Goal: Task Accomplishment & Management: Manage account settings

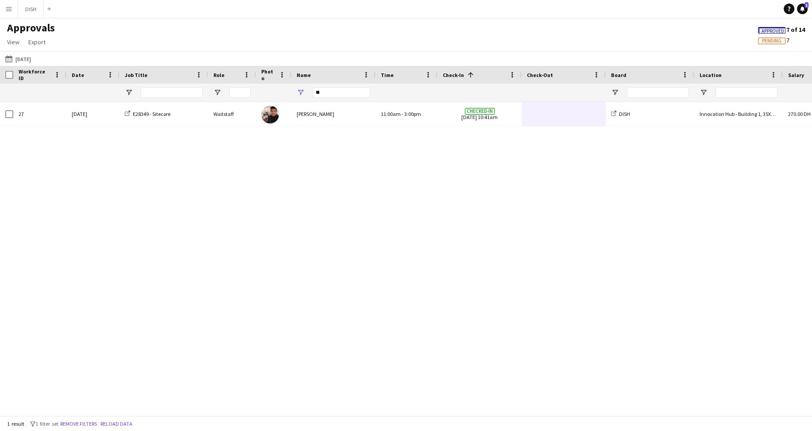
scroll to position [0, 67]
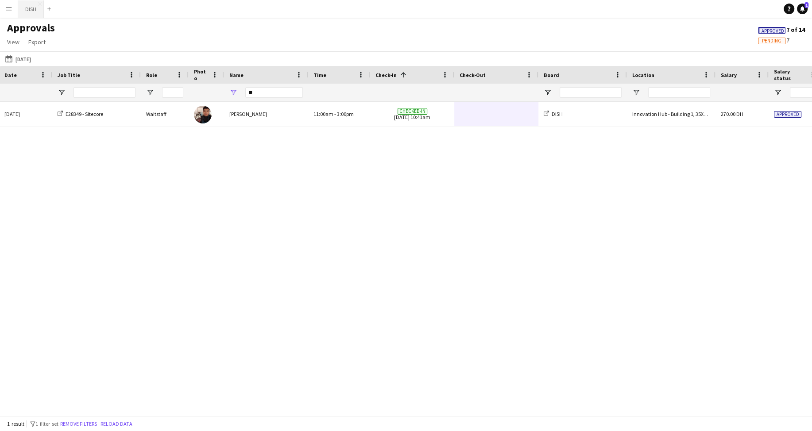
click at [33, 16] on button "DISH Close" at bounding box center [31, 8] width 26 height 17
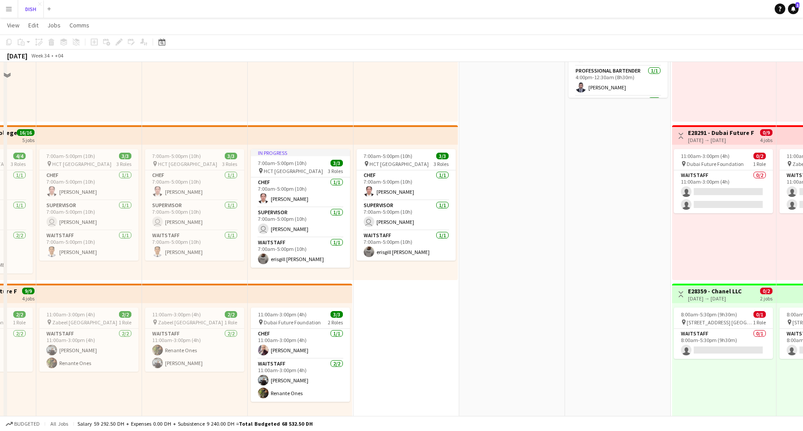
scroll to position [198, 0]
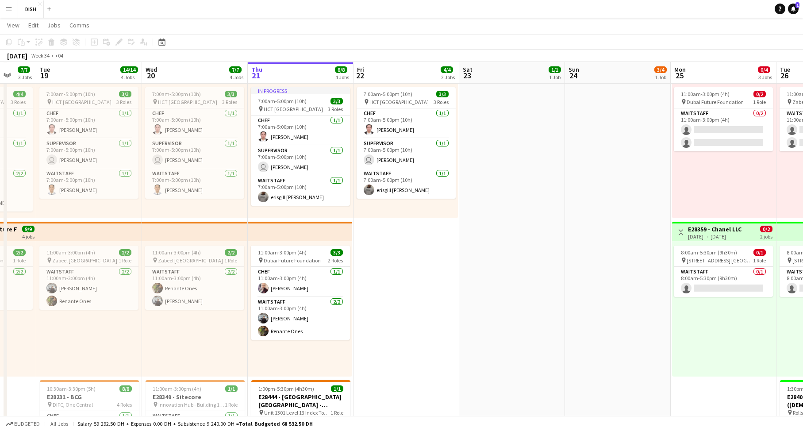
click at [401, 249] on app-date-cell "10:00am-3:00pm (5h) 1/1 pin [GEOGRAPHIC_DATA], [GEOGRAPHIC_DATA] - Al Quoz - Al…" at bounding box center [407, 215] width 106 height 628
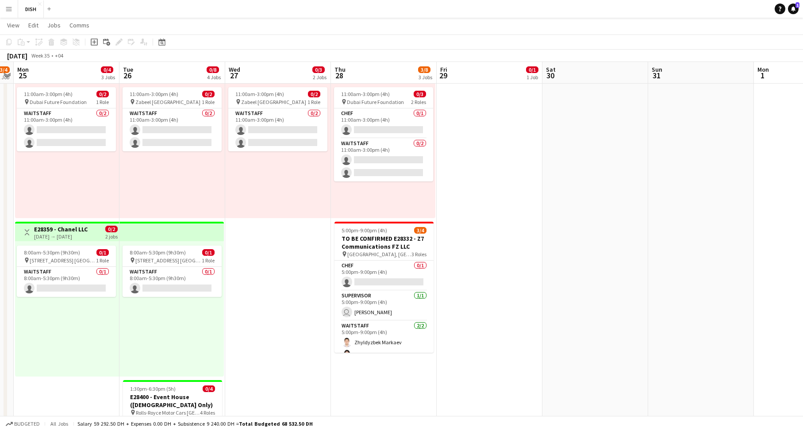
scroll to position [0, 262]
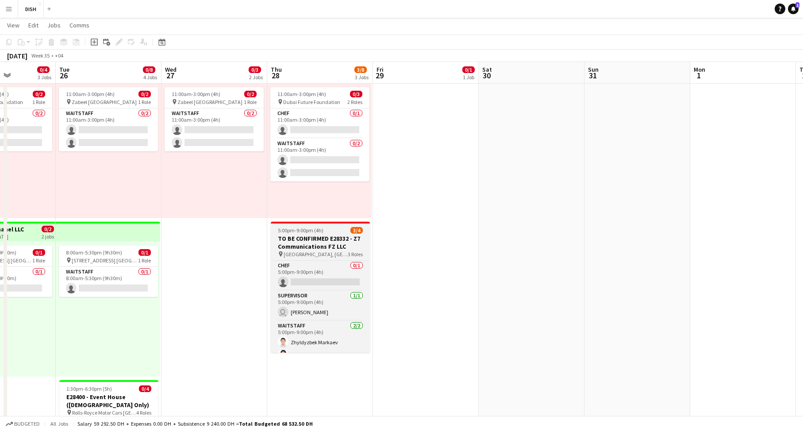
click at [336, 244] on h3 "TO BE CONFIRMED E28332 - Z7 Communications FZ LLC" at bounding box center [320, 243] width 99 height 16
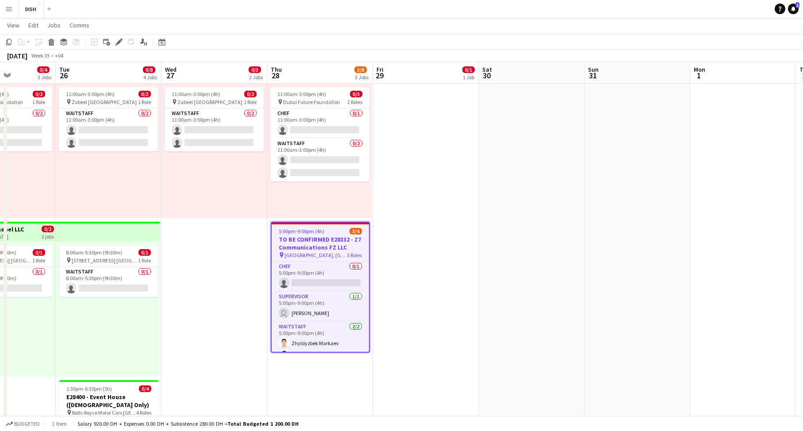
click at [444, 139] on app-date-cell "10:00am-3:00pm (5h) 0/1 pin [GEOGRAPHIC_DATA], Sheikh Zayed Rd - Al Quoz - Al Q…" at bounding box center [426, 215] width 106 height 628
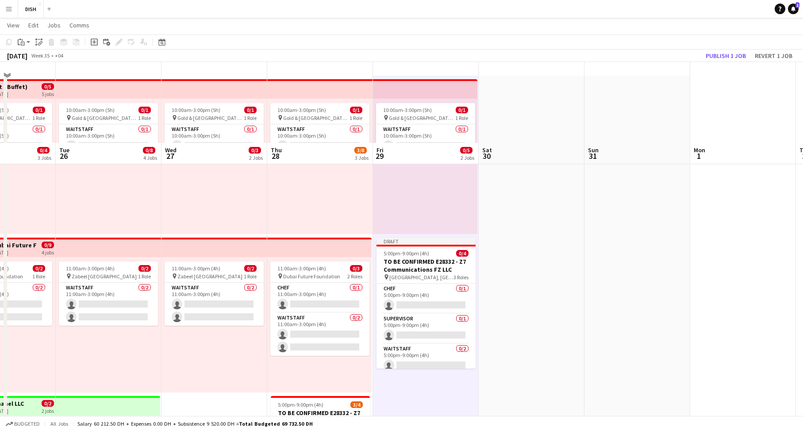
scroll to position [0, 0]
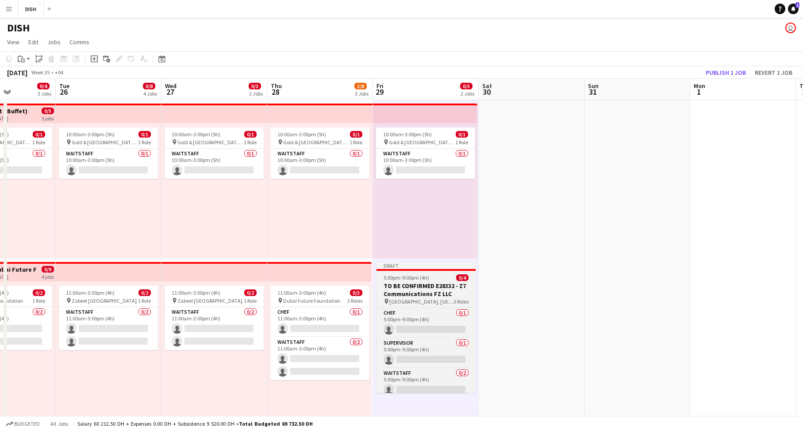
click at [443, 285] on h3 "TO BE CONFIRMED E28332 - Z7 Communications FZ LLC" at bounding box center [426, 290] width 99 height 16
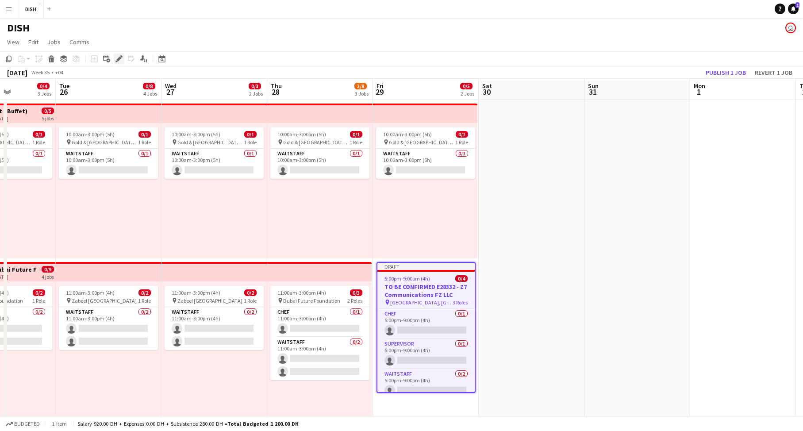
click at [119, 62] on icon "Edit" at bounding box center [119, 58] width 7 height 7
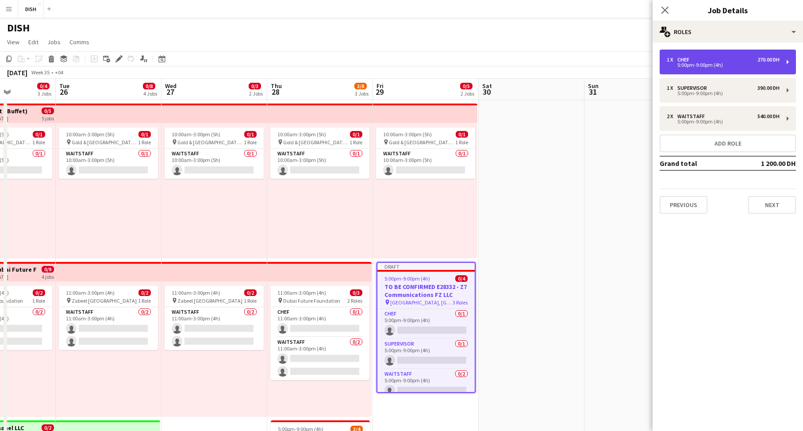
click at [710, 65] on div "5:00pm-9:00pm (4h)" at bounding box center [723, 65] width 113 height 4
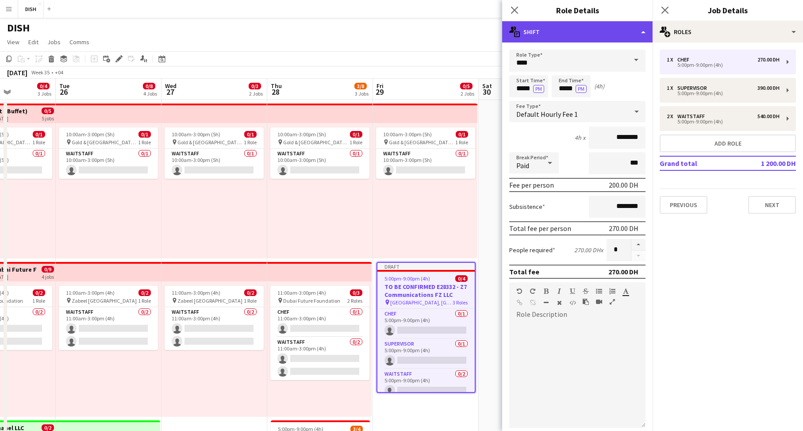
click at [639, 27] on div "multiple-actions-text Shift" at bounding box center [577, 31] width 150 height 21
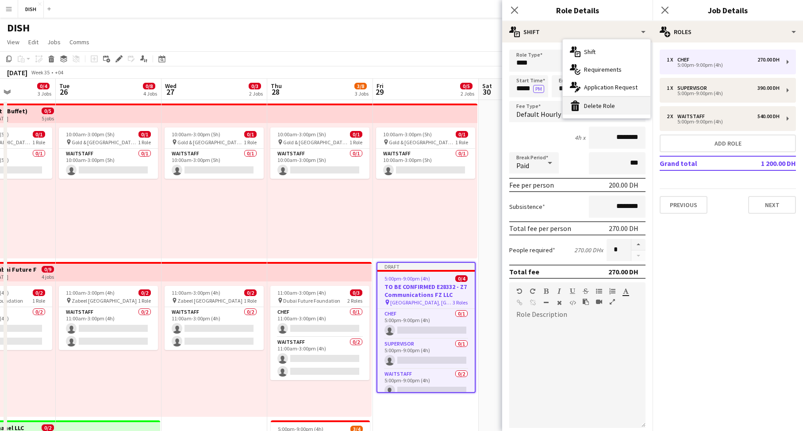
click at [635, 104] on div "bin-2 Delete Role" at bounding box center [607, 106] width 88 height 18
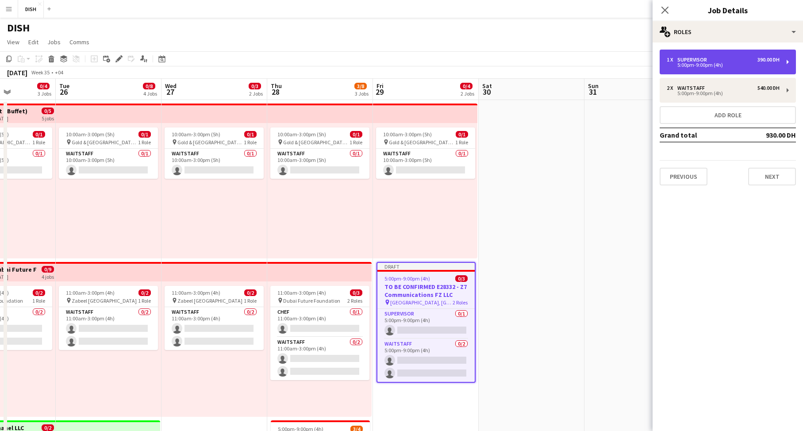
click at [706, 66] on div "5:00pm-9:00pm (4h)" at bounding box center [723, 65] width 113 height 4
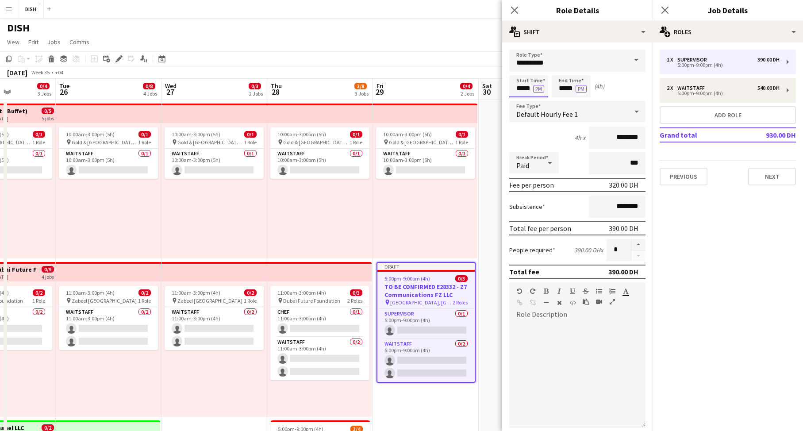
click at [520, 89] on input "*****" at bounding box center [528, 86] width 39 height 22
type input "*****"
click at [539, 85] on button "PM" at bounding box center [538, 89] width 11 height 8
click at [559, 90] on input "*****" at bounding box center [571, 86] width 39 height 22
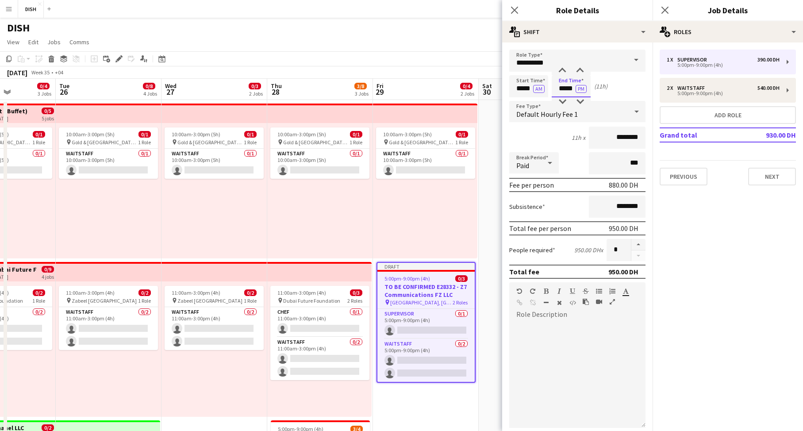
click at [562, 90] on input "*****" at bounding box center [571, 86] width 39 height 22
type input "*****"
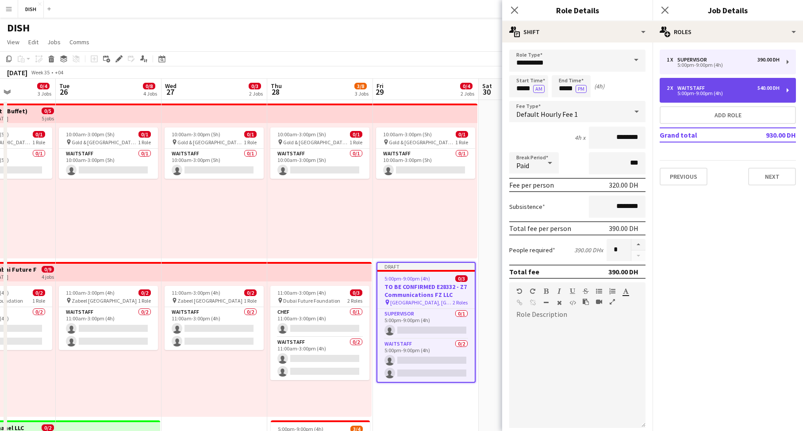
click at [686, 88] on div "Waitstaff" at bounding box center [693, 88] width 31 height 6
type input "*********"
type input "*****"
type input "********"
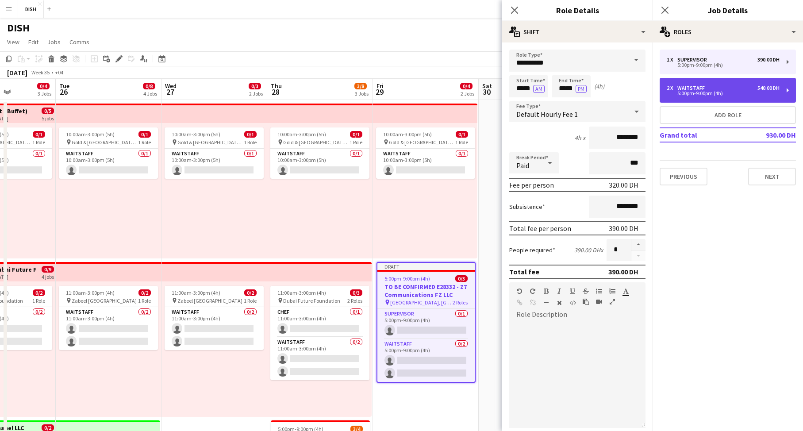
type input "*"
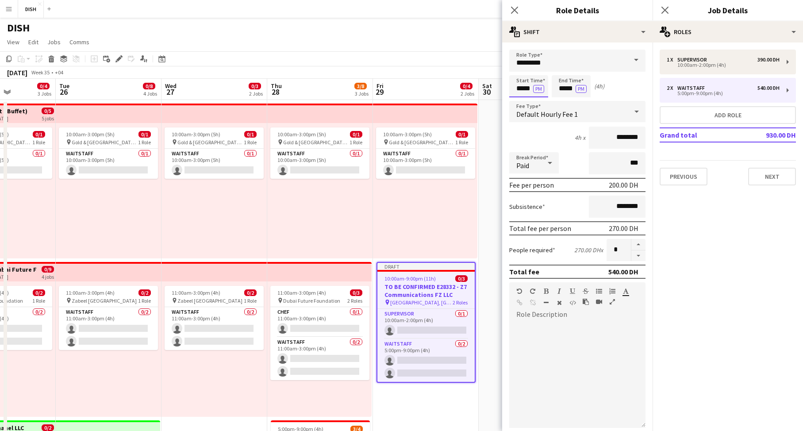
click at [519, 89] on input "*****" at bounding box center [528, 86] width 39 height 22
type input "*****"
click at [540, 89] on button "PM" at bounding box center [538, 89] width 11 height 8
click at [561, 89] on input "*****" at bounding box center [571, 86] width 39 height 22
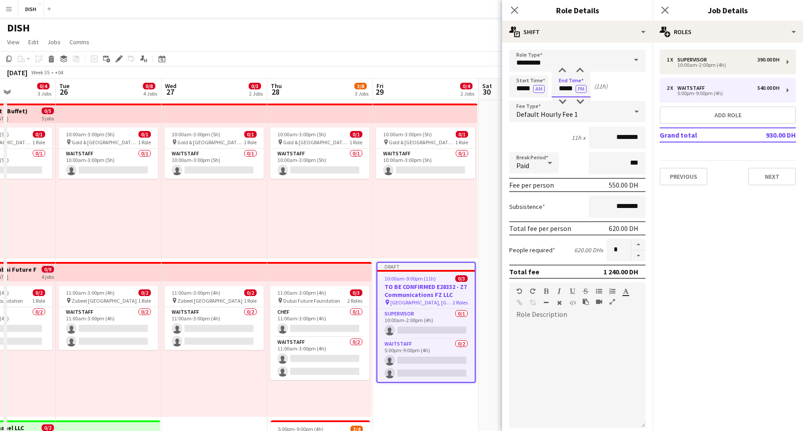
click at [561, 89] on input "*****" at bounding box center [571, 86] width 39 height 22
type input "*****"
click at [759, 178] on button "Next" at bounding box center [772, 177] width 48 height 18
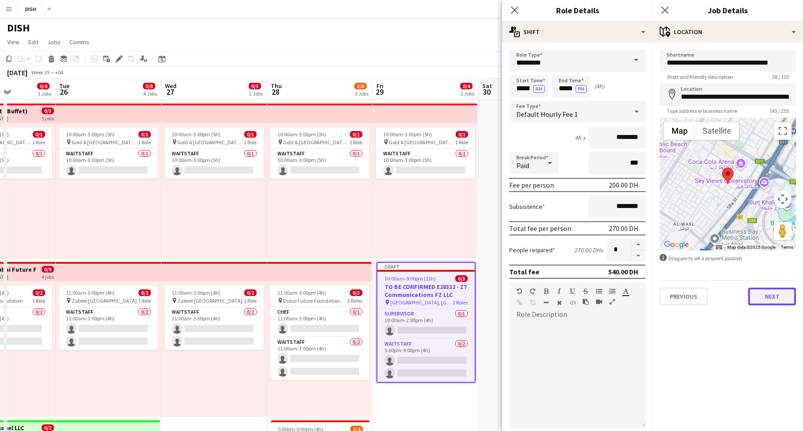
click at [775, 300] on button "Next" at bounding box center [772, 297] width 48 height 18
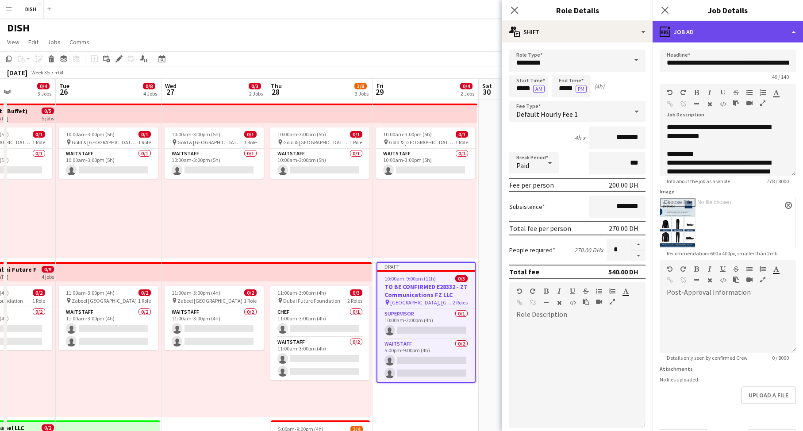
click at [691, 25] on div "ads-window Job Ad" at bounding box center [728, 31] width 150 height 21
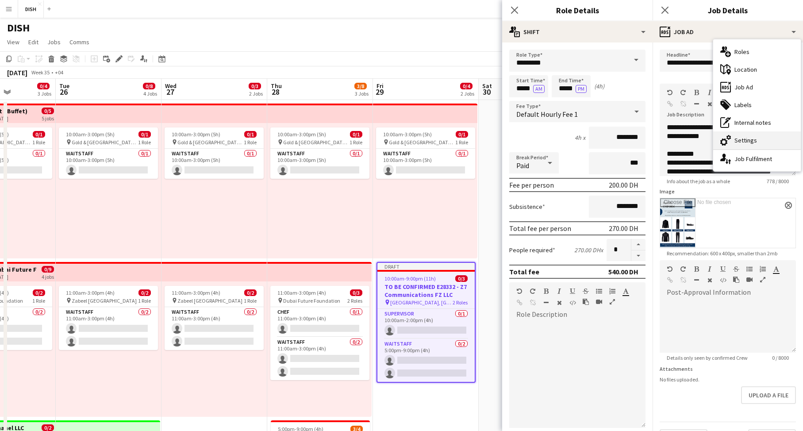
click at [739, 136] on div "cog-double-3 Settings" at bounding box center [757, 140] width 88 height 18
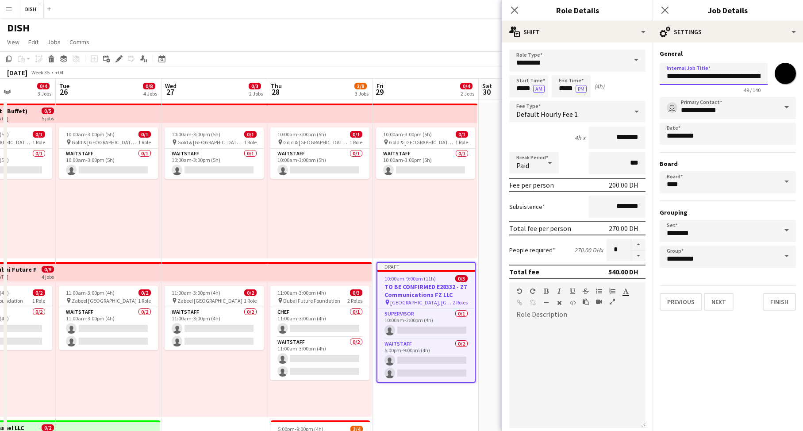
drag, startPoint x: 744, startPoint y: 75, endPoint x: 646, endPoint y: 70, distance: 98.8
click at [646, 70] on body "Menu Boards Boards Boards All jobs Status Workforce Workforce My Workforce Recr…" at bounding box center [401, 391] width 803 height 783
paste input "text"
drag, startPoint x: 695, startPoint y: 77, endPoint x: 769, endPoint y: 85, distance: 74.7
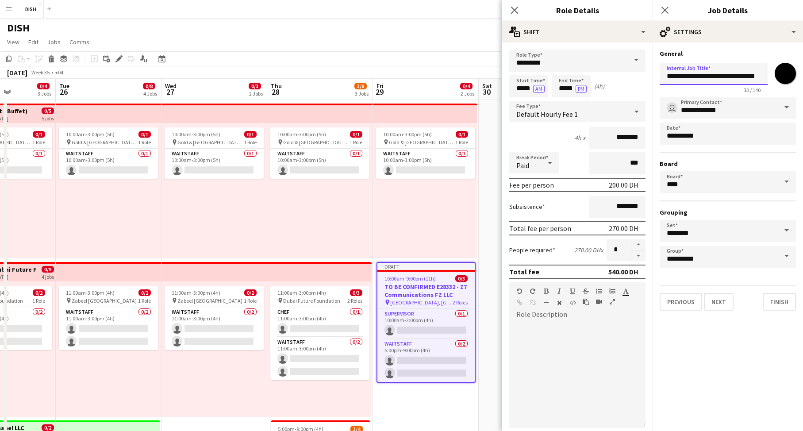
click at [769, 85] on div "**********" at bounding box center [728, 76] width 136 height 34
click at [678, 78] on input "**********" at bounding box center [714, 74] width 108 height 22
type input "**********"
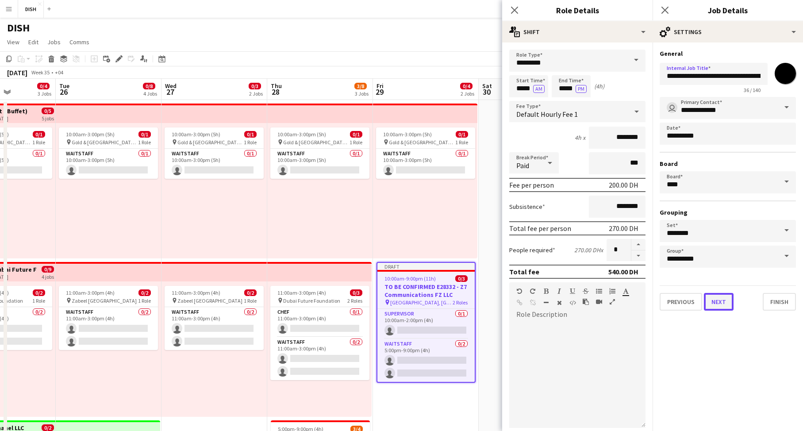
click at [723, 299] on button "Next" at bounding box center [719, 302] width 30 height 18
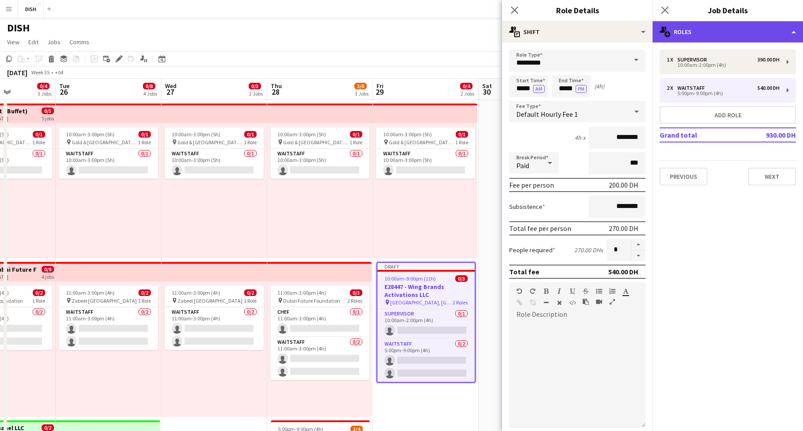
click at [698, 33] on div "multiple-users-add Roles" at bounding box center [728, 31] width 150 height 21
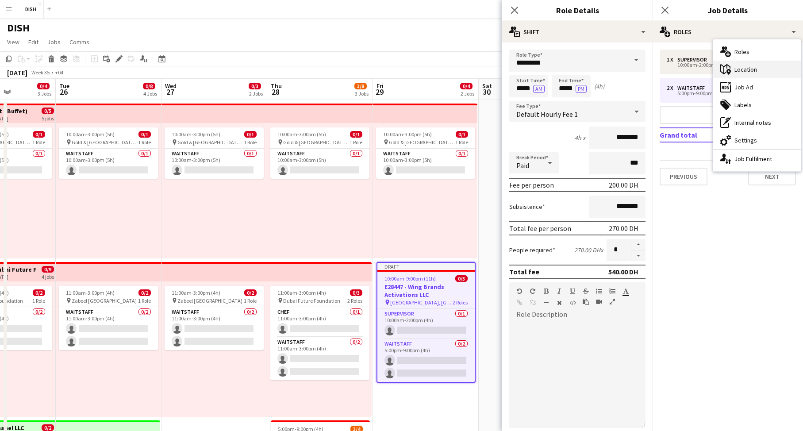
click at [732, 70] on div "maps-pin-1 Location" at bounding box center [757, 70] width 88 height 18
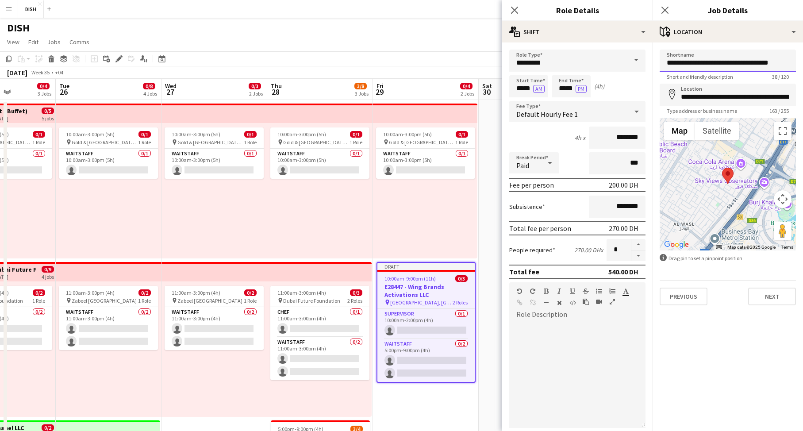
click at [717, 63] on input "**********" at bounding box center [728, 61] width 136 height 22
type input "**********"
click at [728, 90] on input "**********" at bounding box center [728, 95] width 136 height 22
paste input
type input "**********"
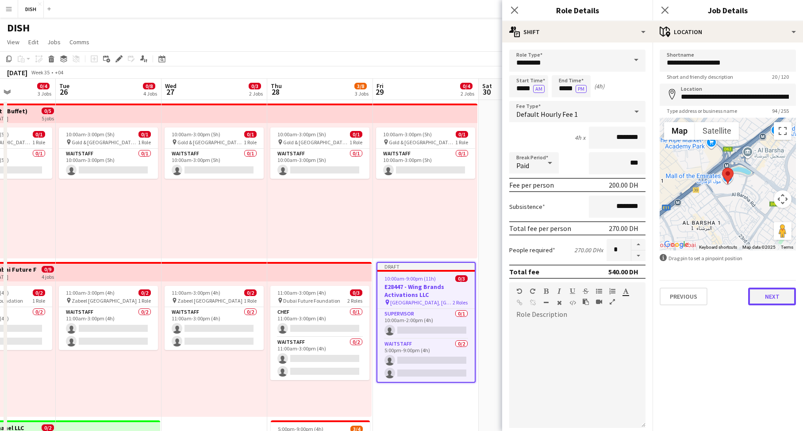
click at [774, 294] on button "Next" at bounding box center [772, 297] width 48 height 18
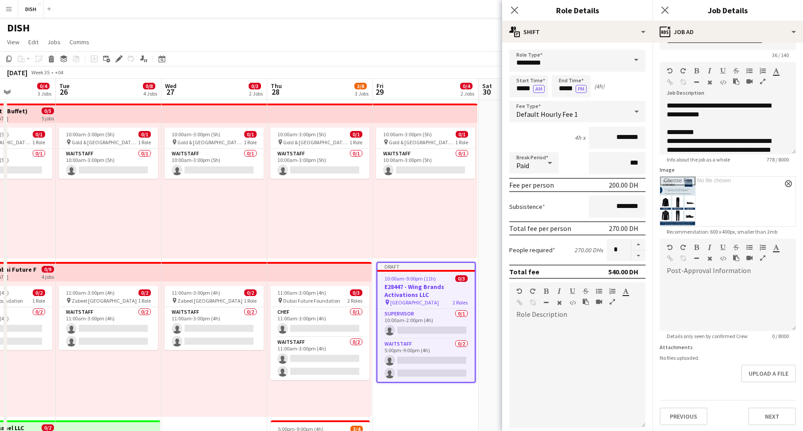
scroll to position [22, 0]
click at [770, 422] on button "Next" at bounding box center [772, 416] width 48 height 18
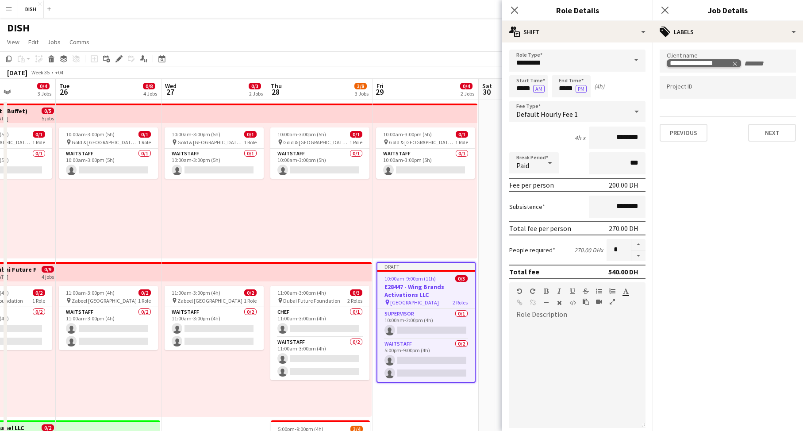
click at [736, 63] on icon "Remove tag" at bounding box center [735, 64] width 6 height 6
type input "**********"
click at [781, 129] on button "Next" at bounding box center [772, 133] width 48 height 18
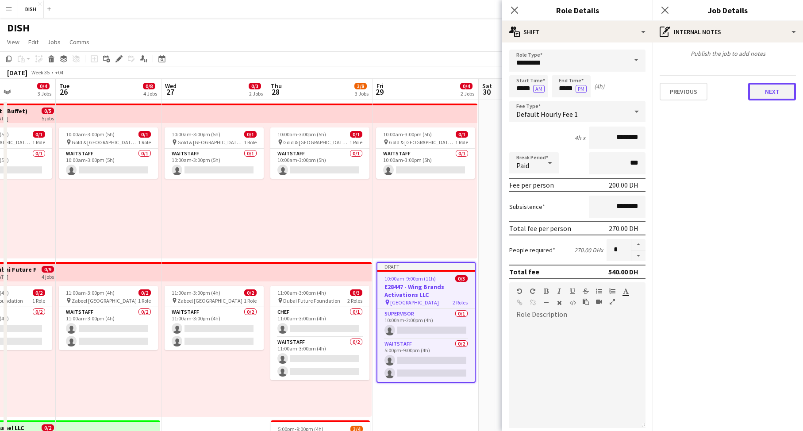
click at [762, 95] on button "Next" at bounding box center [772, 92] width 48 height 18
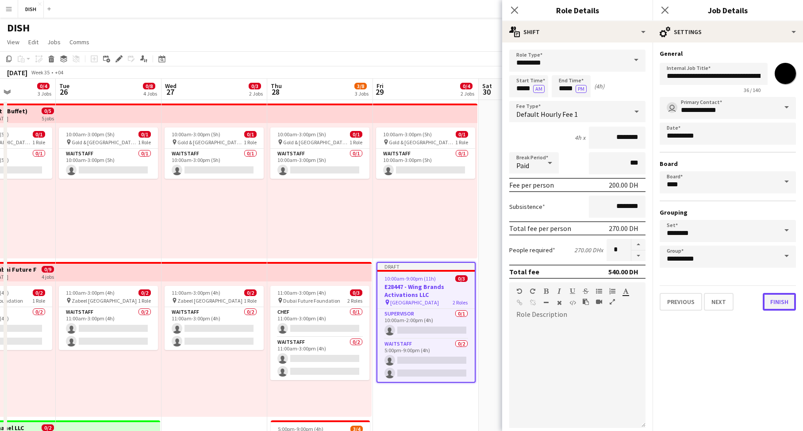
click at [782, 305] on button "Finish" at bounding box center [779, 302] width 33 height 18
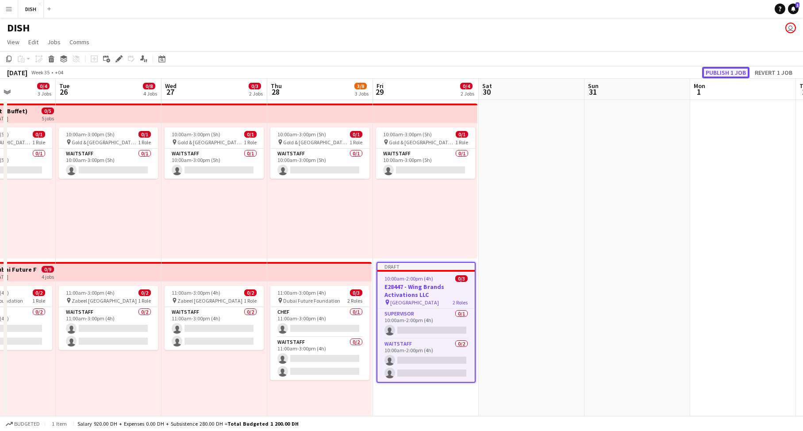
click at [722, 70] on button "Publish 1 job" at bounding box center [725, 73] width 47 height 12
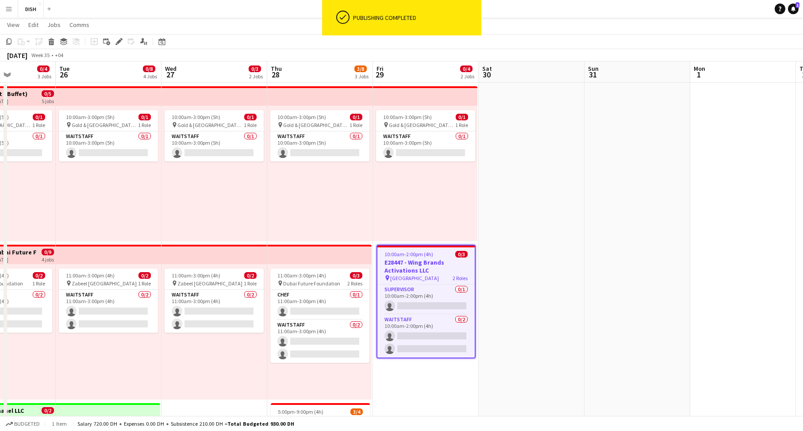
scroll to position [18, 0]
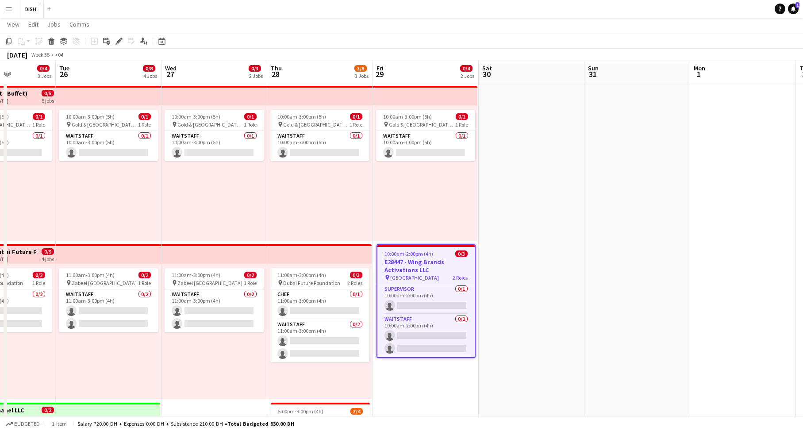
click at [9, 12] on app-icon "Menu" at bounding box center [8, 8] width 7 height 7
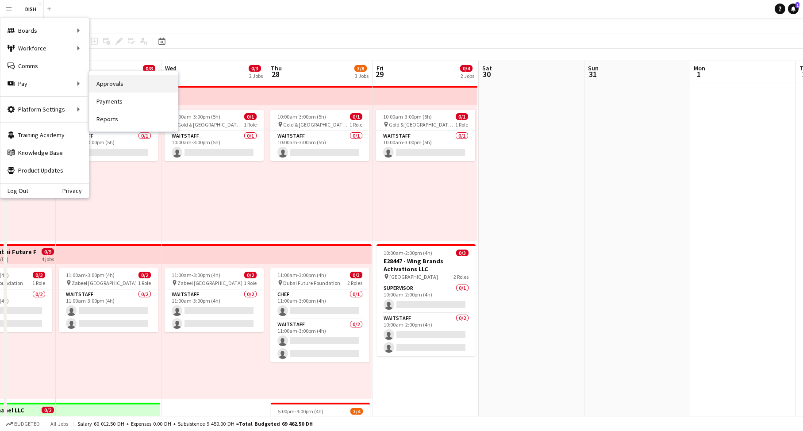
click at [107, 85] on link "Approvals" at bounding box center [133, 84] width 89 height 18
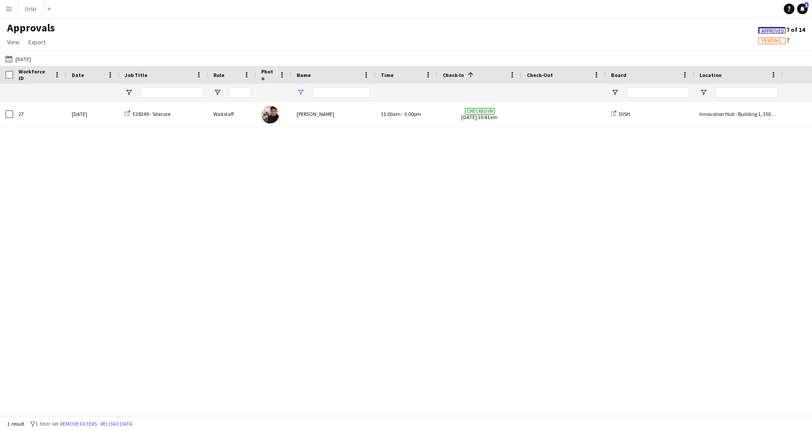
type input "**"
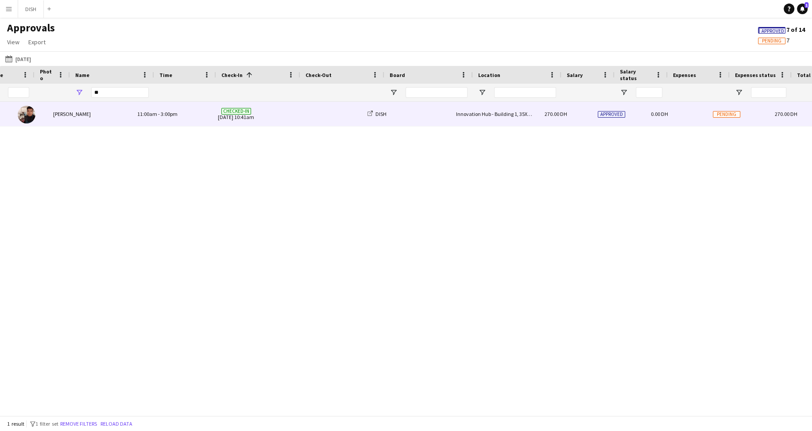
scroll to position [0, 243]
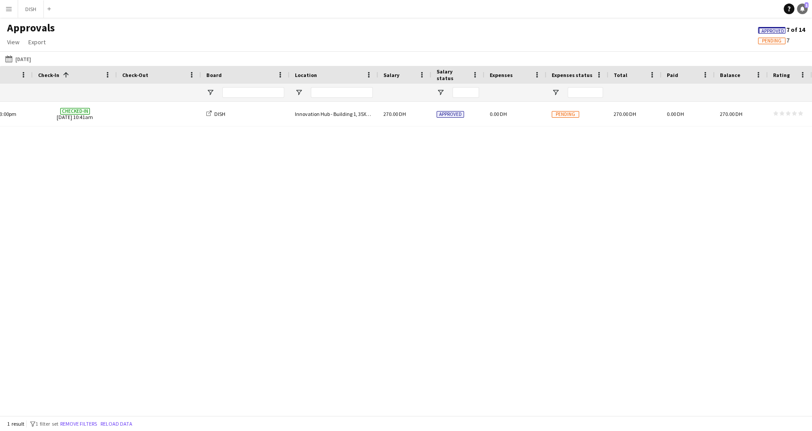
click at [802, 8] on icon at bounding box center [802, 8] width 4 height 4
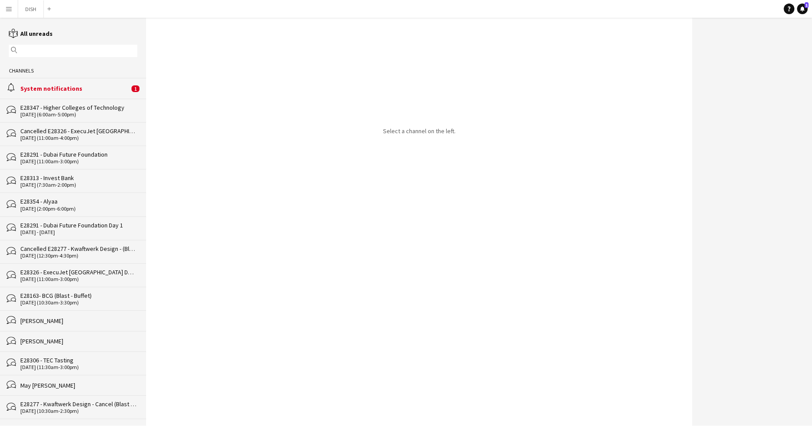
click at [97, 87] on div "System notifications" at bounding box center [74, 89] width 109 height 8
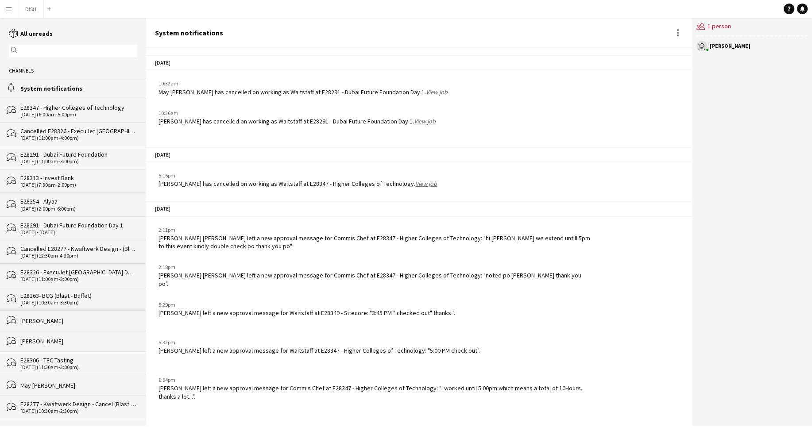
drag, startPoint x: 345, startPoint y: 349, endPoint x: 362, endPoint y: 351, distance: 17.0
click at [362, 351] on div "[PERSON_NAME] left a new approval message for Waitstaff at E28347 - Higher Coll…" at bounding box center [318, 351] width 321 height 8
click at [368, 365] on div "5:32pm [PERSON_NAME] left a new approval message for Waitstaff at E28347 - High…" at bounding box center [419, 350] width 546 height 33
drag, startPoint x: 369, startPoint y: 312, endPoint x: 385, endPoint y: 315, distance: 16.1
click at [385, 315] on div "[PERSON_NAME] left a new approval message for Waitstaff at E28349 - Sitecore: "…" at bounding box center [306, 313] width 297 height 8
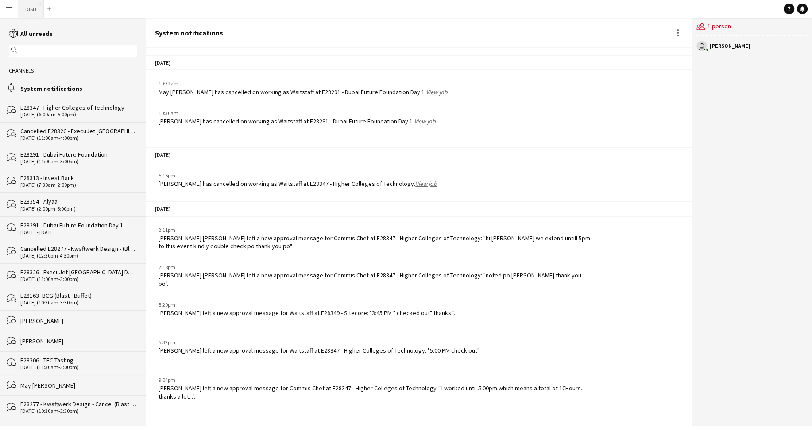
click at [33, 10] on button "DISH Close" at bounding box center [31, 8] width 26 height 17
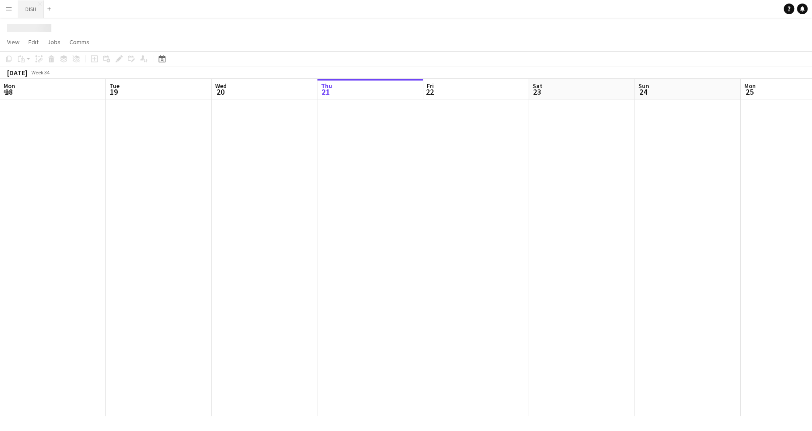
scroll to position [0, 212]
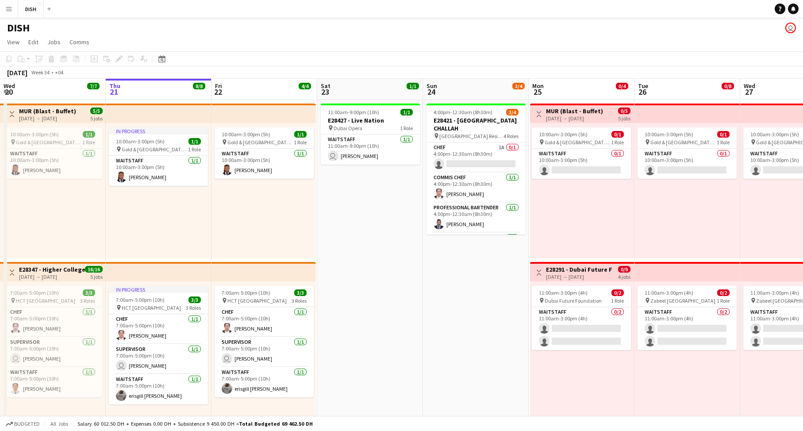
click at [10, 8] on app-icon "Menu" at bounding box center [8, 8] width 7 height 7
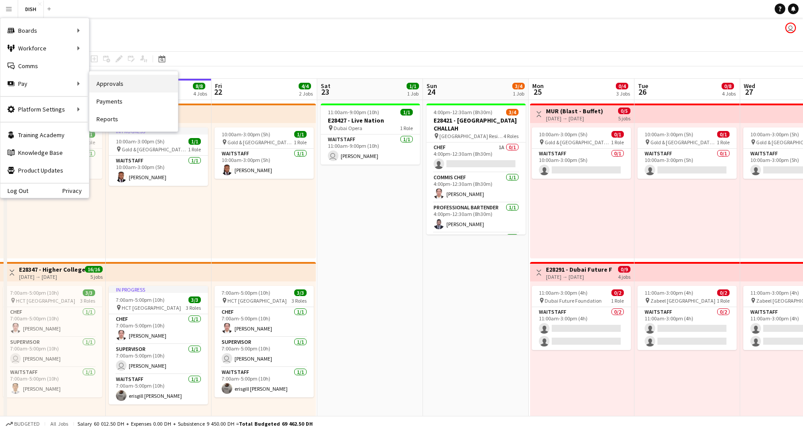
click at [113, 85] on link "Approvals" at bounding box center [133, 84] width 89 height 18
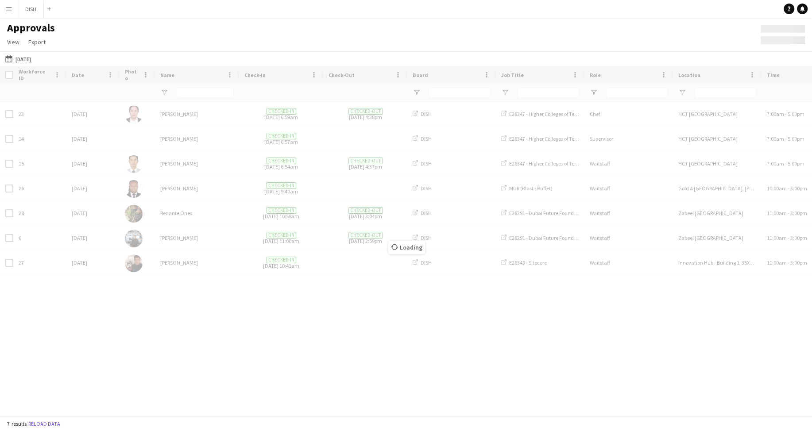
type input "**"
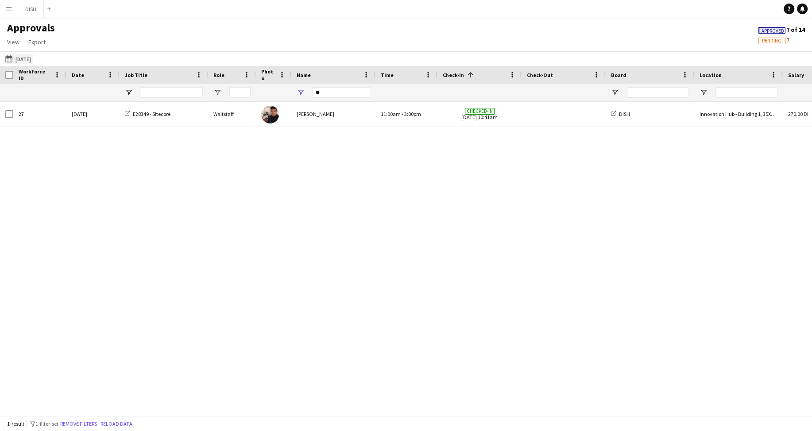
click at [23, 59] on button "[DATE] [DATE]" at bounding box center [18, 59] width 29 height 11
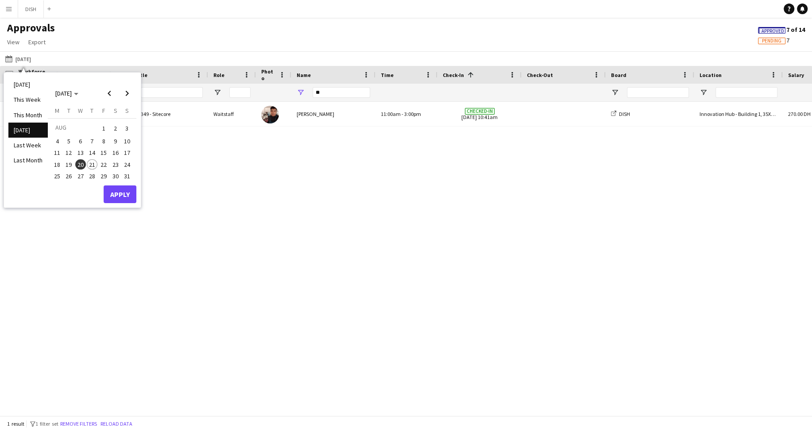
click at [59, 163] on span "18" at bounding box center [57, 164] width 11 height 11
click at [129, 165] on span "24" at bounding box center [127, 164] width 11 height 11
click at [127, 189] on button "Apply" at bounding box center [120, 194] width 33 height 18
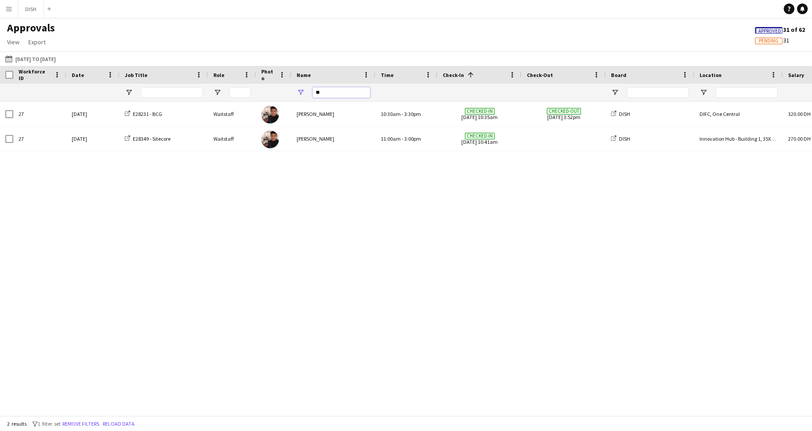
click at [326, 96] on input "**" at bounding box center [341, 92] width 58 height 11
type input "*"
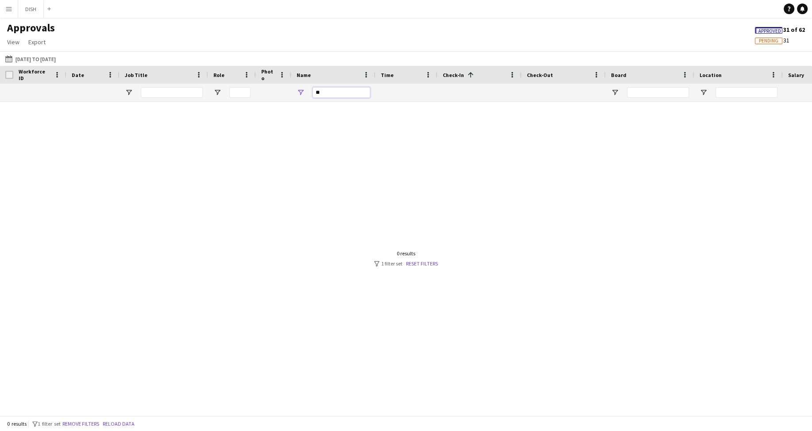
type input "*"
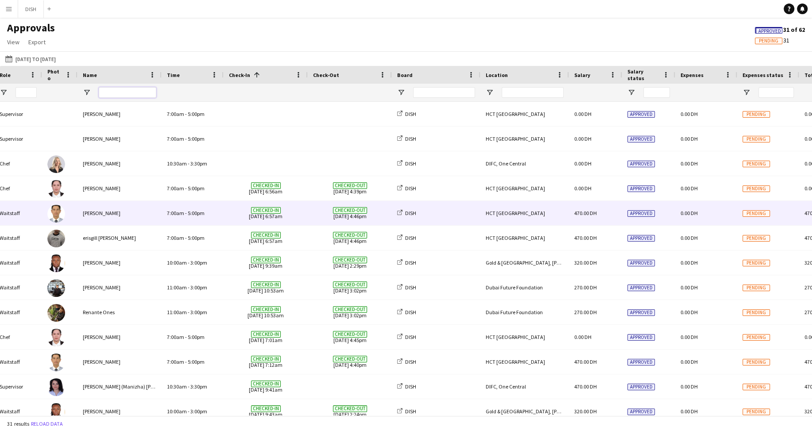
scroll to position [0, 183]
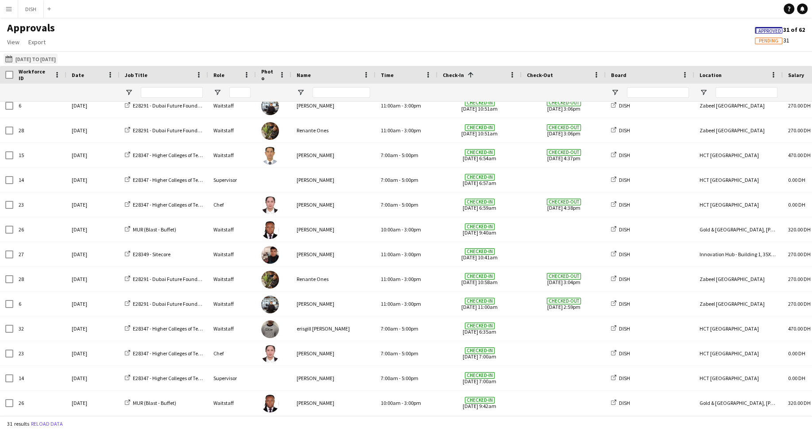
click at [21, 60] on button "[DATE] [DATE] to [DATE]" at bounding box center [31, 59] width 54 height 11
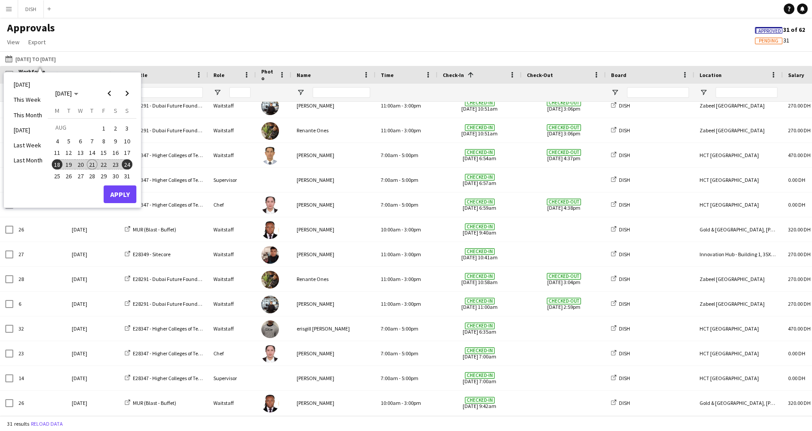
click at [70, 164] on span "19" at bounding box center [69, 164] width 11 height 11
click at [128, 195] on button "Apply" at bounding box center [120, 194] width 33 height 18
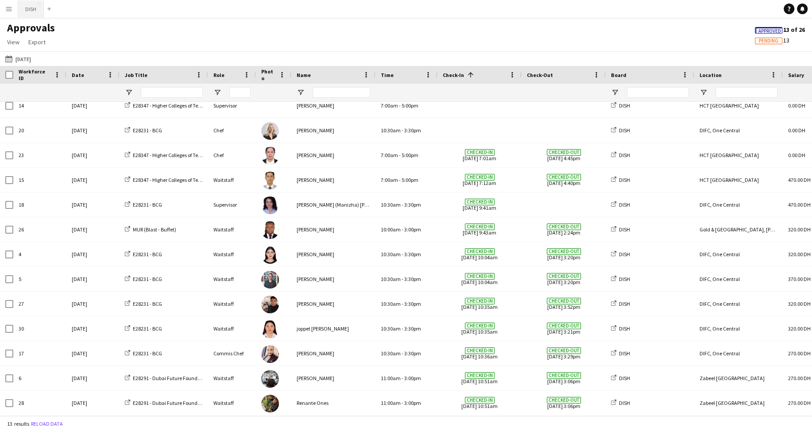
click at [31, 13] on button "DISH Close" at bounding box center [31, 8] width 26 height 17
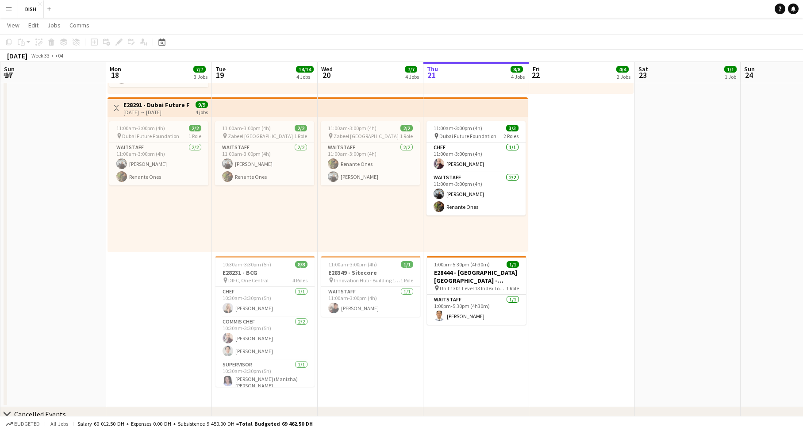
click at [8, 8] on app-icon "Menu" at bounding box center [8, 8] width 7 height 7
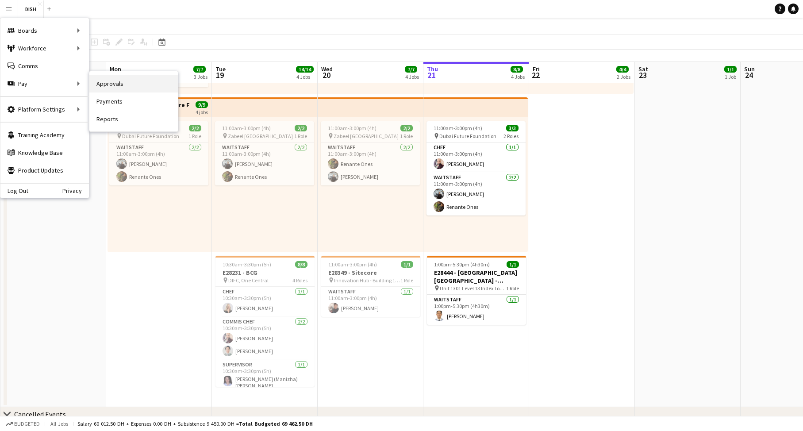
click at [112, 85] on link "Approvals" at bounding box center [133, 84] width 89 height 18
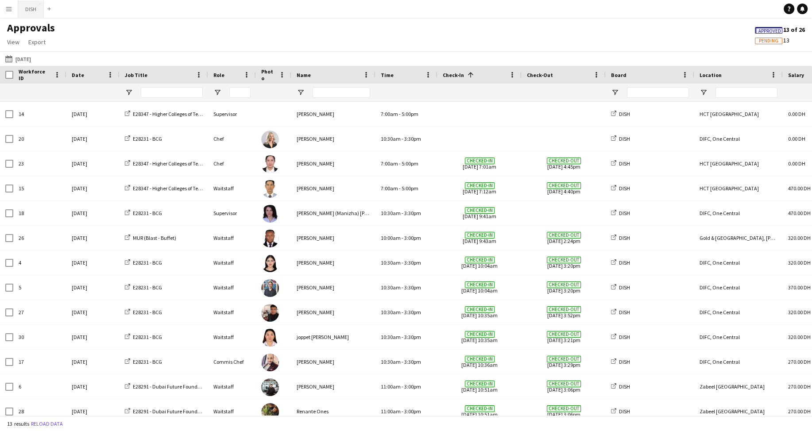
click at [29, 15] on button "DISH Close" at bounding box center [31, 8] width 26 height 17
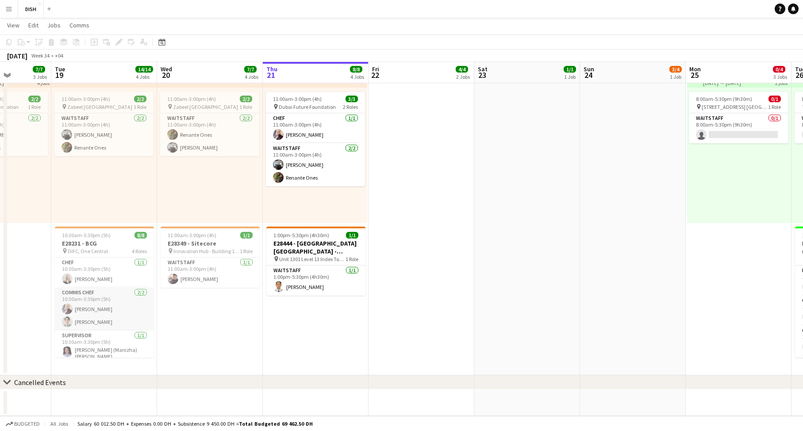
click at [97, 314] on app-card-role "Commis Chef [DATE] 10:30am-3:30pm (5h) [PERSON_NAME] [PERSON_NAME]" at bounding box center [104, 309] width 99 height 43
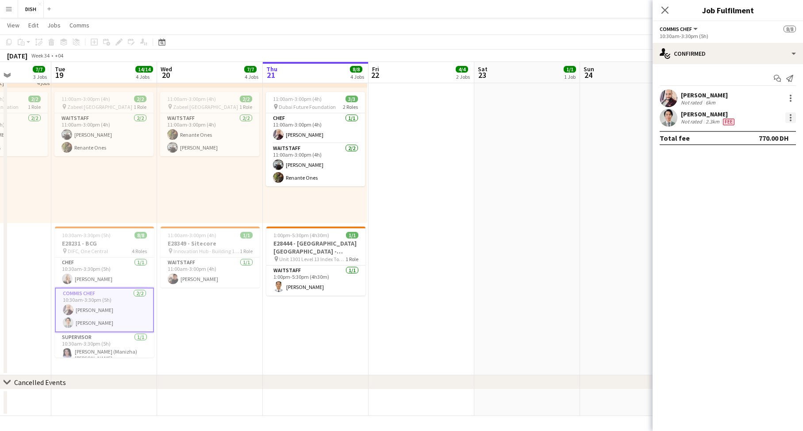
click at [789, 116] on div at bounding box center [791, 117] width 11 height 11
click at [784, 137] on button "Edit fee" at bounding box center [761, 133] width 69 height 21
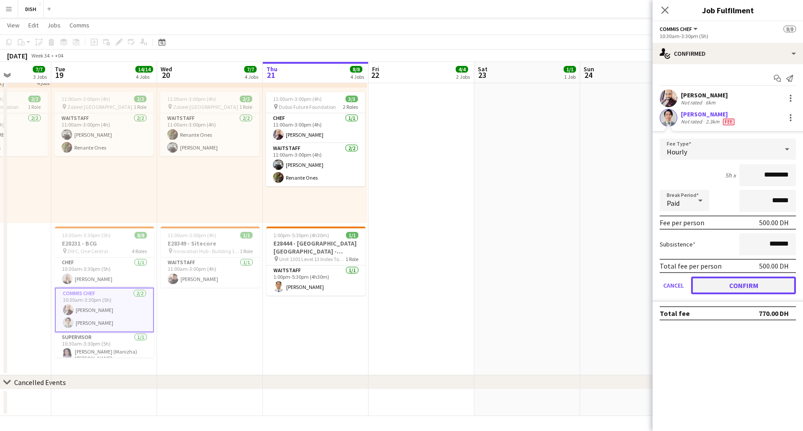
click at [751, 289] on button "Confirm" at bounding box center [743, 286] width 105 height 18
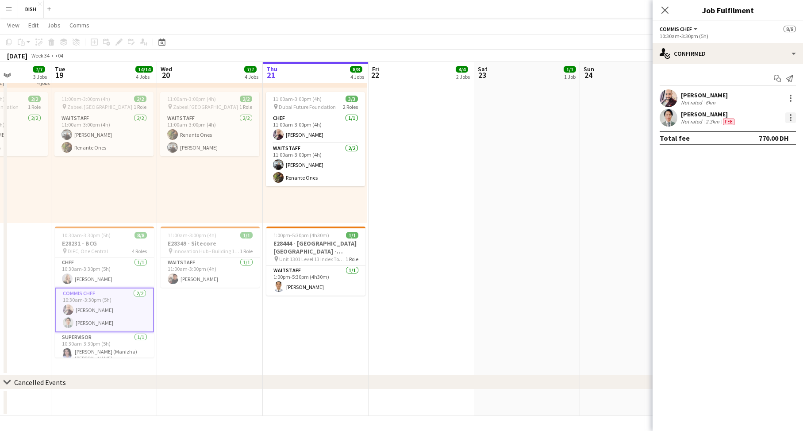
click at [793, 116] on div at bounding box center [791, 117] width 11 height 11
click at [773, 134] on span "Edit fee" at bounding box center [761, 134] width 55 height 8
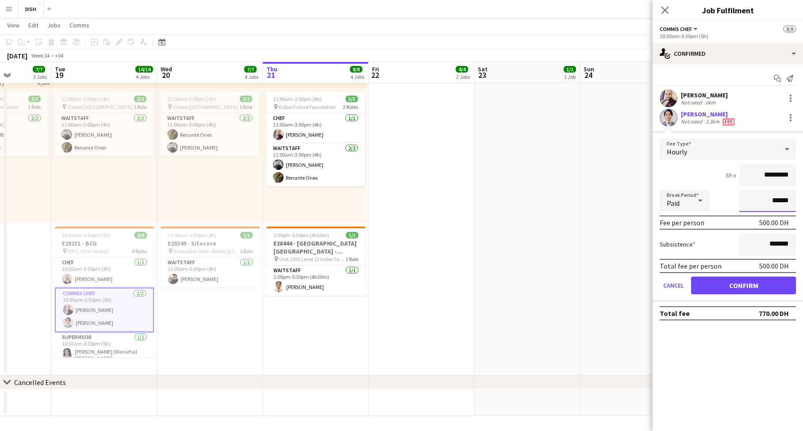
click at [764, 205] on input "******" at bounding box center [768, 201] width 57 height 22
click at [764, 198] on input "******" at bounding box center [768, 201] width 57 height 22
click at [764, 243] on input "*******" at bounding box center [768, 244] width 57 height 22
type input "********"
click at [756, 281] on button "Confirm" at bounding box center [743, 286] width 105 height 18
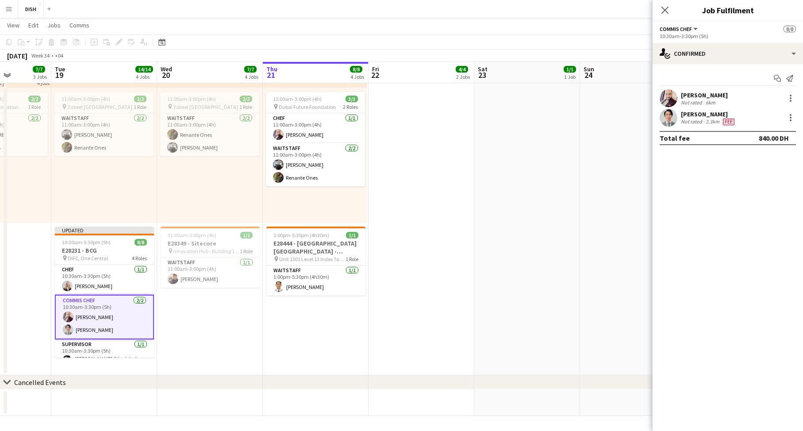
click at [760, 116] on div "[PERSON_NAME] Not rated 2.3km Fee" at bounding box center [728, 118] width 150 height 18
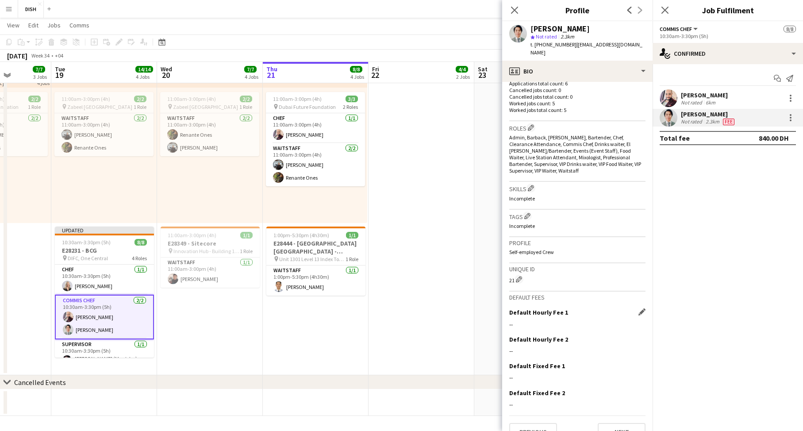
click at [632, 308] on div "Default Hourly Fee 1 Edit this field --" at bounding box center [577, 321] width 136 height 27
click at [639, 308] on app-icon "Edit this field" at bounding box center [642, 311] width 7 height 7
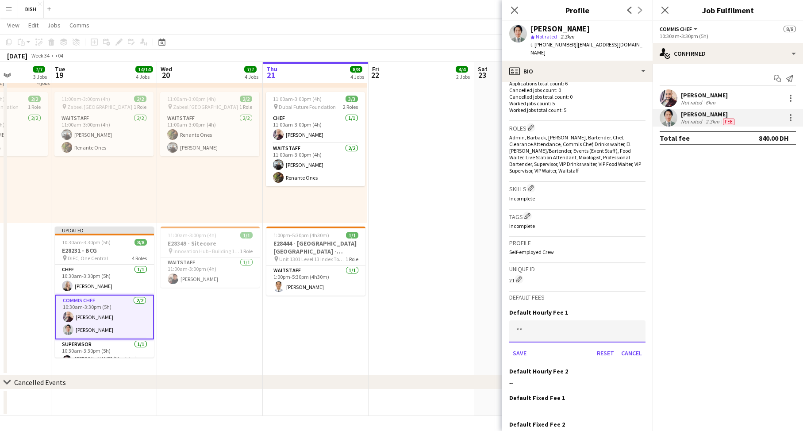
click at [594, 320] on input at bounding box center [577, 331] width 136 height 22
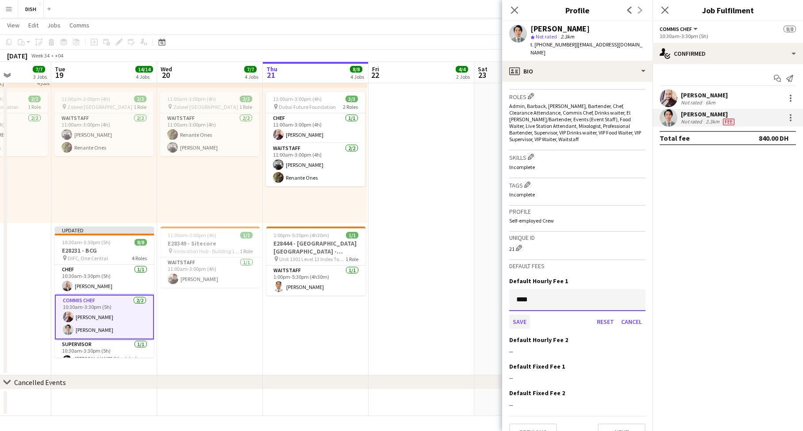
type input "****"
click at [513, 315] on button "Save" at bounding box center [519, 322] width 21 height 14
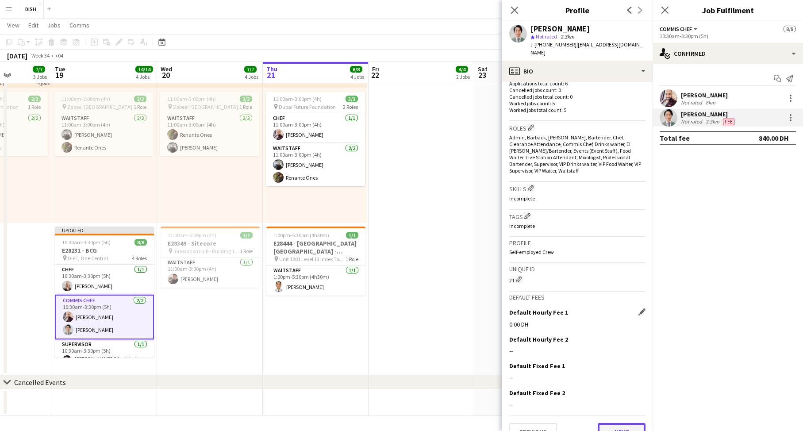
click at [610, 423] on button "Next" at bounding box center [622, 432] width 48 height 18
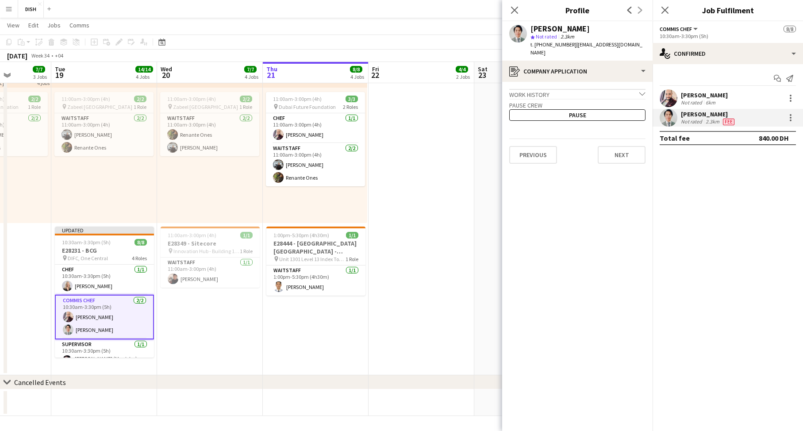
click at [731, 264] on mat-expansion-panel "check Confirmed Start chat Send notification [PERSON_NAME] Not rated 6km [PERSO…" at bounding box center [728, 247] width 150 height 367
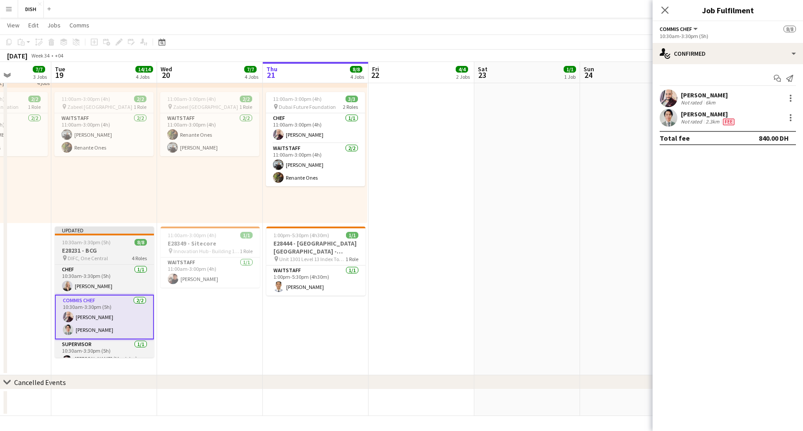
click at [102, 245] on span "10:30am-3:30pm (5h)" at bounding box center [86, 242] width 49 height 7
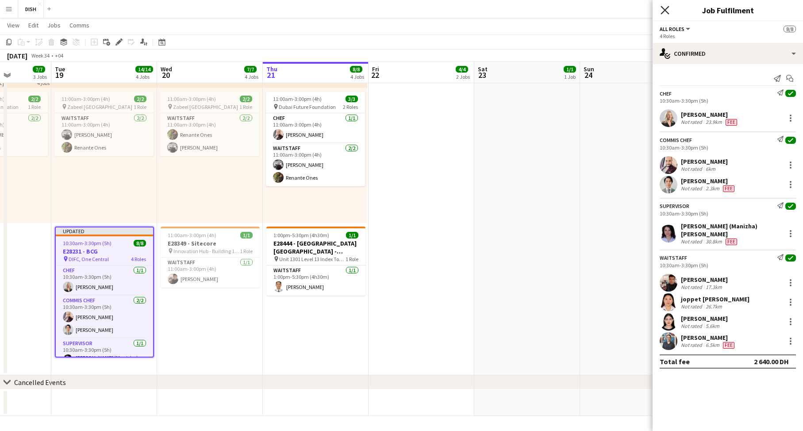
click at [667, 12] on icon "Close pop-in" at bounding box center [665, 10] width 8 height 8
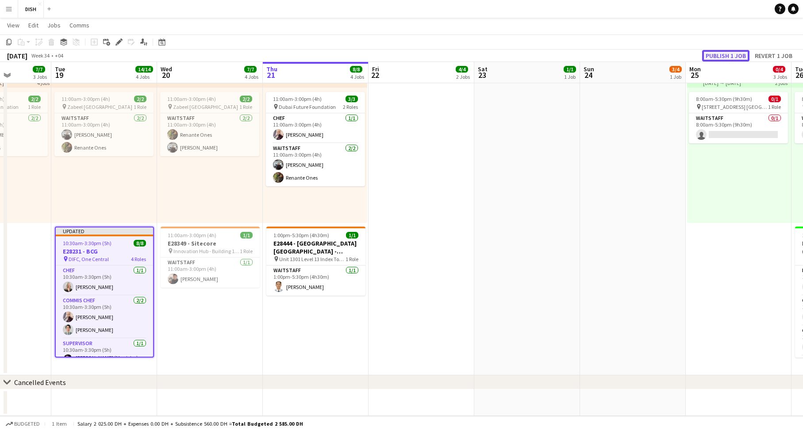
click at [715, 53] on button "Publish 1 job" at bounding box center [725, 56] width 47 height 12
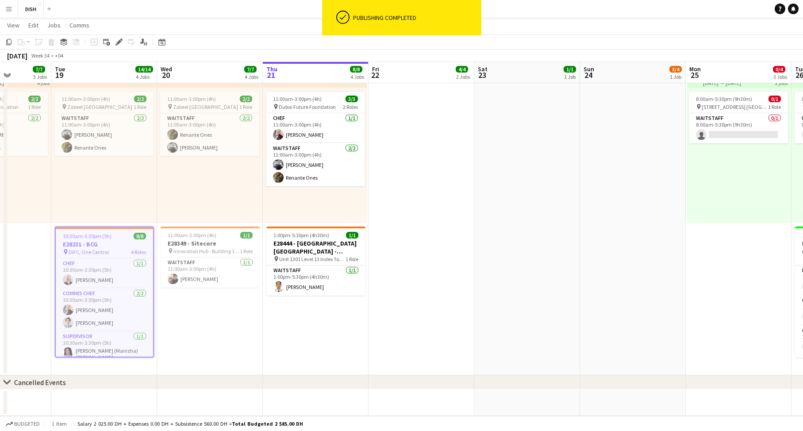
click at [13, 9] on button "Menu" at bounding box center [9, 9] width 18 height 18
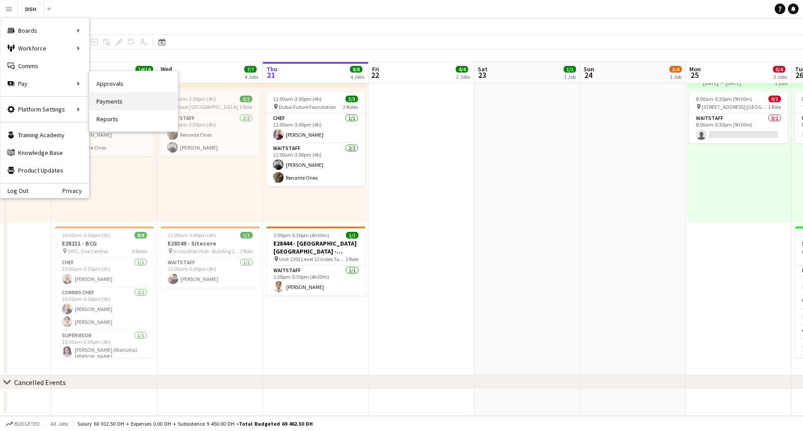
click at [113, 104] on link "Payments" at bounding box center [133, 101] width 89 height 18
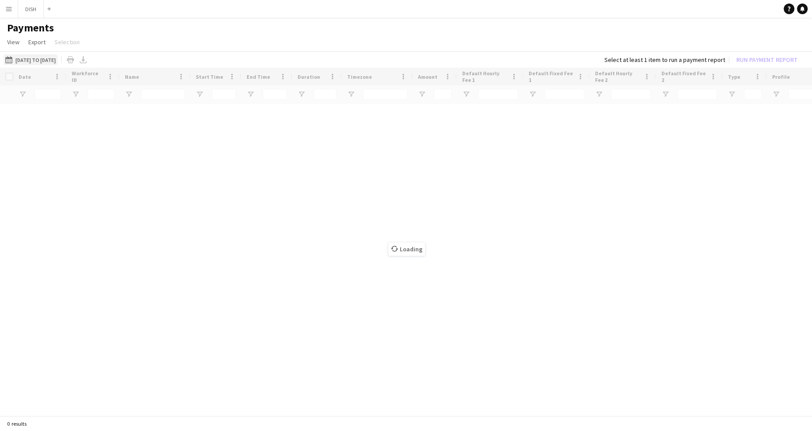
type input "*****"
type input "*******"
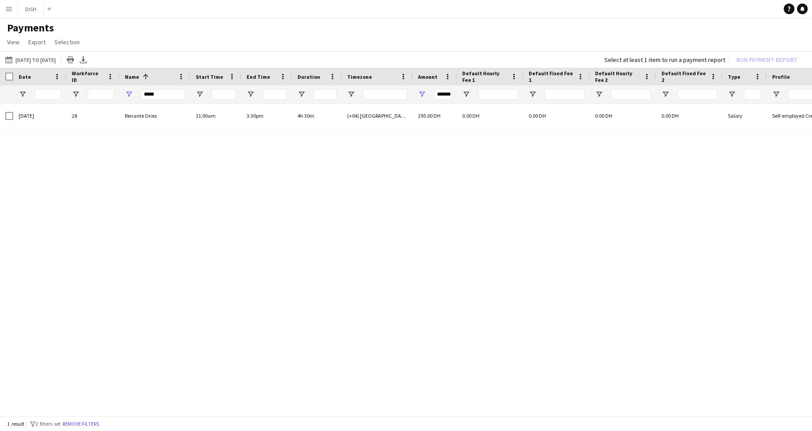
click at [9, 8] on app-icon "Menu" at bounding box center [8, 8] width 7 height 7
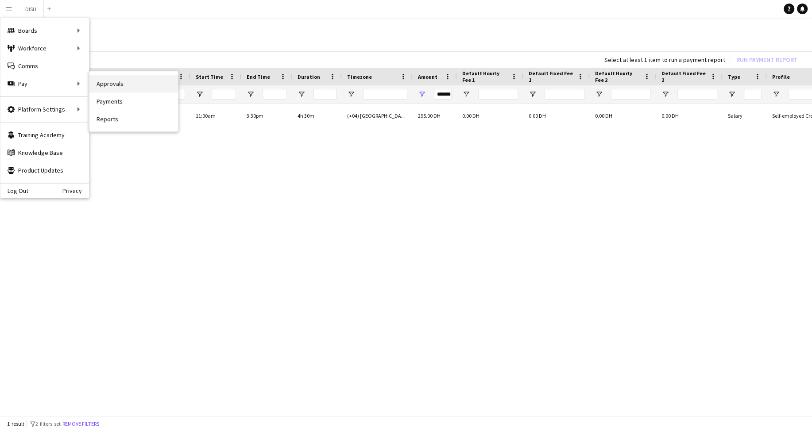
click at [100, 86] on link "Approvals" at bounding box center [133, 84] width 89 height 18
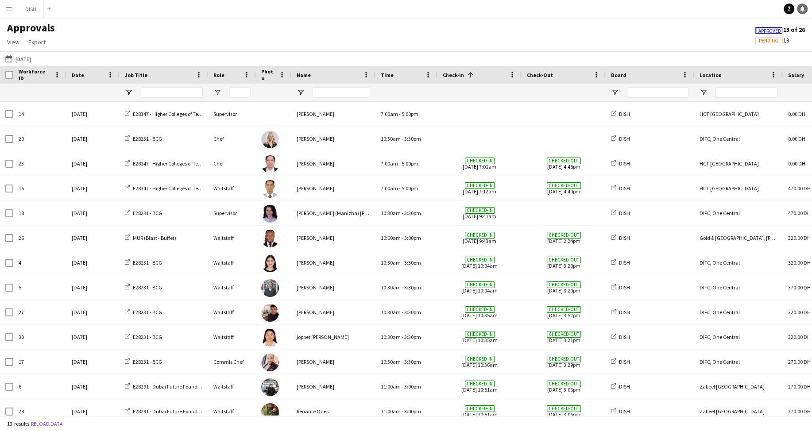
click at [802, 9] on icon at bounding box center [802, 8] width 4 height 4
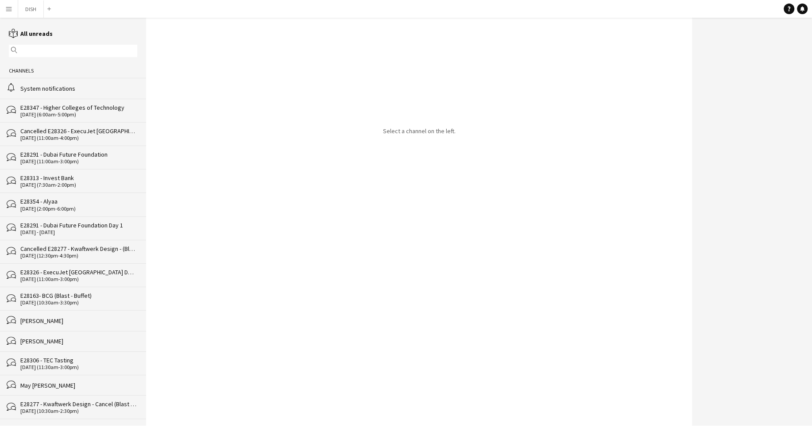
click at [103, 92] on div "System notifications" at bounding box center [78, 89] width 117 height 8
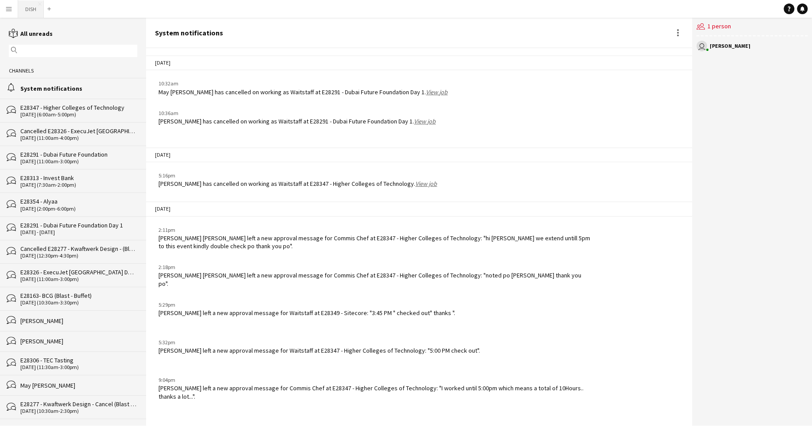
click at [33, 11] on button "DISH Close" at bounding box center [31, 8] width 26 height 17
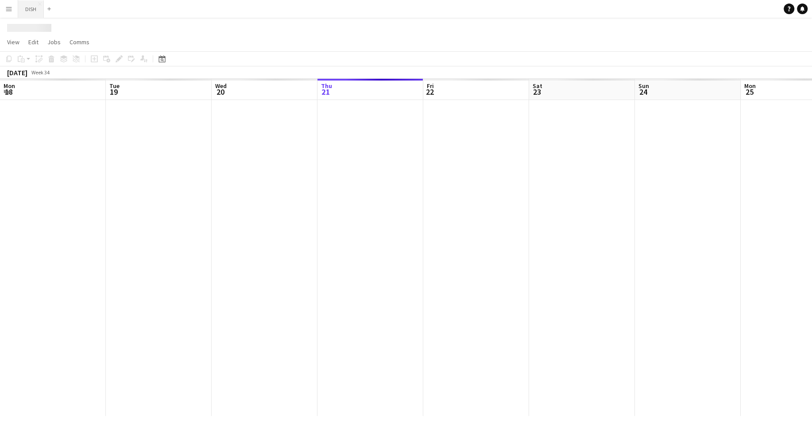
scroll to position [0, 212]
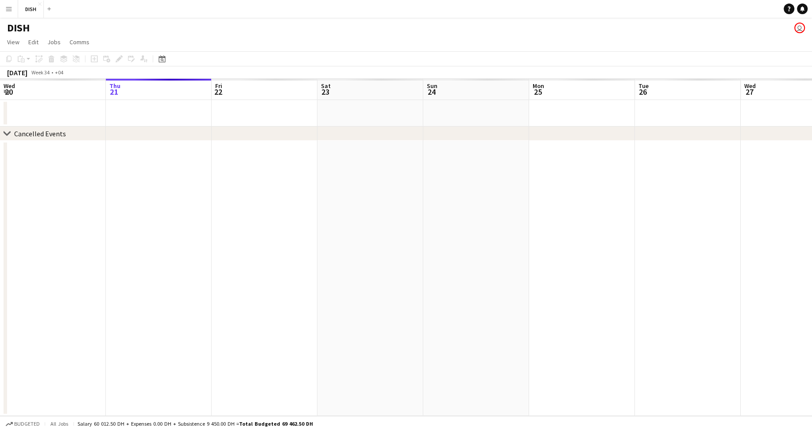
click at [15, 11] on button "Menu" at bounding box center [9, 9] width 18 height 18
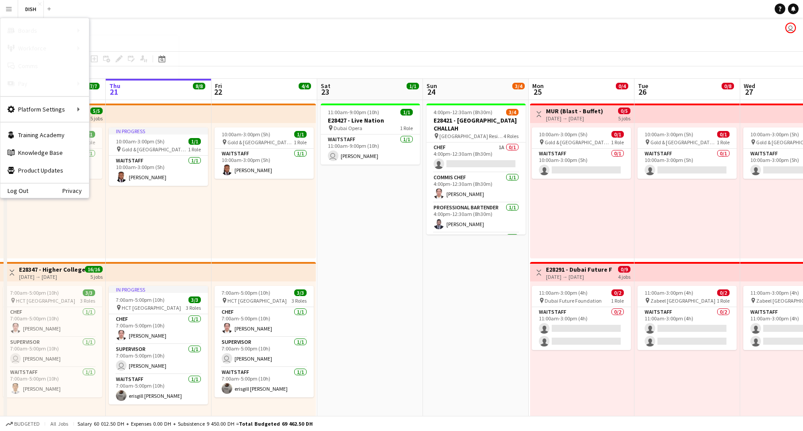
click at [95, 42] on link "My Workforce" at bounding box center [133, 48] width 89 height 18
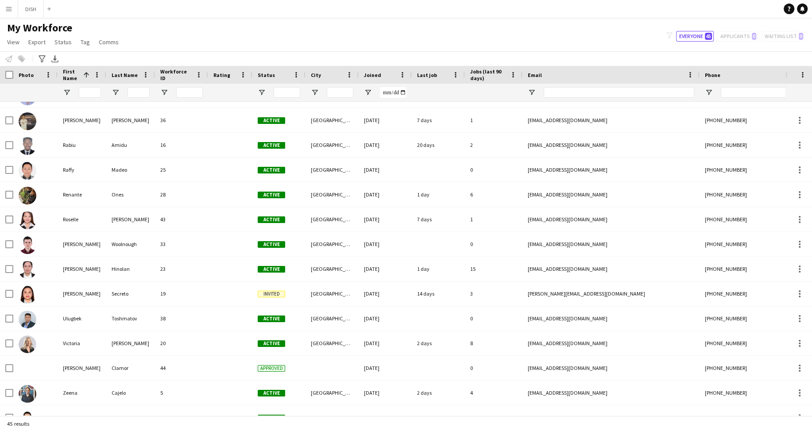
scroll to position [786, 0]
click at [95, 89] on input "First Name Filter Input" at bounding box center [90, 92] width 22 height 11
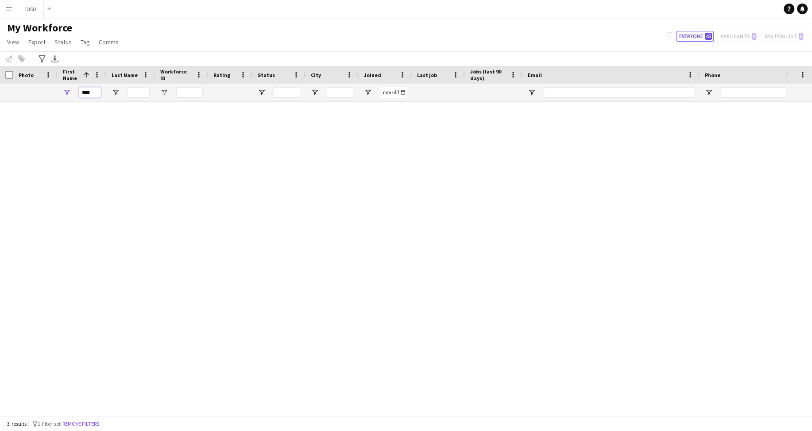
scroll to position [0, 0]
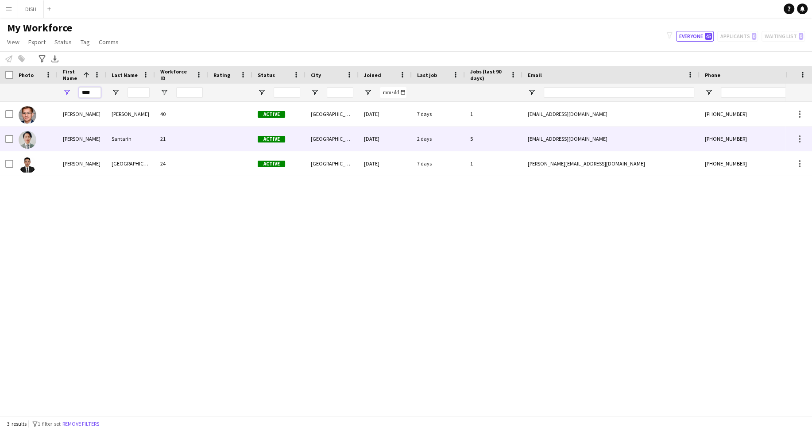
type input "****"
click at [530, 132] on div "[EMAIL_ADDRESS][DOMAIN_NAME]" at bounding box center [610, 139] width 177 height 24
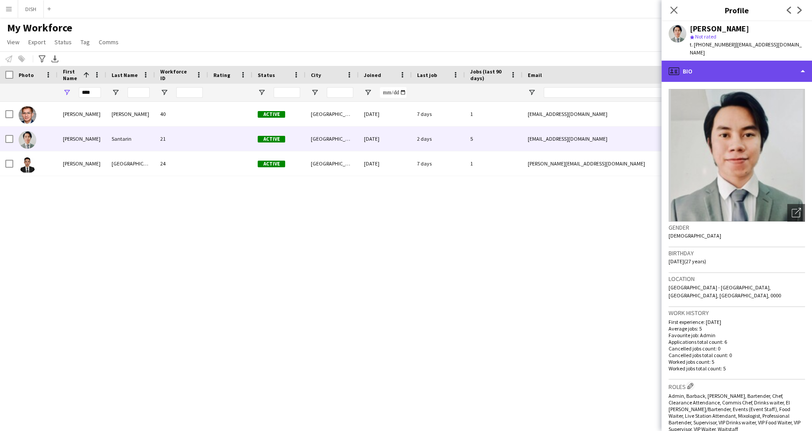
click at [729, 62] on div "profile Bio" at bounding box center [736, 71] width 150 height 21
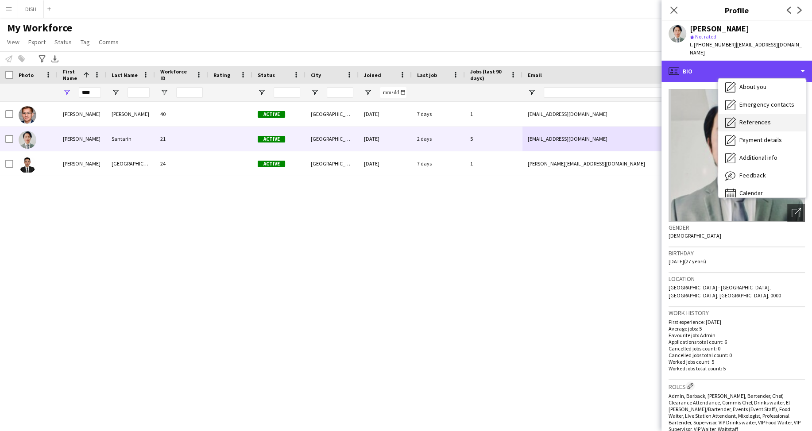
scroll to position [65, 0]
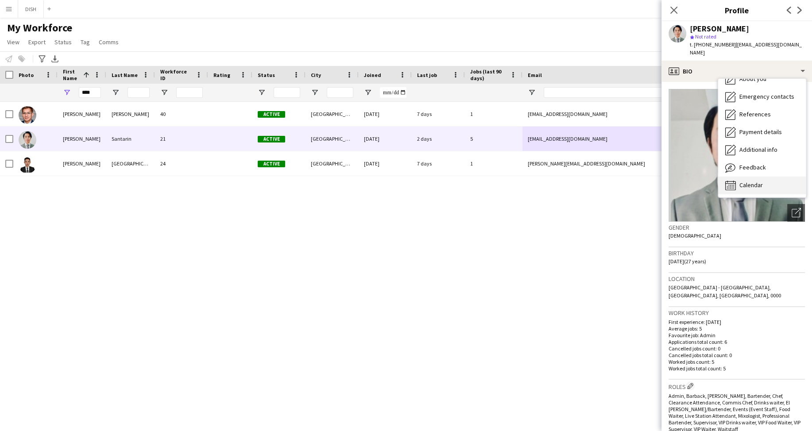
click at [747, 181] on span "Calendar" at bounding box center [750, 185] width 23 height 8
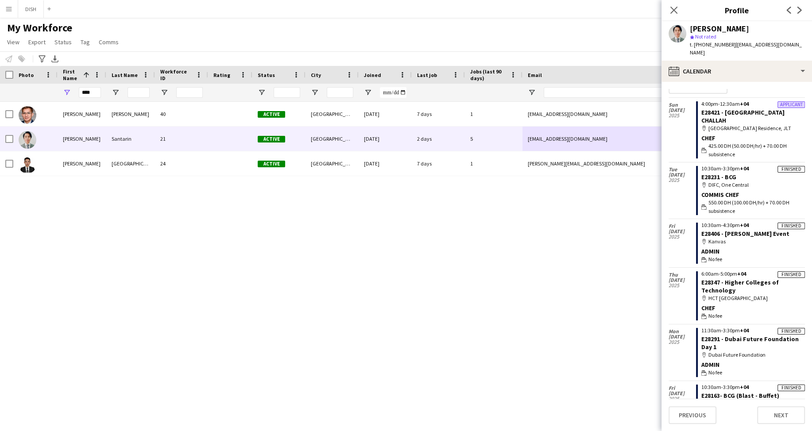
scroll to position [16, 0]
click at [731, 180] on div "map-marker DIFC, One Central" at bounding box center [753, 184] width 104 height 8
click at [768, 165] on div "10:30am-3:30pm +04" at bounding box center [753, 167] width 104 height 5
click at [777, 165] on div "Finished" at bounding box center [790, 168] width 27 height 7
click at [771, 180] on div "map-marker DIFC, One Central" at bounding box center [753, 184] width 104 height 8
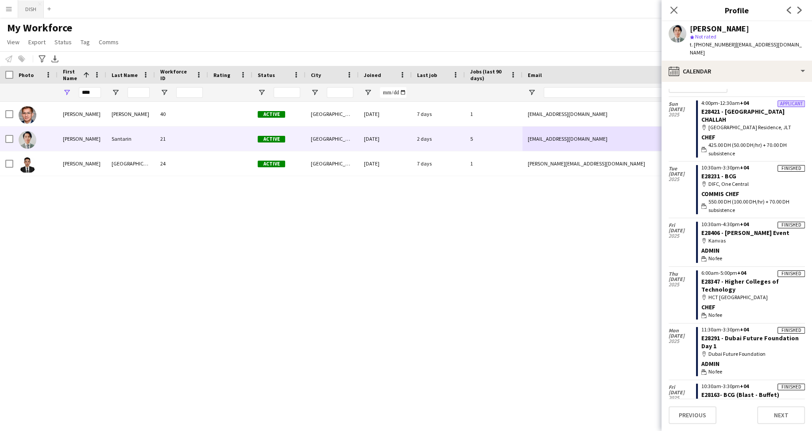
click at [26, 9] on button "DISH Close" at bounding box center [31, 8] width 26 height 17
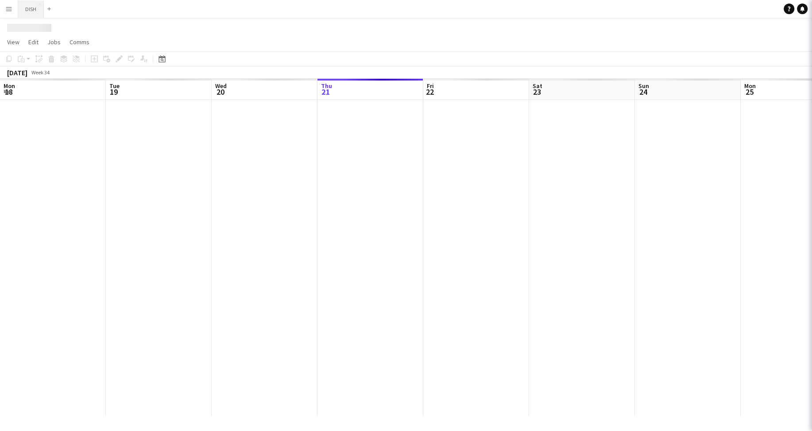
scroll to position [0, 212]
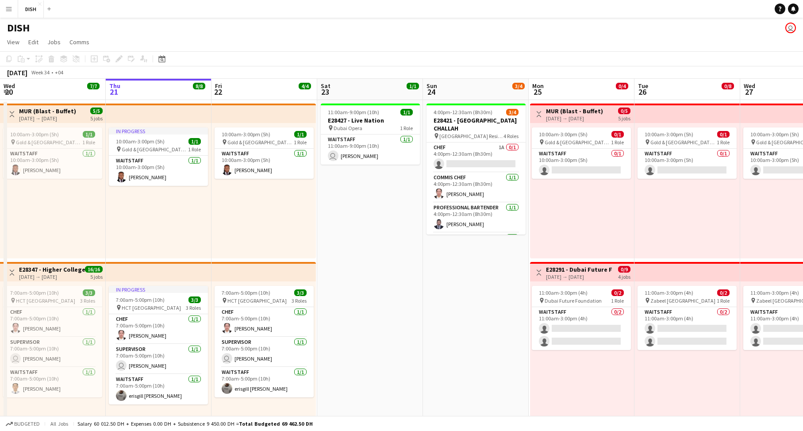
click at [11, 5] on app-icon "Menu" at bounding box center [8, 8] width 7 height 7
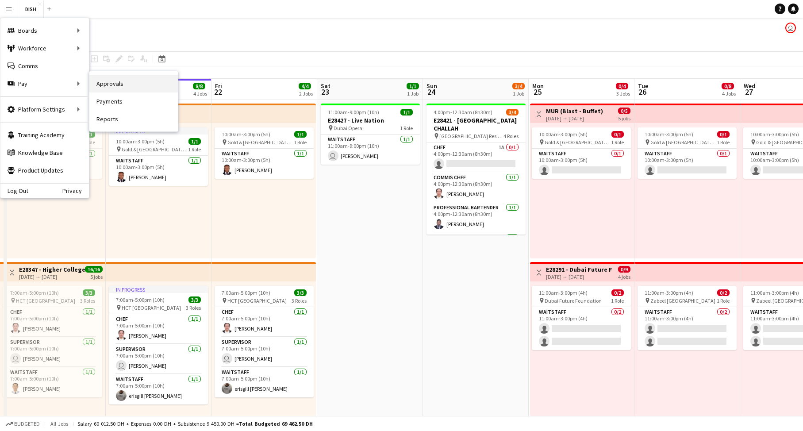
click at [116, 83] on link "Approvals" at bounding box center [133, 84] width 89 height 18
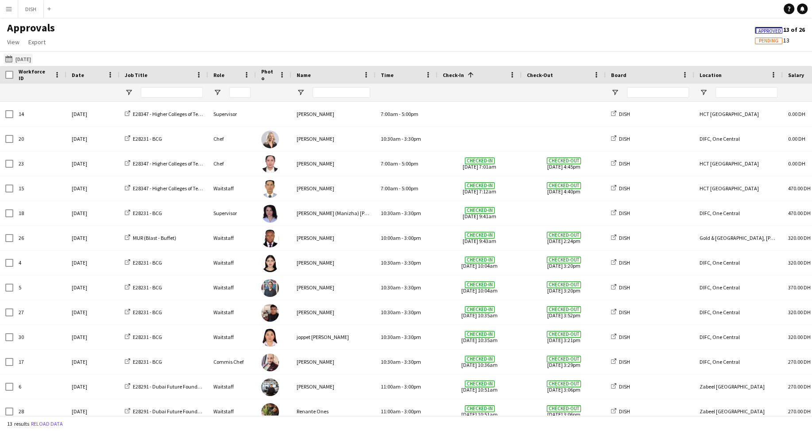
click at [26, 58] on button "[DATE] [DATE]" at bounding box center [18, 59] width 29 height 11
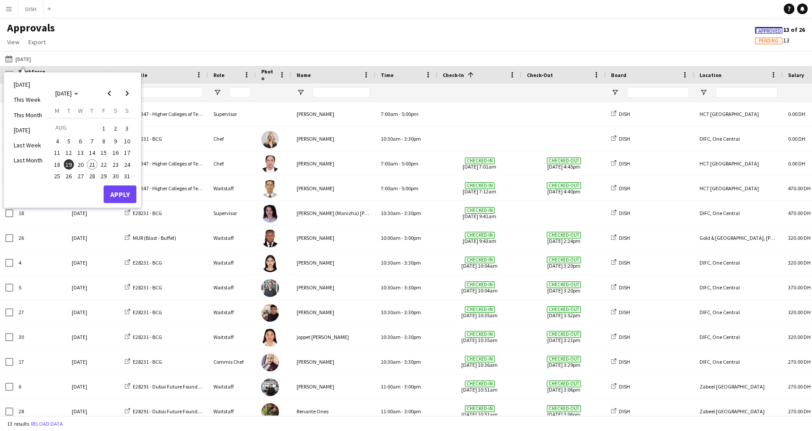
click at [101, 126] on span "1" at bounding box center [103, 128] width 11 height 12
click at [129, 179] on span "31" at bounding box center [127, 176] width 11 height 11
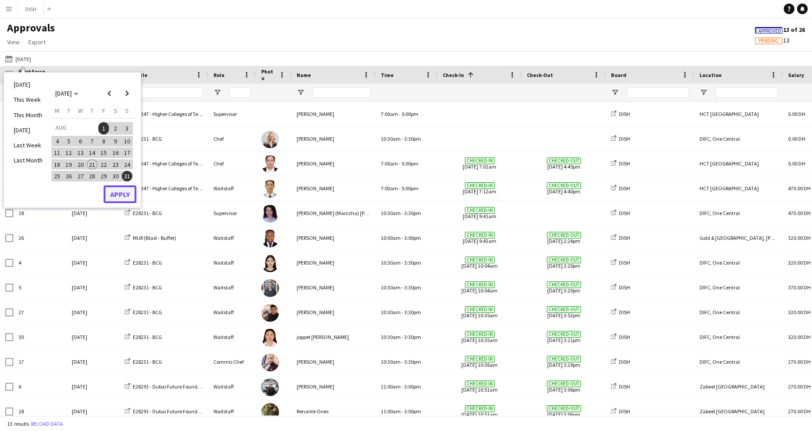
click at [129, 192] on button "Apply" at bounding box center [120, 194] width 33 height 18
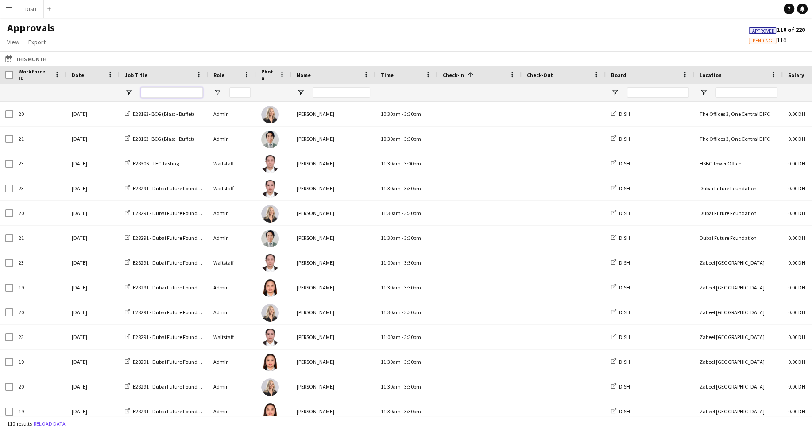
click at [183, 93] on input "Job Title Filter Input" at bounding box center [172, 92] width 62 height 11
click at [322, 92] on input "Name Filter Input" at bounding box center [341, 92] width 58 height 11
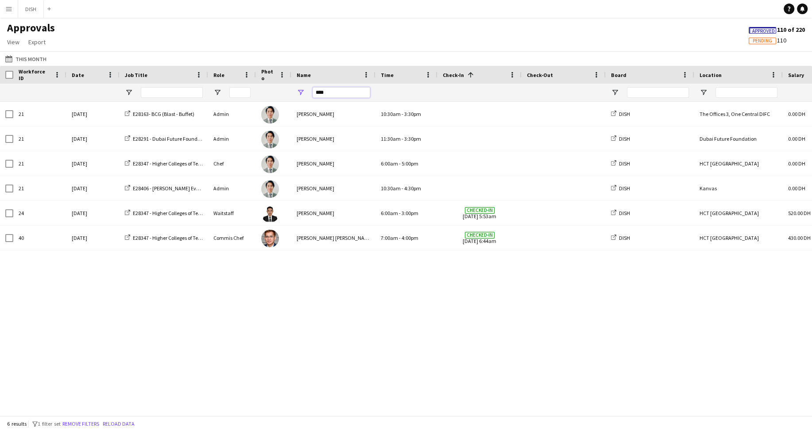
type input "****"
click at [12, 8] on app-icon "Menu" at bounding box center [8, 8] width 7 height 7
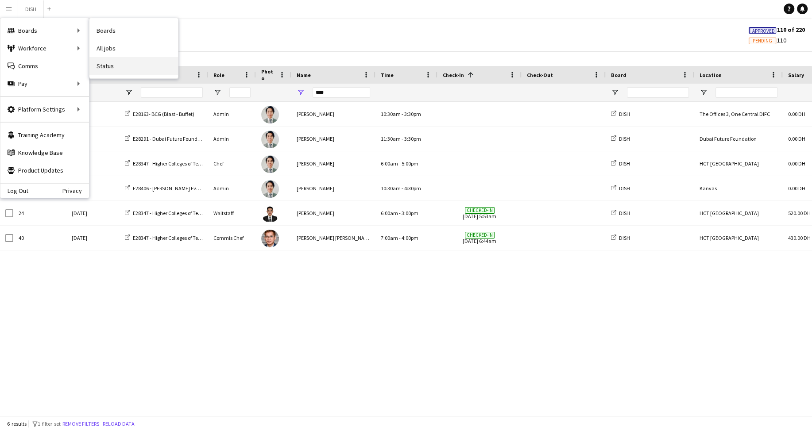
click at [116, 57] on link "Status" at bounding box center [133, 66] width 89 height 18
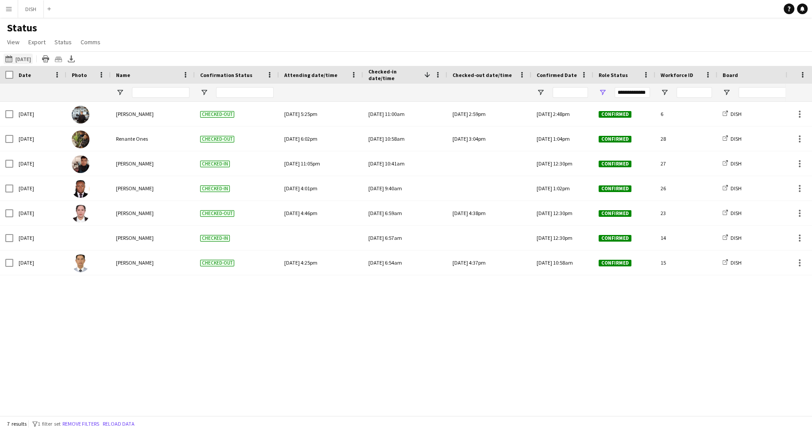
click at [32, 56] on button "[DATE] [DATE]" at bounding box center [18, 59] width 29 height 11
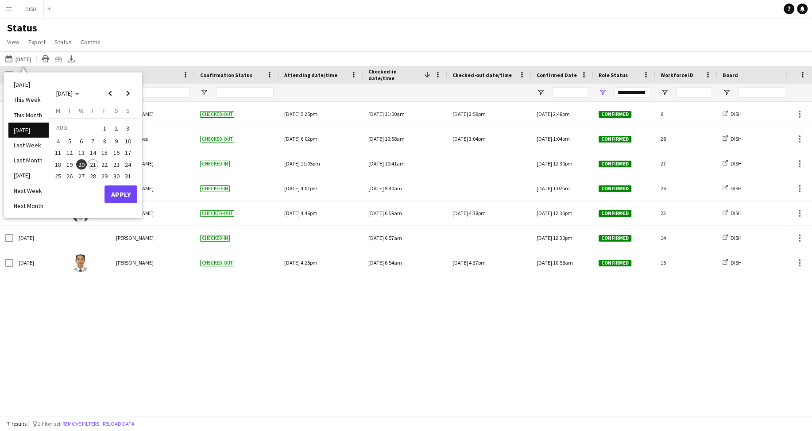
click at [214, 50] on div "Status View Views Default view New view Update view Delete view Edit name Custo…" at bounding box center [406, 36] width 812 height 30
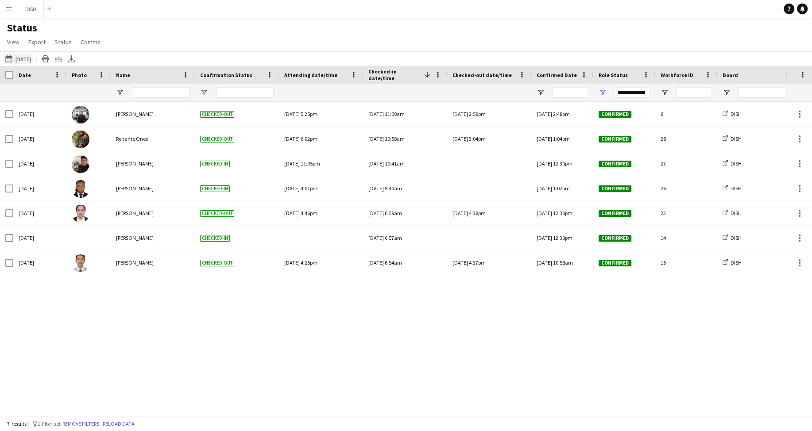
click at [25, 58] on button "[DATE] [DATE]" at bounding box center [18, 59] width 29 height 11
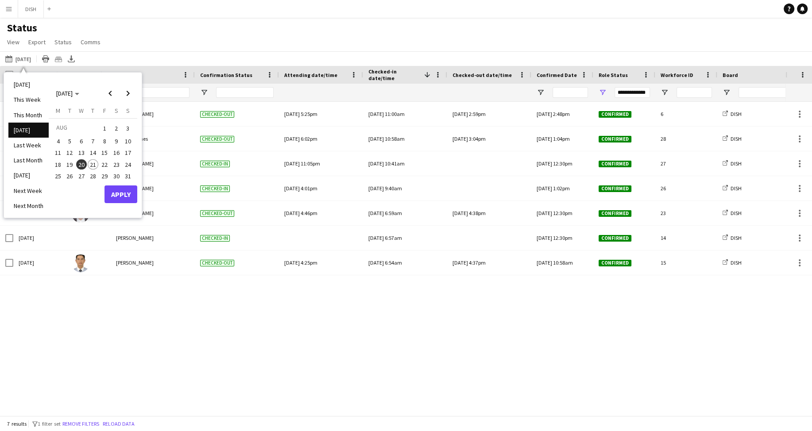
click at [71, 161] on span "19" at bounding box center [70, 164] width 11 height 11
click at [119, 194] on button "Apply" at bounding box center [120, 194] width 33 height 18
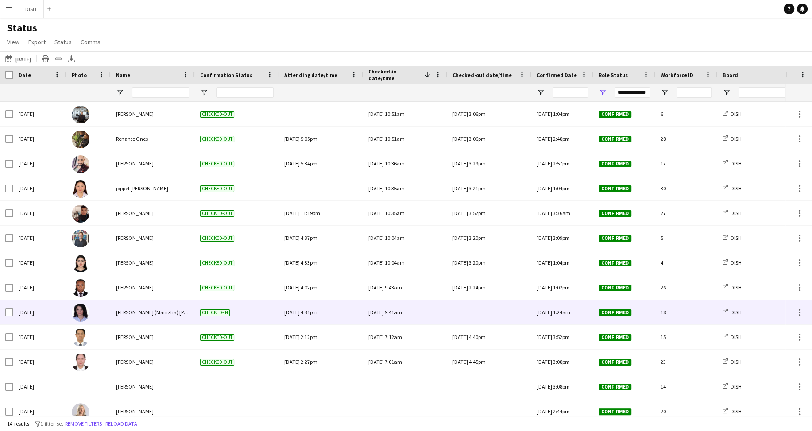
scroll to position [33, 0]
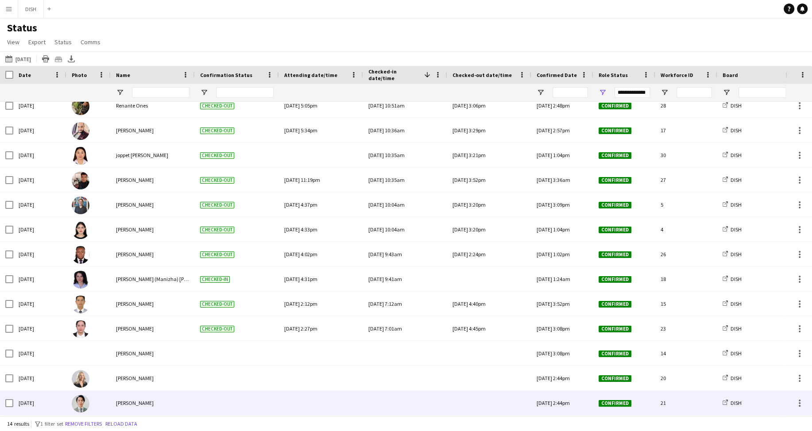
click at [255, 405] on div at bounding box center [237, 403] width 84 height 24
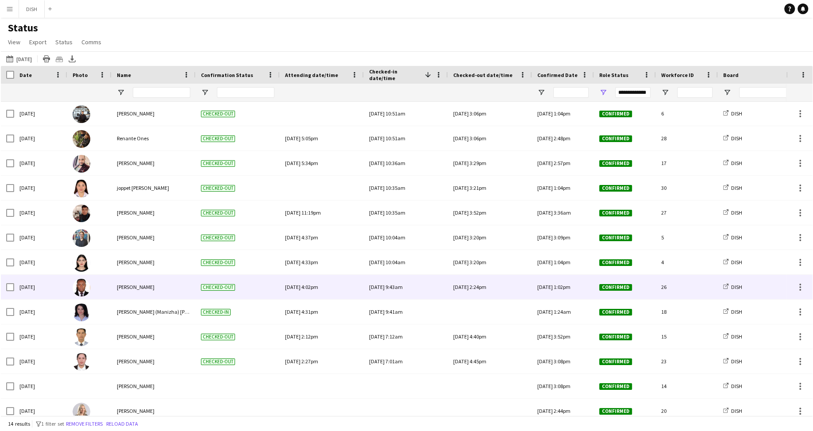
scroll to position [0, 0]
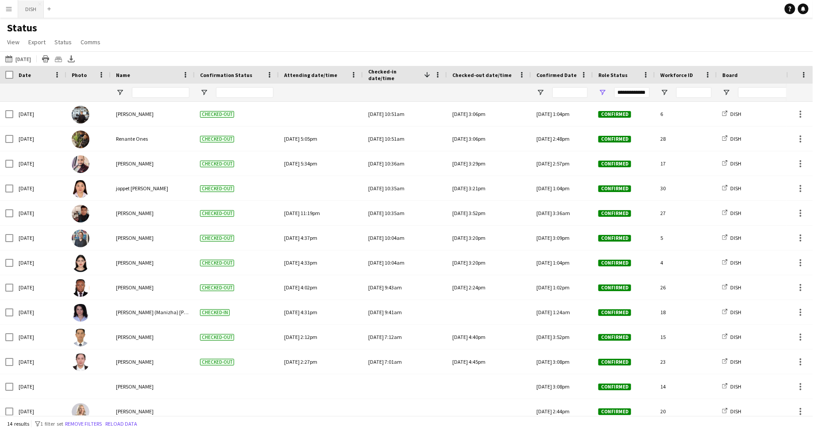
click at [28, 8] on button "DISH Close" at bounding box center [31, 8] width 26 height 17
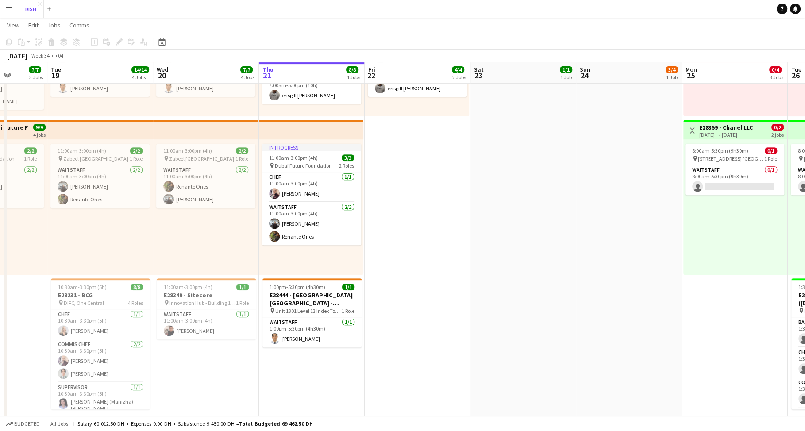
scroll to position [299, 0]
click at [298, 328] on app-card-role "Waitstaff [DATE] 1:00pm-5:30pm (4h30m) [PERSON_NAME]" at bounding box center [311, 333] width 99 height 30
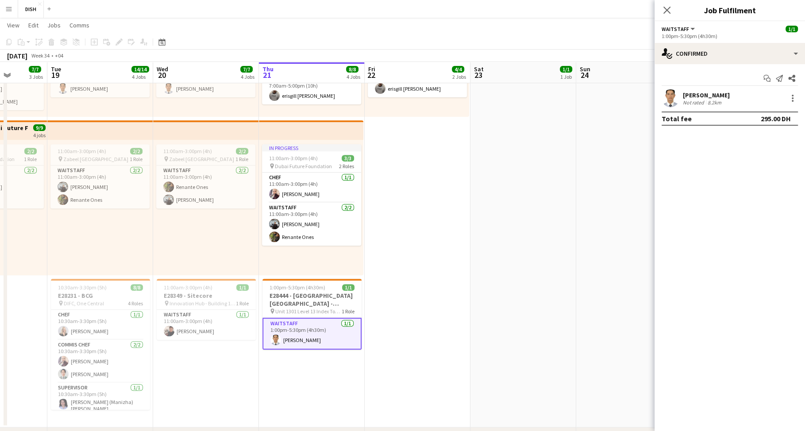
click at [12, 11] on app-icon "Menu" at bounding box center [8, 8] width 7 height 7
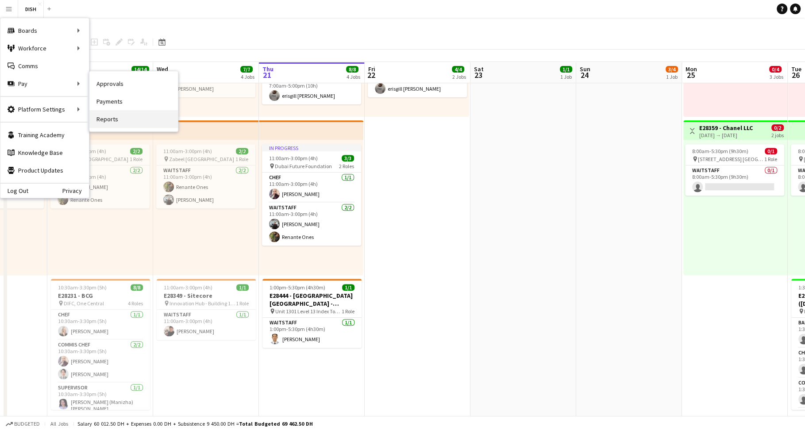
click at [111, 116] on link "Reports" at bounding box center [133, 119] width 89 height 18
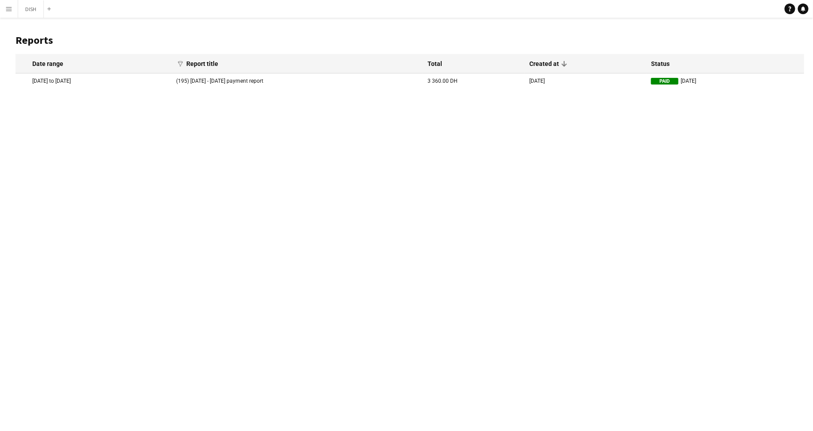
click at [9, 8] on app-icon "Menu" at bounding box center [8, 8] width 7 height 7
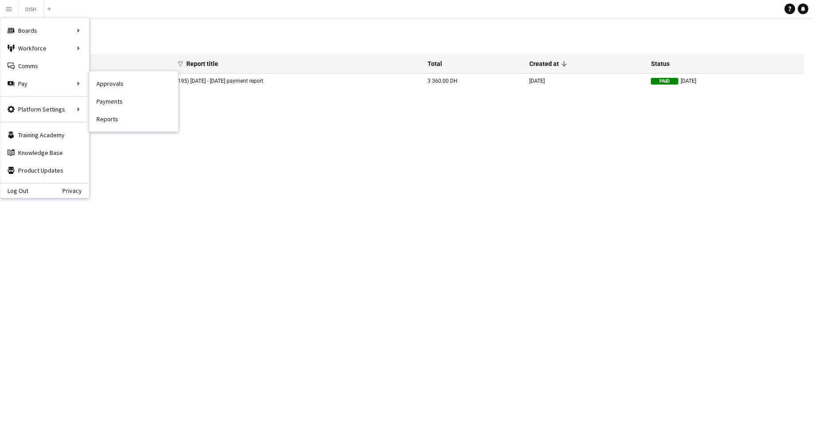
click at [102, 85] on link "Approvals" at bounding box center [133, 84] width 89 height 18
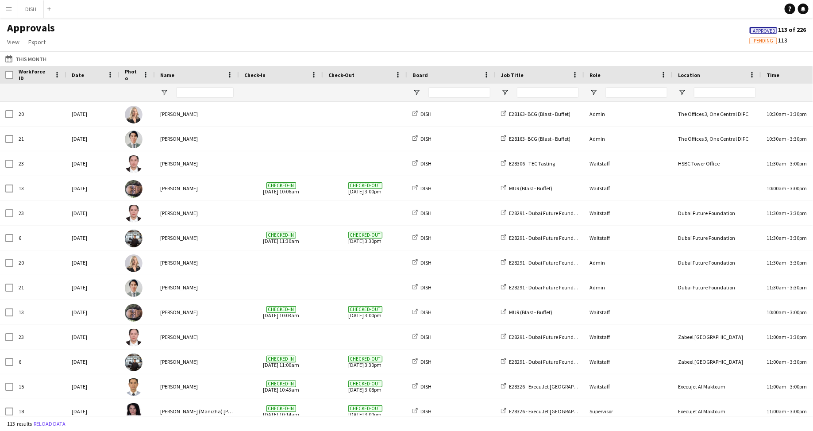
type input "****"
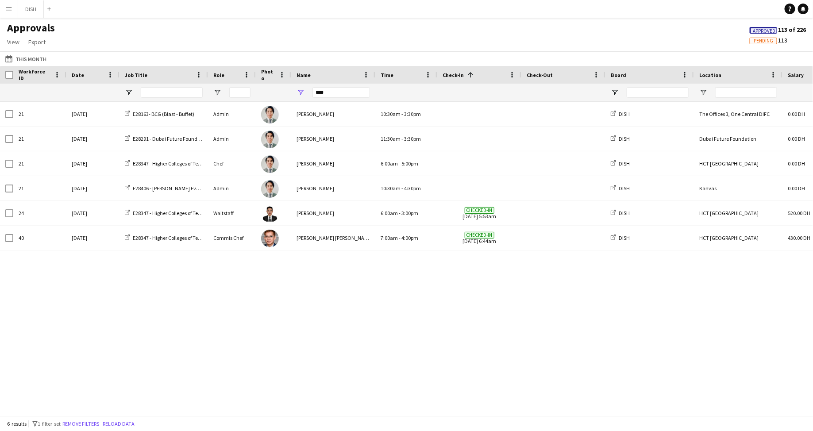
click at [303, 328] on div "21 [DATE] [PERSON_NAME] DISH E28163- BCG (Blast - Buffet) Admin The Offices 3, …" at bounding box center [406, 259] width 813 height 314
click at [31, 9] on button "DISH Close" at bounding box center [31, 8] width 26 height 17
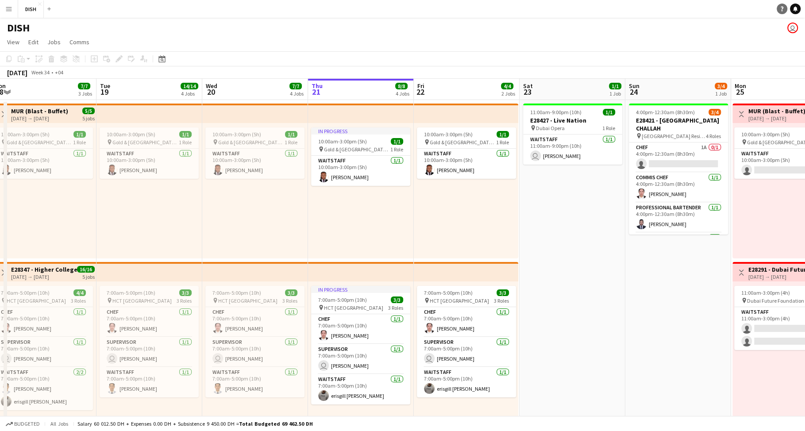
click at [791, 10] on link "Notifications" at bounding box center [795, 9] width 11 height 11
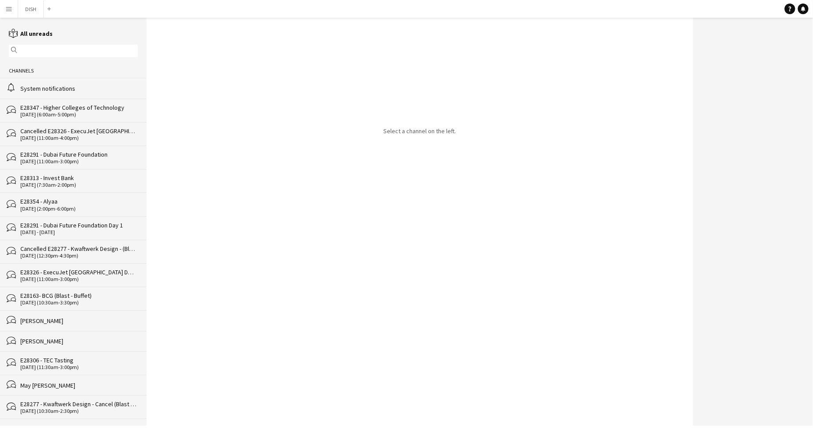
click at [77, 85] on div "System notifications" at bounding box center [78, 89] width 117 height 8
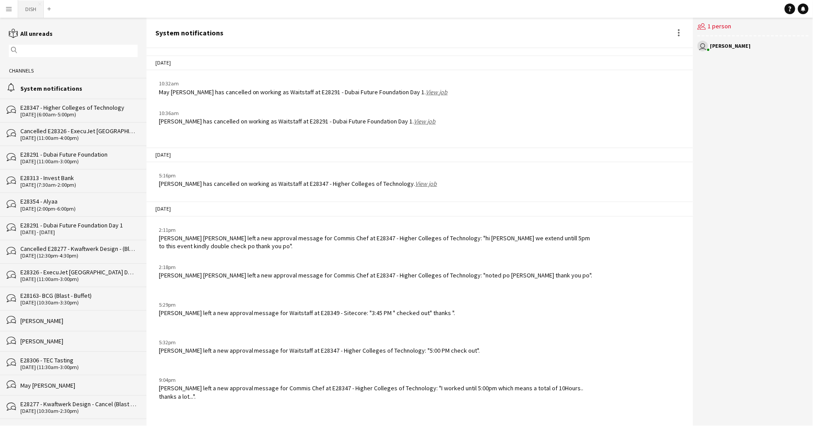
click at [24, 4] on button "DISH Close" at bounding box center [31, 8] width 26 height 17
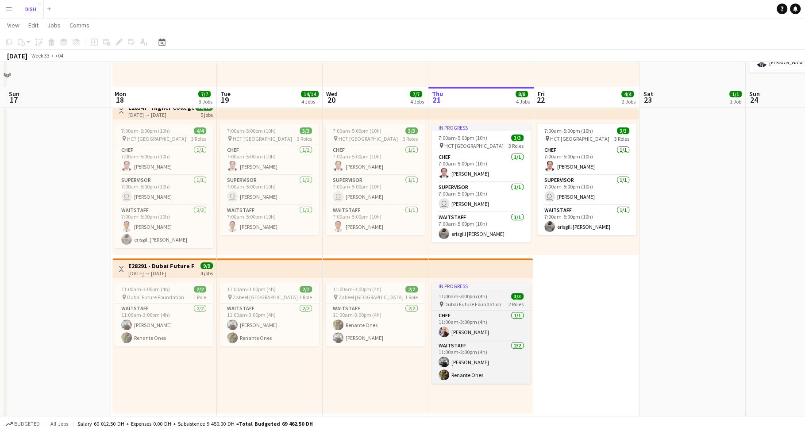
scroll to position [186, 0]
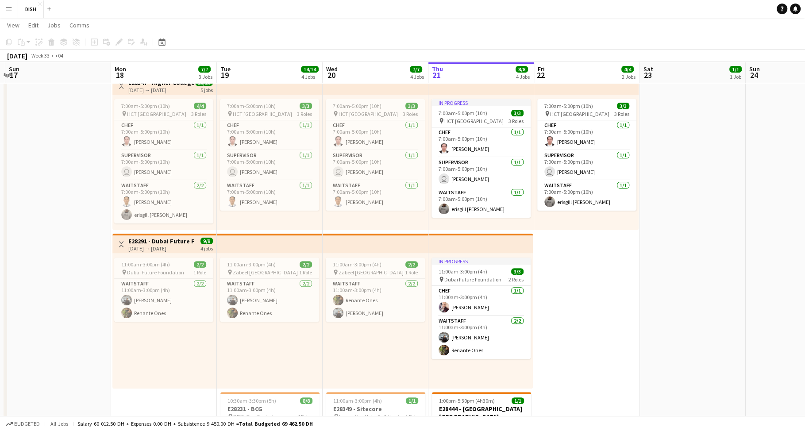
click at [5, 8] on app-icon "Menu" at bounding box center [8, 8] width 7 height 7
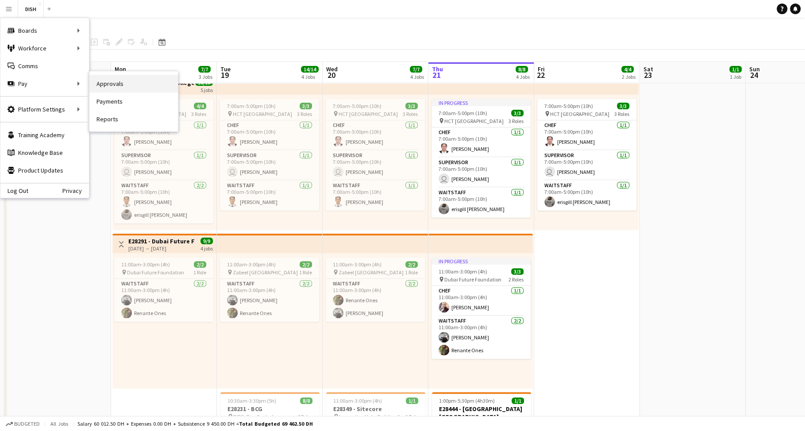
click at [146, 85] on link "Approvals" at bounding box center [133, 84] width 89 height 18
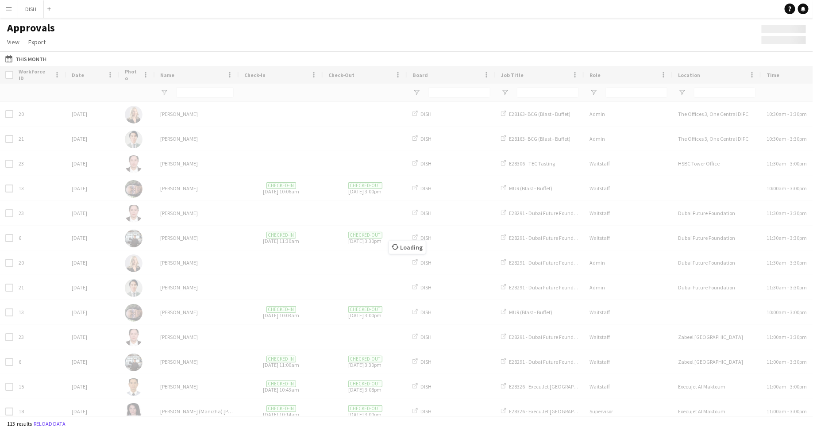
type input "****"
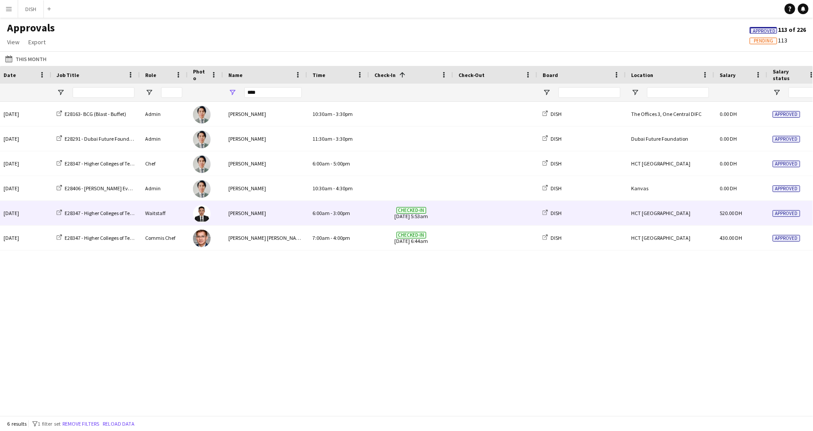
scroll to position [0, 111]
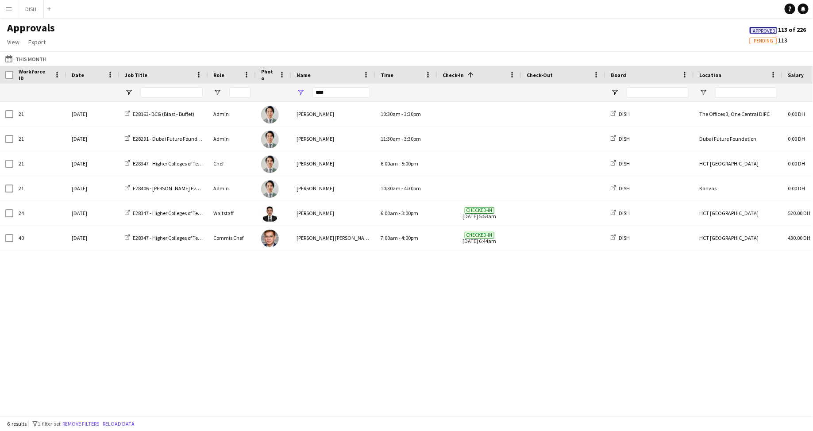
click at [22, 64] on div "This Month This Month [DATE] This Week This Month [DATE] Last Week Last Month […" at bounding box center [406, 58] width 813 height 15
click at [21, 59] on button "This Month This Month" at bounding box center [26, 59] width 45 height 11
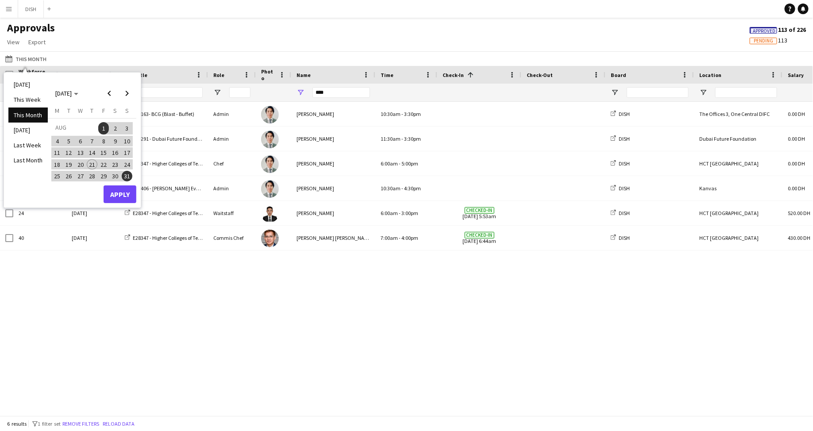
drag, startPoint x: 258, startPoint y: 289, endPoint x: 256, endPoint y: 274, distance: 15.6
click at [258, 287] on div "21 [DATE] [PERSON_NAME] DISH E28163- BCG (Blast - Buffet) Admin The Offices 3, …" at bounding box center [406, 259] width 813 height 314
click at [333, 93] on input "****" at bounding box center [341, 92] width 58 height 11
drag, startPoint x: 337, startPoint y: 93, endPoint x: 290, endPoint y: 95, distance: 46.5
click at [290, 95] on div "****" at bounding box center [608, 93] width 1216 height 18
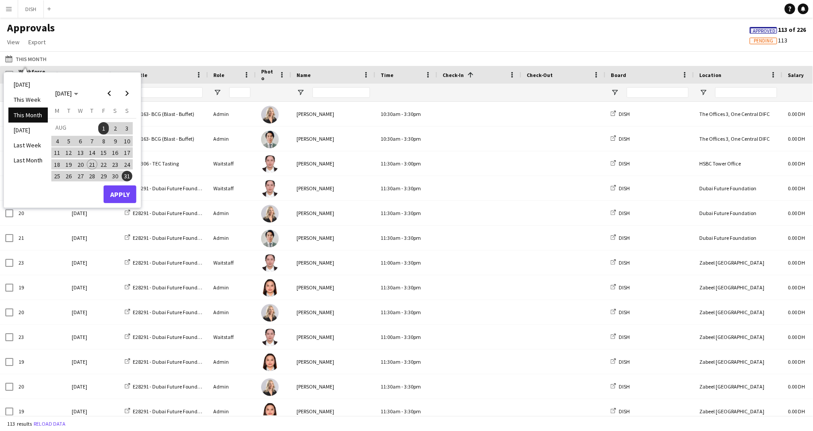
click at [474, 45] on div "Approvals View Customise view Customise filters Reset Filters Reset View Reset …" at bounding box center [406, 36] width 813 height 30
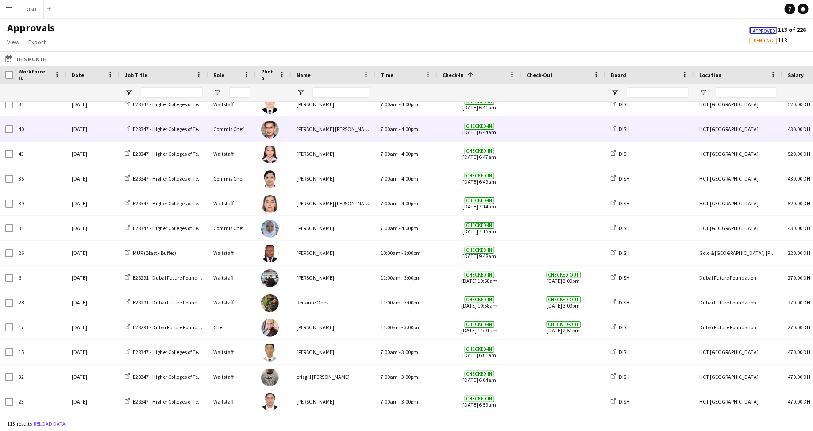
scroll to position [1869, 0]
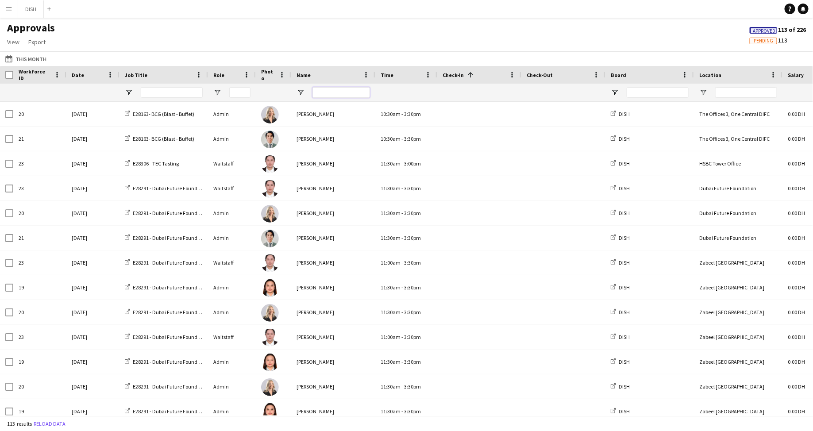
click at [330, 92] on input "Name Filter Input" at bounding box center [341, 92] width 58 height 11
click at [325, 89] on input "Name Filter Input" at bounding box center [341, 92] width 58 height 11
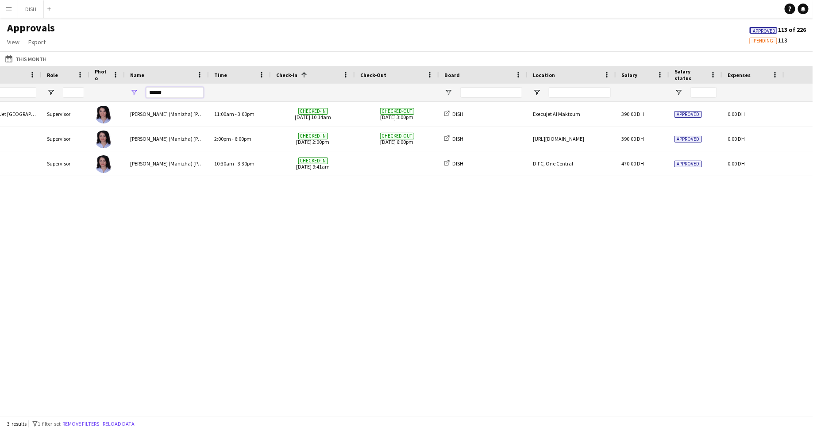
scroll to position [0, 247]
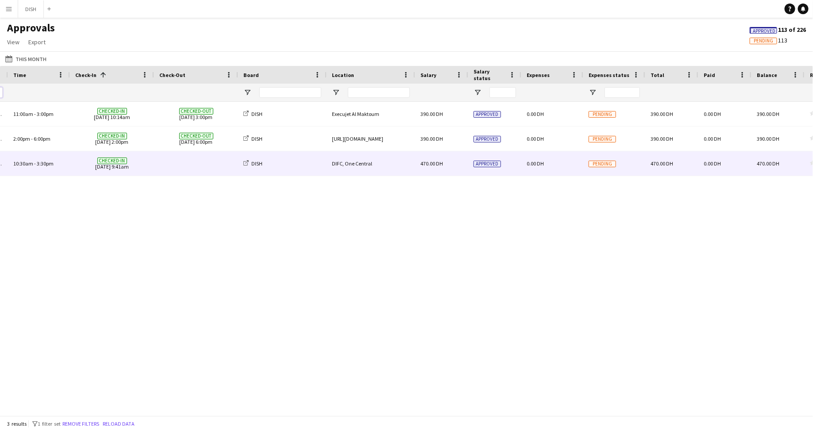
type input "******"
click at [489, 155] on div "Approved" at bounding box center [494, 163] width 53 height 24
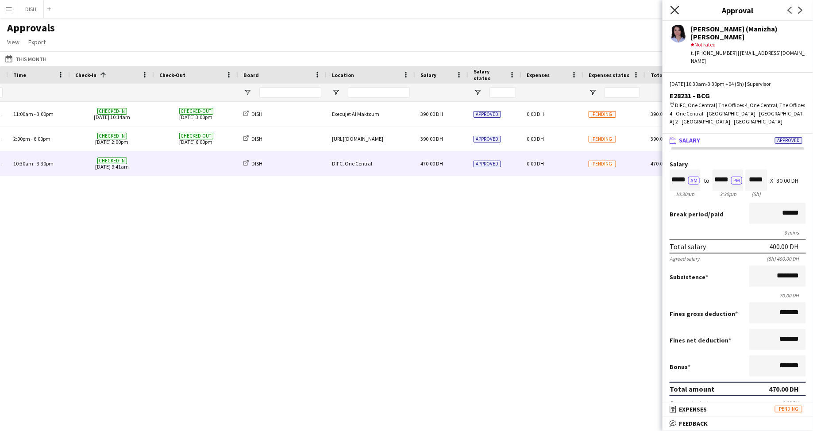
click at [677, 10] on icon "Close pop-in" at bounding box center [675, 10] width 8 height 8
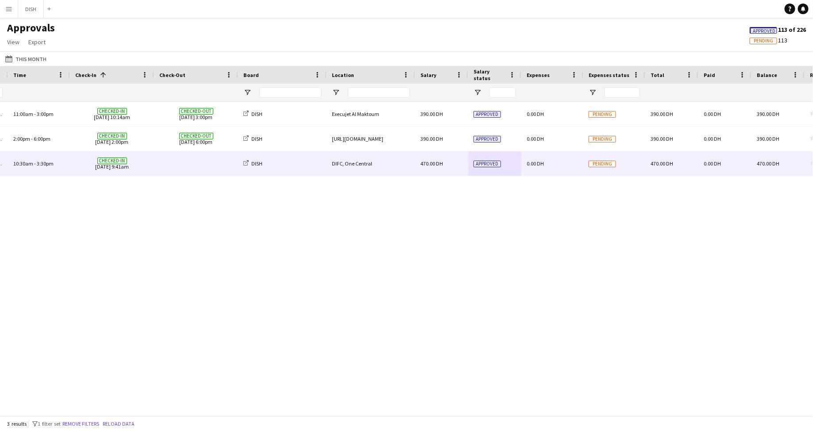
scroll to position [0, 403]
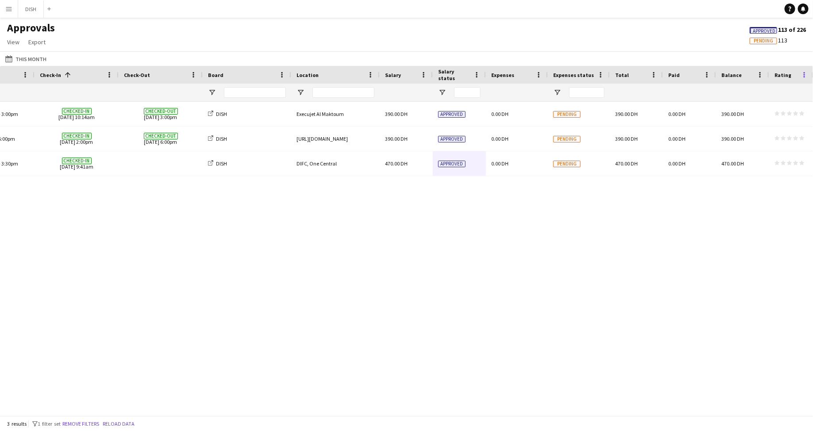
click at [804, 74] on span at bounding box center [804, 75] width 8 height 8
click at [10, 4] on button "Menu" at bounding box center [9, 9] width 18 height 18
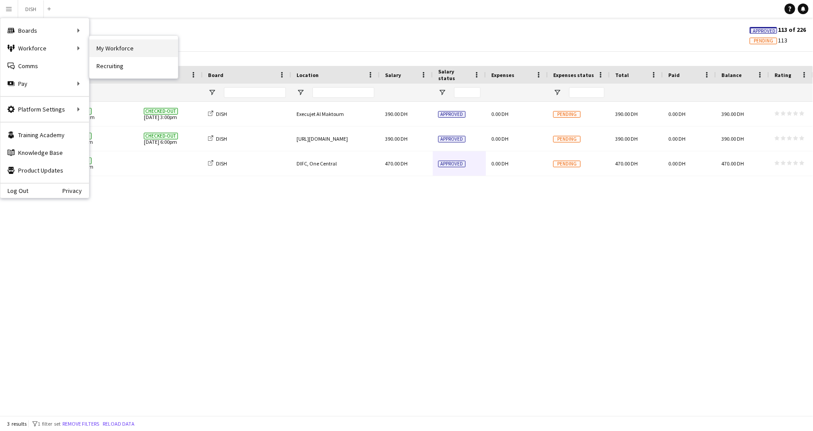
click at [105, 43] on link "My Workforce" at bounding box center [133, 48] width 89 height 18
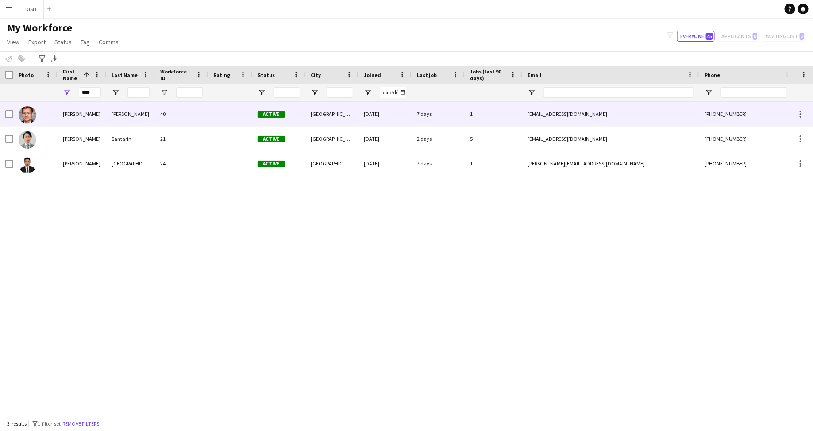
click at [92, 120] on div "[PERSON_NAME]" at bounding box center [82, 114] width 49 height 24
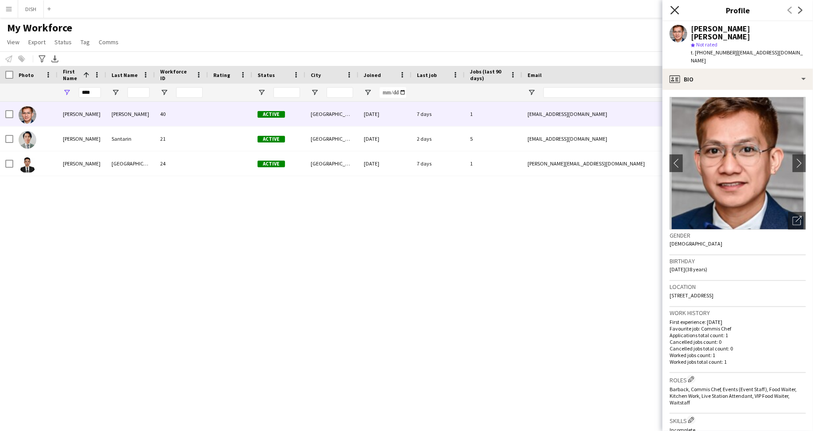
click at [675, 12] on icon "Close pop-in" at bounding box center [675, 10] width 8 height 8
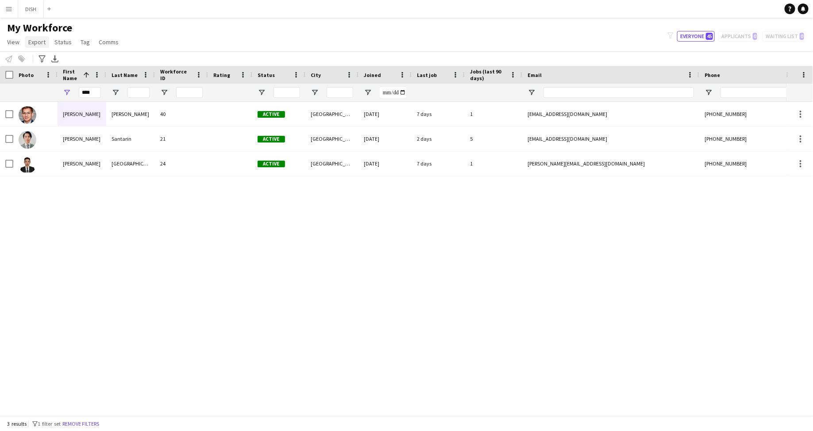
click at [29, 46] on link "Export" at bounding box center [37, 42] width 24 height 12
click at [204, 33] on div "My Workforce View Views Default view Test New view Update view Delete view Edit…" at bounding box center [406, 36] width 813 height 30
click at [81, 43] on span "Tag" at bounding box center [85, 42] width 9 height 8
click at [112, 135] on link "Tag chat" at bounding box center [107, 136] width 62 height 19
click at [97, 93] on input "****" at bounding box center [90, 92] width 22 height 11
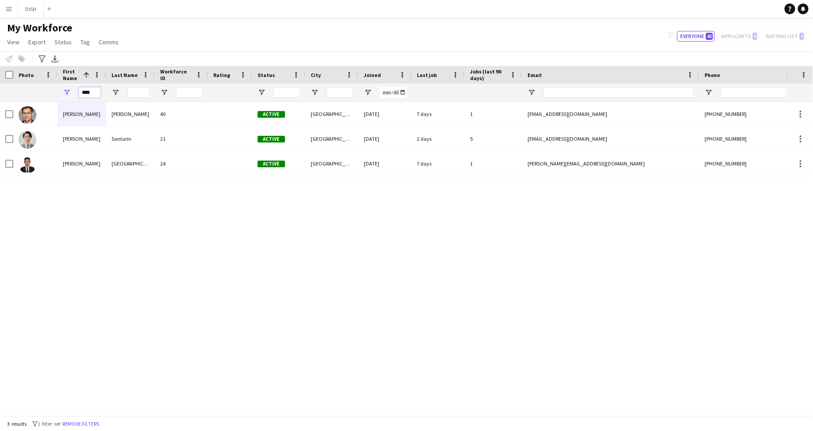
click at [97, 93] on input "****" at bounding box center [90, 92] width 22 height 11
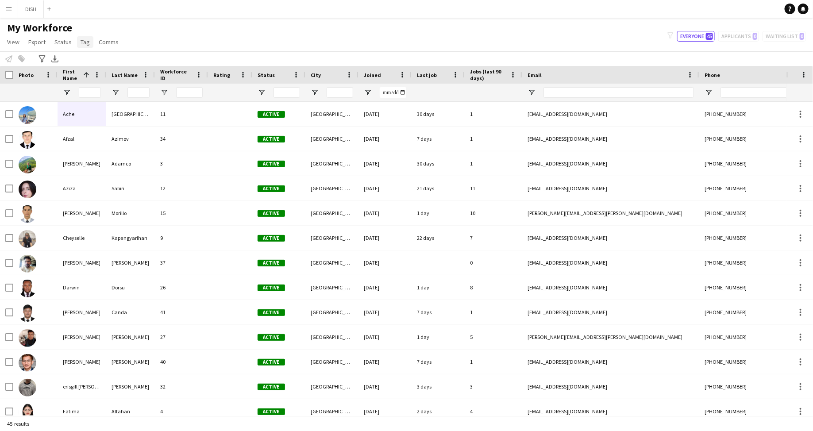
click at [88, 42] on link "Tag" at bounding box center [85, 42] width 16 height 12
click at [105, 60] on link "New tag" at bounding box center [107, 61] width 62 height 19
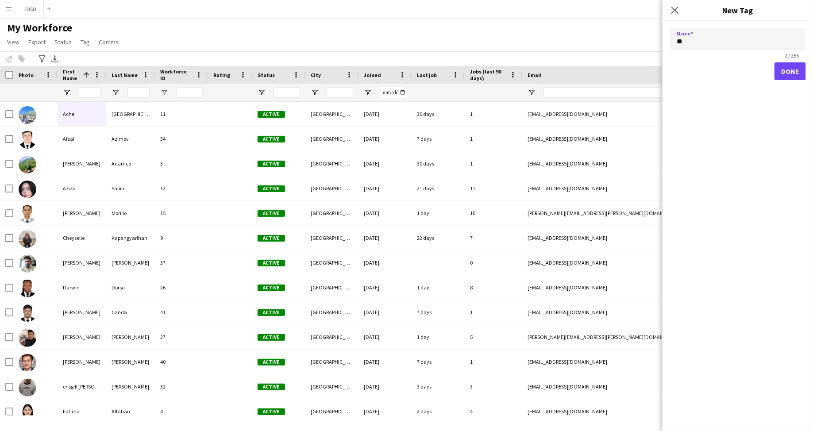
type input "**"
click at [782, 69] on button "Done" at bounding box center [790, 71] width 31 height 18
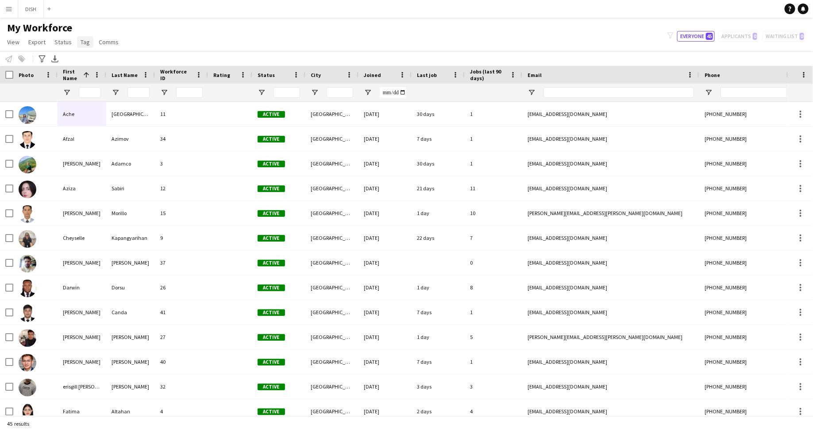
click at [78, 45] on link "Tag" at bounding box center [85, 42] width 16 height 12
click at [151, 78] on link "f1 (0)" at bounding box center [169, 83] width 62 height 19
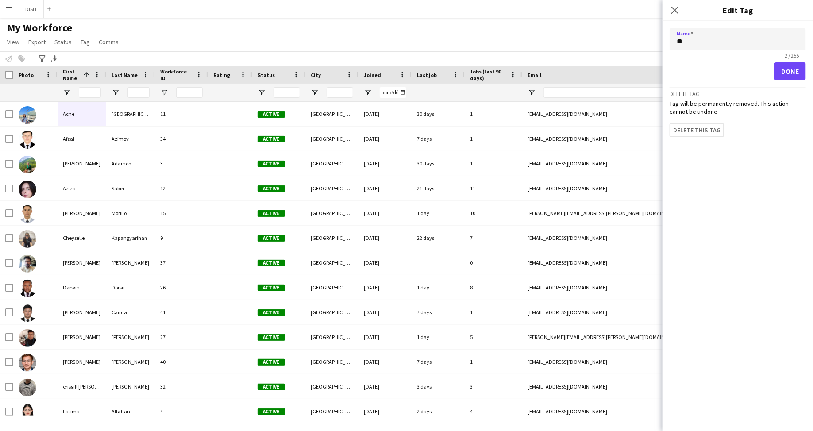
drag, startPoint x: 685, startPoint y: 46, endPoint x: 668, endPoint y: 42, distance: 16.8
click at [668, 42] on form "Name ** 2 / 255 Done Delete tag Tag will be permanently removed. This action ca…" at bounding box center [738, 82] width 150 height 123
type input "*********"
click at [673, 14] on icon "Close pop-in" at bounding box center [675, 10] width 8 height 8
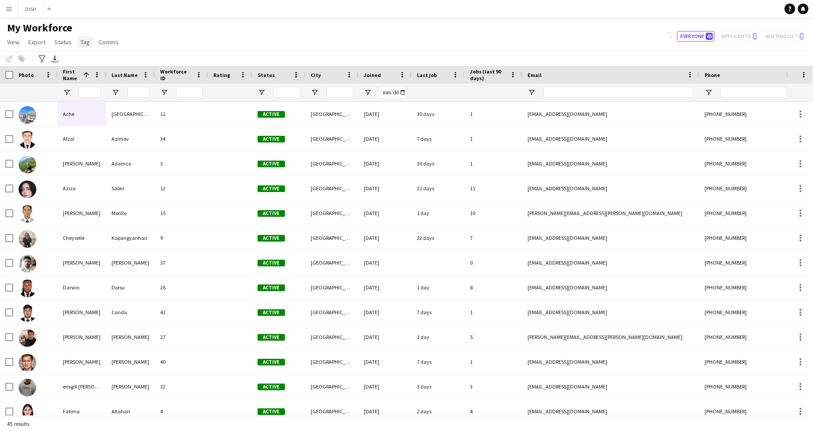
click at [83, 41] on span "Tag" at bounding box center [85, 42] width 9 height 8
click at [154, 85] on span "f1 (0)" at bounding box center [151, 84] width 13 height 8
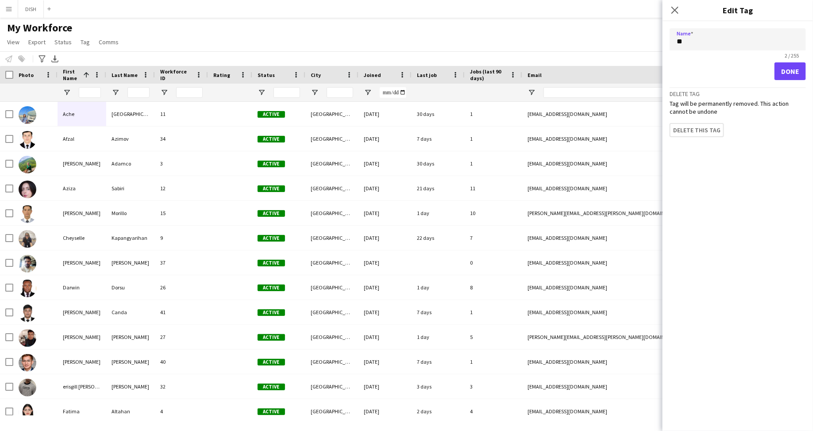
drag, startPoint x: 690, startPoint y: 43, endPoint x: 669, endPoint y: 42, distance: 20.8
click at [670, 42] on div "Name **" at bounding box center [738, 39] width 136 height 22
type input "*********"
click at [789, 67] on button "Done" at bounding box center [790, 71] width 31 height 18
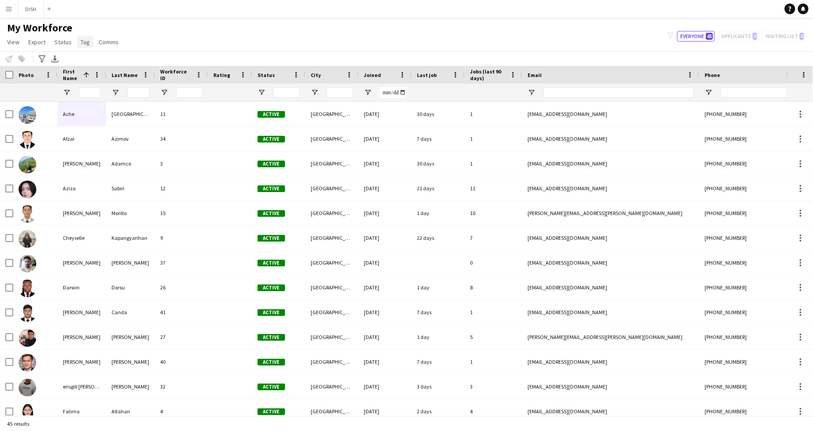
click at [78, 44] on link "Tag" at bounding box center [85, 42] width 16 height 12
click at [170, 82] on span "F1 staffs (0)" at bounding box center [160, 84] width 31 height 8
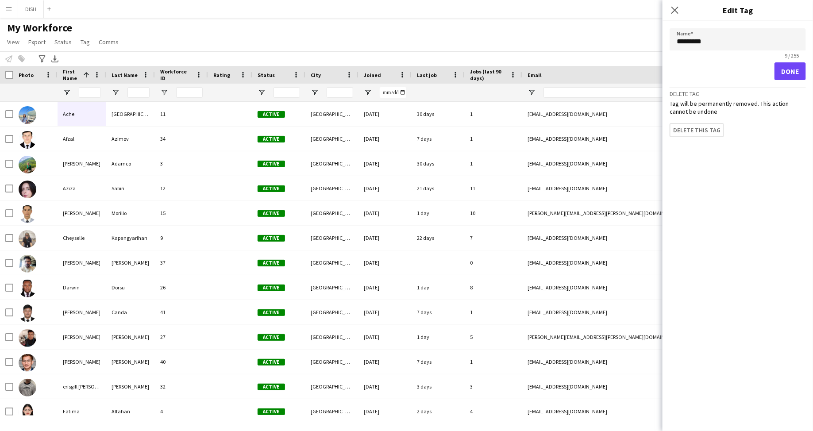
drag, startPoint x: 689, startPoint y: 69, endPoint x: 761, endPoint y: 70, distance: 71.7
click at [690, 69] on div "Done" at bounding box center [738, 71] width 136 height 18
click at [790, 72] on button "Done" at bounding box center [790, 71] width 31 height 18
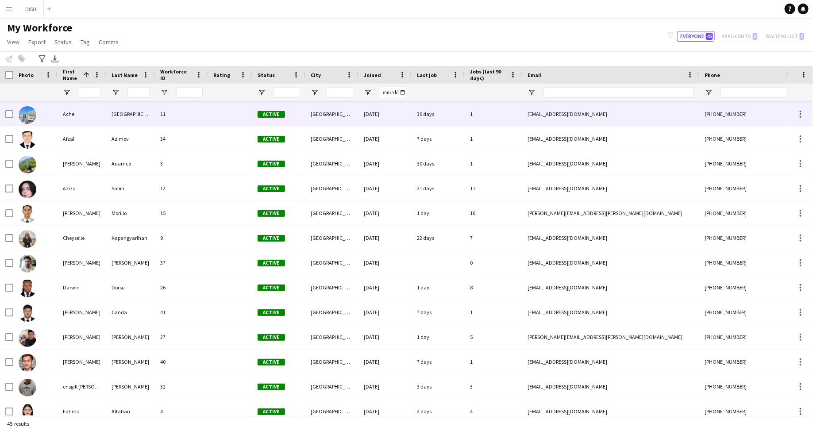
click at [218, 107] on div at bounding box center [230, 114] width 44 height 24
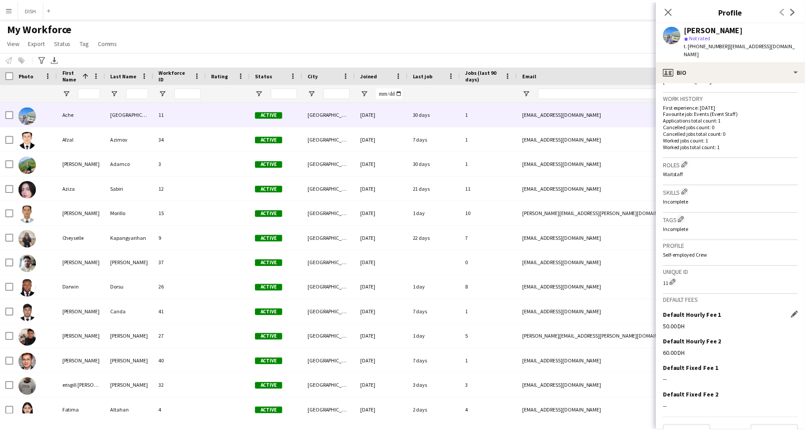
scroll to position [219, 0]
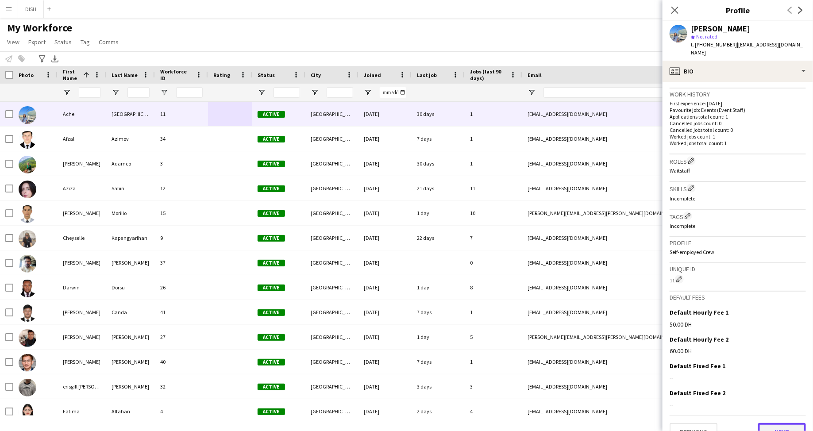
click at [765, 423] on button "Next" at bounding box center [782, 432] width 48 height 18
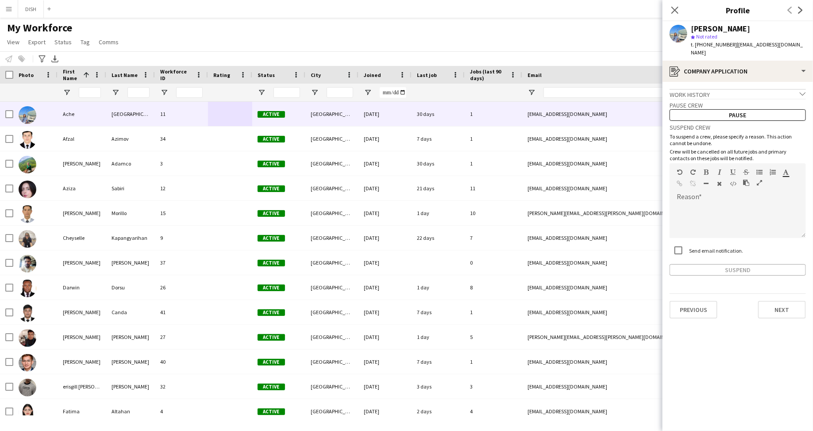
click at [768, 89] on div "Work history chevron-down" at bounding box center [738, 94] width 136 height 10
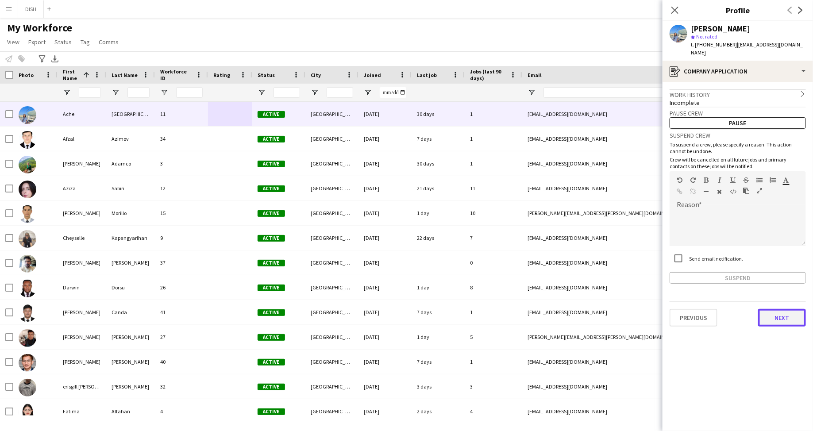
click at [794, 309] on button "Next" at bounding box center [782, 318] width 48 height 18
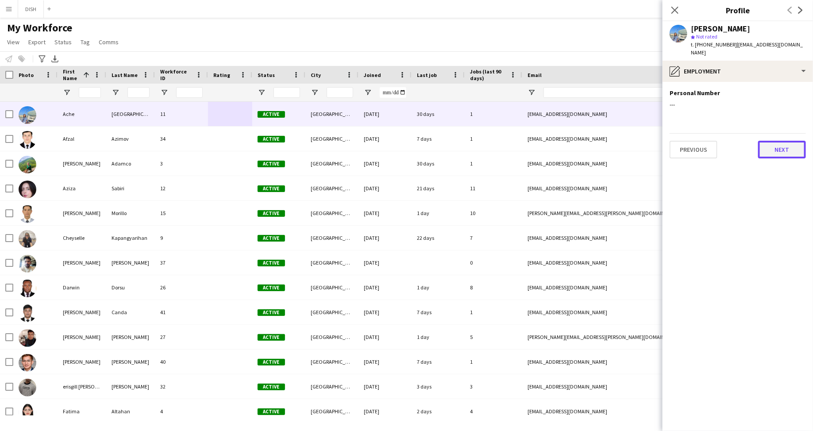
click at [786, 146] on button "Next" at bounding box center [782, 150] width 48 height 18
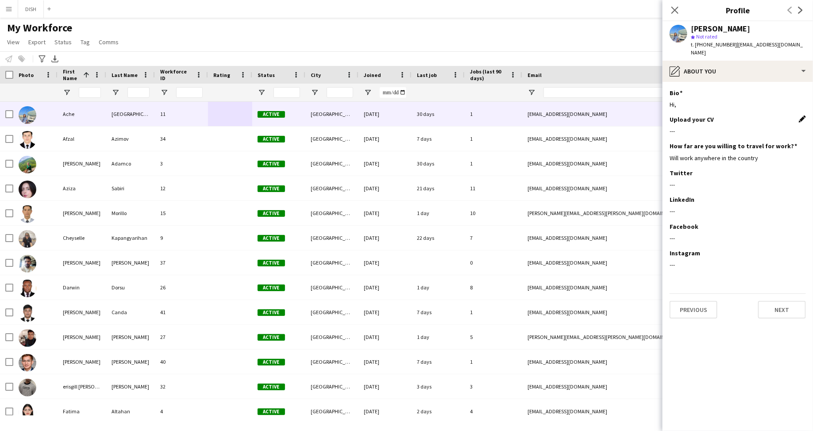
click at [803, 116] on app-icon "Edit this field" at bounding box center [802, 119] width 7 height 7
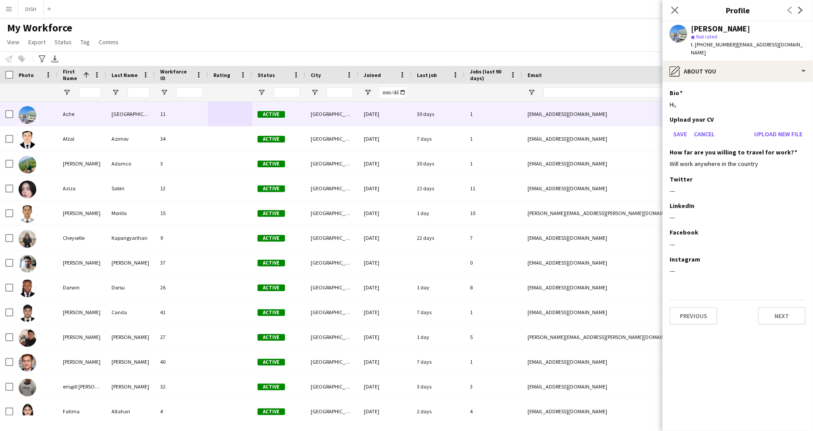
click at [10, 9] on app-icon "Menu" at bounding box center [8, 8] width 7 height 7
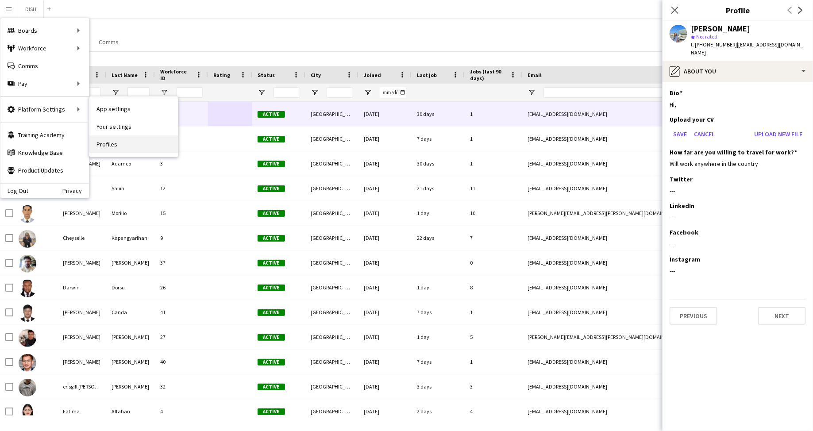
click at [105, 137] on link "Profiles" at bounding box center [133, 144] width 89 height 18
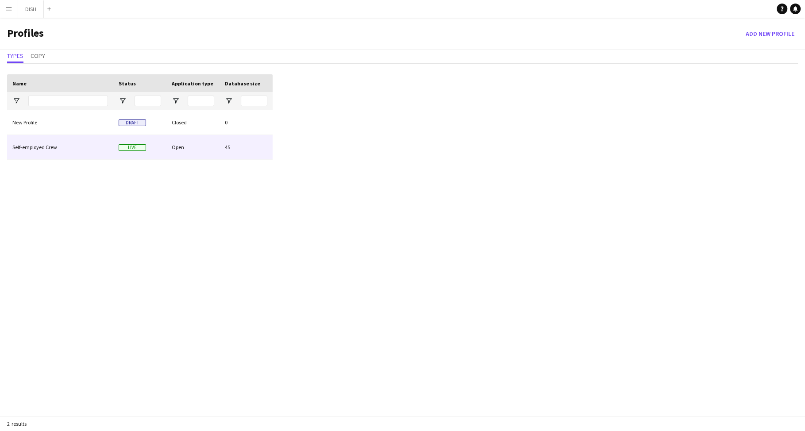
click at [77, 140] on div "Self-employed Crew" at bounding box center [60, 147] width 106 height 24
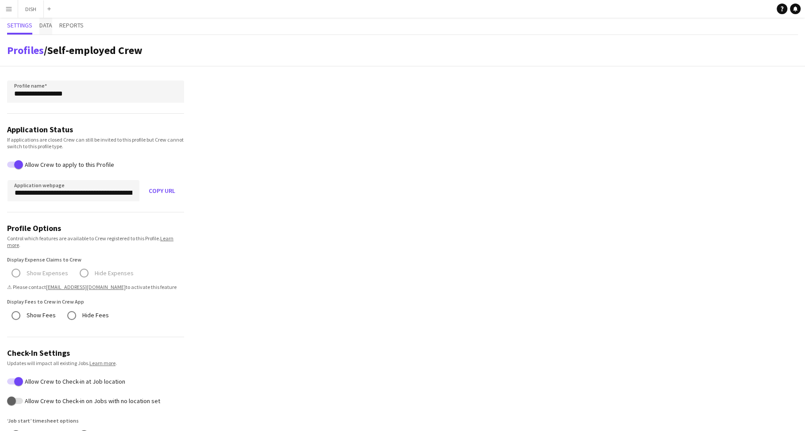
click at [47, 25] on span "Data" at bounding box center [45, 25] width 13 height 6
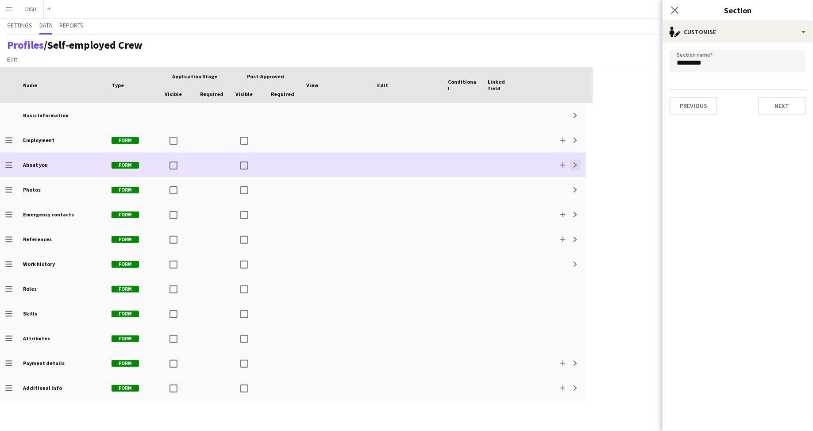
click at [575, 162] on app-icon "Expand" at bounding box center [575, 164] width 5 height 5
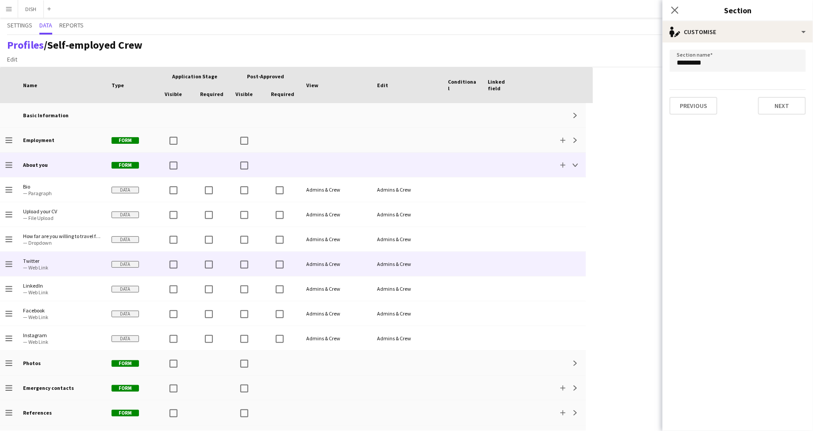
click at [59, 267] on span "— Web Link" at bounding box center [62, 267] width 78 height 7
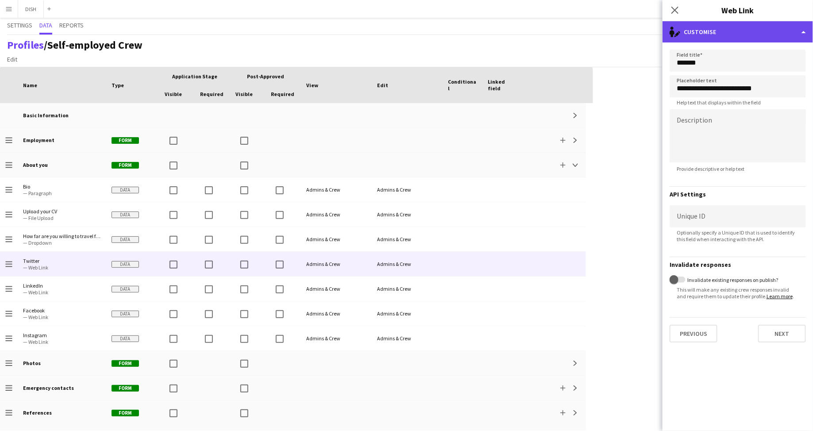
click at [701, 32] on div "single-neutral-actions-edit-1 Customise" at bounding box center [738, 31] width 150 height 21
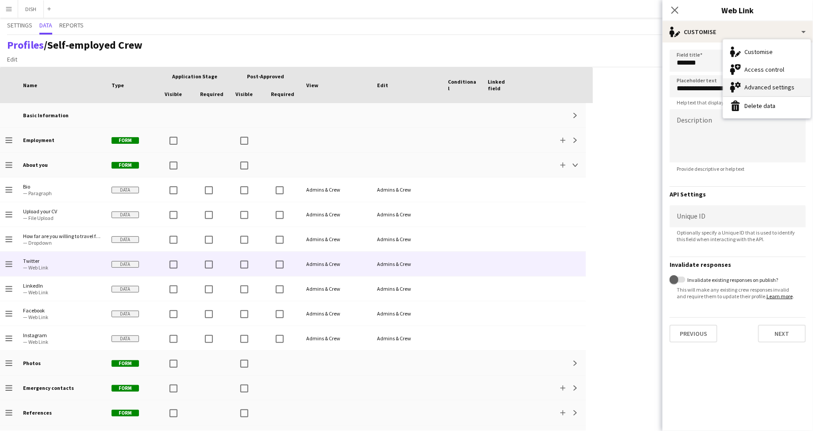
click at [744, 82] on div "Advanced settings Advanced settings" at bounding box center [767, 87] width 88 height 18
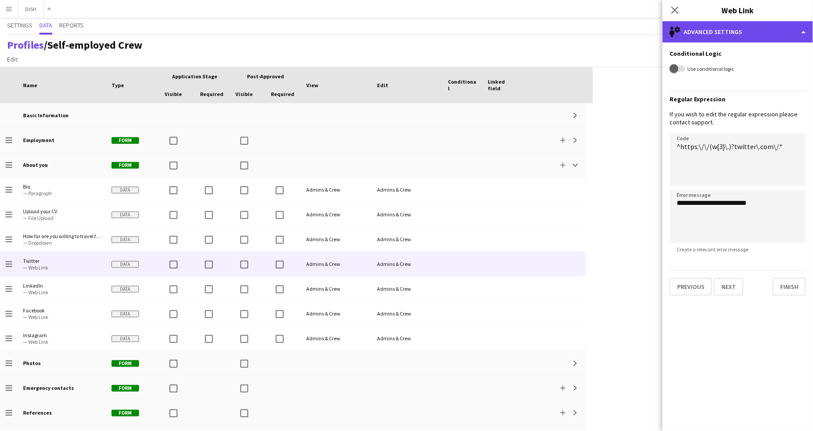
click at [750, 29] on div "single-neutral-setting Advanced settings" at bounding box center [738, 31] width 150 height 21
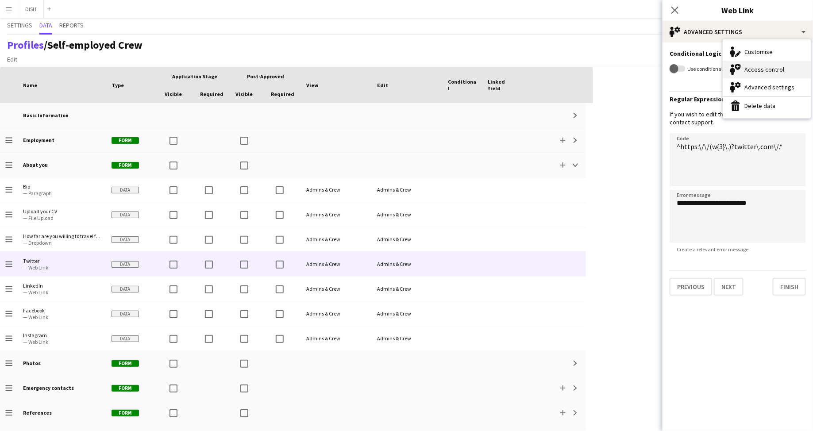
click at [757, 66] on div "Access control Access control" at bounding box center [767, 70] width 88 height 18
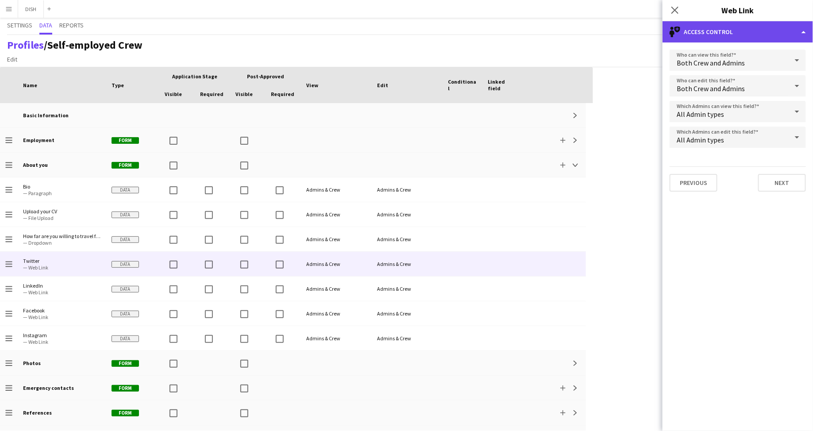
click at [747, 33] on div "single-neutral-shield Access control" at bounding box center [738, 31] width 150 height 21
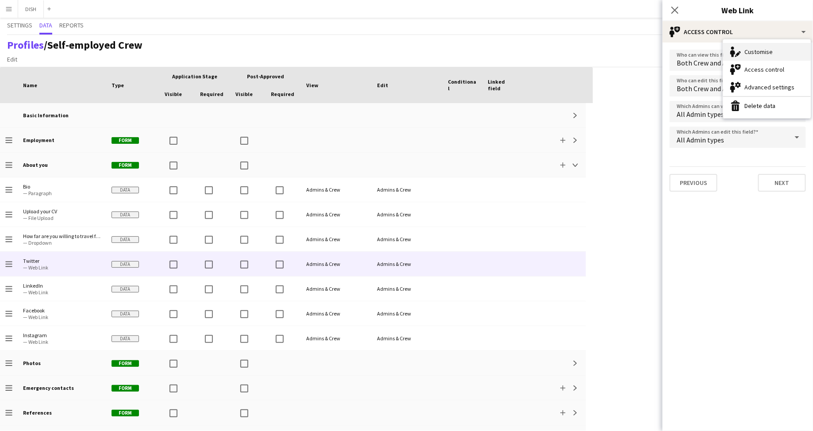
click at [749, 51] on div "Customise Customise" at bounding box center [767, 52] width 88 height 18
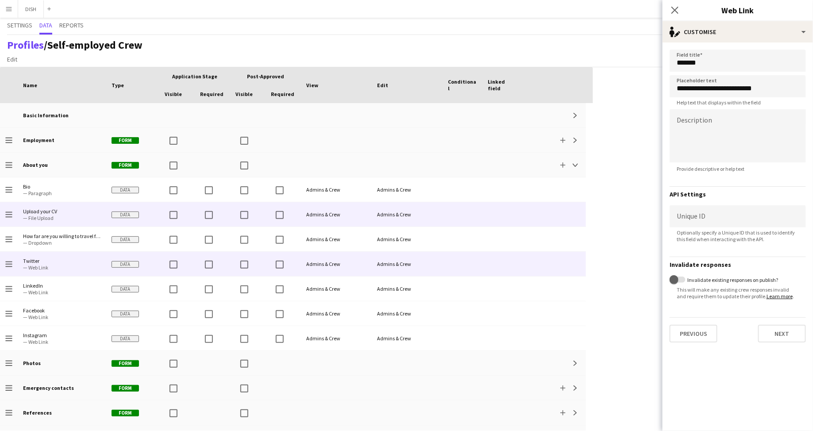
click at [74, 216] on span "— File Upload" at bounding box center [62, 218] width 78 height 7
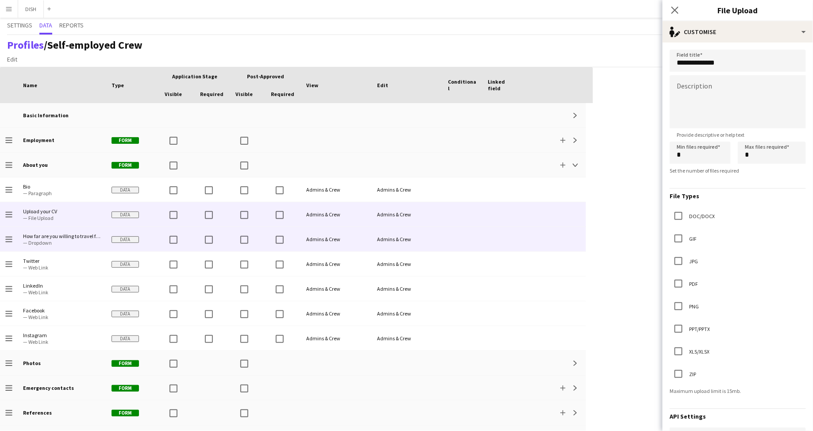
click at [67, 242] on span "— Dropdown" at bounding box center [62, 242] width 78 height 7
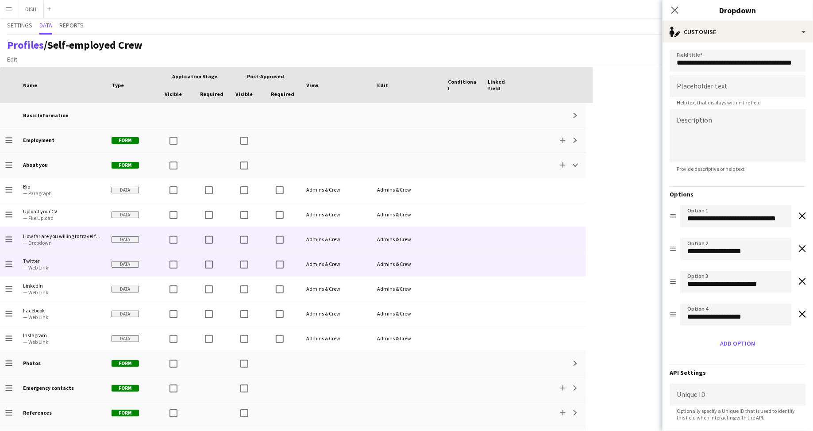
click at [72, 270] on span "— Web Link" at bounding box center [62, 267] width 78 height 7
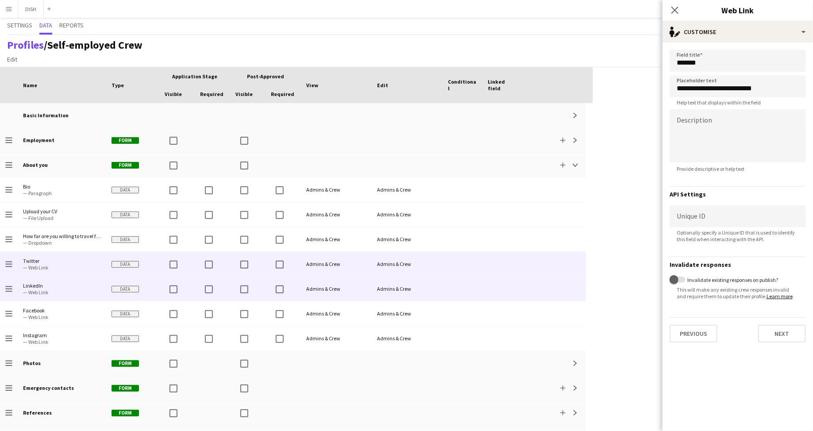
click at [75, 291] on span "— Web Link" at bounding box center [62, 292] width 78 height 7
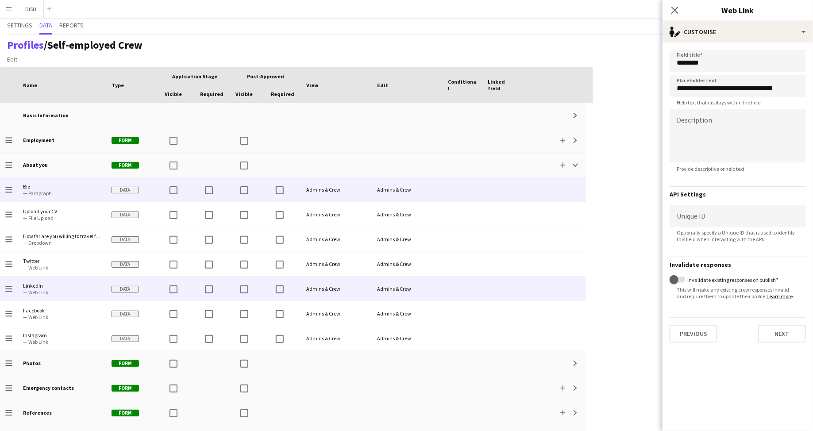
click at [65, 194] on span "— Paragraph" at bounding box center [62, 193] width 78 height 7
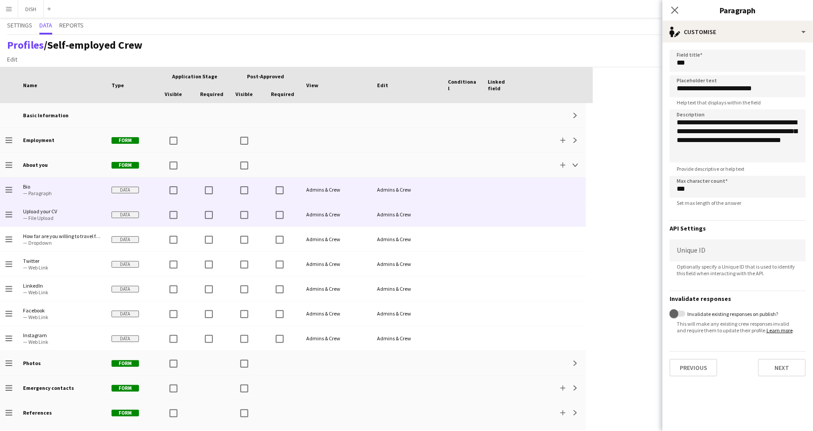
click at [65, 208] on span "Upload your CV" at bounding box center [62, 211] width 78 height 7
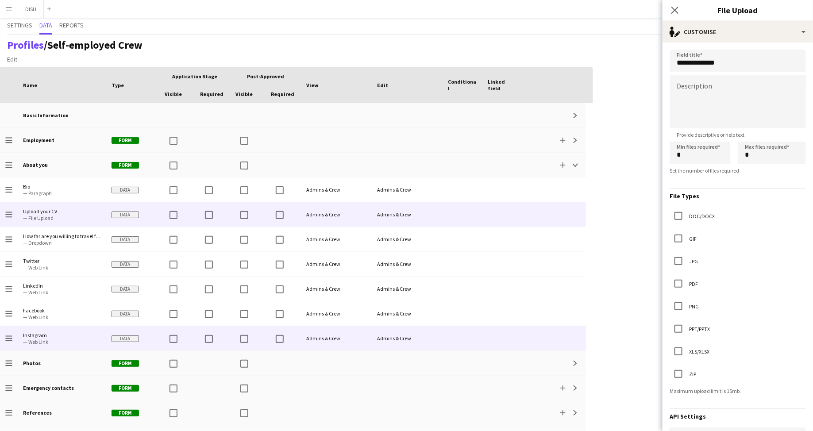
click at [68, 337] on span "Instagram" at bounding box center [62, 335] width 78 height 7
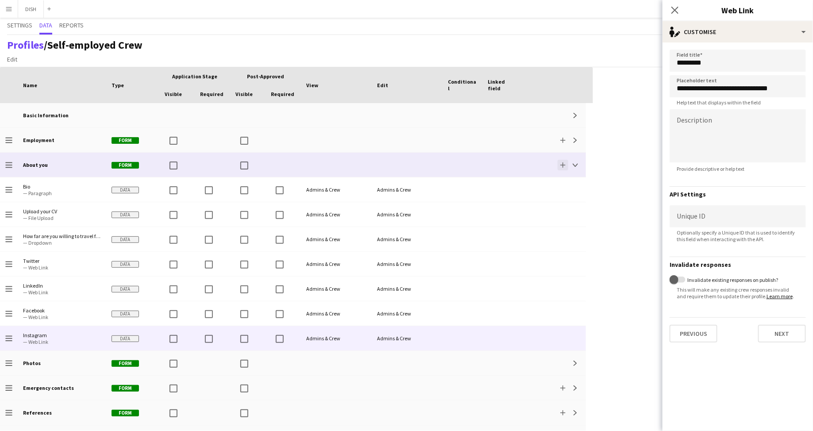
click at [561, 166] on app-icon "Add" at bounding box center [562, 164] width 5 height 5
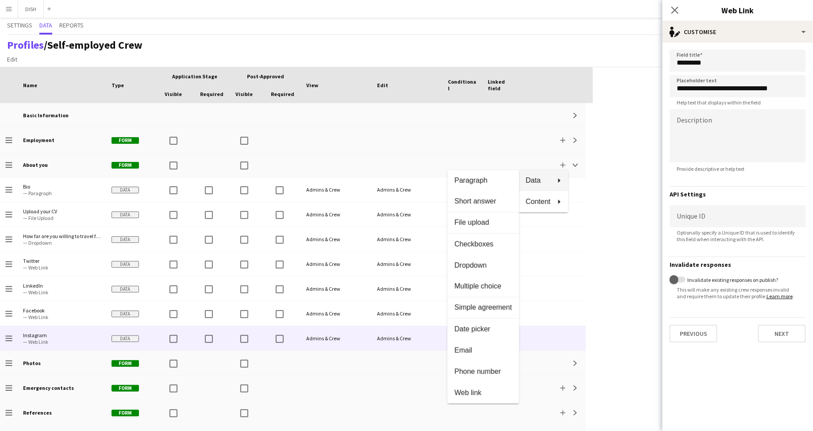
click at [7, 163] on div at bounding box center [406, 215] width 813 height 431
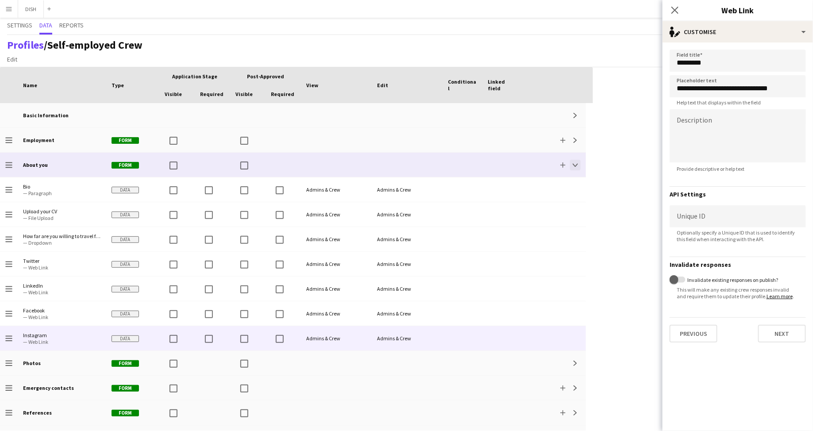
click at [572, 166] on button "Collapse" at bounding box center [575, 165] width 11 height 11
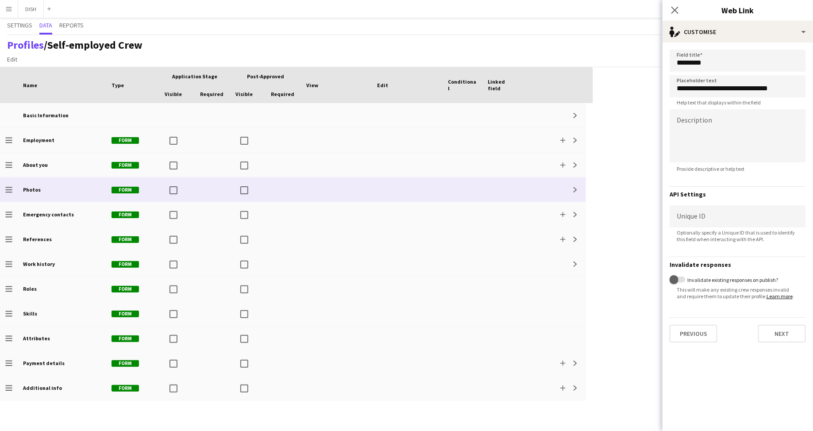
click at [46, 191] on div "Photos" at bounding box center [62, 189] width 89 height 24
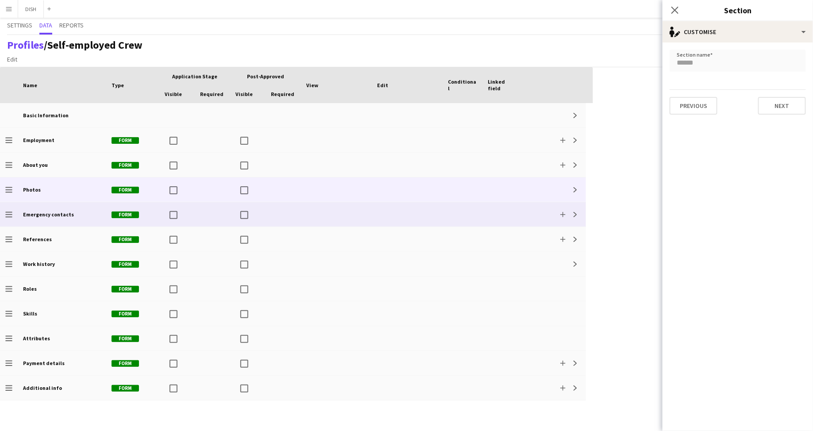
click at [13, 214] on div "Drag to change order" at bounding box center [9, 214] width 18 height 24
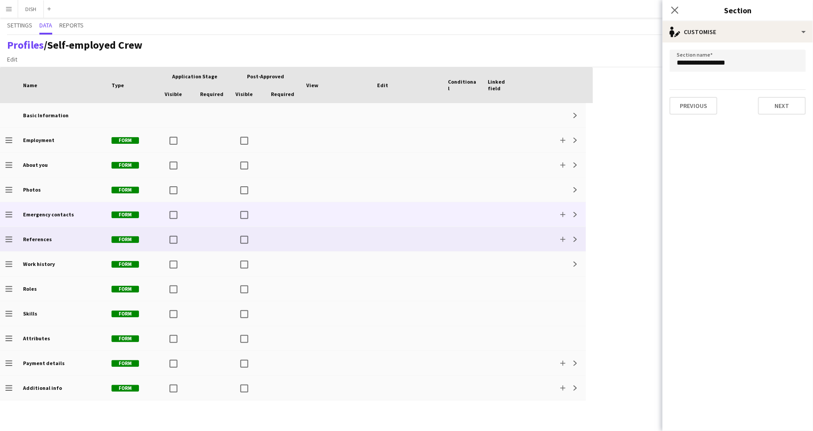
click at [13, 238] on div "Drag to change order" at bounding box center [9, 239] width 18 height 24
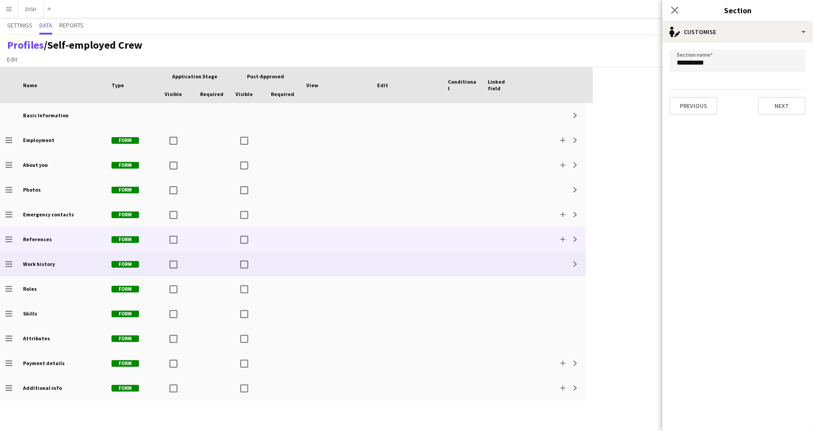
click at [18, 258] on div "Work history" at bounding box center [62, 264] width 89 height 24
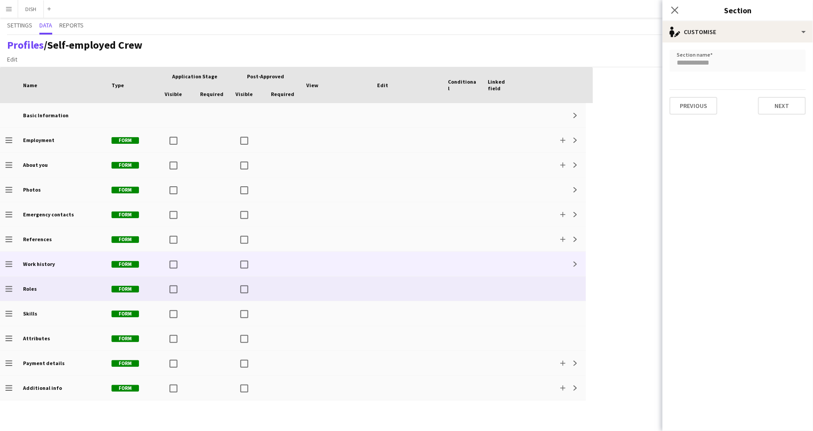
click at [19, 281] on div "Roles" at bounding box center [62, 289] width 89 height 24
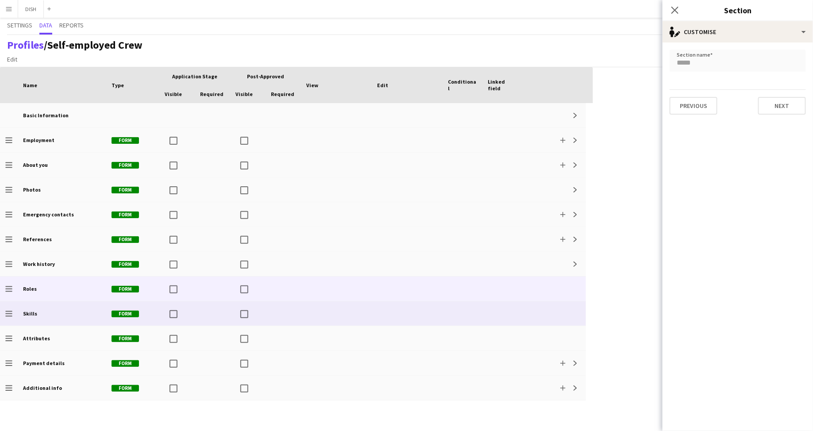
click at [24, 306] on div "Skills" at bounding box center [62, 313] width 89 height 24
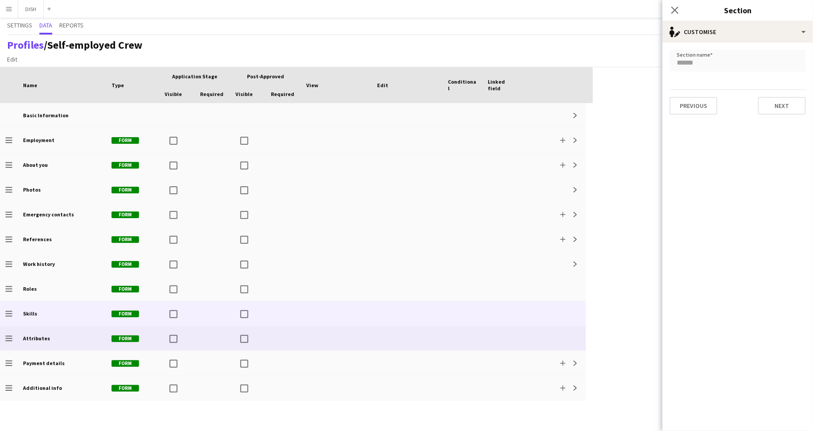
click at [35, 338] on b "Attributes" at bounding box center [36, 338] width 27 height 7
click at [28, 319] on div "Skills" at bounding box center [62, 313] width 89 height 24
click at [30, 336] on b "Attributes" at bounding box center [36, 338] width 27 height 7
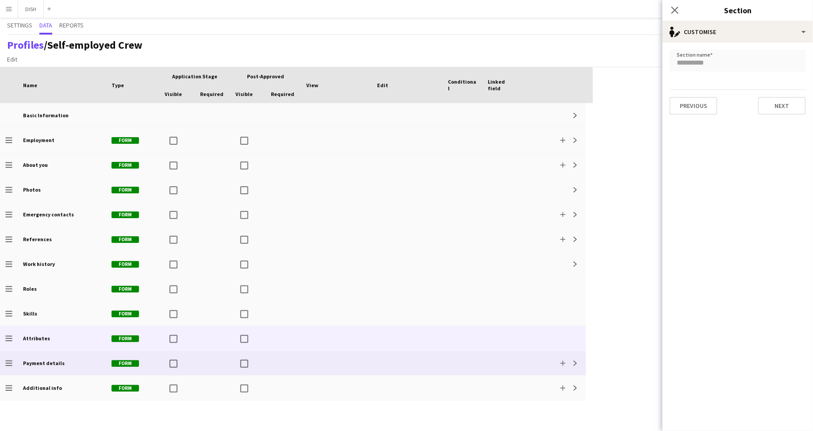
click at [33, 361] on b "Payment details" at bounding box center [44, 363] width 42 height 7
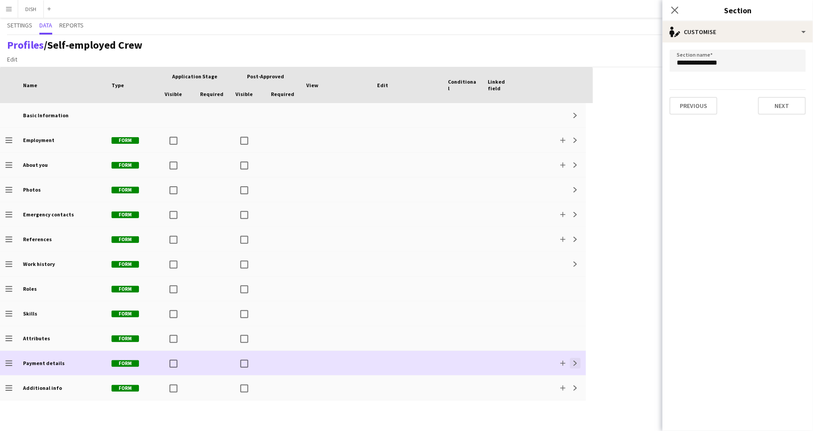
click at [579, 366] on button "Expand" at bounding box center [575, 363] width 11 height 11
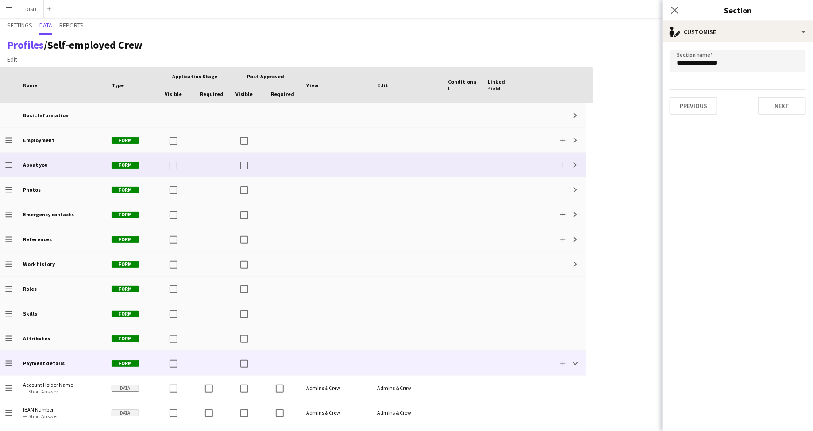
click at [42, 170] on div "About you" at bounding box center [62, 165] width 89 height 24
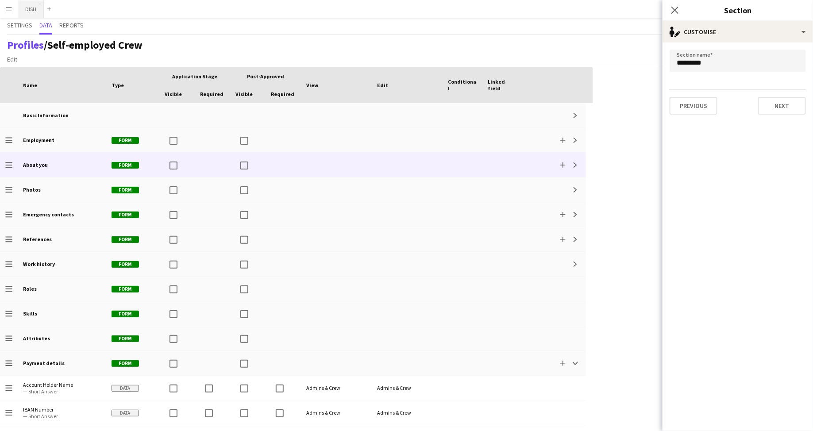
click at [32, 12] on button "DISH Close" at bounding box center [31, 8] width 26 height 17
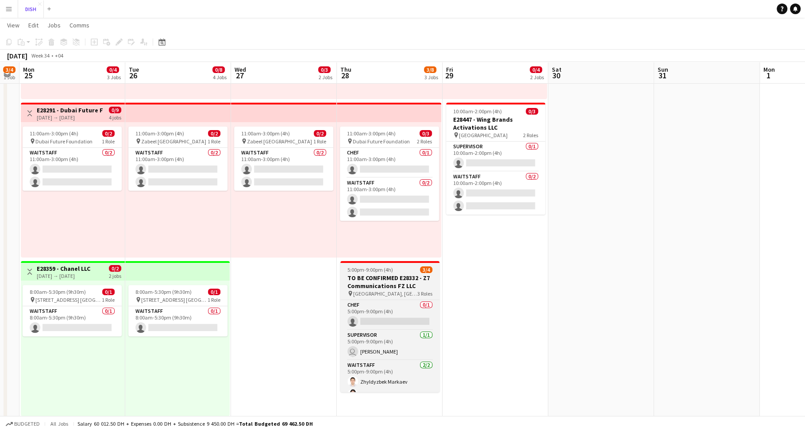
scroll to position [103, 0]
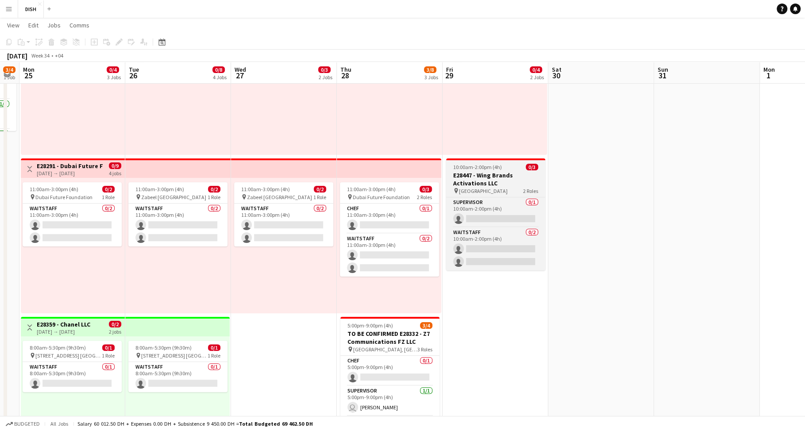
click at [500, 181] on h3 "E28447 - Wing Brands Activations LLC" at bounding box center [495, 179] width 99 height 16
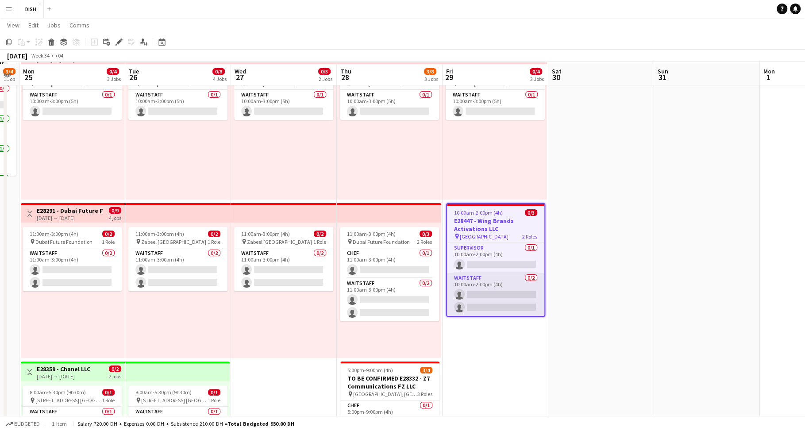
scroll to position [60, 0]
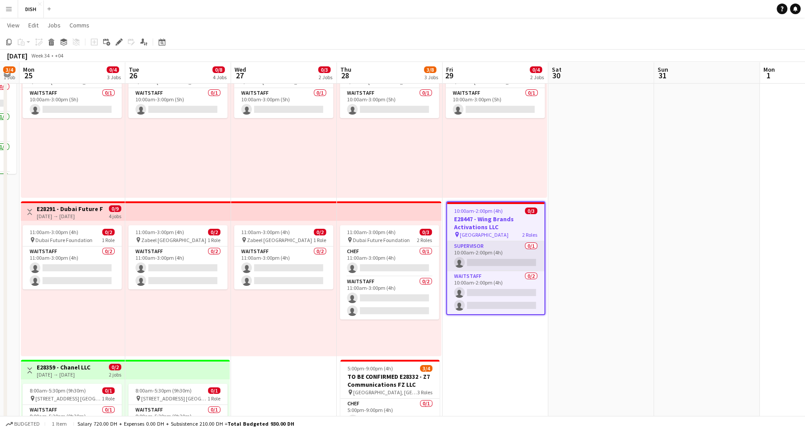
click at [490, 261] on app-card-role "Supervisor 0/1 10:00am-2:00pm (4h) single-neutral-actions" at bounding box center [495, 256] width 97 height 30
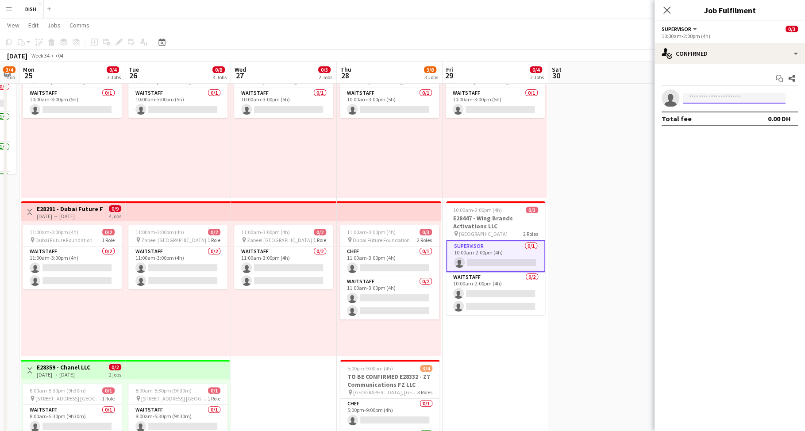
click at [710, 99] on input at bounding box center [734, 98] width 103 height 11
type input "******"
click at [721, 120] on span "[EMAIL_ADDRESS][DOMAIN_NAME]" at bounding box center [734, 118] width 89 height 7
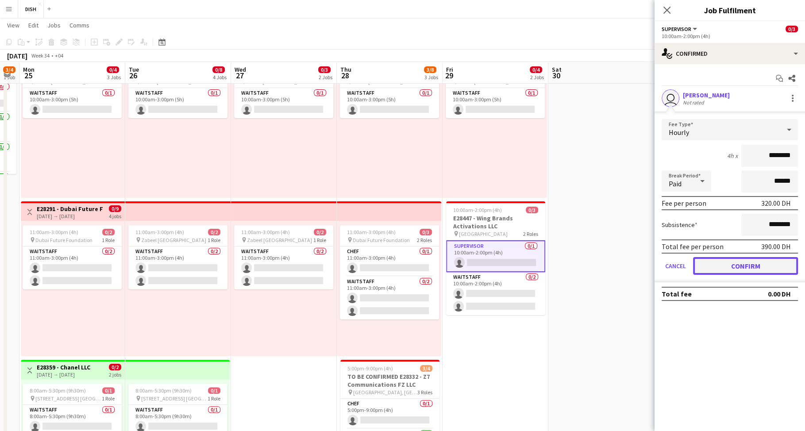
click at [749, 268] on button "Confirm" at bounding box center [745, 266] width 105 height 18
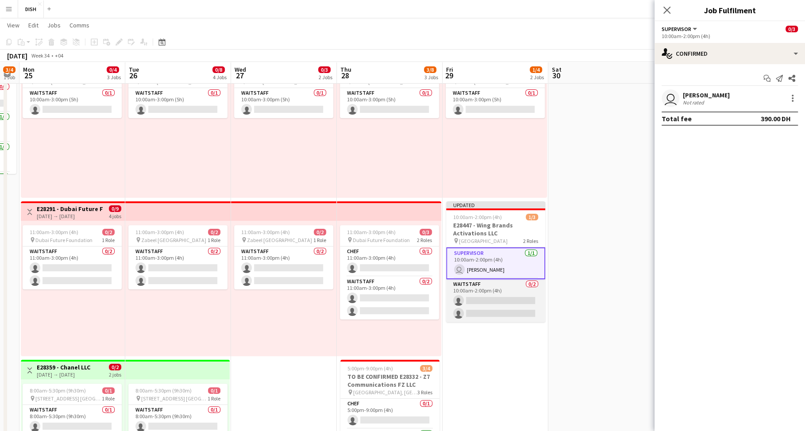
click at [525, 304] on app-card-role "Waitstaff 0/2 10:00am-2:00pm (4h) single-neutral-actions single-neutral-actions" at bounding box center [495, 300] width 99 height 43
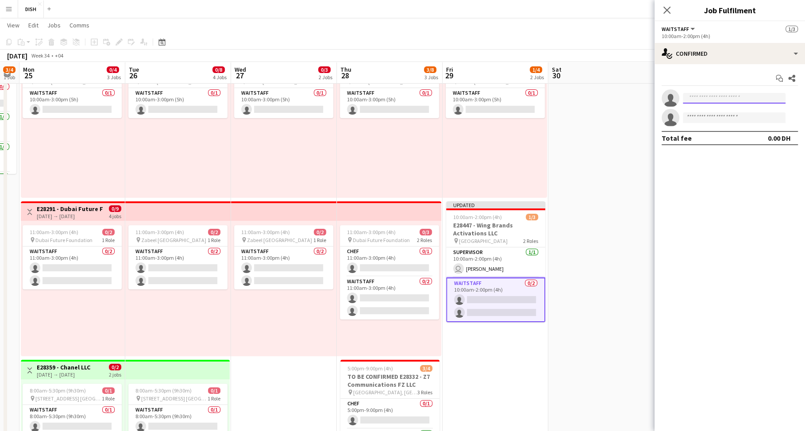
click at [719, 100] on input at bounding box center [734, 98] width 103 height 11
type input "*****"
click at [720, 116] on span "[EMAIL_ADDRESS][DOMAIN_NAME]" at bounding box center [734, 118] width 89 height 7
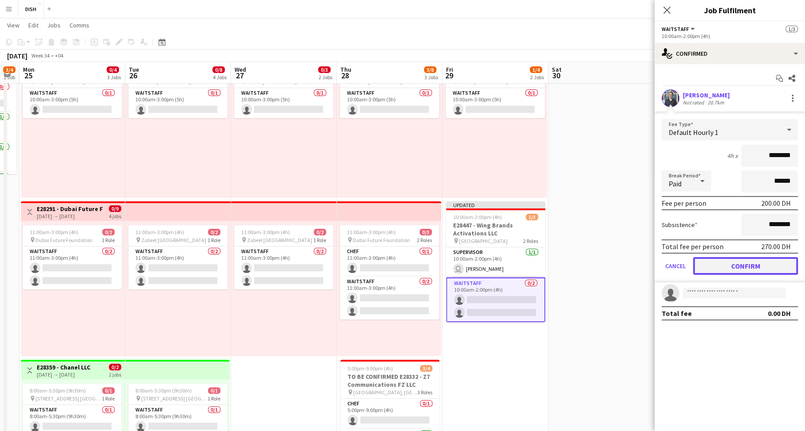
click at [734, 265] on button "Confirm" at bounding box center [745, 266] width 105 height 18
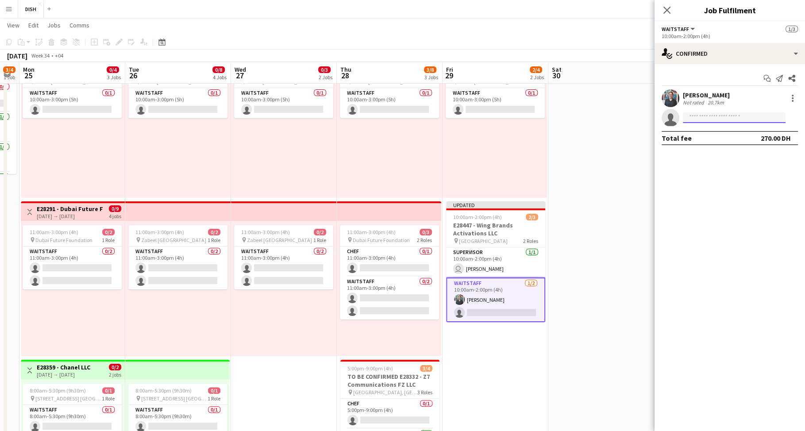
click at [707, 117] on input at bounding box center [734, 117] width 103 height 11
type input "******"
click at [716, 137] on span "[EMAIL_ADDRESS][DOMAIN_NAME]" at bounding box center [734, 137] width 89 height 7
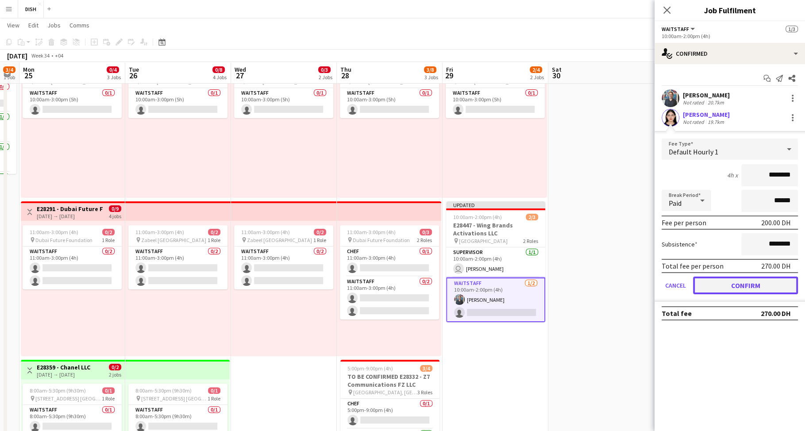
click at [733, 289] on button "Confirm" at bounding box center [745, 286] width 105 height 18
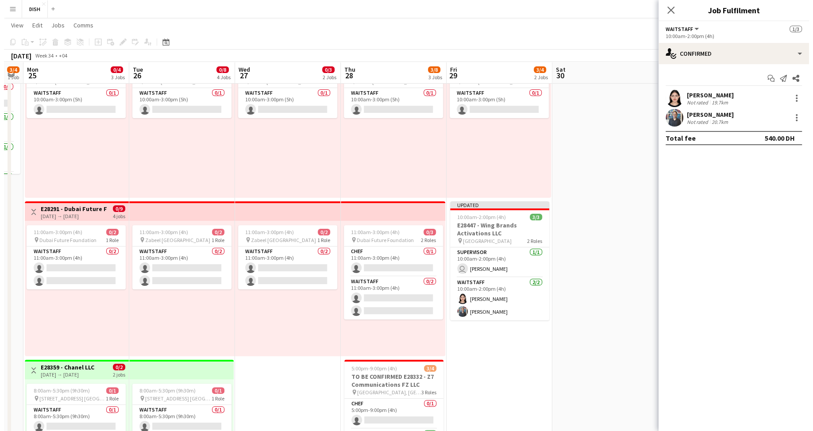
scroll to position [0, 0]
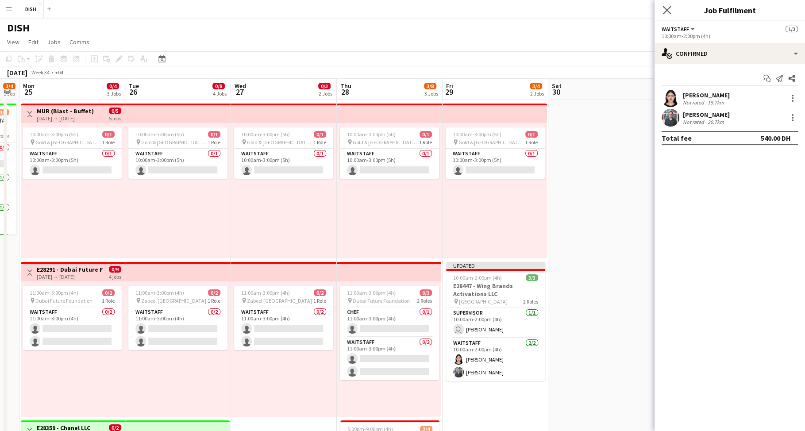
click at [669, 4] on div "Close pop-in" at bounding box center [667, 10] width 25 height 20
click at [667, 11] on icon at bounding box center [667, 10] width 8 height 8
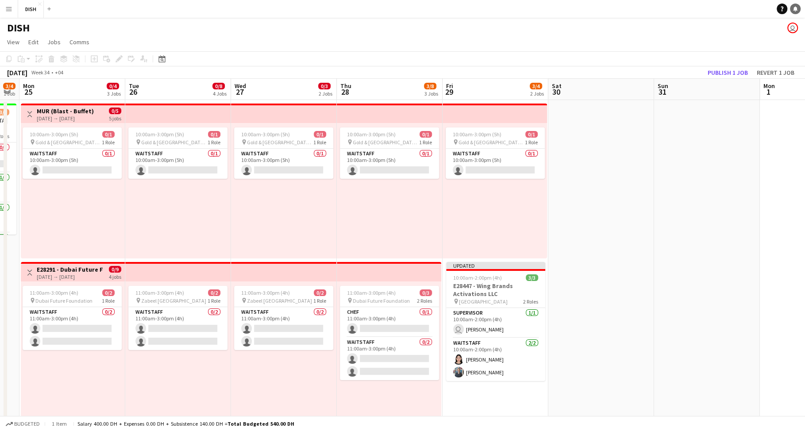
click at [799, 6] on link "Notifications" at bounding box center [795, 9] width 11 height 11
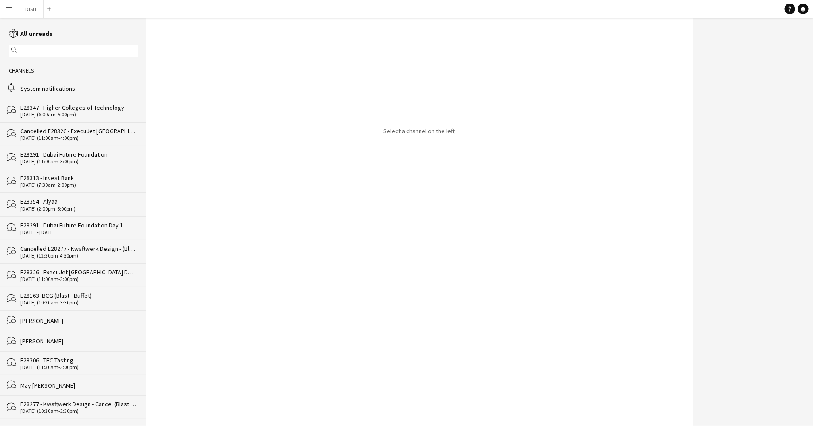
click at [97, 95] on div "alarm System notifications" at bounding box center [73, 88] width 146 height 20
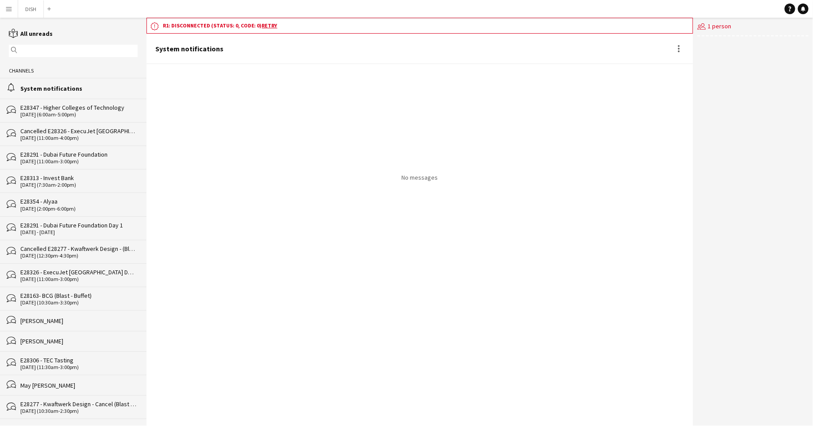
click at [99, 89] on div "System notifications" at bounding box center [78, 89] width 117 height 8
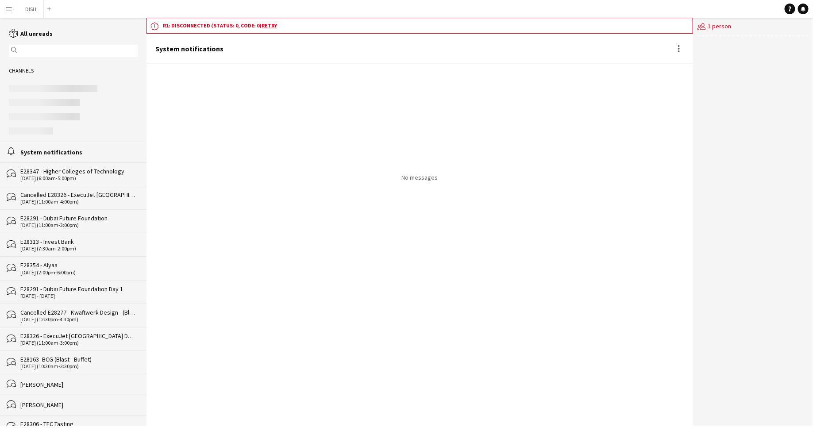
click at [225, 83] on div "No messages" at bounding box center [419, 122] width 547 height 117
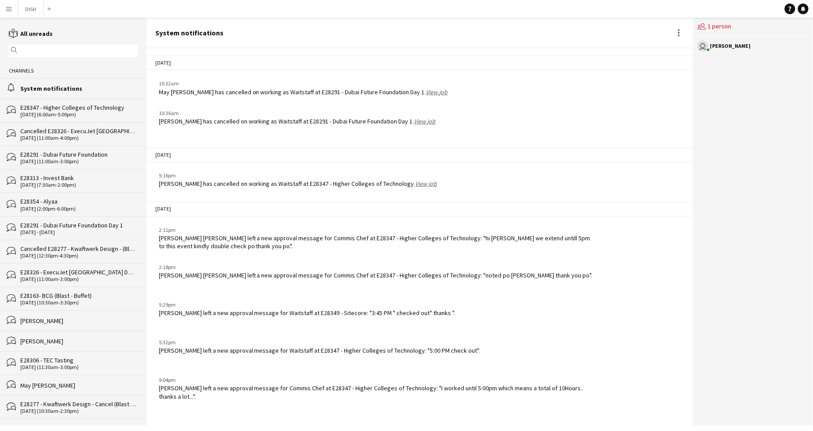
click at [68, 83] on div "alarm System notifications" at bounding box center [73, 88] width 146 height 20
click at [7, 12] on button "Menu" at bounding box center [9, 9] width 18 height 18
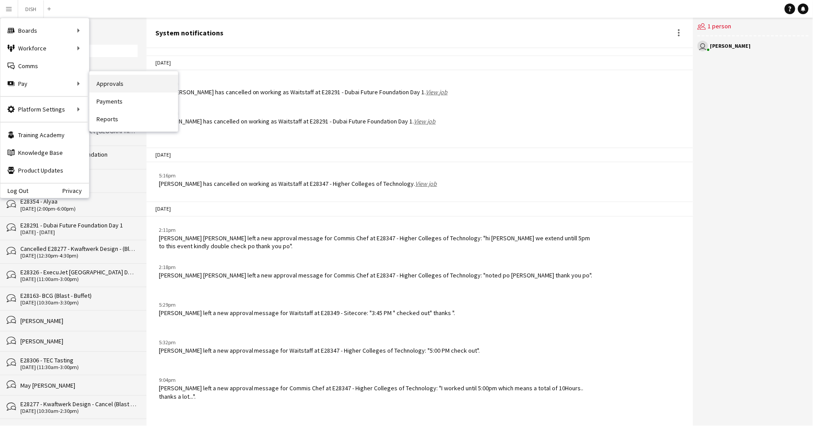
click at [102, 77] on link "Approvals" at bounding box center [133, 84] width 89 height 18
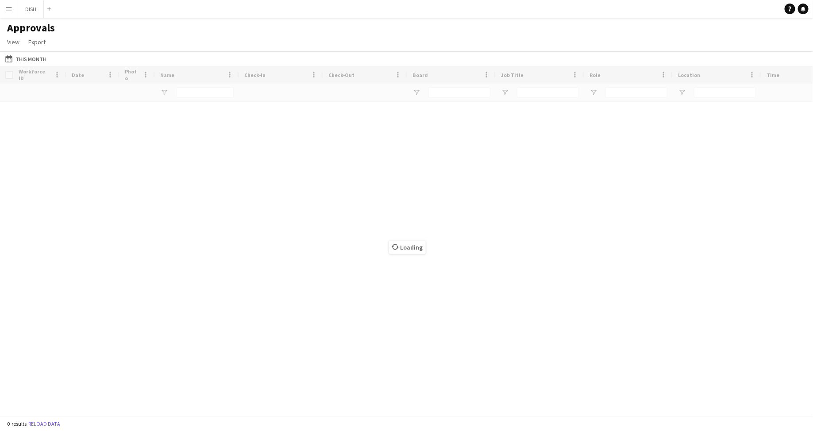
type input "******"
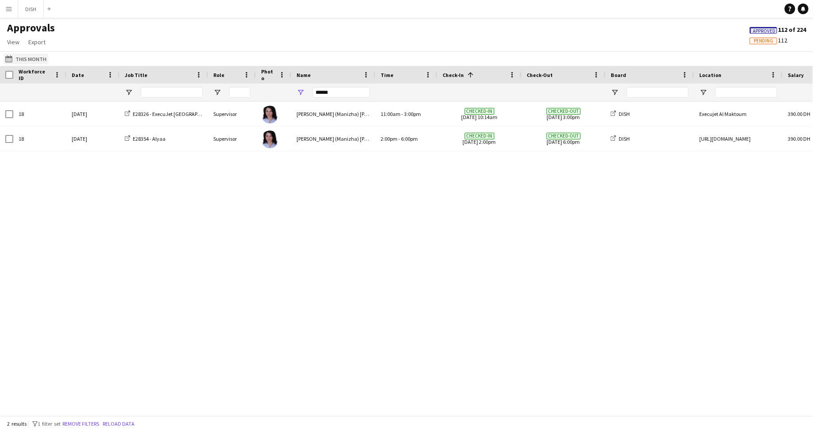
click at [31, 58] on button "This Month This Month" at bounding box center [26, 59] width 45 height 11
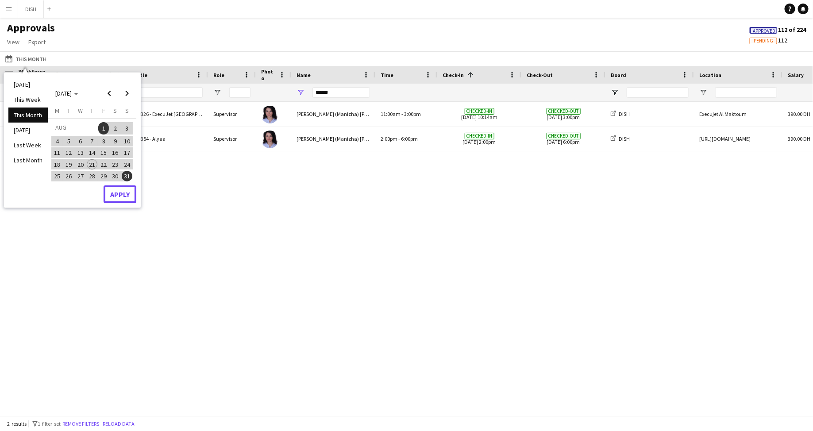
click at [125, 189] on button "Apply" at bounding box center [120, 194] width 33 height 18
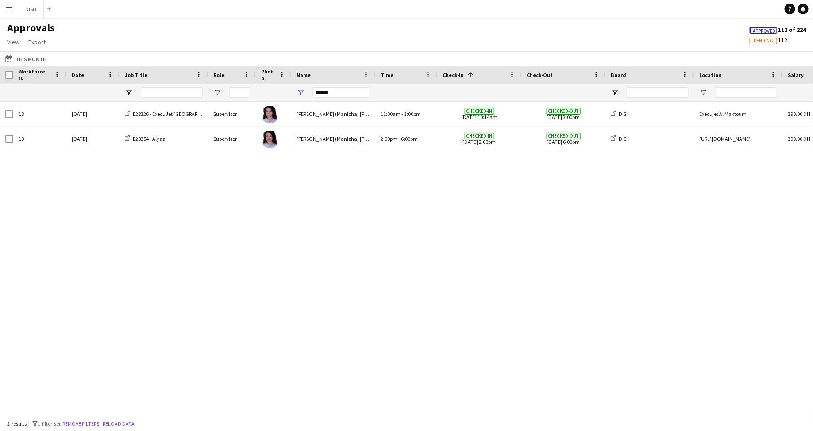
click at [361, 220] on div "18 Tue, 5 Aug 2025 Monica (Manizha) Niyazova Checked-in 05-08-2025 10:14am Chec…" at bounding box center [406, 254] width 813 height 305
click at [10, 56] on app-icon "This Month" at bounding box center [10, 58] width 10 height 7
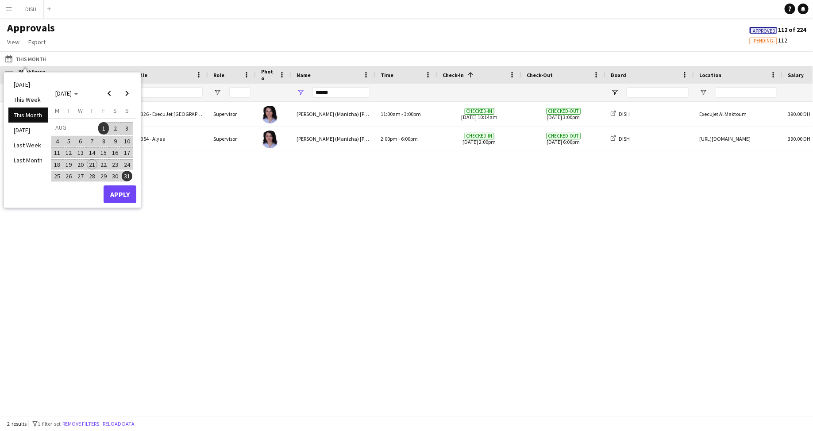
click at [69, 161] on span "19" at bounding box center [69, 164] width 11 height 11
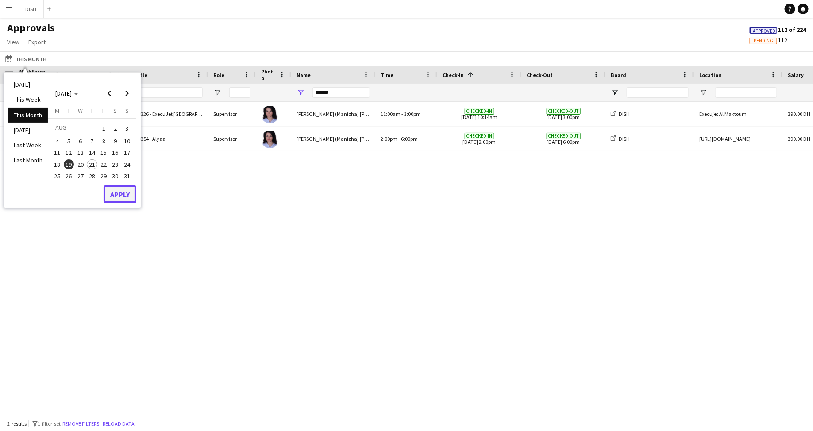
click at [126, 191] on button "Apply" at bounding box center [120, 194] width 33 height 18
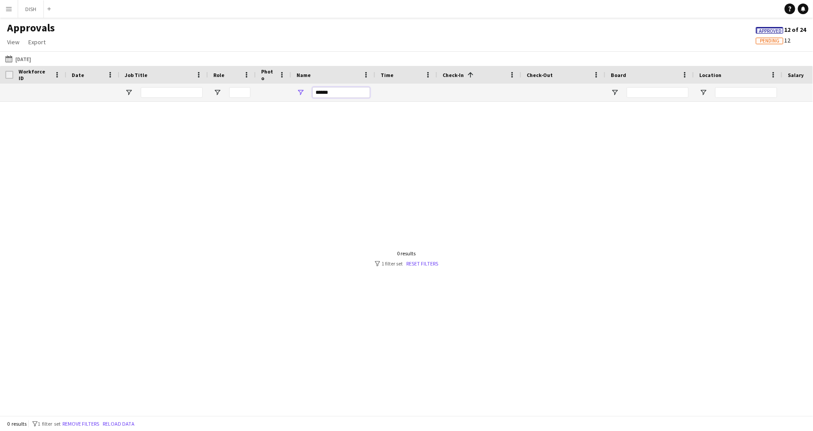
click at [355, 92] on input "******" at bounding box center [341, 92] width 58 height 11
click at [8, 8] on app-icon "Menu" at bounding box center [8, 8] width 7 height 7
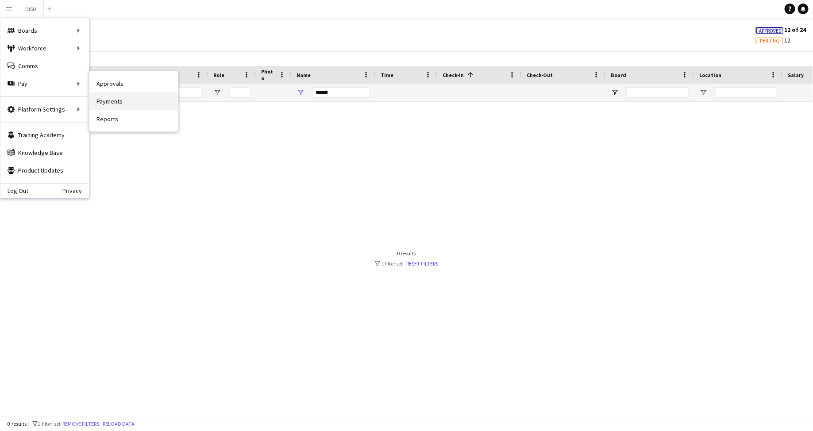
click at [96, 96] on link "Payments" at bounding box center [133, 101] width 89 height 18
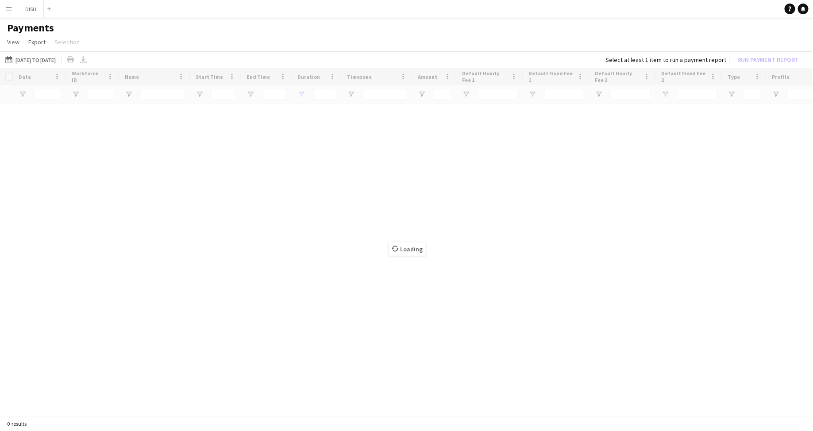
type input "*****"
type input "*******"
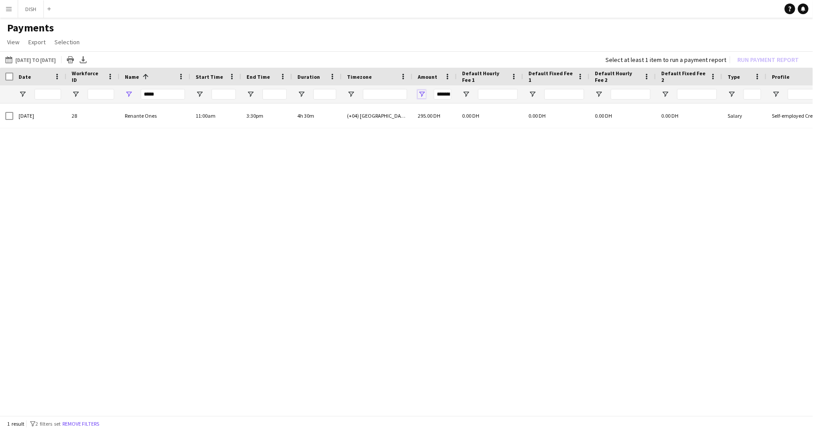
click at [424, 92] on span "Open Filter Menu" at bounding box center [422, 94] width 8 height 8
click at [486, 217] on button "Reset" at bounding box center [486, 218] width 26 height 14
click at [28, 58] on button "04-08-2025 to 10-08-2025 04-08-2025 to 10-08-2025" at bounding box center [31, 59] width 54 height 11
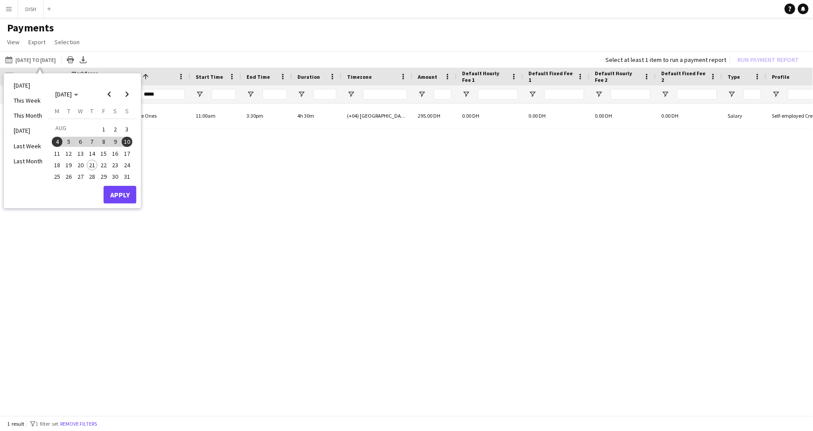
click at [71, 166] on span "19" at bounding box center [69, 165] width 11 height 11
click at [116, 192] on button "Apply" at bounding box center [120, 195] width 33 height 18
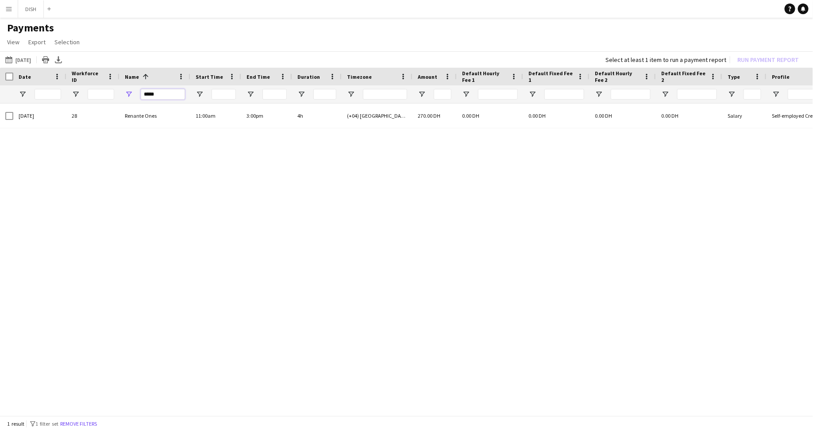
click at [146, 93] on input "*****" at bounding box center [163, 94] width 44 height 11
type input "*"
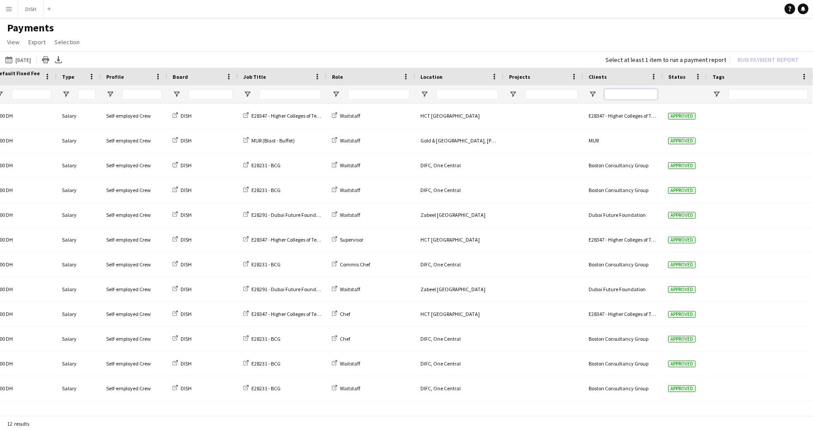
click at [623, 93] on input "Clients Filter Input" at bounding box center [631, 94] width 53 height 11
click at [10, 43] on span "View" at bounding box center [13, 42] width 12 height 8
click at [30, 64] on span "Customise view" at bounding box center [32, 61] width 42 height 8
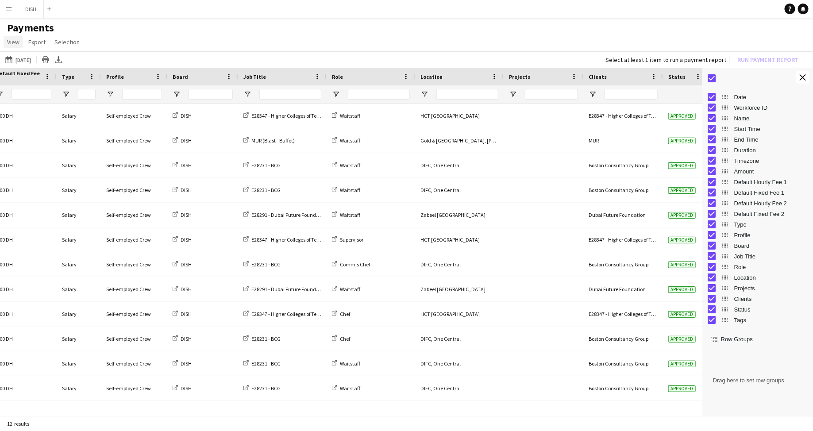
click at [14, 42] on span "View" at bounding box center [13, 42] width 12 height 8
click at [644, 97] on input "Clients Filter Input" at bounding box center [631, 94] width 53 height 11
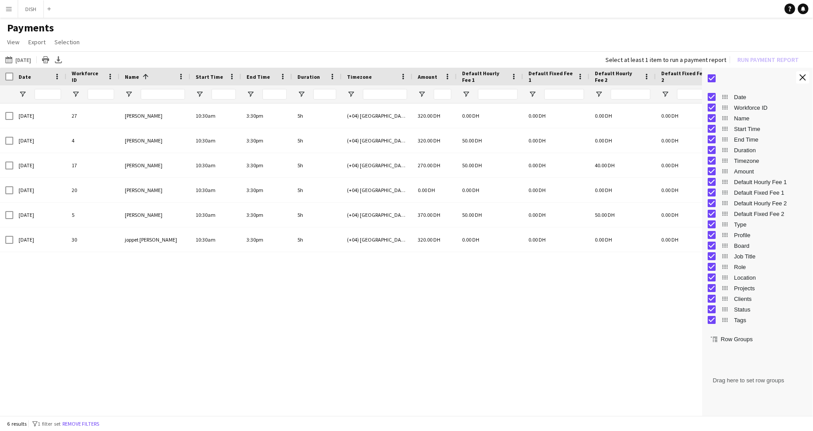
type input "******"
click at [9, 10] on app-icon "Menu" at bounding box center [8, 8] width 7 height 7
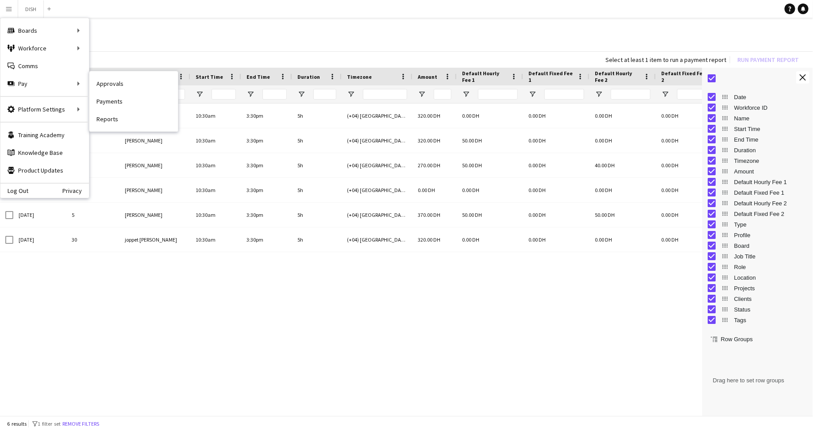
click at [104, 80] on link "Approvals" at bounding box center [133, 84] width 89 height 18
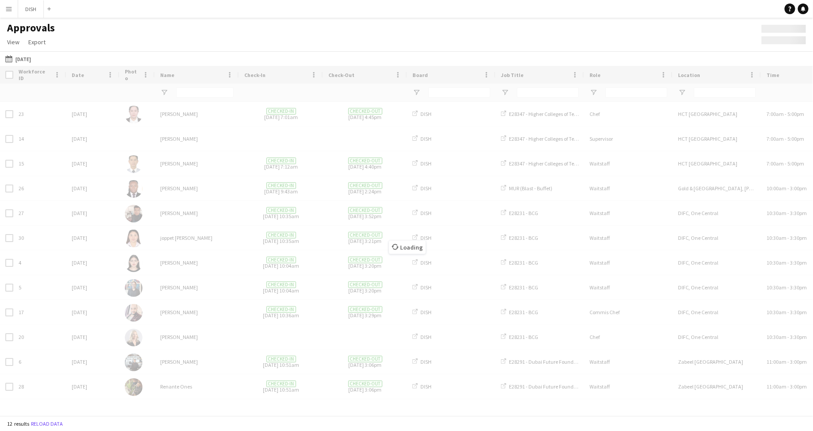
type input "******"
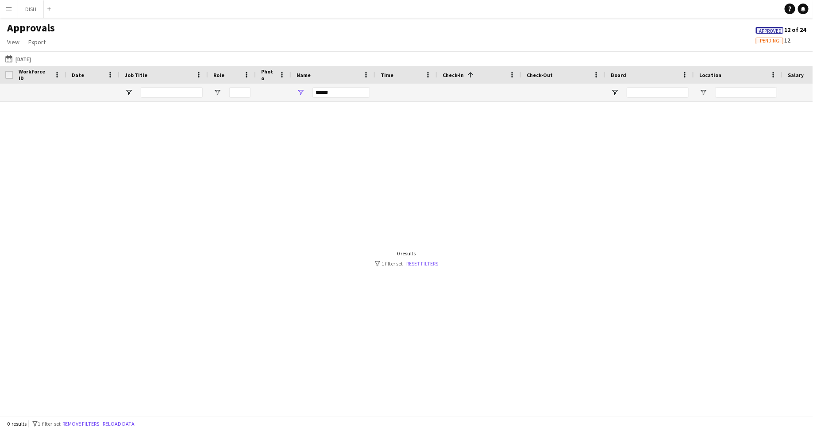
click at [414, 262] on link "Reset filters" at bounding box center [423, 263] width 32 height 7
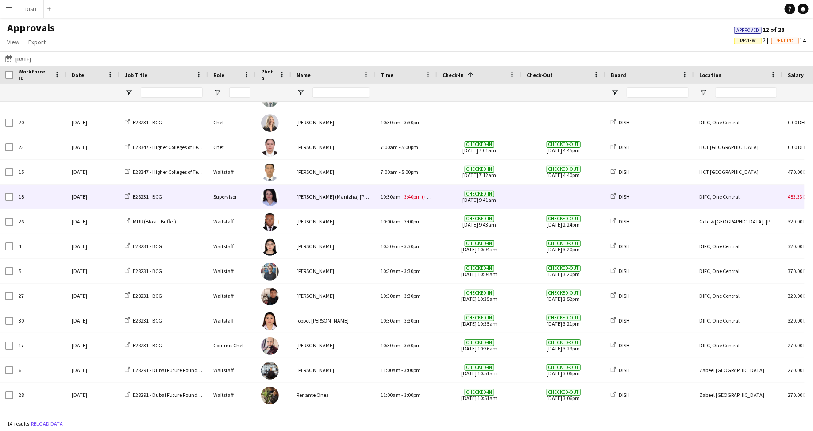
click at [392, 197] on span "10:30am" at bounding box center [391, 196] width 20 height 7
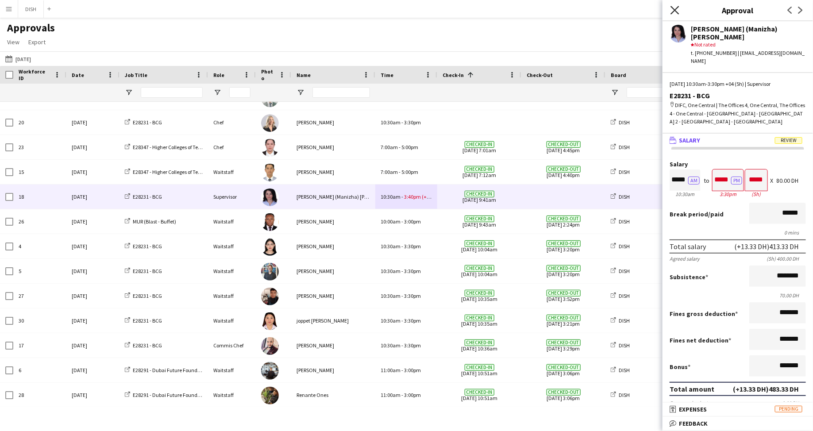
click at [674, 8] on icon "Close pop-in" at bounding box center [675, 10] width 8 height 8
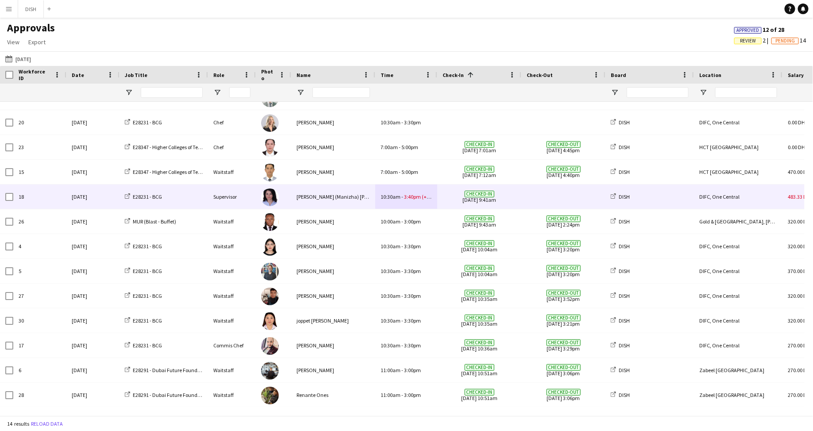
scroll to position [41, 0]
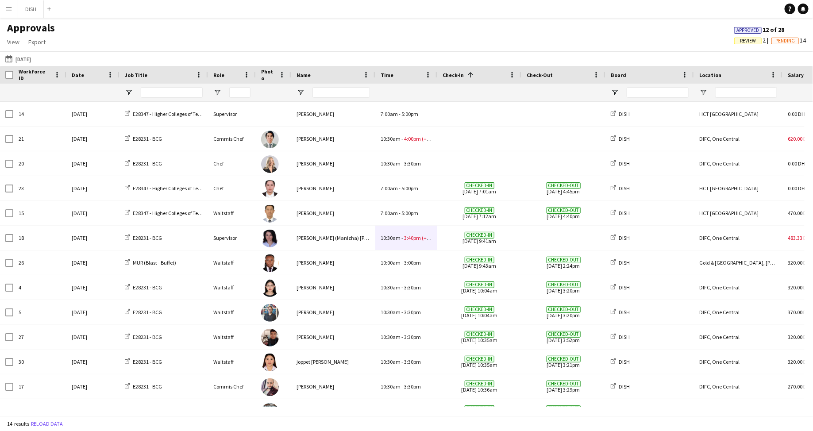
click at [10, 13] on button "Menu" at bounding box center [9, 9] width 18 height 18
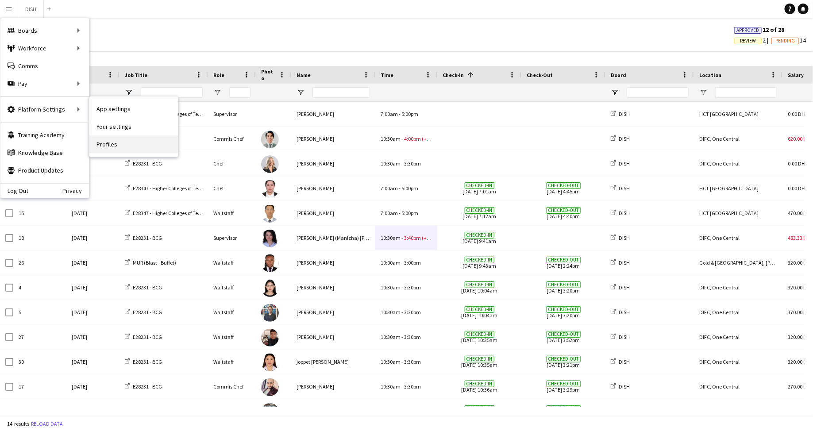
click at [118, 139] on link "Profiles" at bounding box center [133, 144] width 89 height 18
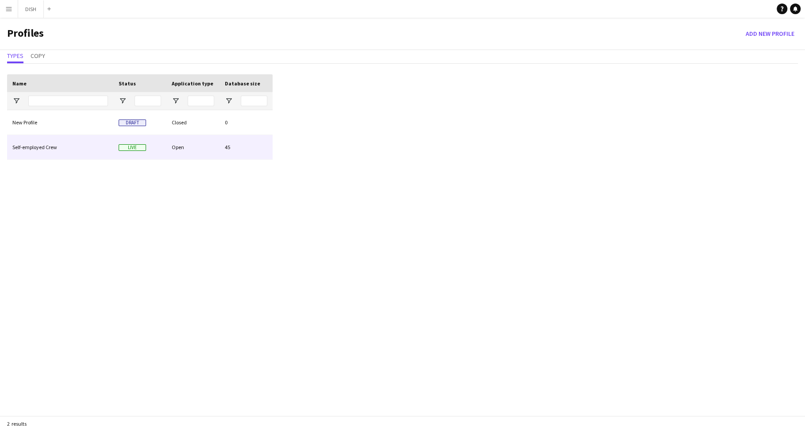
click at [176, 151] on div "Open" at bounding box center [192, 147] width 53 height 24
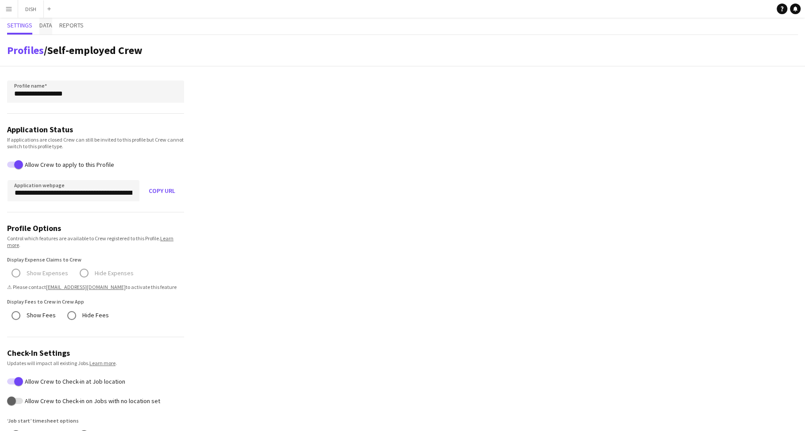
click at [48, 27] on span "Data" at bounding box center [45, 25] width 13 height 6
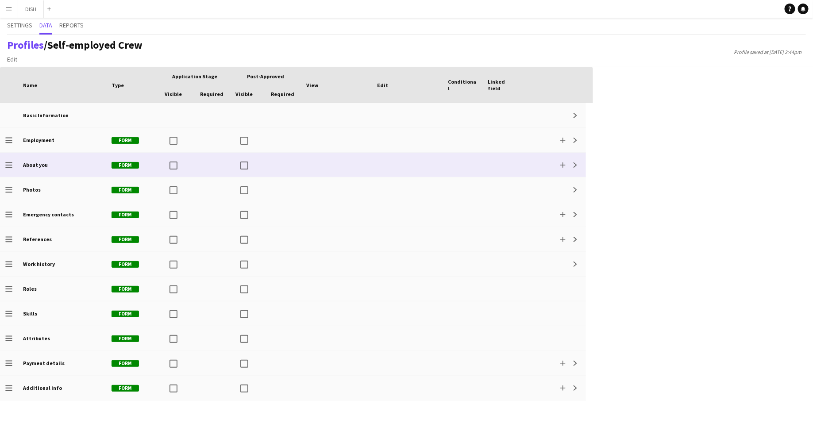
click at [63, 160] on div "About you" at bounding box center [62, 165] width 89 height 24
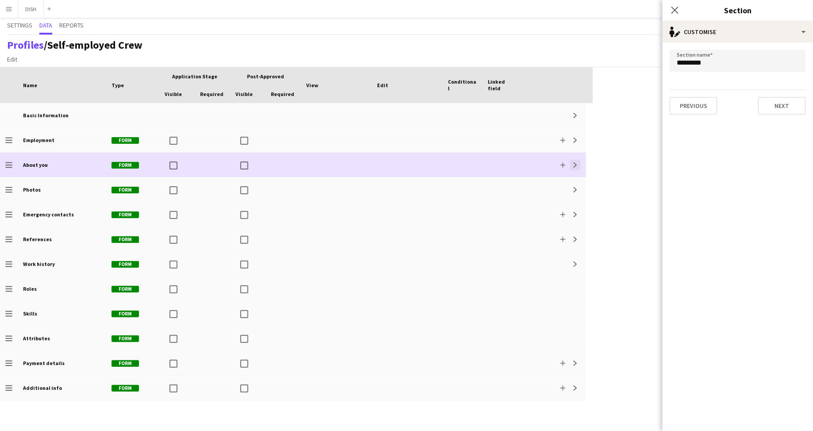
click at [576, 164] on app-icon "Expand" at bounding box center [575, 164] width 5 height 5
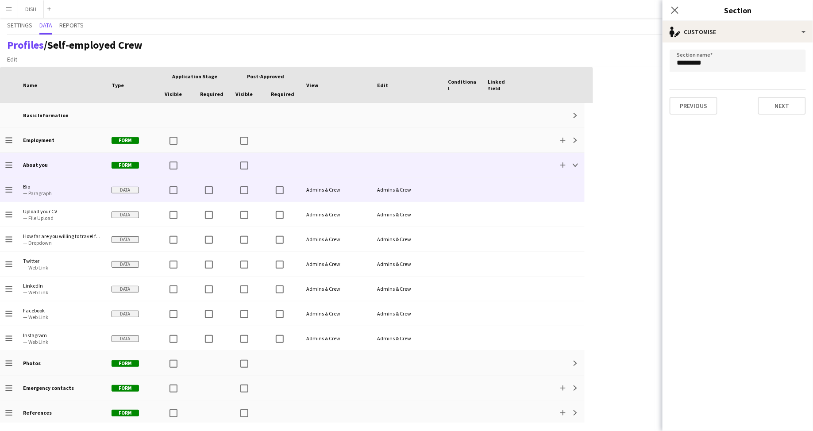
click at [54, 190] on span "— Paragraph" at bounding box center [62, 193] width 78 height 7
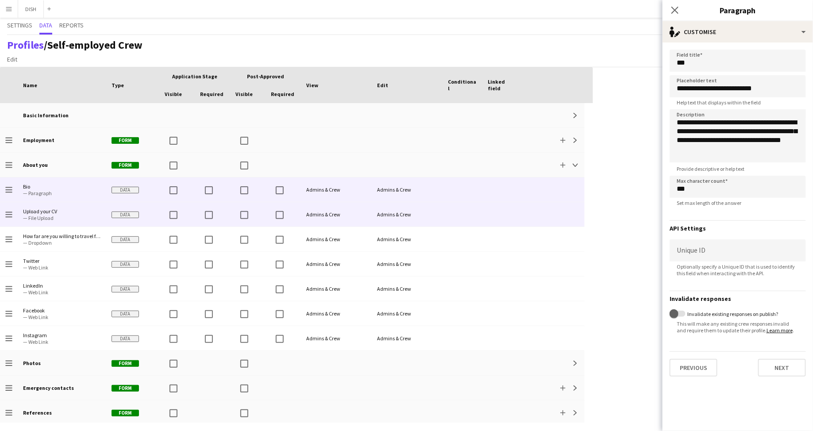
click at [58, 215] on span "— File Upload" at bounding box center [62, 218] width 78 height 7
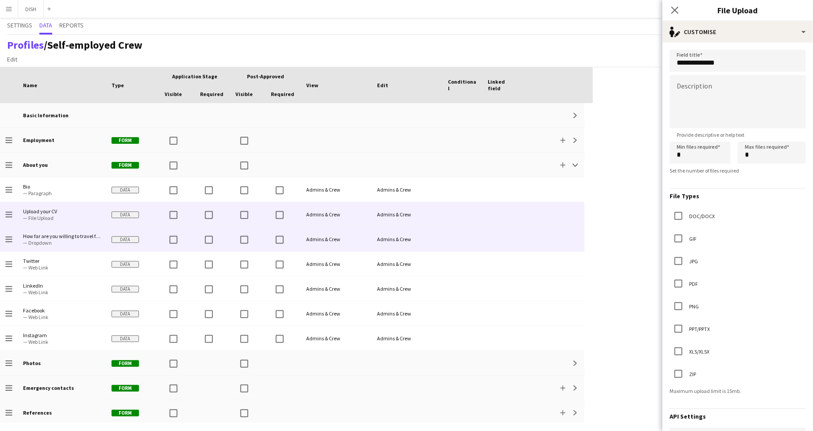
click at [55, 234] on span "How far are you willing to travel for work?" at bounding box center [62, 236] width 78 height 7
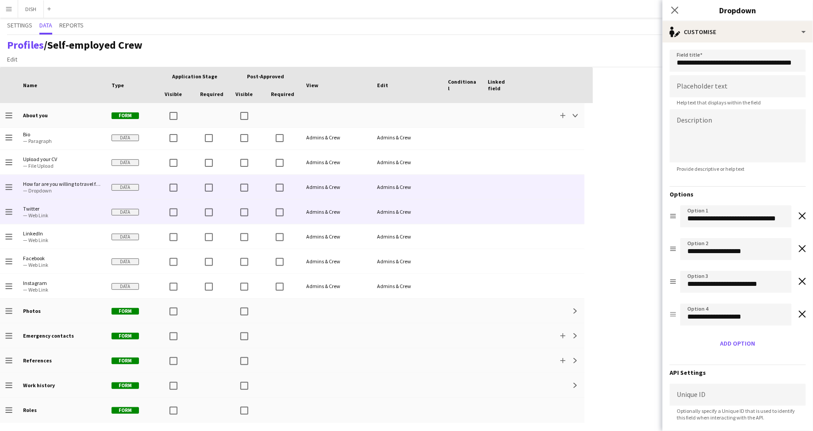
click at [57, 208] on span "Twitter" at bounding box center [62, 208] width 78 height 7
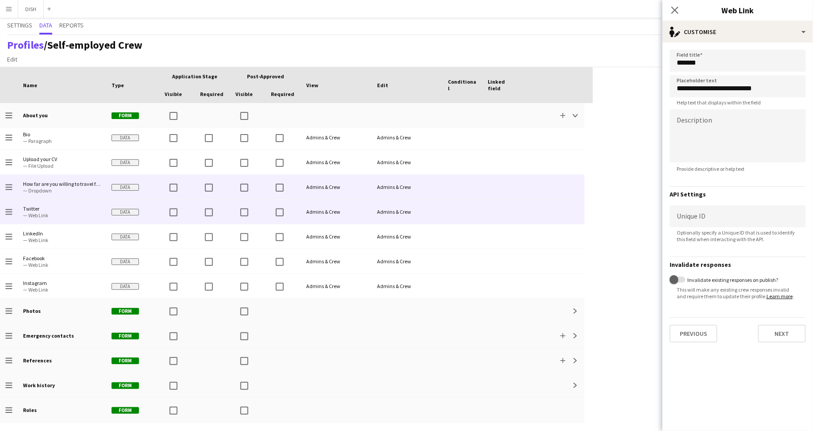
click at [53, 190] on span "— Dropdown" at bounding box center [62, 190] width 78 height 7
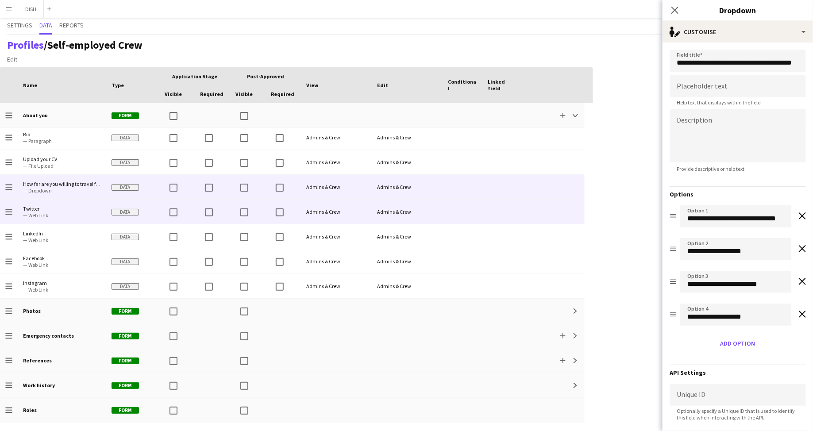
click at [57, 208] on span "Twitter" at bounding box center [62, 208] width 78 height 7
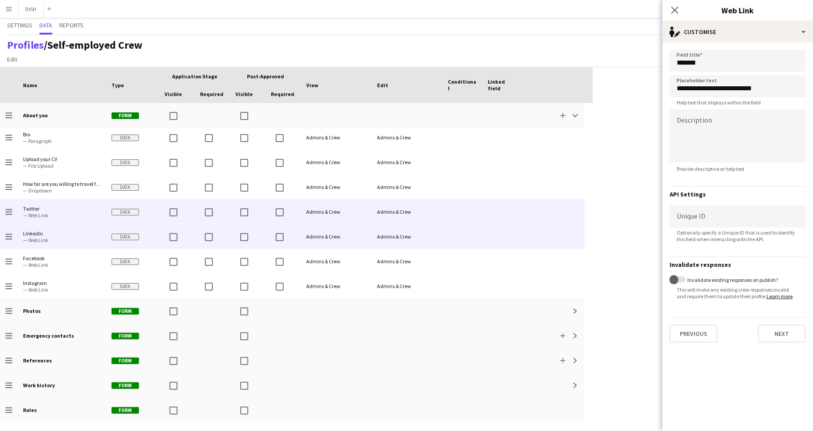
click at [54, 238] on span "— Web Link" at bounding box center [62, 240] width 78 height 7
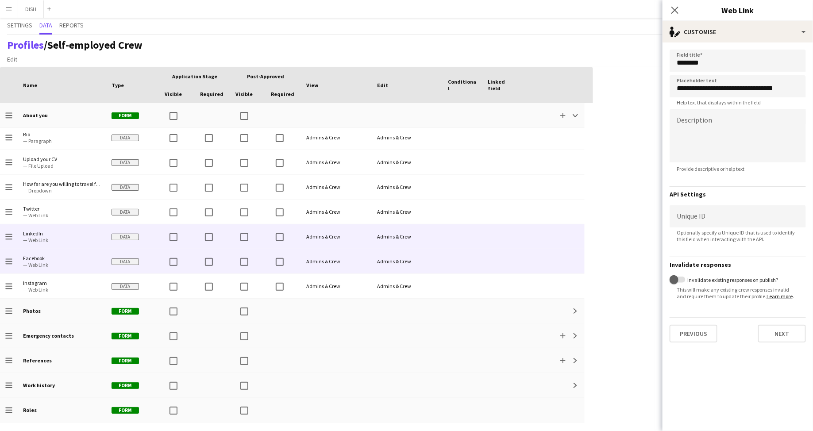
click at [53, 254] on span "Facebook — Web Link" at bounding box center [62, 261] width 78 height 24
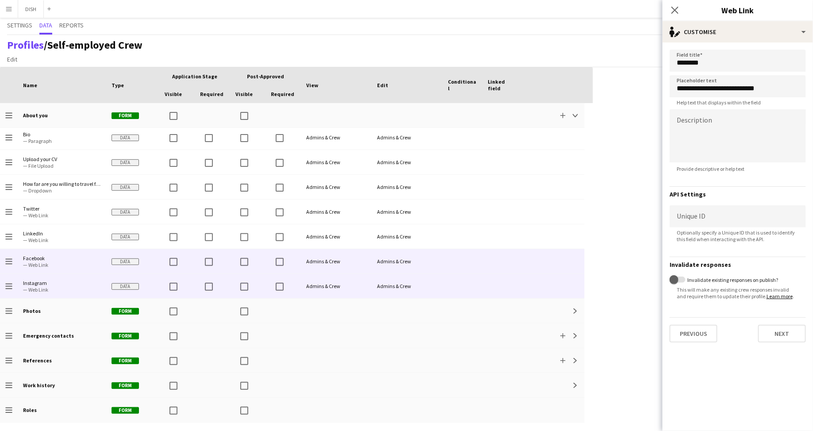
click at [52, 280] on span "Instagram" at bounding box center [62, 283] width 78 height 7
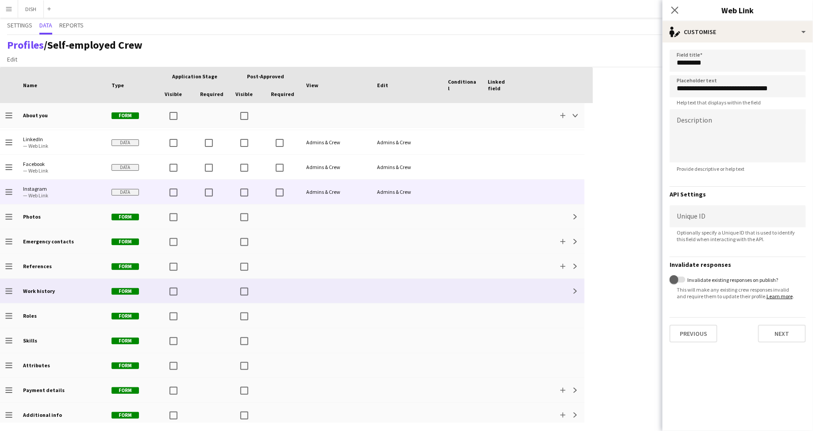
scroll to position [146, 0]
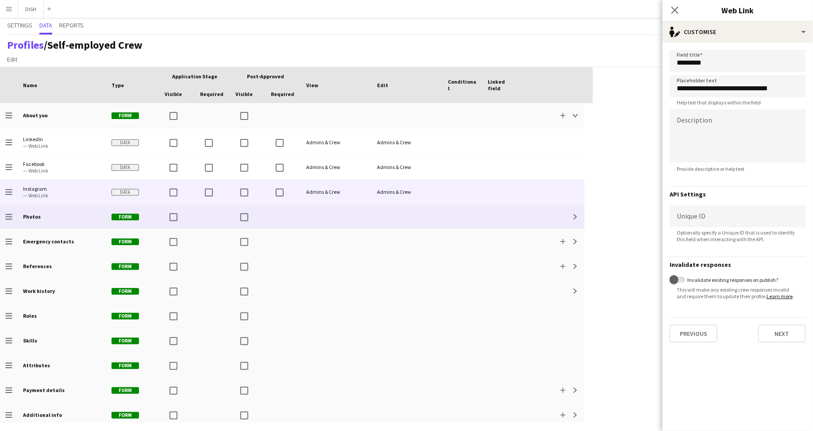
click at [46, 220] on div "Photos" at bounding box center [62, 216] width 89 height 24
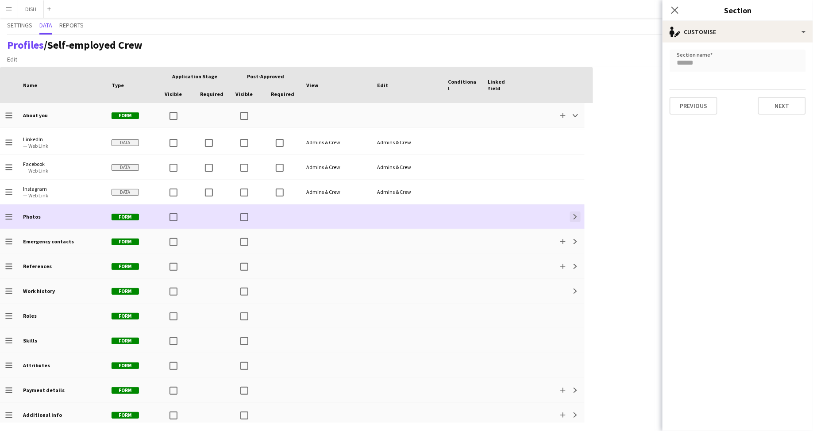
click at [574, 214] on app-icon "Expand" at bounding box center [575, 216] width 5 height 5
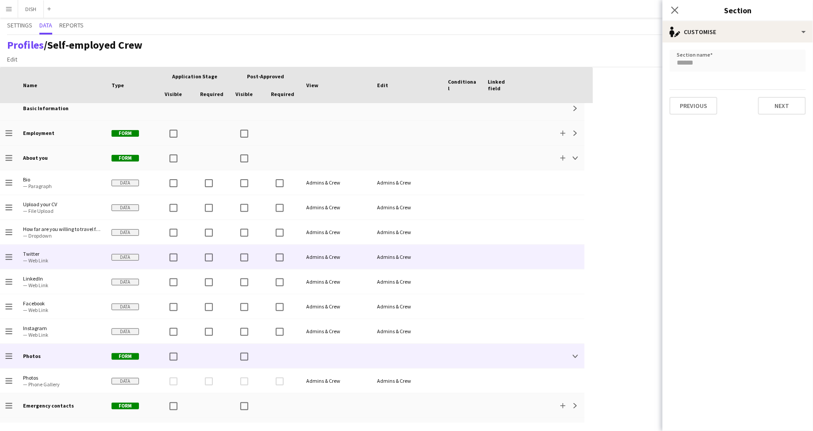
scroll to position [0, 0]
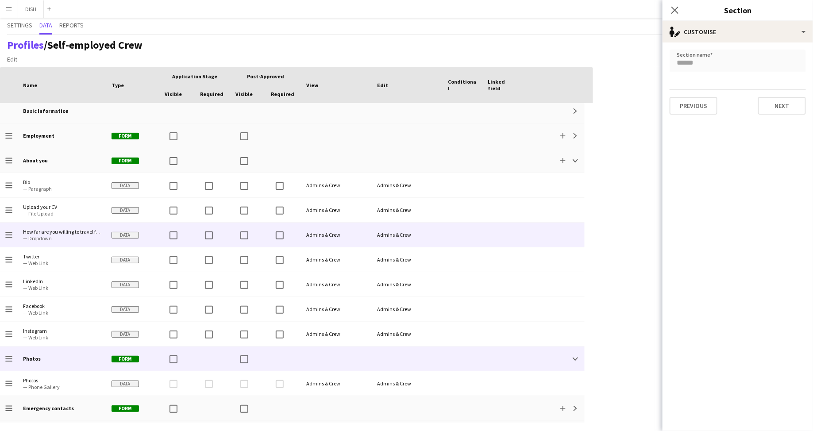
click at [51, 233] on span "How far are you willing to travel for work?" at bounding box center [62, 231] width 78 height 7
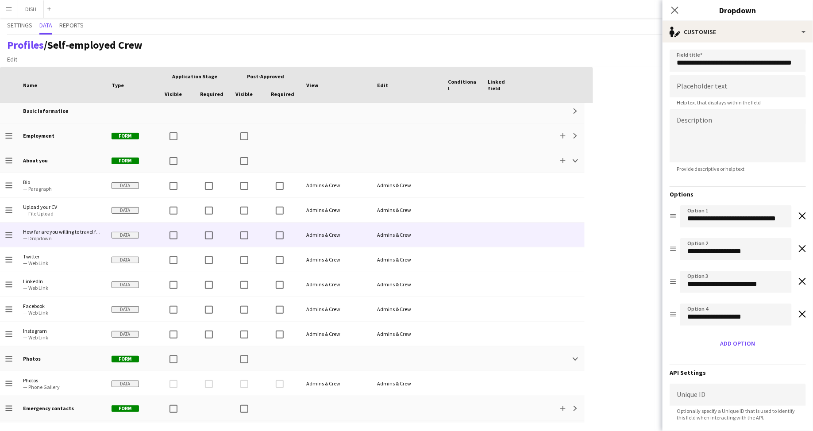
scroll to position [102, 0]
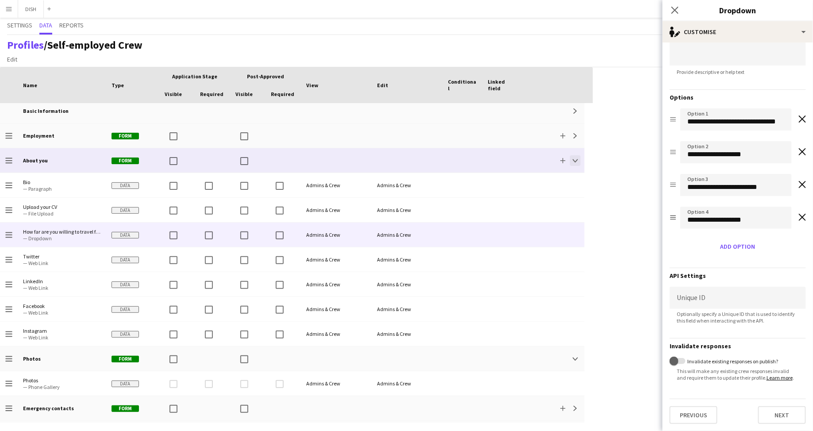
click at [577, 158] on app-icon "Collapse" at bounding box center [575, 160] width 5 height 5
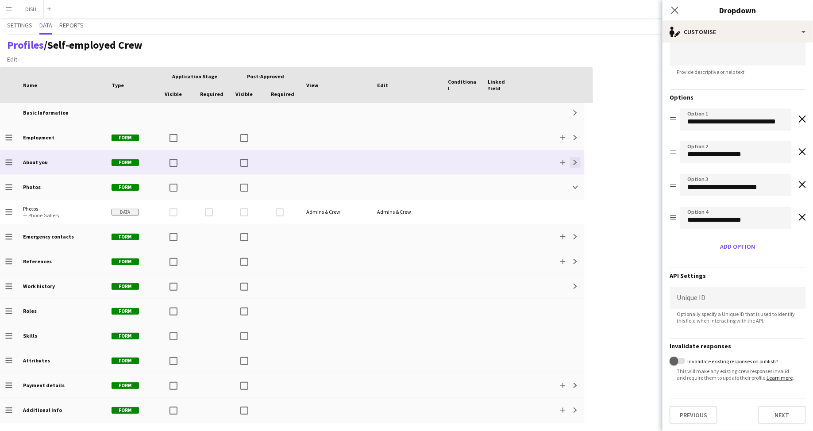
click at [577, 160] on app-icon "Expand" at bounding box center [575, 162] width 5 height 5
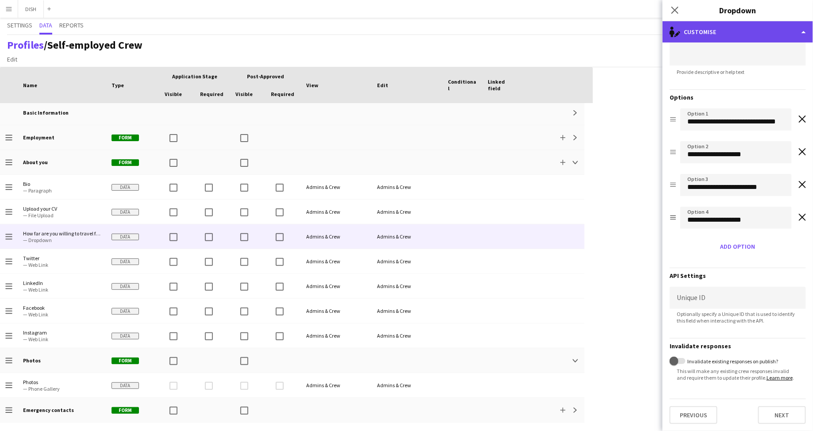
click at [717, 30] on div "single-neutral-actions-edit-1 Customise" at bounding box center [738, 31] width 150 height 21
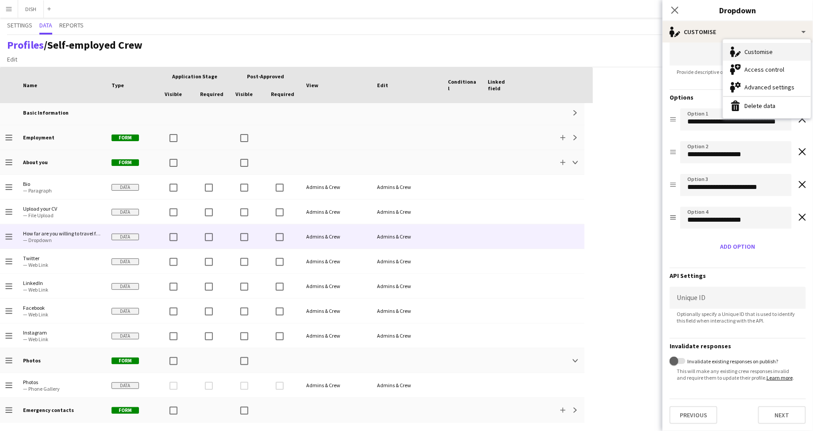
click at [749, 52] on div "Customise Customise" at bounding box center [767, 52] width 88 height 18
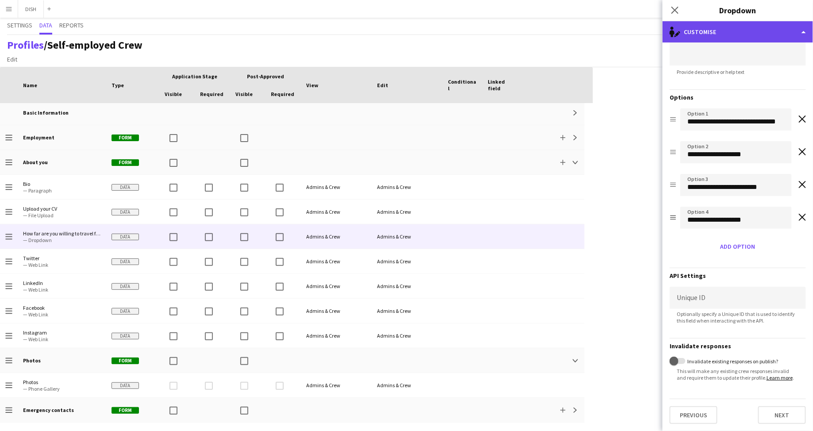
click at [745, 27] on div "single-neutral-actions-edit-1 Customise" at bounding box center [738, 31] width 150 height 21
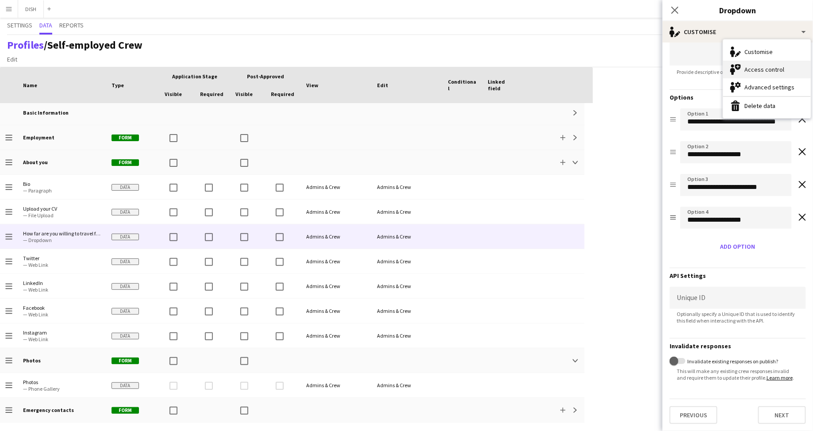
click at [767, 69] on div "Access control Access control" at bounding box center [767, 70] width 88 height 18
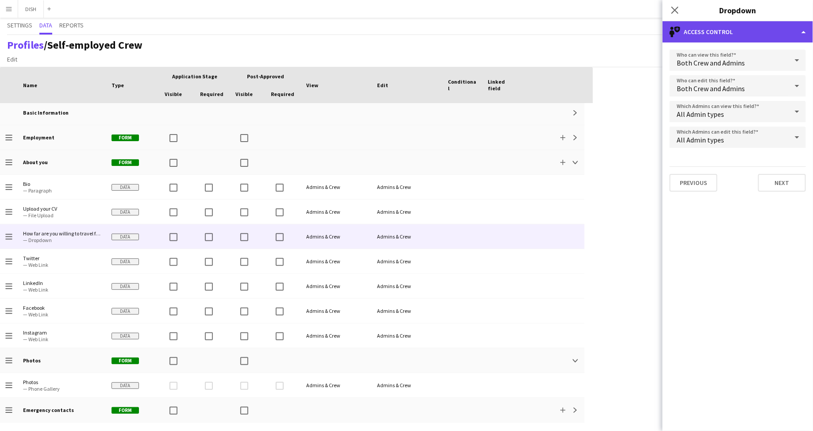
click at [756, 30] on div "single-neutral-shield Access control" at bounding box center [738, 31] width 150 height 21
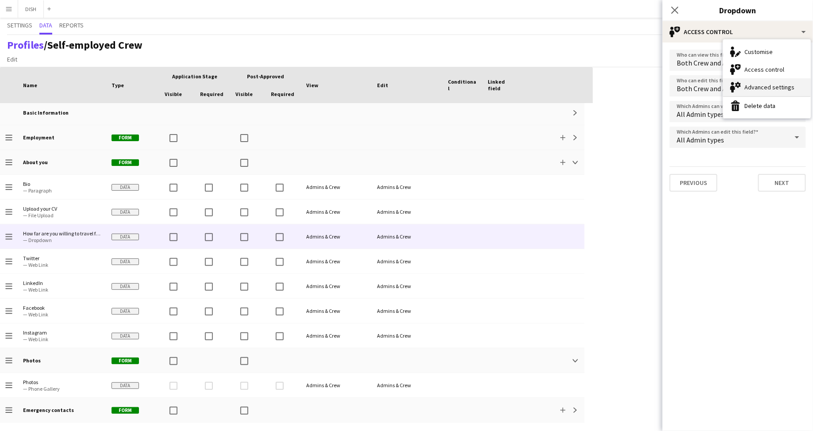
click at [766, 80] on div "Advanced settings Advanced settings" at bounding box center [767, 87] width 88 height 18
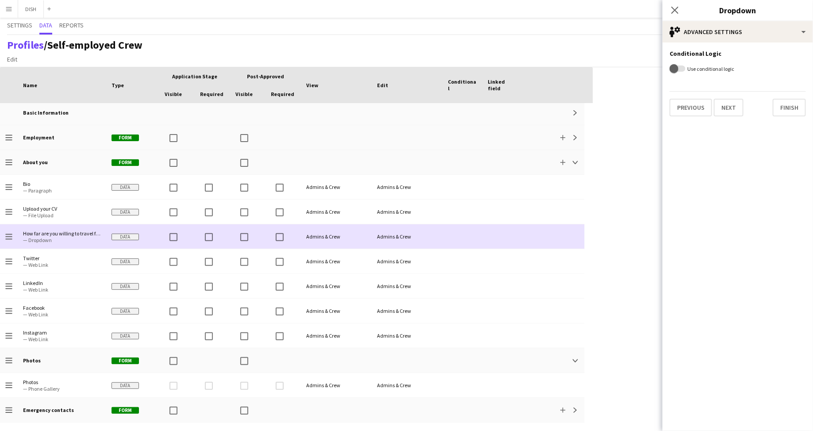
click at [521, 237] on div at bounding box center [502, 236] width 40 height 24
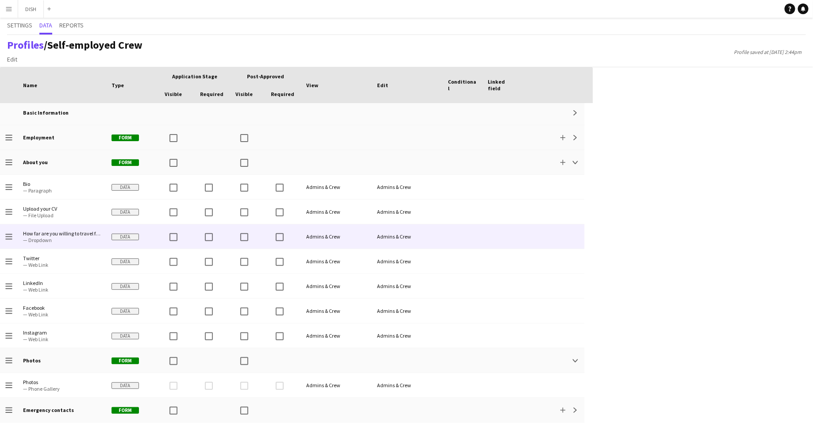
click at [517, 233] on div at bounding box center [502, 236] width 40 height 24
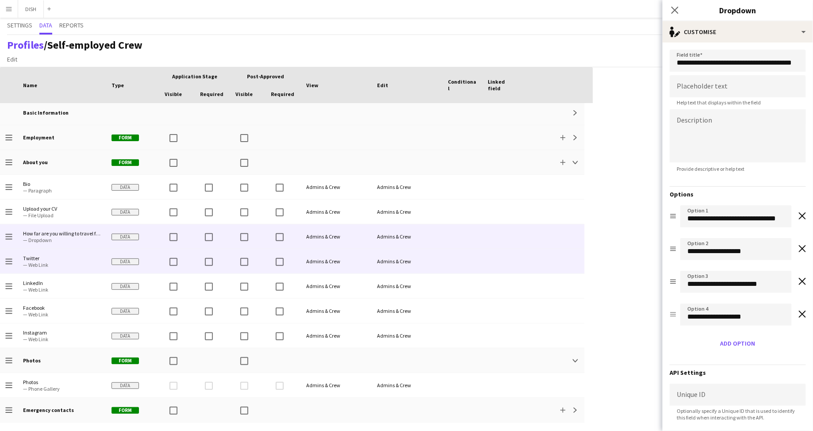
click at [456, 266] on div at bounding box center [463, 261] width 40 height 24
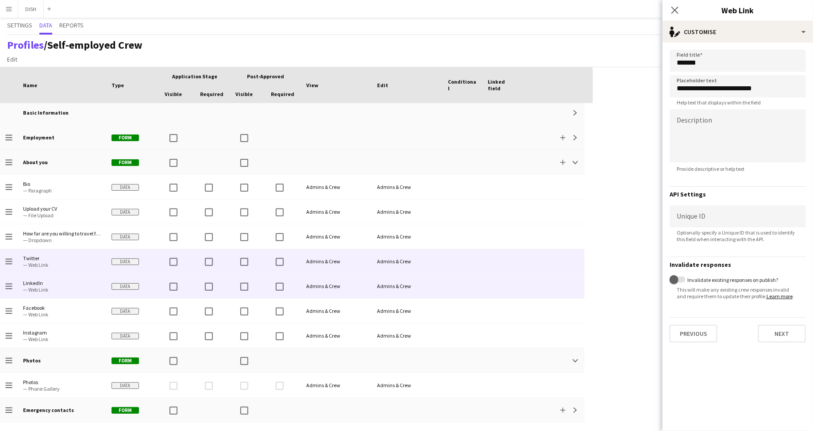
click at [460, 288] on div at bounding box center [463, 286] width 40 height 24
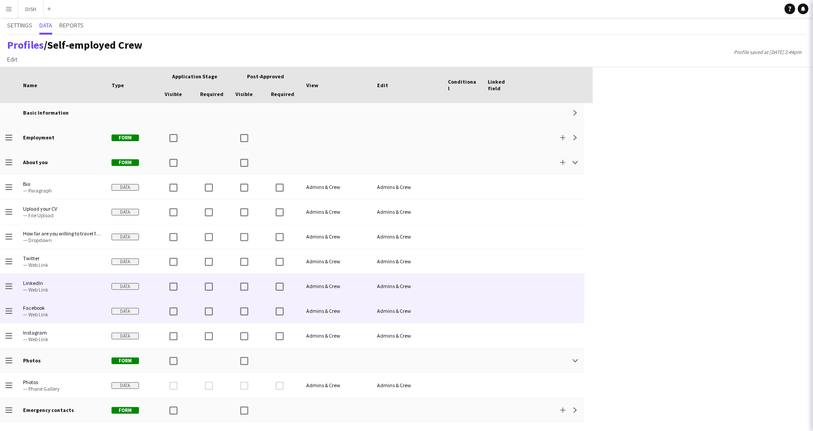
click at [455, 310] on div at bounding box center [463, 311] width 40 height 24
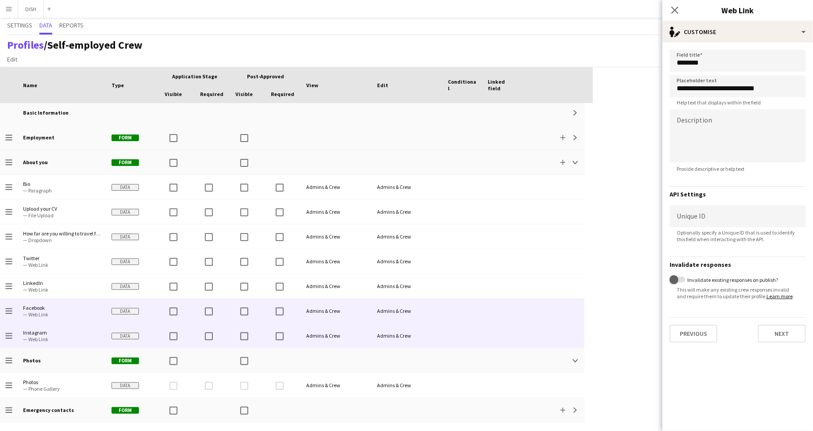
click at [452, 334] on div at bounding box center [463, 336] width 40 height 24
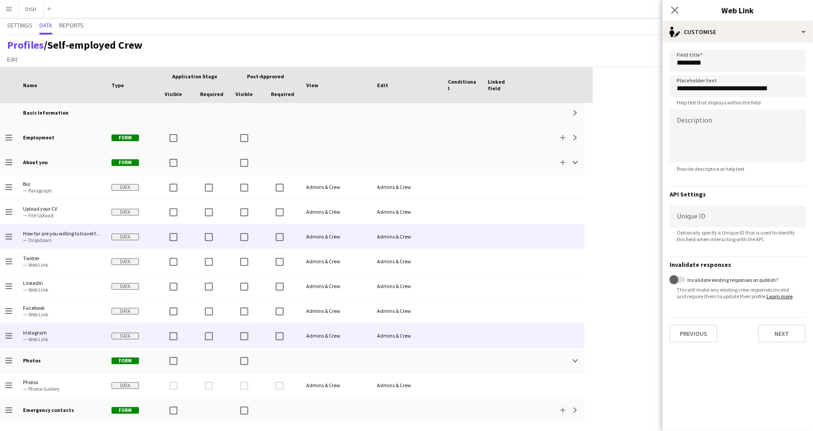
click at [489, 240] on div at bounding box center [502, 236] width 40 height 24
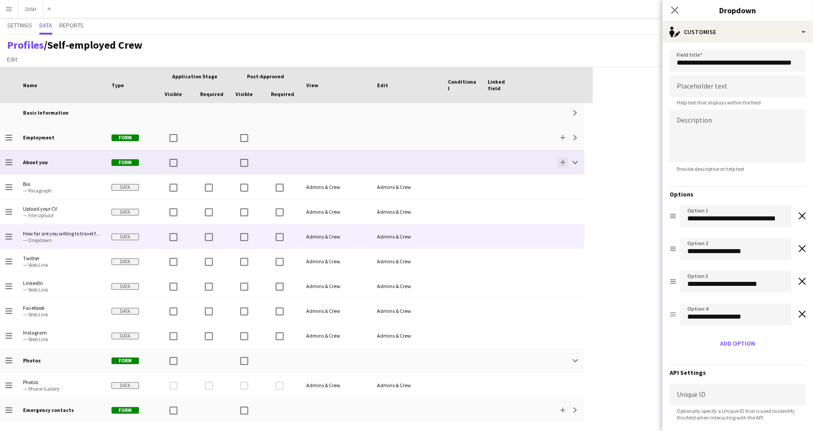
click at [562, 163] on app-icon "Add" at bounding box center [562, 162] width 5 height 5
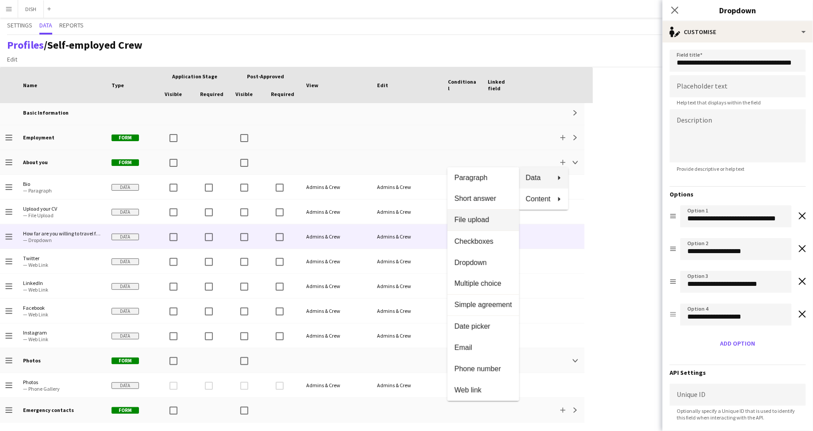
click at [496, 219] on span "File upload" at bounding box center [484, 220] width 58 height 8
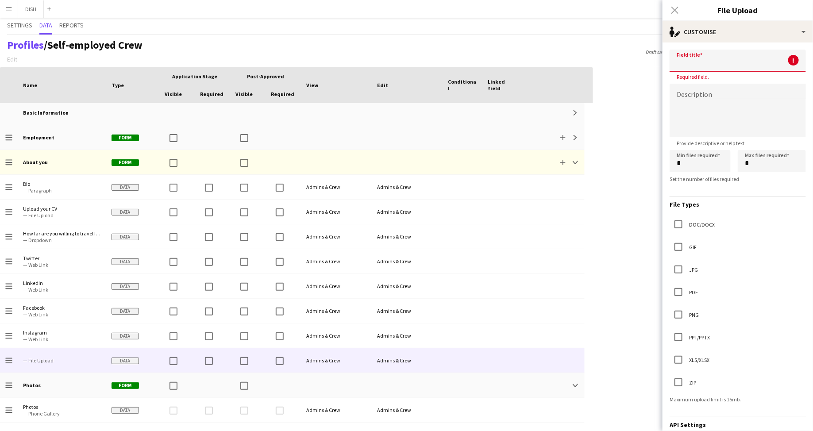
click at [699, 59] on input at bounding box center [738, 61] width 136 height 22
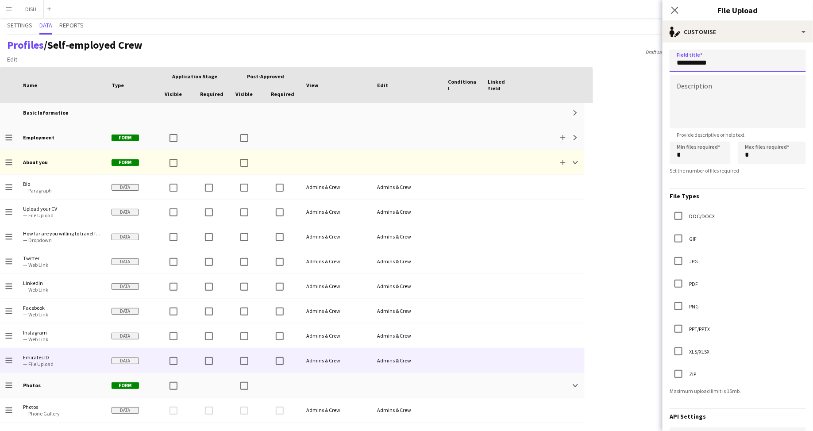
type input "**********"
click at [716, 97] on textarea at bounding box center [738, 101] width 136 height 53
type textarea "**********"
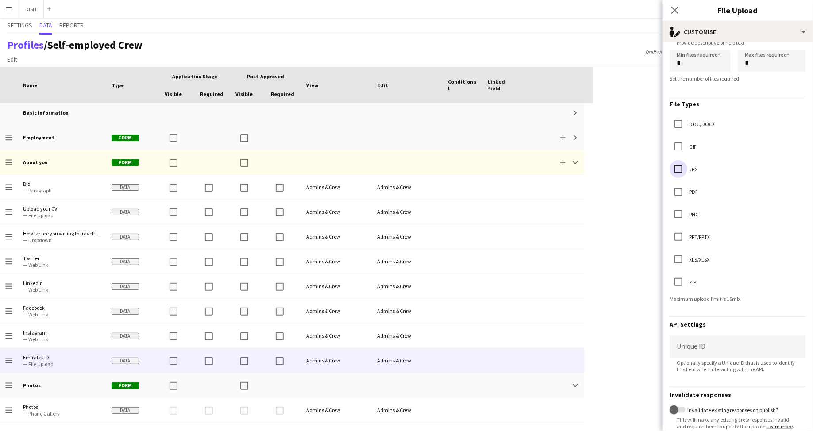
scroll to position [146, 0]
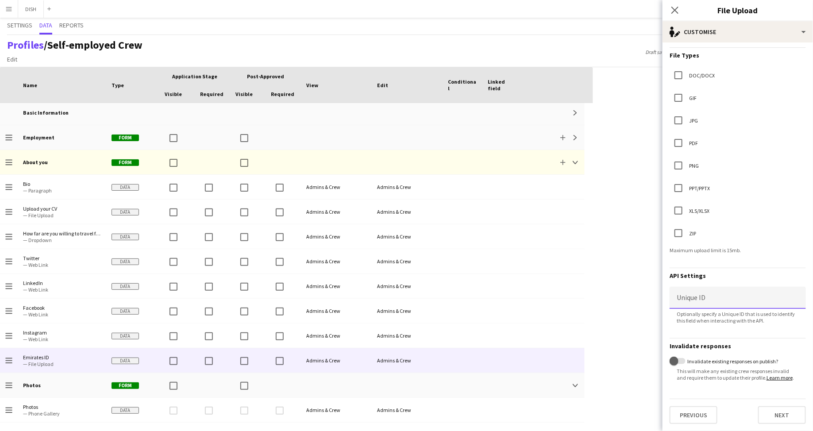
click at [706, 294] on input at bounding box center [738, 298] width 136 height 22
click at [773, 414] on button "Next" at bounding box center [782, 415] width 48 height 18
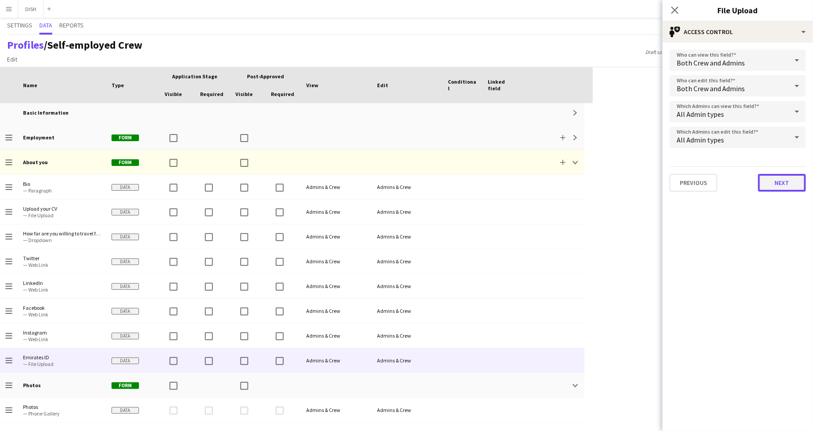
click at [774, 190] on button "Next" at bounding box center [782, 183] width 48 height 18
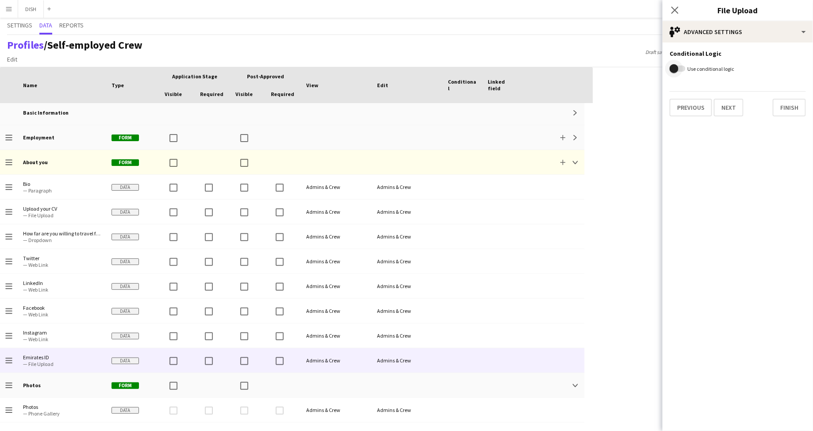
click at [680, 64] on span "button" at bounding box center [674, 69] width 18 height 18
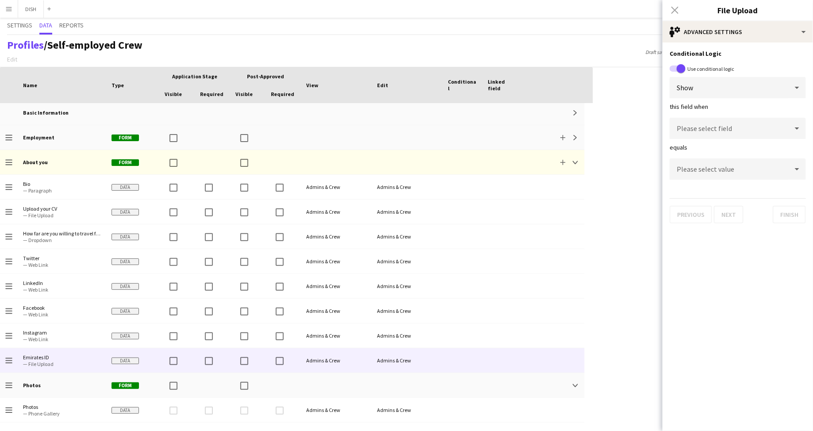
click at [706, 95] on div "Show" at bounding box center [729, 87] width 119 height 21
click at [702, 88] on div at bounding box center [406, 215] width 813 height 431
click at [728, 127] on span "Please select field" at bounding box center [704, 128] width 55 height 9
click at [742, 70] on div at bounding box center [406, 215] width 813 height 431
click at [677, 70] on span "button" at bounding box center [681, 68] width 9 height 9
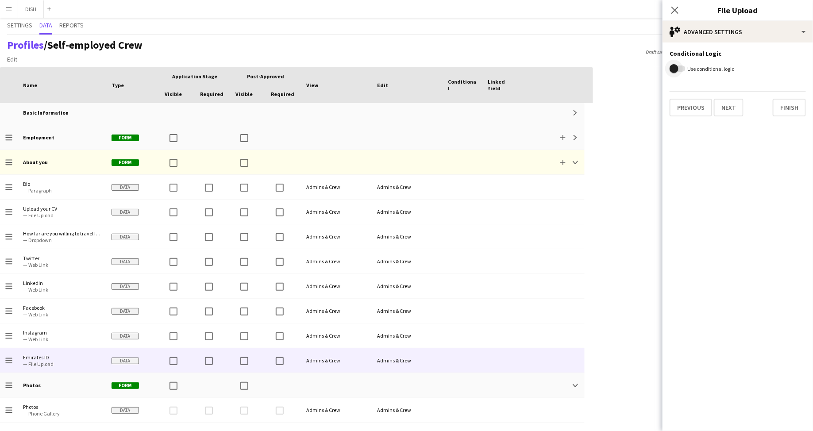
click at [679, 67] on span "button" at bounding box center [674, 69] width 18 height 18
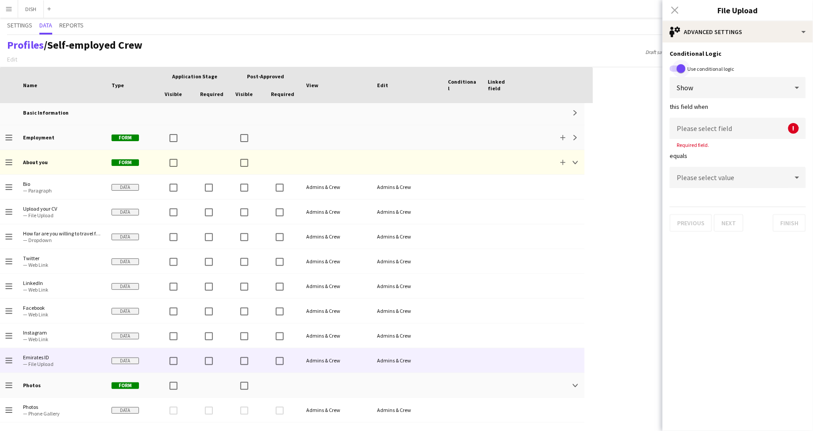
click at [679, 67] on span "button" at bounding box center [681, 68] width 9 height 9
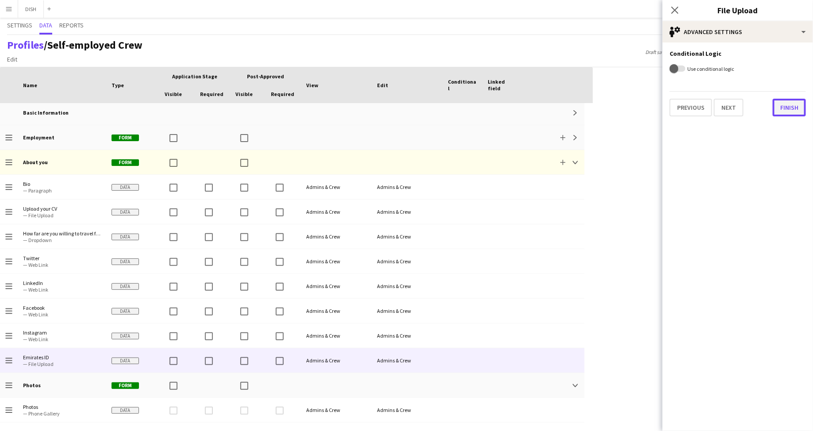
click at [784, 110] on button "Finish" at bounding box center [789, 108] width 33 height 18
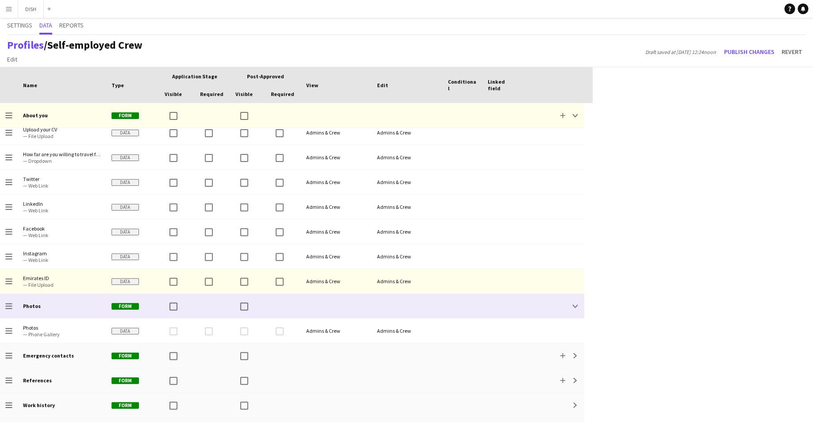
scroll to position [96, 0]
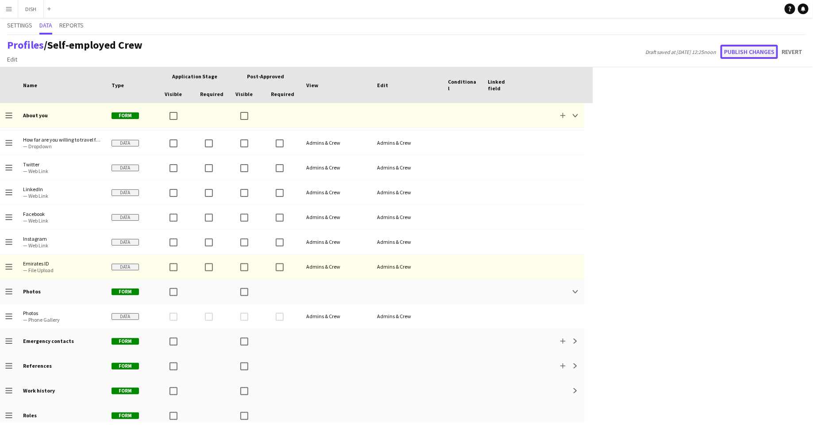
click at [746, 47] on button "Publish changes" at bounding box center [750, 52] width 58 height 14
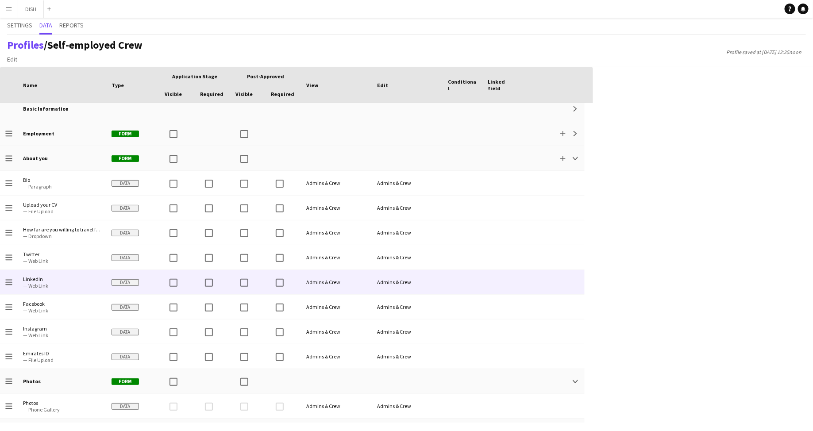
scroll to position [23, 0]
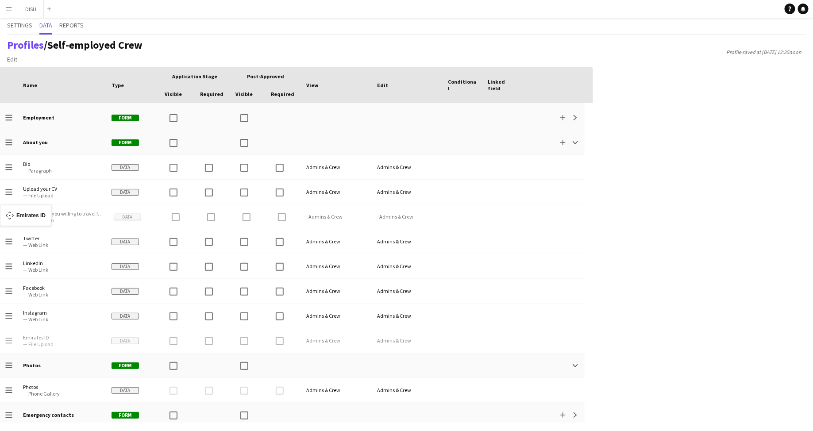
drag, startPoint x: 8, startPoint y: 339, endPoint x: 4, endPoint y: 210, distance: 128.9
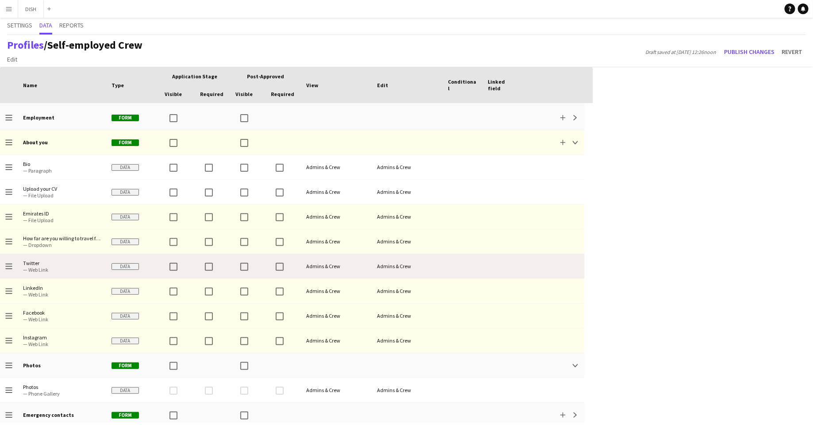
click at [8, 268] on icon "Drag to change order" at bounding box center [8, 266] width 7 height 7
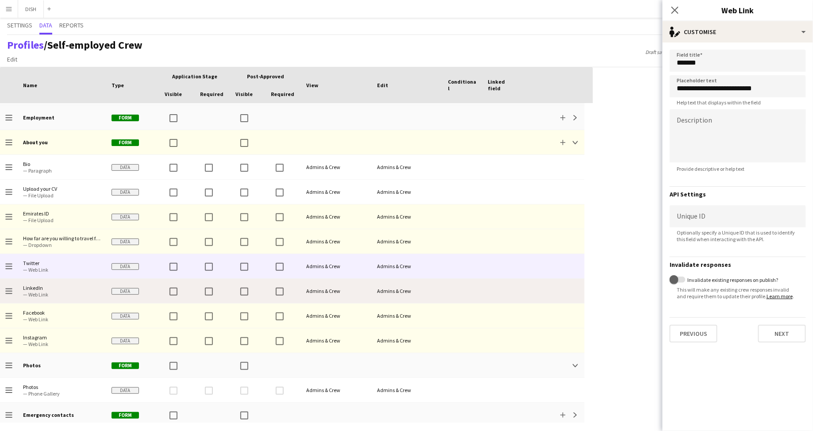
drag, startPoint x: 10, startPoint y: 290, endPoint x: 11, endPoint y: 284, distance: 6.3
click at [10, 291] on icon at bounding box center [8, 291] width 7 height 1
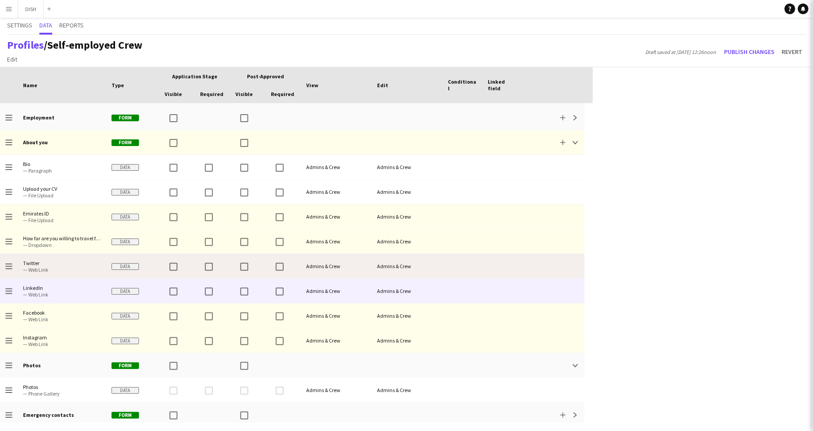
click at [9, 269] on app-icon "Drag to change order" at bounding box center [8, 266] width 7 height 24
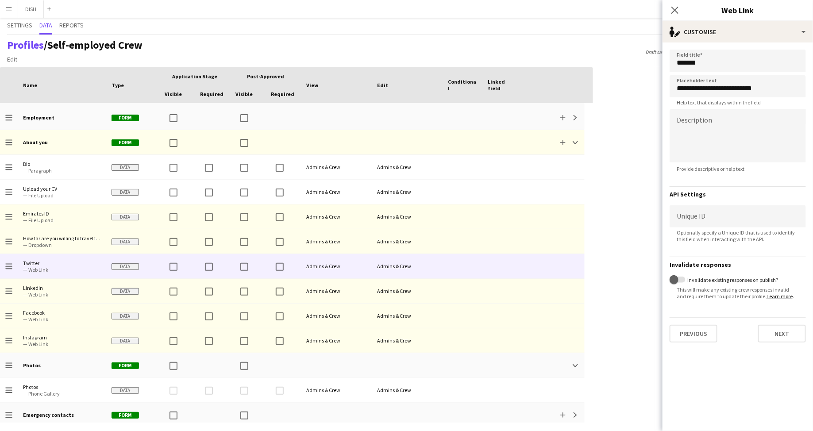
click at [738, 20] on div "Close pop-in Web Link" at bounding box center [738, 10] width 150 height 21
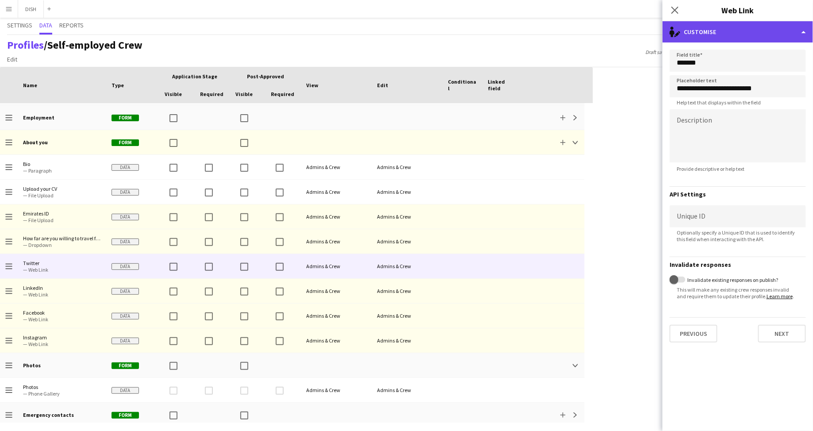
click at [740, 23] on div "single-neutral-actions-edit-1 Customise" at bounding box center [738, 31] width 150 height 21
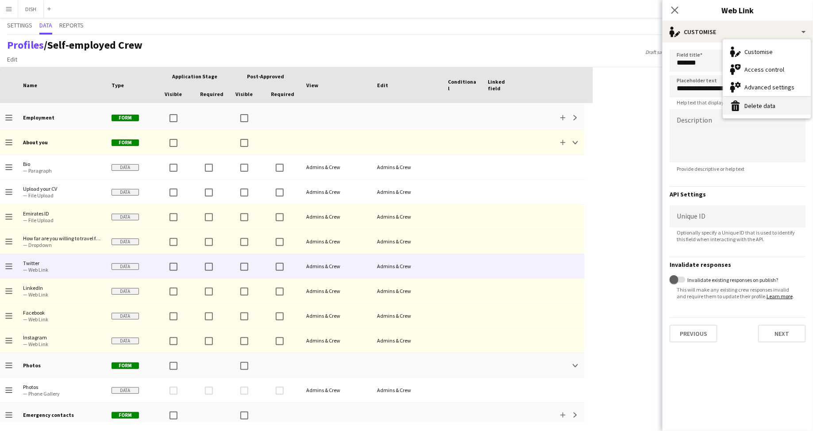
click at [744, 102] on button "Delete data Delete data" at bounding box center [767, 106] width 88 height 18
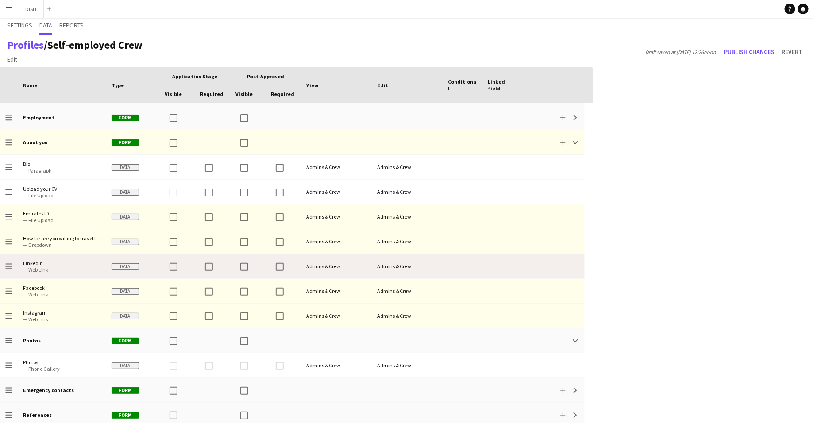
click at [57, 270] on span "— Web Link" at bounding box center [62, 269] width 78 height 7
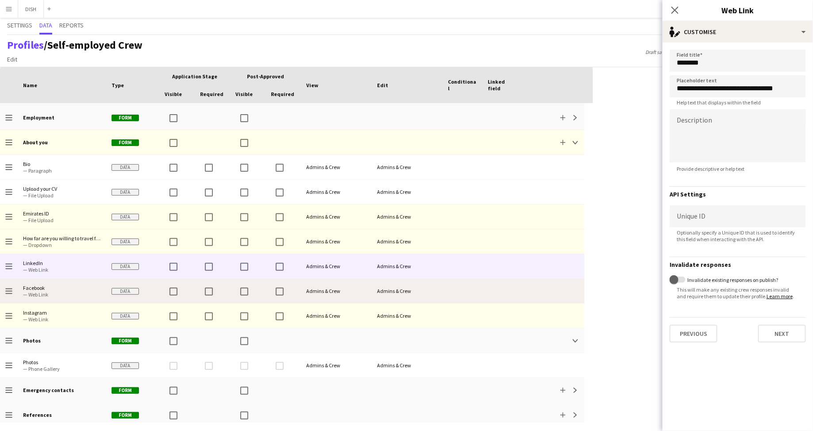
click at [64, 302] on span "Facebook — Web Link" at bounding box center [62, 291] width 78 height 24
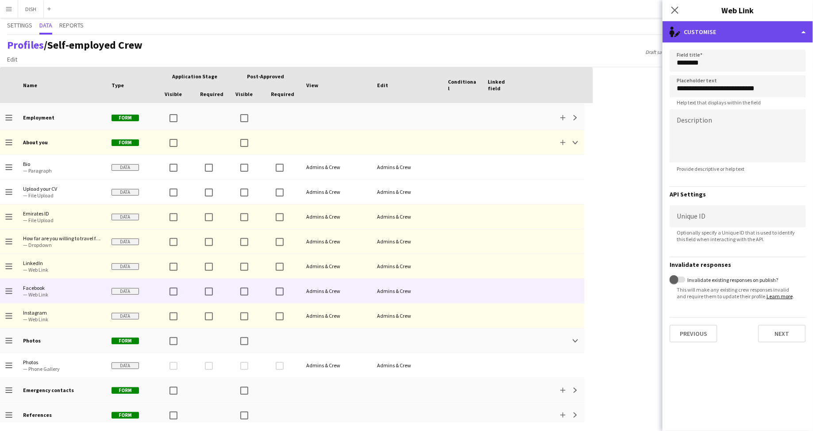
click at [755, 35] on div "single-neutral-actions-edit-1 Customise" at bounding box center [738, 31] width 150 height 21
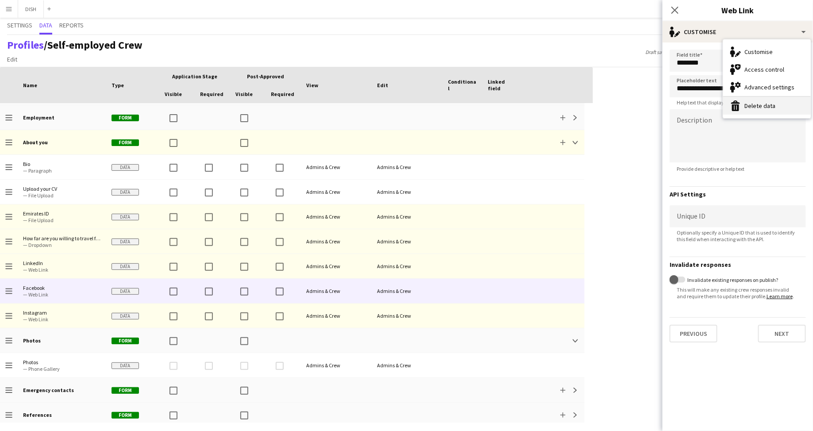
click at [758, 103] on button "Delete data Delete data" at bounding box center [767, 106] width 88 height 18
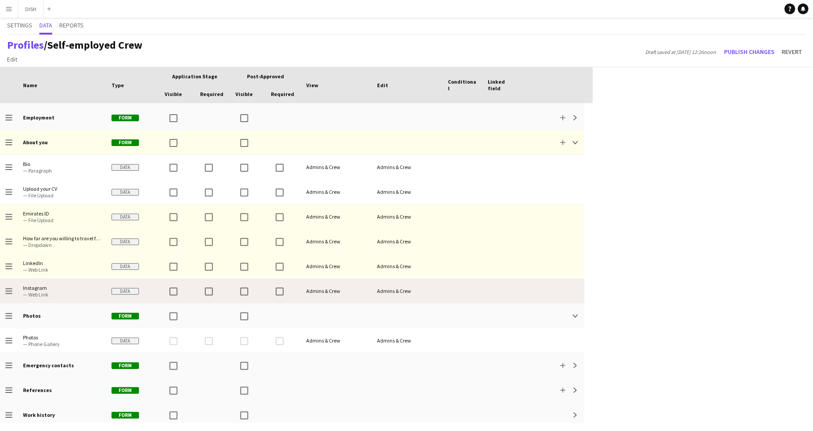
click at [64, 300] on span "Instagram — Web Link" at bounding box center [62, 291] width 78 height 24
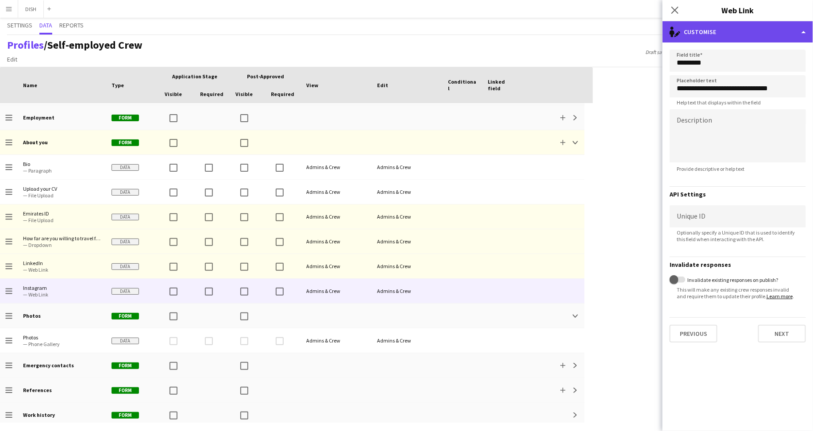
click at [703, 35] on div "single-neutral-actions-edit-1 Customise" at bounding box center [738, 31] width 150 height 21
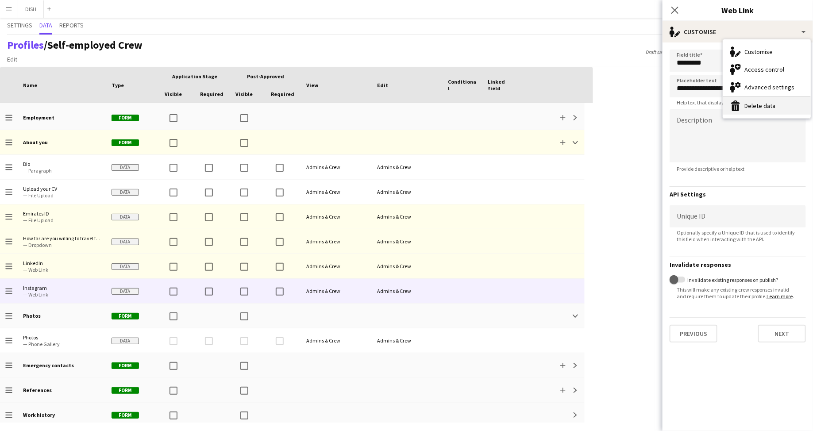
click at [739, 111] on button "Delete data Delete data" at bounding box center [767, 106] width 88 height 18
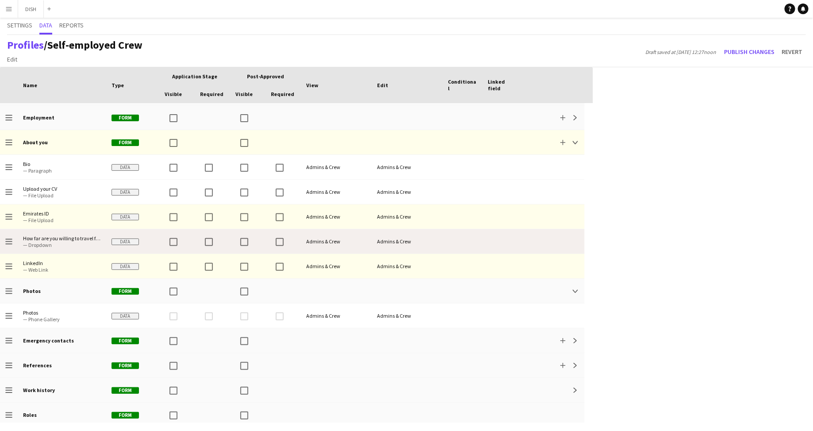
click at [56, 239] on span "How far are you willing to travel for work?" at bounding box center [62, 238] width 78 height 7
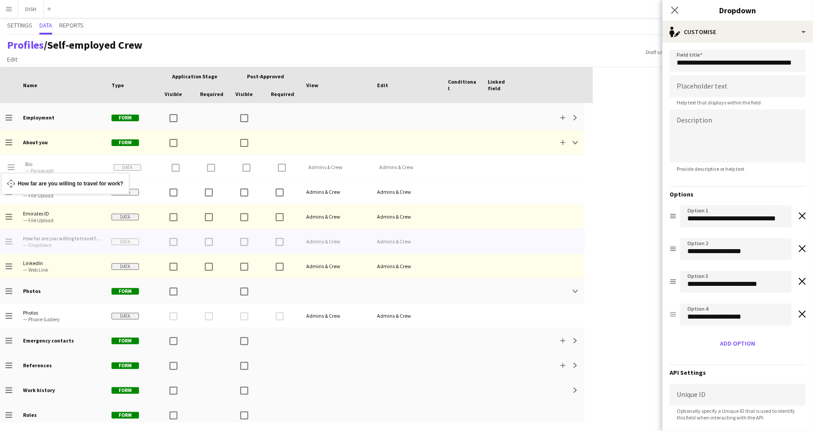
drag, startPoint x: 7, startPoint y: 240, endPoint x: 6, endPoint y: 178, distance: 61.5
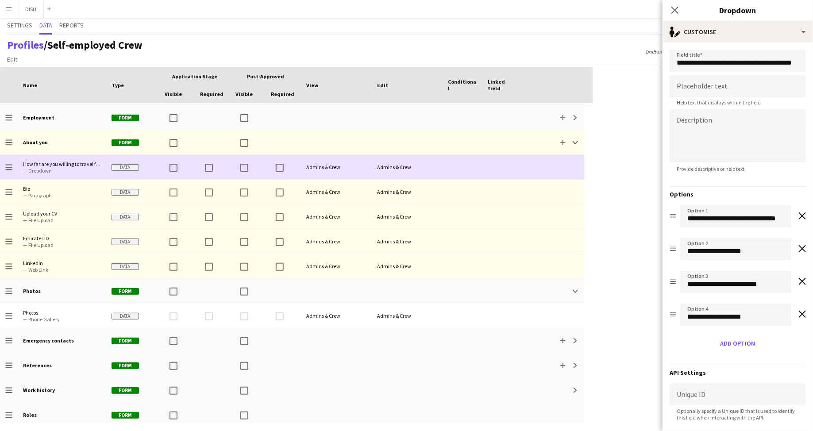
click at [62, 170] on span "— Dropdown" at bounding box center [62, 170] width 78 height 7
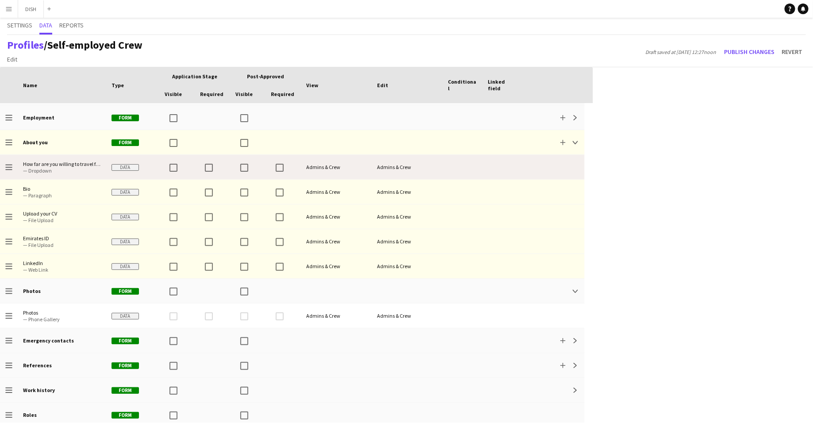
click at [62, 170] on span "— Dropdown" at bounding box center [62, 170] width 78 height 7
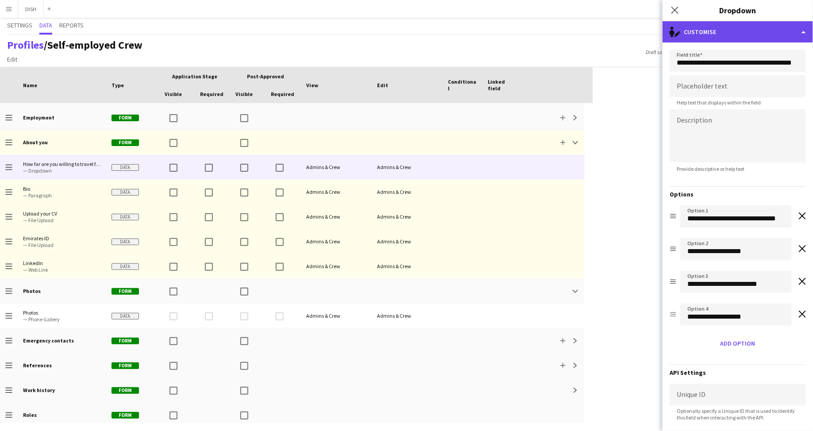
click at [687, 30] on div "single-neutral-actions-edit-1 Customise" at bounding box center [738, 31] width 150 height 21
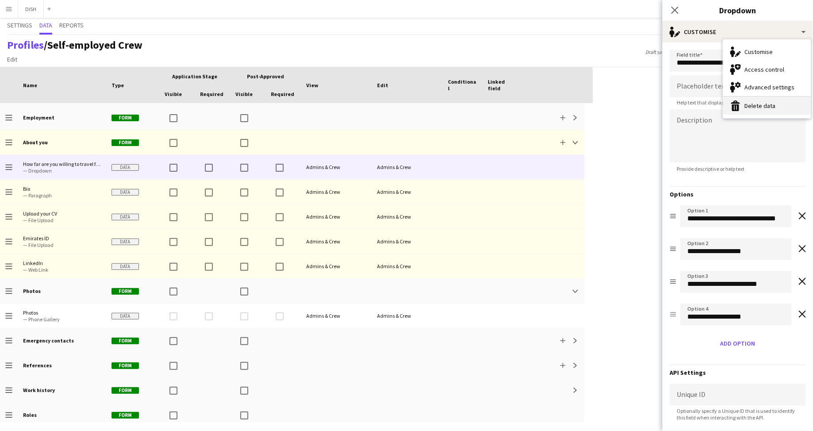
click at [746, 108] on button "Delete data Delete data" at bounding box center [767, 106] width 88 height 18
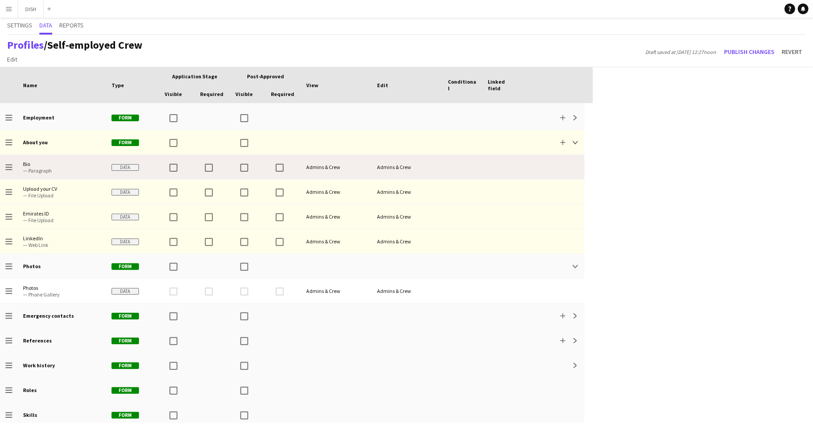
click at [44, 164] on span "Bio" at bounding box center [62, 164] width 78 height 7
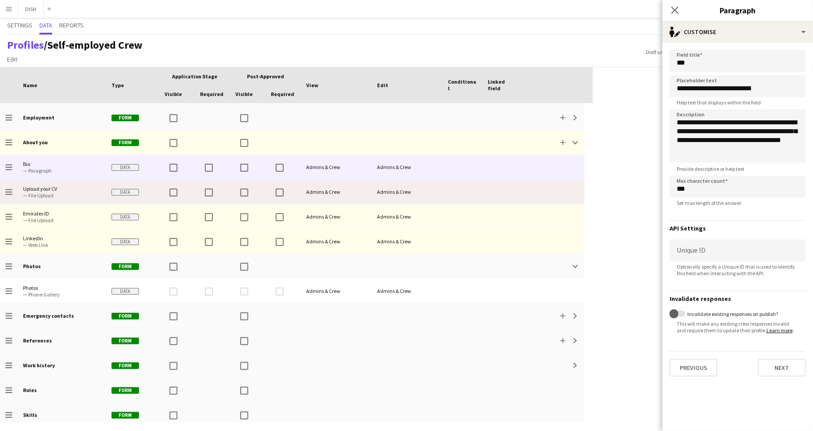
click at [69, 187] on span "Upload your CV" at bounding box center [62, 188] width 78 height 7
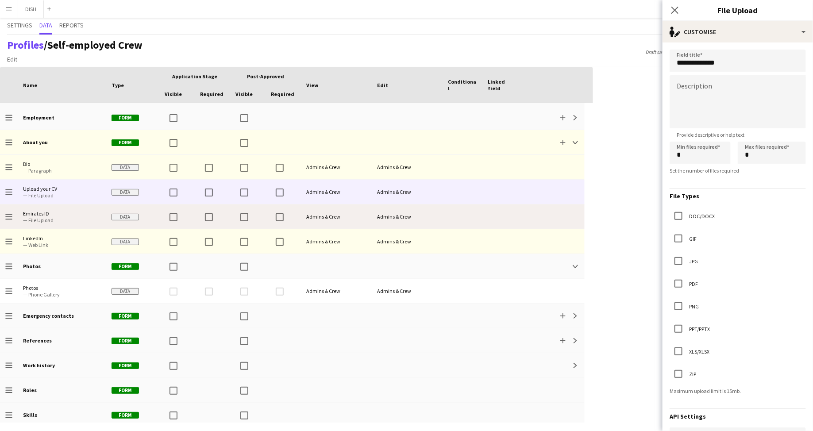
click at [72, 208] on span "Emirates ID — File Upload" at bounding box center [62, 216] width 78 height 24
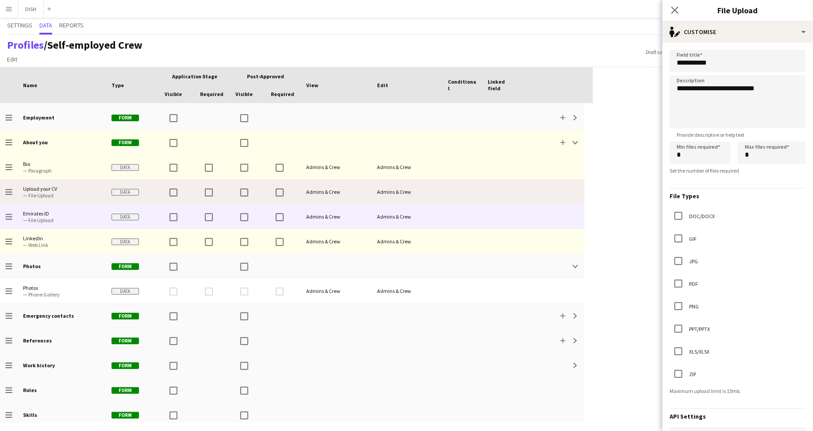
click at [71, 193] on span "— File Upload" at bounding box center [62, 195] width 78 height 7
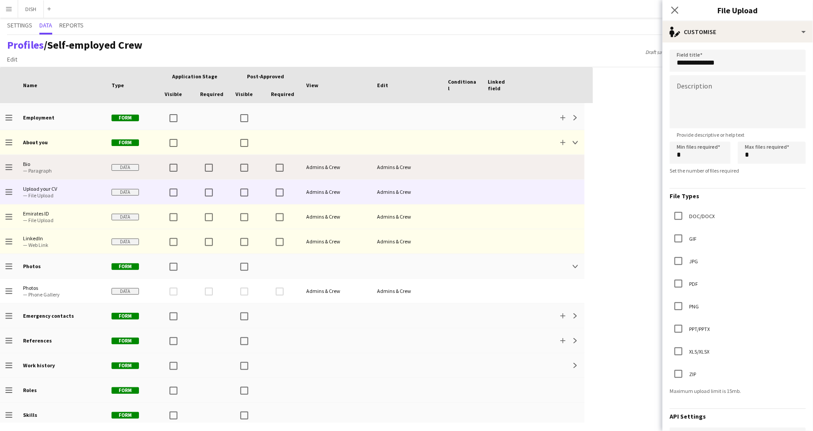
click at [72, 173] on span "— Paragraph" at bounding box center [62, 170] width 78 height 7
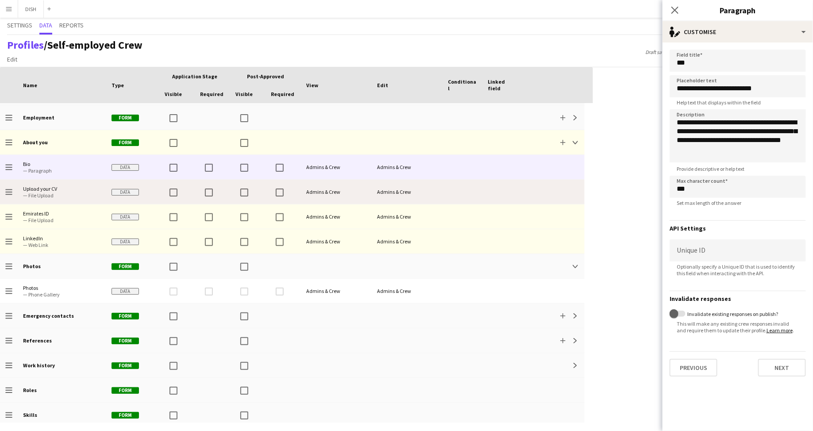
click at [60, 192] on span "— File Upload" at bounding box center [62, 195] width 78 height 7
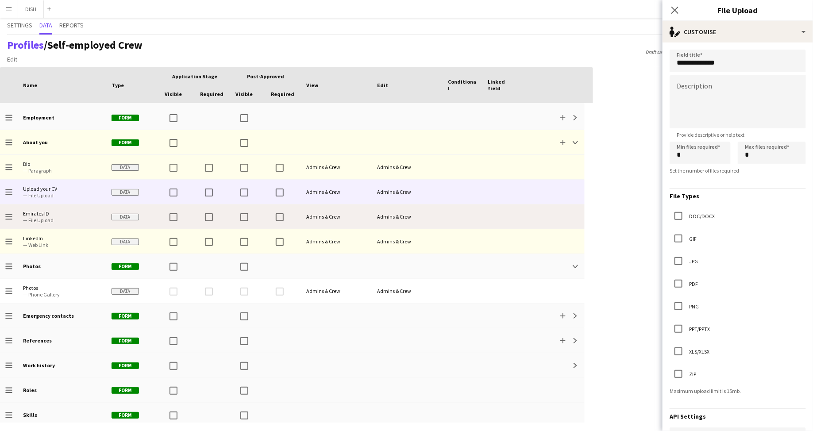
click at [65, 213] on span "Emirates ID" at bounding box center [62, 213] width 78 height 7
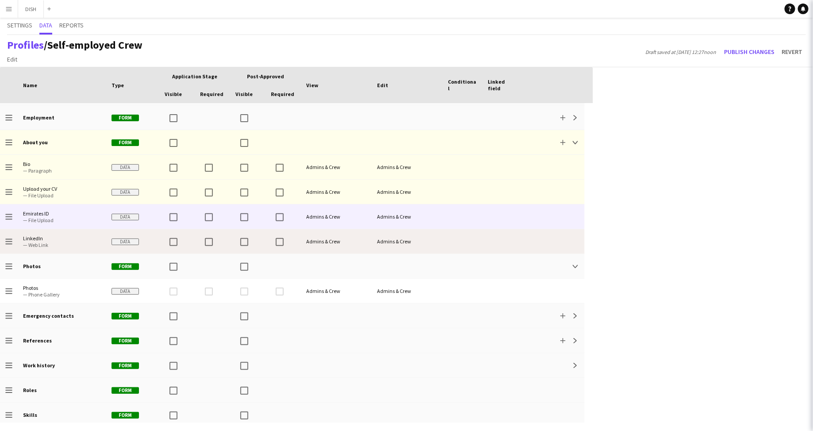
click at [60, 232] on span "LinkedIn — Web Link" at bounding box center [62, 241] width 78 height 24
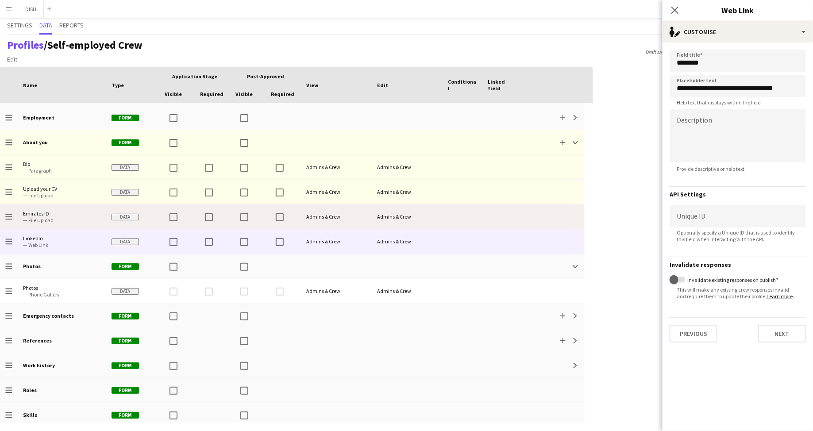
click at [61, 217] on span "— File Upload" at bounding box center [62, 220] width 78 height 7
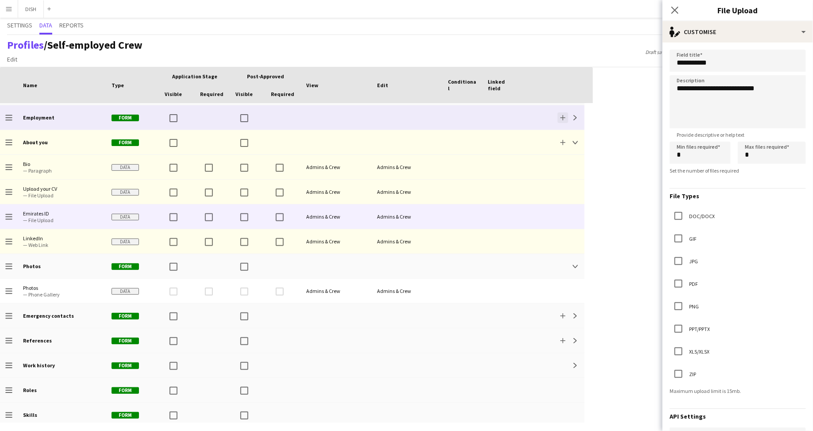
click at [561, 117] on app-icon "Add" at bounding box center [562, 117] width 5 height 5
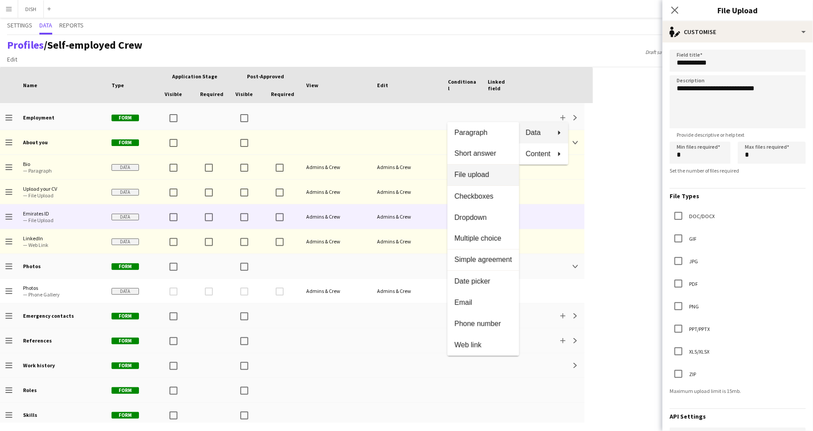
click at [487, 173] on span "File upload" at bounding box center [484, 175] width 58 height 8
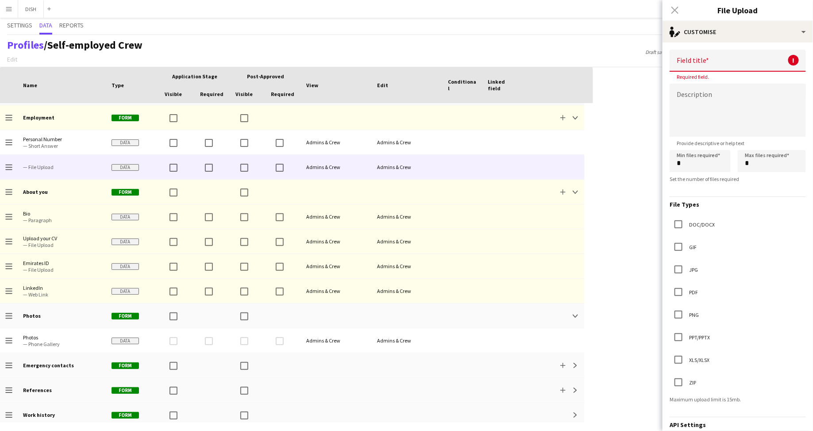
click at [731, 61] on input at bounding box center [738, 61] width 136 height 22
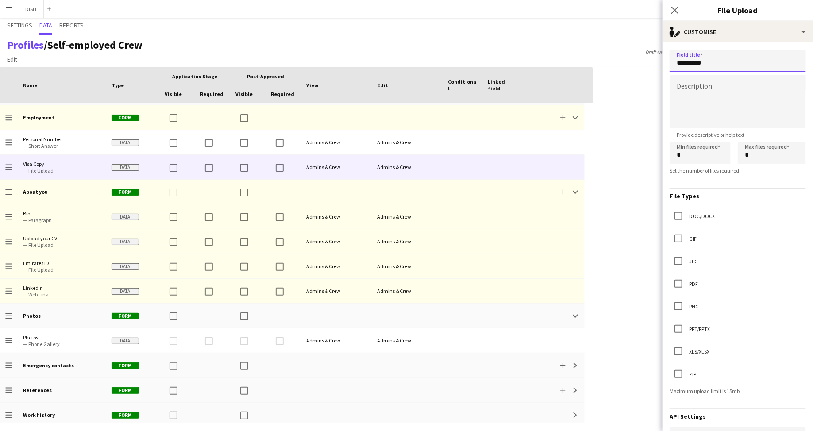
type input "*********"
click at [741, 90] on textarea at bounding box center [738, 101] width 136 height 53
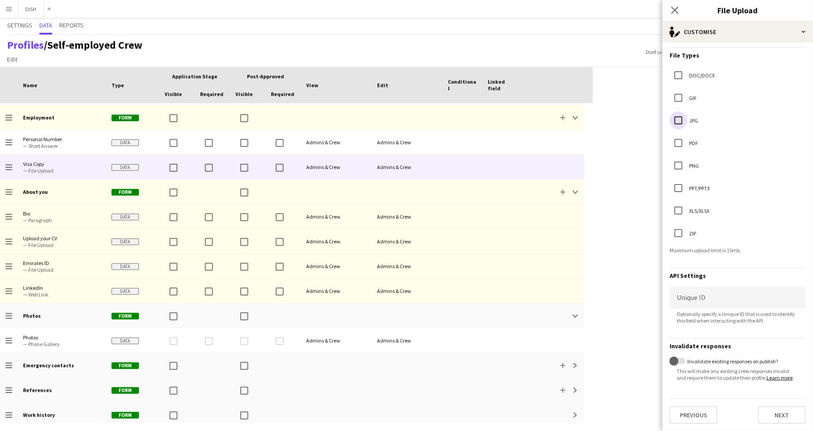
scroll to position [146, 0]
click at [776, 410] on button "Next" at bounding box center [782, 415] width 48 height 18
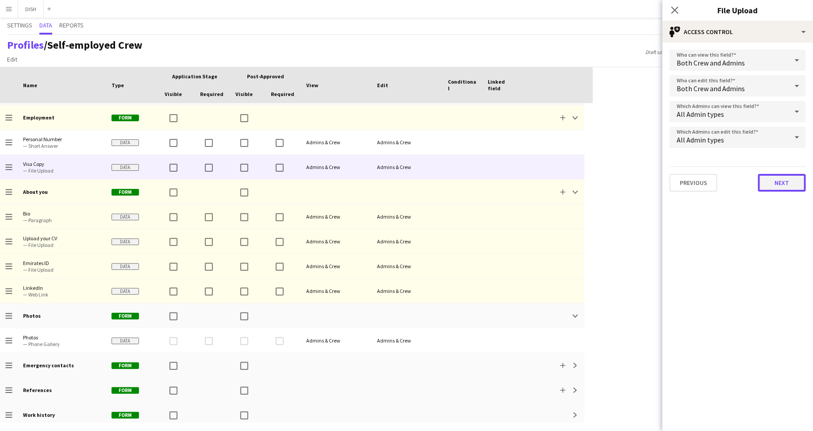
click at [777, 183] on button "Next" at bounding box center [782, 183] width 48 height 18
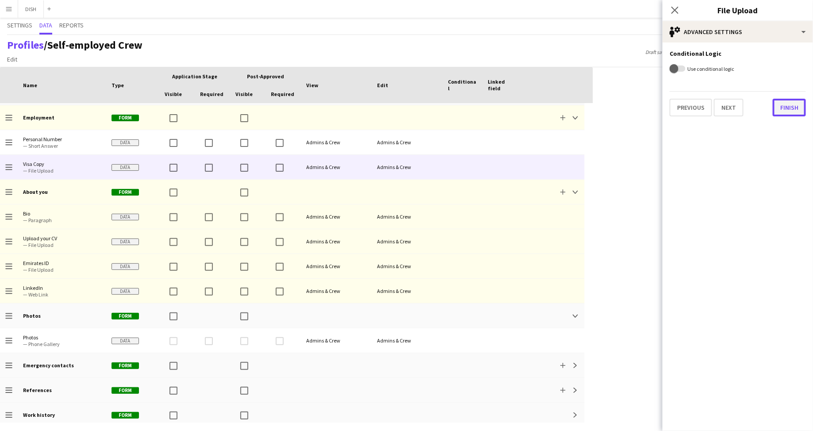
click at [787, 109] on button "Finish" at bounding box center [789, 108] width 33 height 18
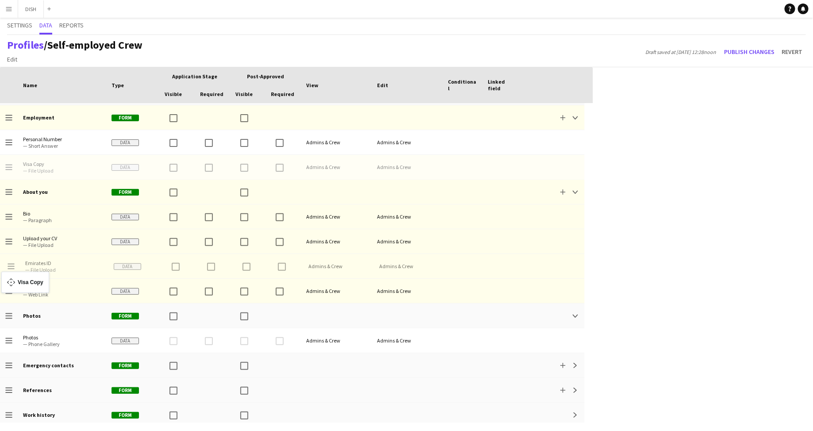
drag, startPoint x: 7, startPoint y: 165, endPoint x: 6, endPoint y: 277, distance: 112.0
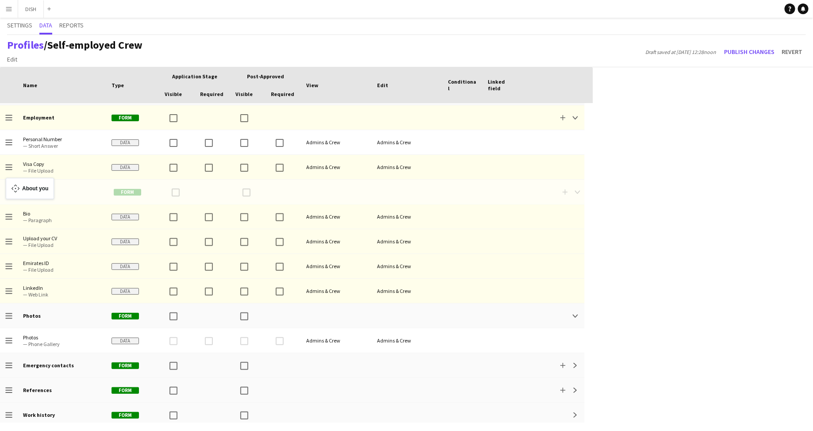
drag, startPoint x: 11, startPoint y: 191, endPoint x: 10, endPoint y: 183, distance: 7.6
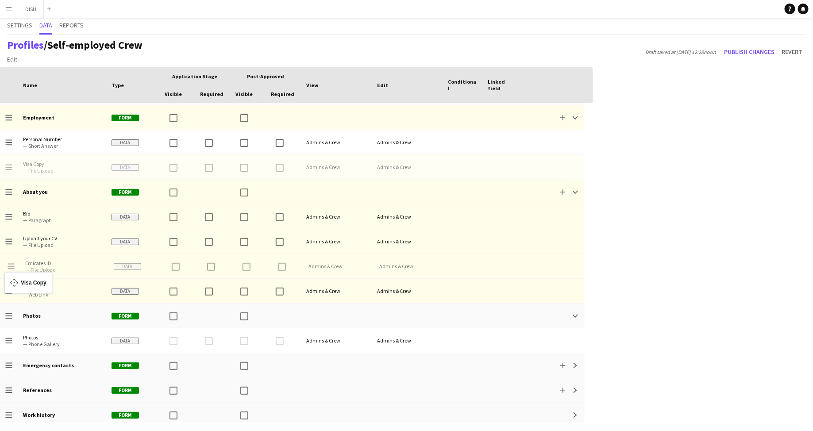
drag, startPoint x: 8, startPoint y: 164, endPoint x: 9, endPoint y: 277, distance: 113.8
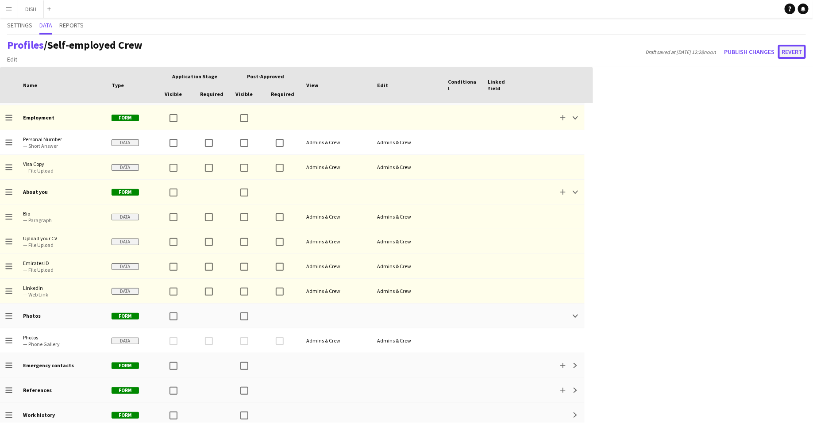
click at [802, 48] on button "Revert" at bounding box center [792, 52] width 28 height 14
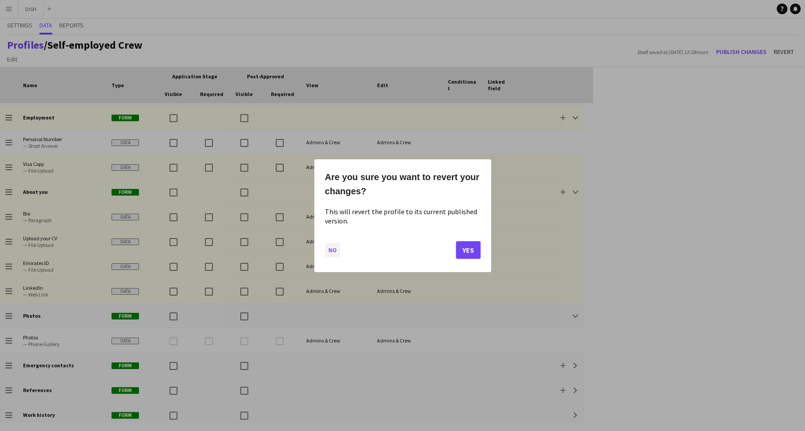
click at [330, 250] on button "No" at bounding box center [332, 250] width 15 height 14
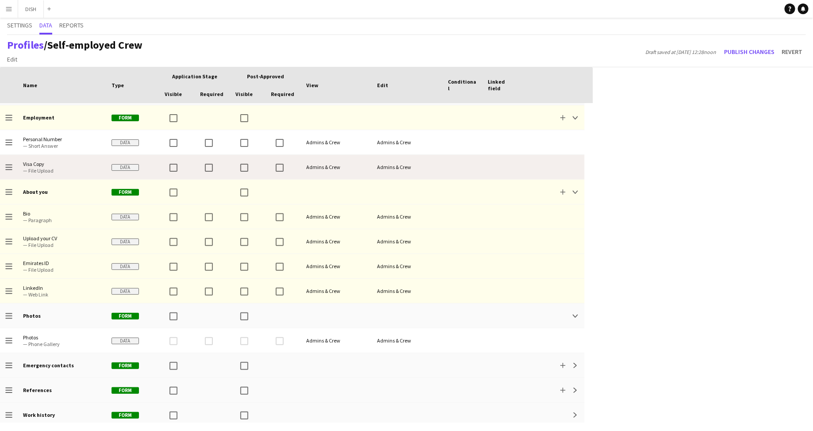
click at [491, 167] on div at bounding box center [502, 167] width 40 height 24
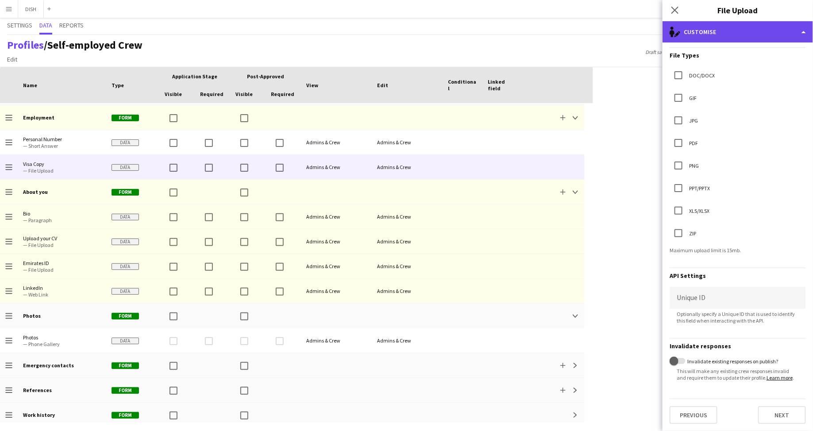
click at [735, 30] on div "single-neutral-actions-edit-1 Customise" at bounding box center [738, 31] width 150 height 21
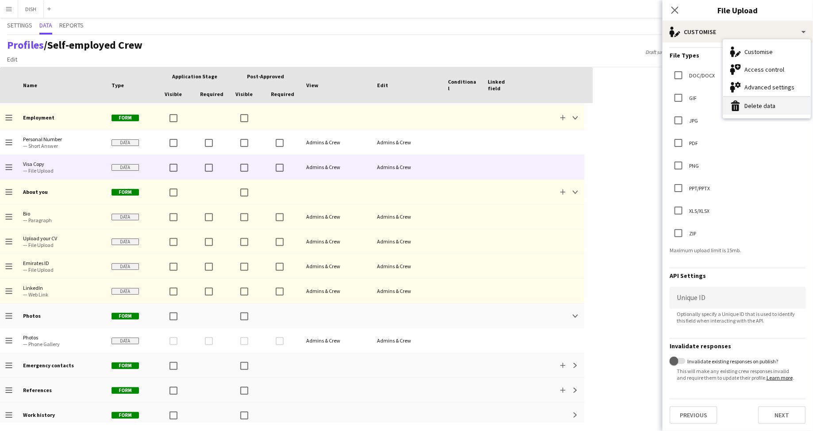
click at [757, 109] on button "Delete data Delete data" at bounding box center [767, 106] width 88 height 18
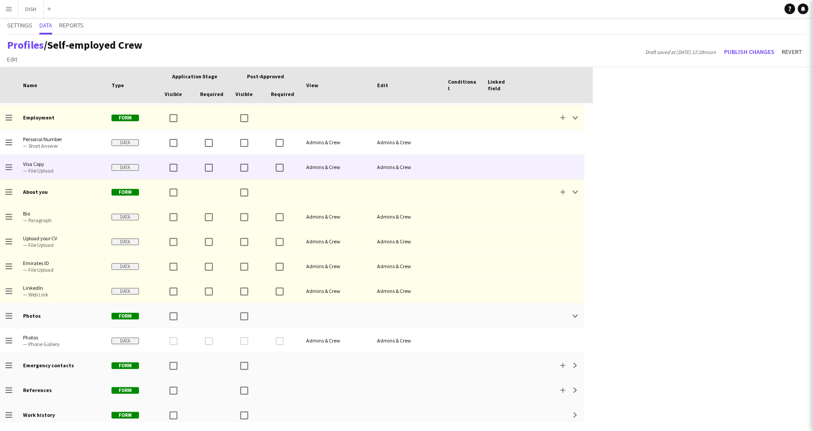
scroll to position [0, 0]
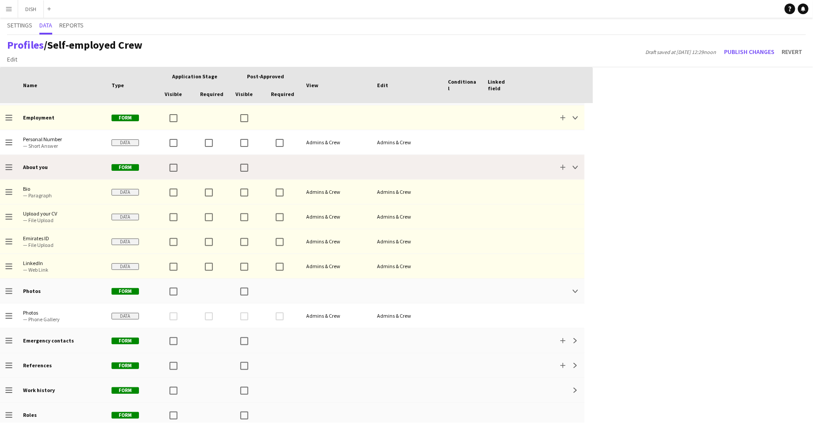
click at [57, 175] on div "About you" at bounding box center [62, 167] width 89 height 24
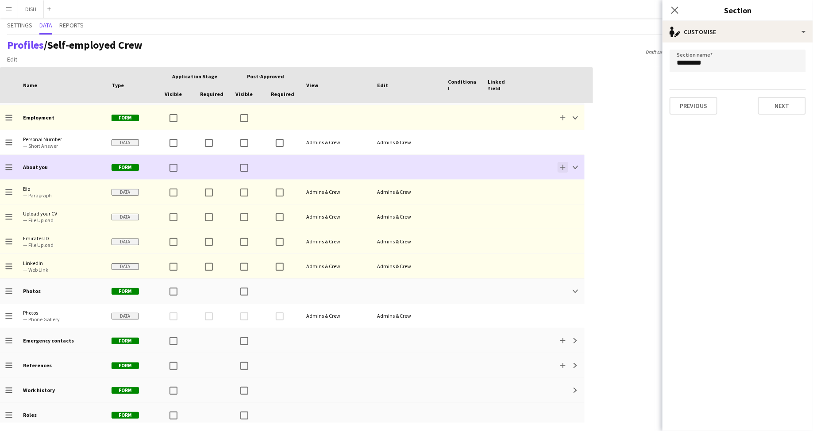
click at [567, 166] on button "Add" at bounding box center [563, 167] width 11 height 11
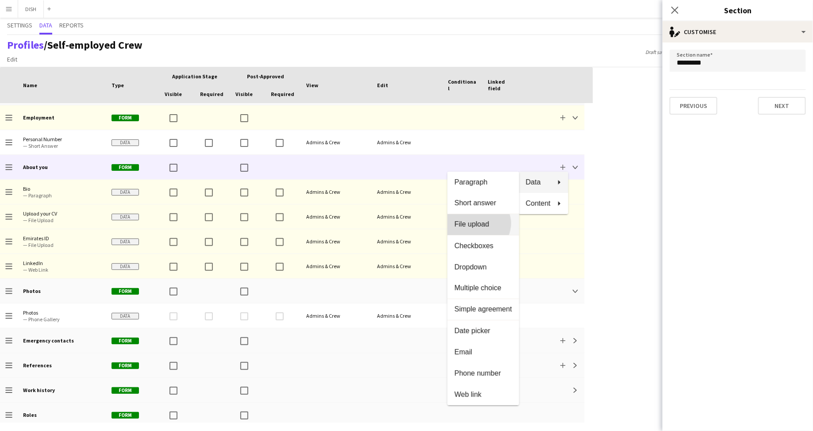
click at [493, 224] on span "File upload" at bounding box center [484, 225] width 58 height 8
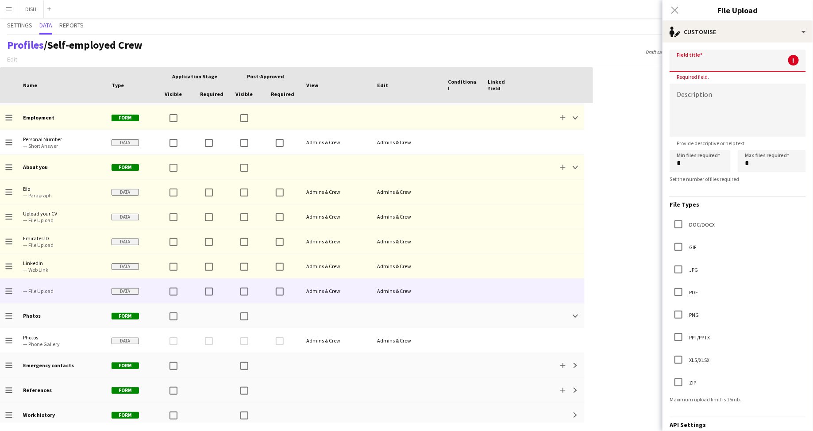
click at [742, 59] on input at bounding box center [738, 61] width 136 height 22
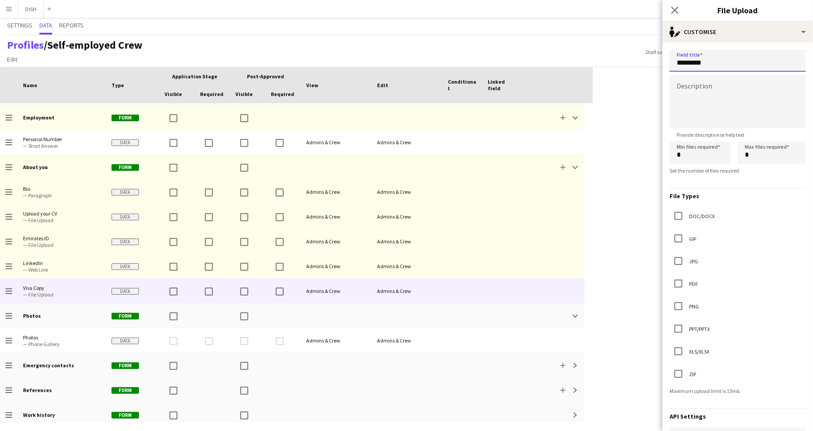
type input "*********"
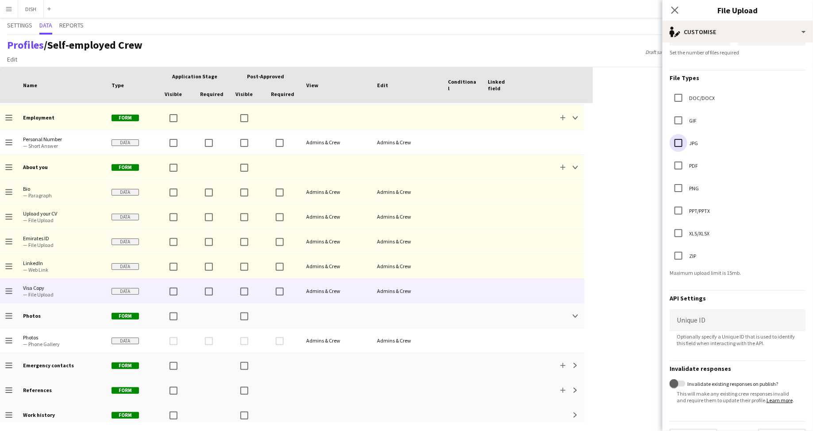
scroll to position [146, 0]
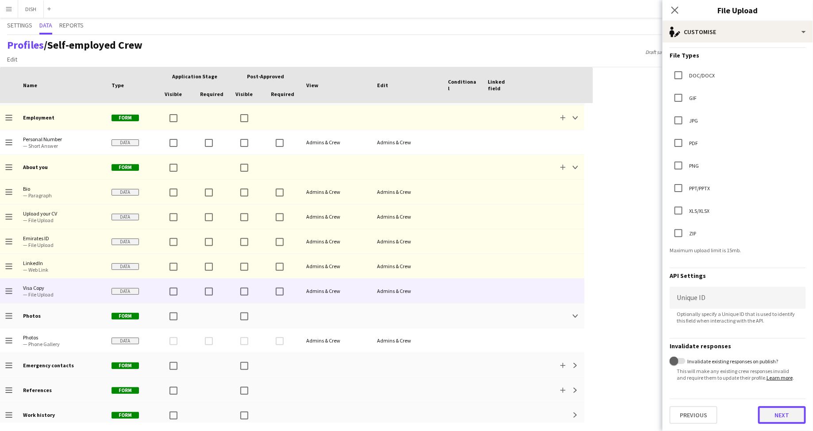
click at [773, 411] on button "Next" at bounding box center [782, 415] width 48 height 18
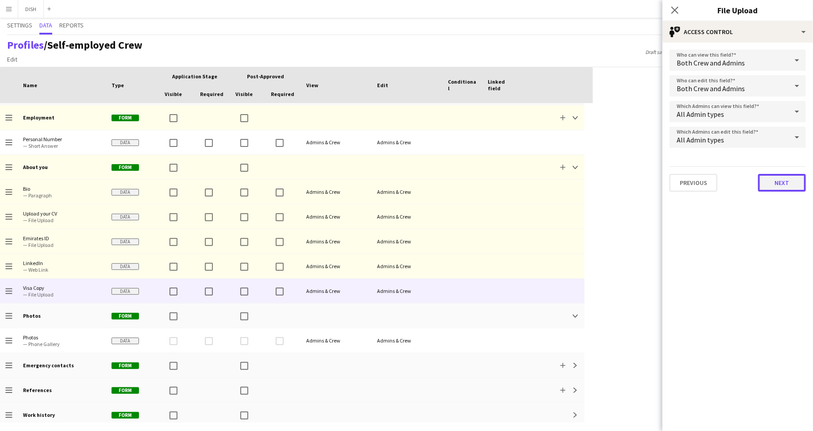
click at [782, 180] on button "Next" at bounding box center [782, 183] width 48 height 18
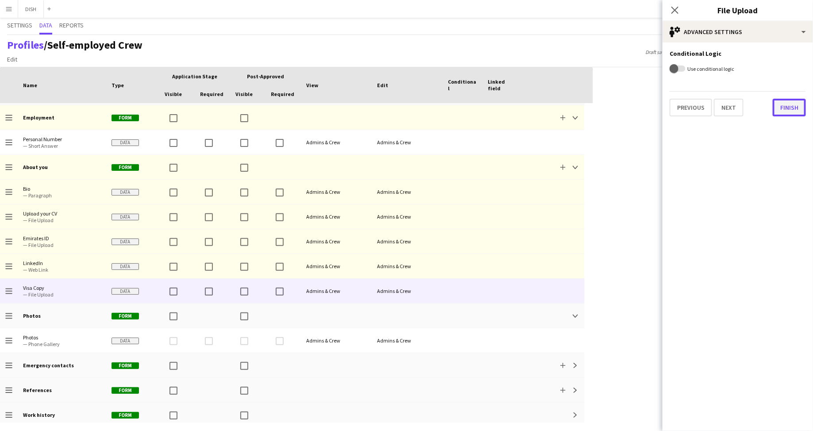
click at [788, 108] on button "Finish" at bounding box center [789, 108] width 33 height 18
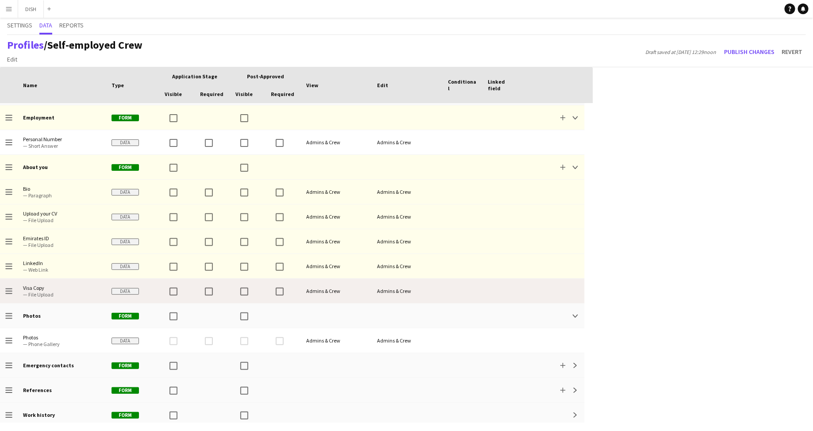
click at [25, 293] on span "— File Upload" at bounding box center [62, 294] width 78 height 7
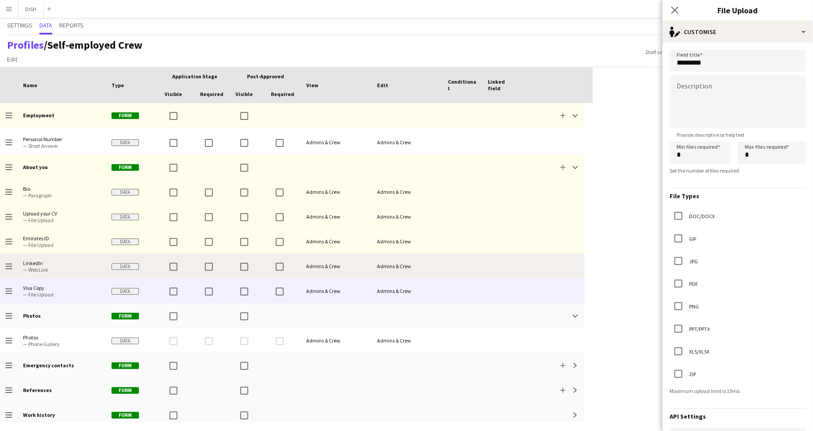
scroll to position [45, 0]
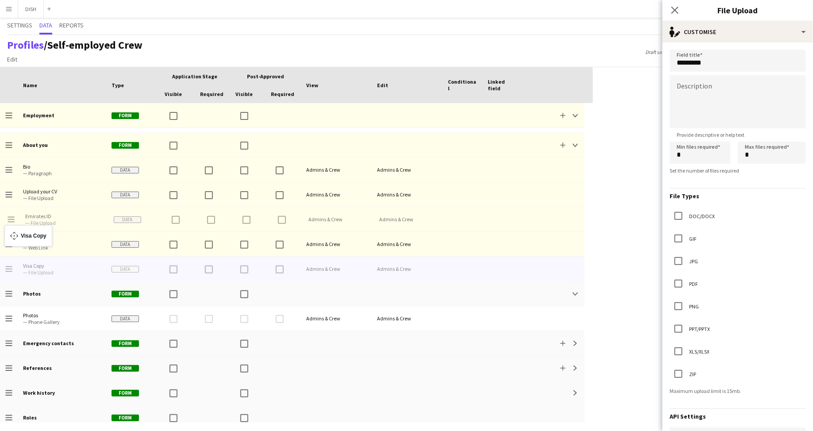
drag, startPoint x: 9, startPoint y: 268, endPoint x: 9, endPoint y: 231, distance: 37.6
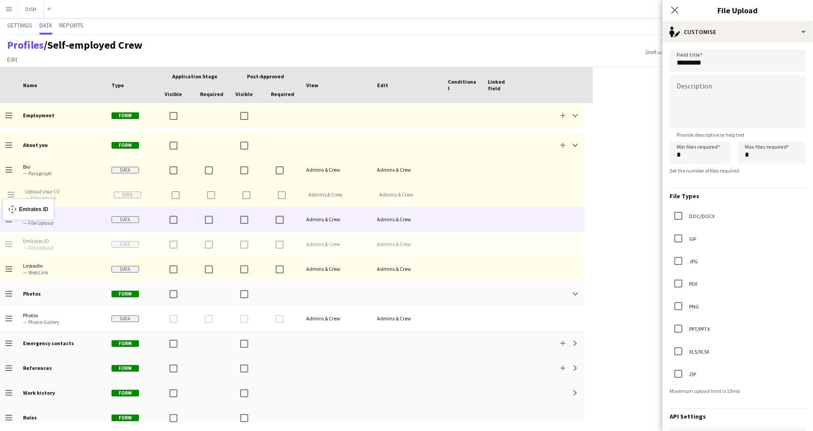
drag, startPoint x: 10, startPoint y: 242, endPoint x: 7, endPoint y: 204, distance: 38.2
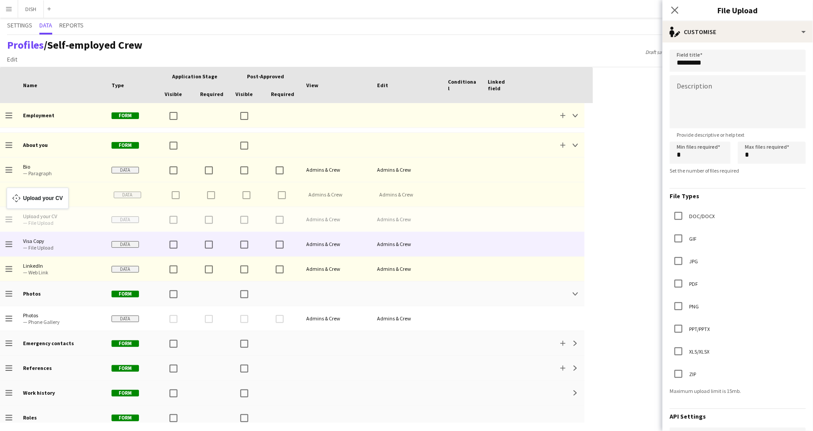
drag, startPoint x: 10, startPoint y: 219, endPoint x: 11, endPoint y: 189, distance: 30.1
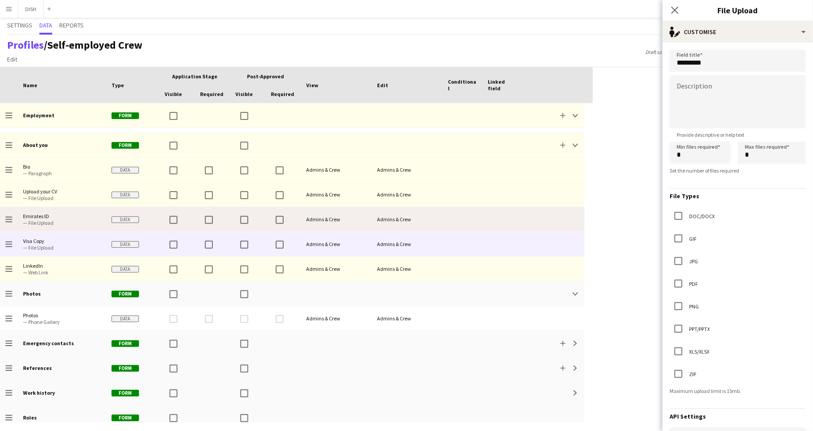
click at [33, 221] on span "— File Upload" at bounding box center [62, 223] width 78 height 7
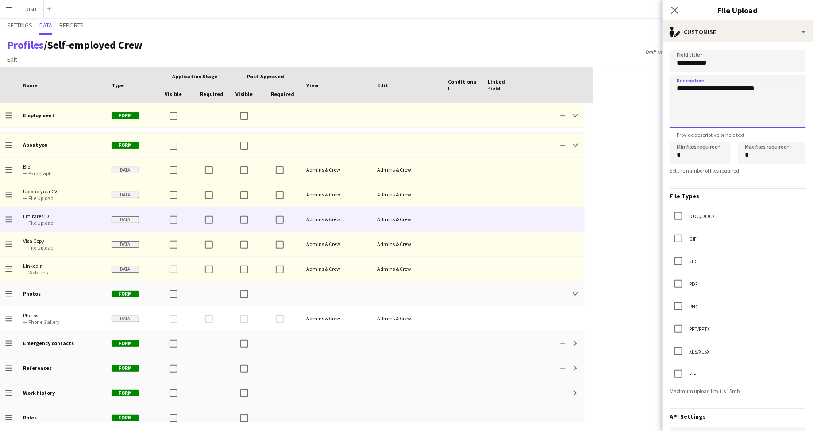
click at [677, 89] on textarea "**********" at bounding box center [738, 101] width 136 height 53
drag, startPoint x: 718, startPoint y: 87, endPoint x: 717, endPoint y: 98, distance: 11.1
click at [718, 88] on textarea "**********" at bounding box center [738, 101] width 136 height 53
click at [748, 89] on textarea "**********" at bounding box center [738, 101] width 136 height 53
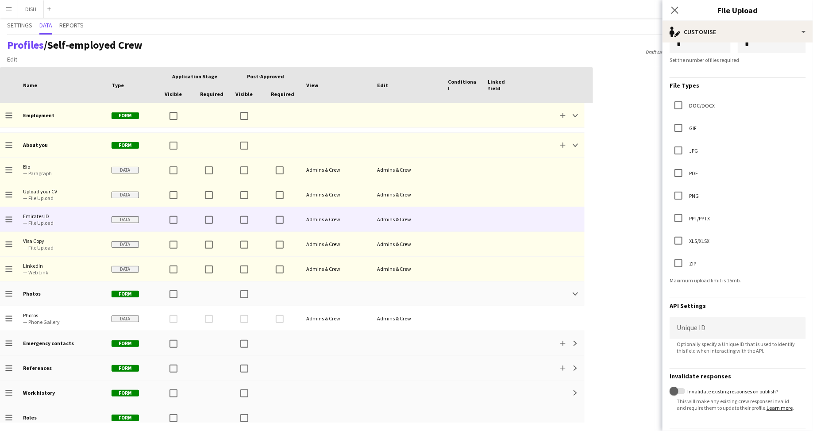
scroll to position [146, 0]
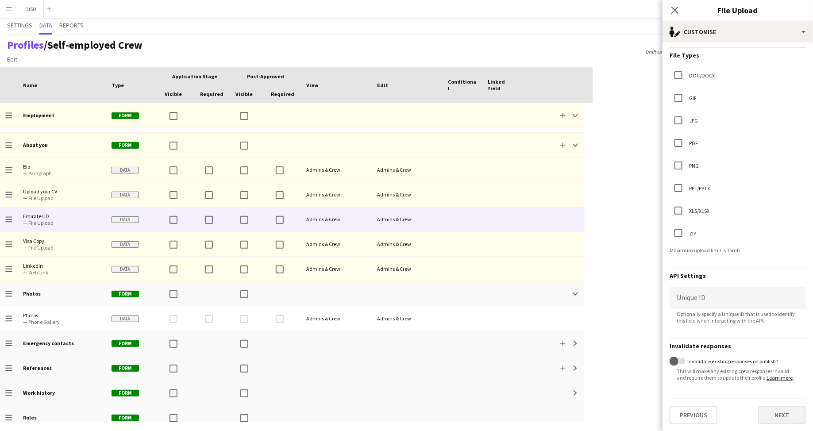
type textarea "**********"
click at [774, 413] on button "Next" at bounding box center [782, 415] width 48 height 18
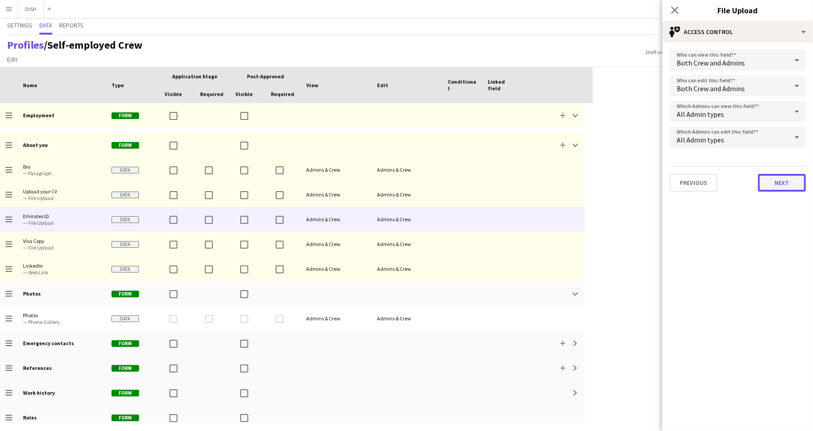
click at [783, 184] on button "Next" at bounding box center [782, 183] width 48 height 18
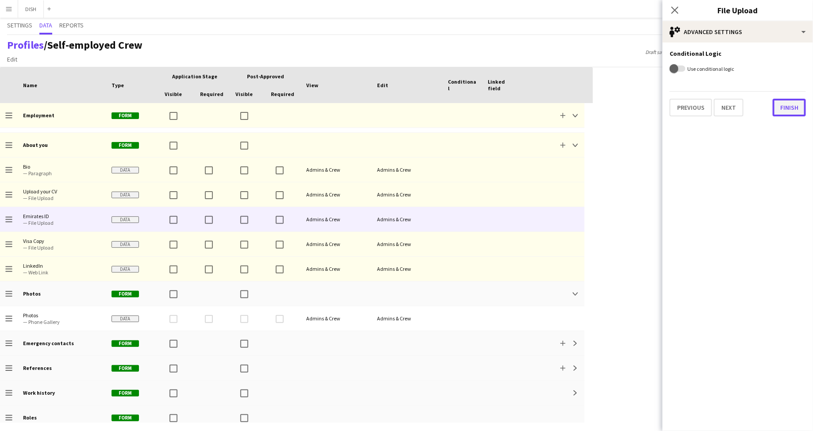
click at [789, 105] on button "Finish" at bounding box center [789, 108] width 33 height 18
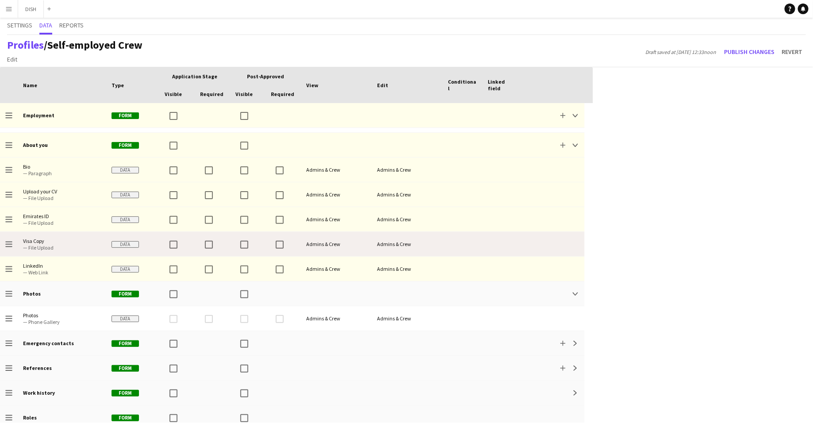
click at [90, 244] on span "— File Upload" at bounding box center [62, 247] width 78 height 7
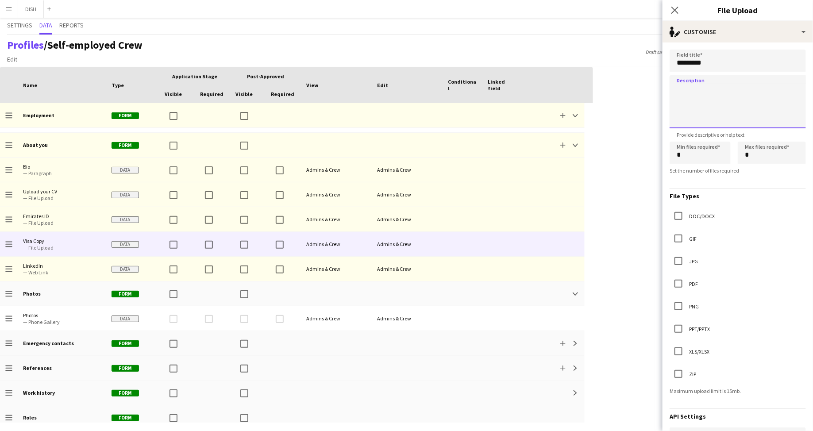
click at [736, 91] on textarea at bounding box center [738, 101] width 136 height 53
click at [675, 9] on icon at bounding box center [675, 10] width 8 height 8
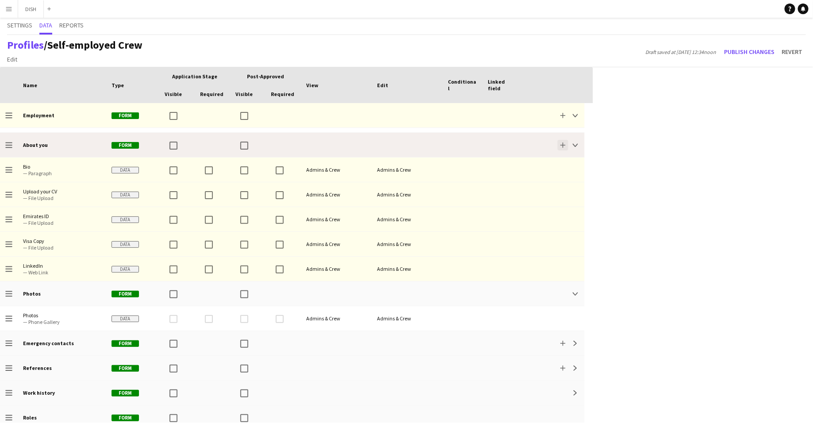
click at [561, 143] on app-icon "Add" at bounding box center [562, 145] width 5 height 5
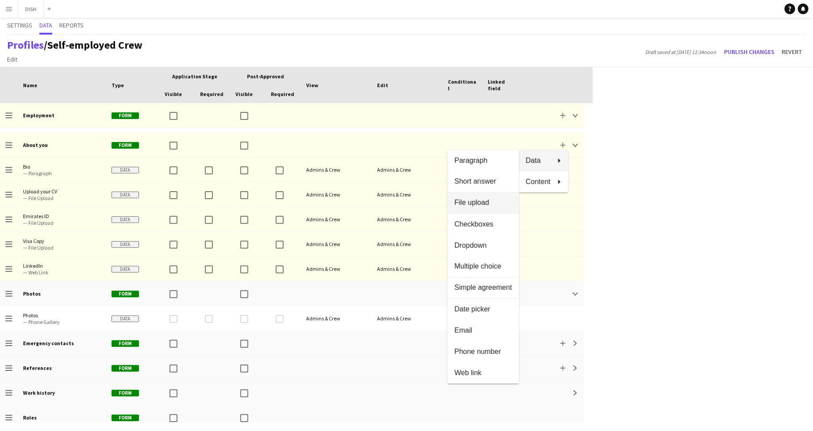
click at [484, 205] on span "File upload" at bounding box center [484, 203] width 58 height 8
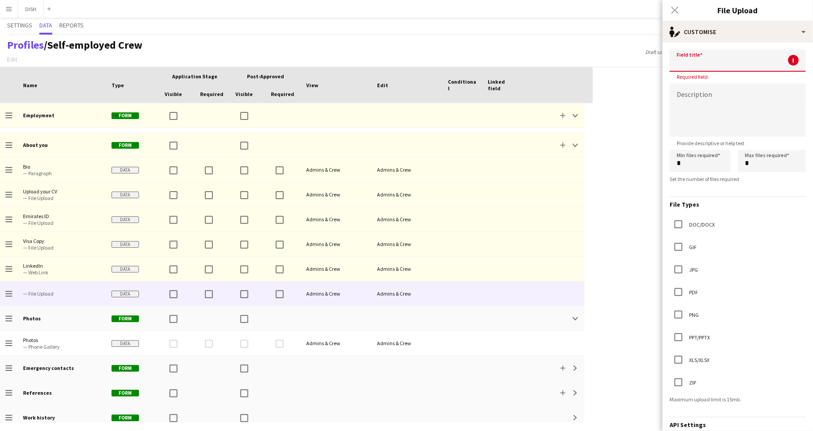
click at [705, 62] on input at bounding box center [738, 61] width 136 height 22
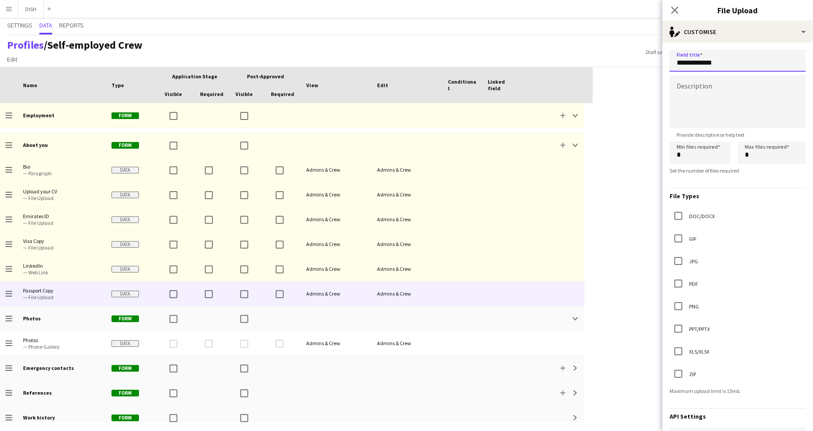
type input "**********"
click at [706, 99] on textarea at bounding box center [738, 101] width 136 height 53
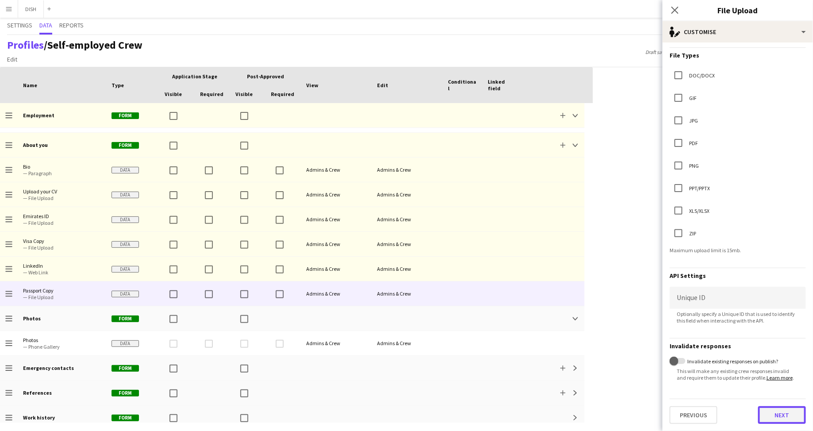
click at [773, 414] on button "Next" at bounding box center [782, 415] width 48 height 18
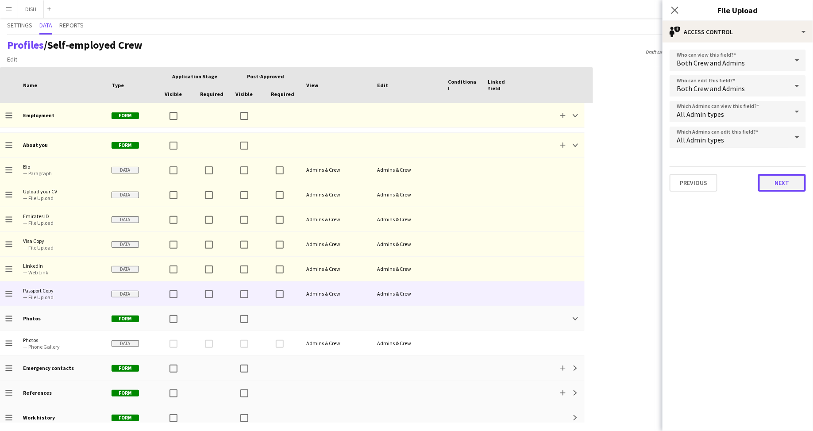
click at [782, 180] on button "Next" at bounding box center [782, 183] width 48 height 18
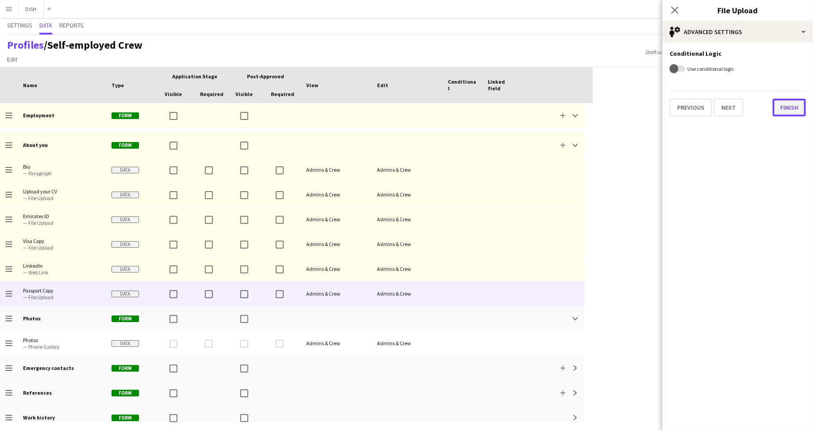
click at [788, 106] on button "Finish" at bounding box center [789, 108] width 33 height 18
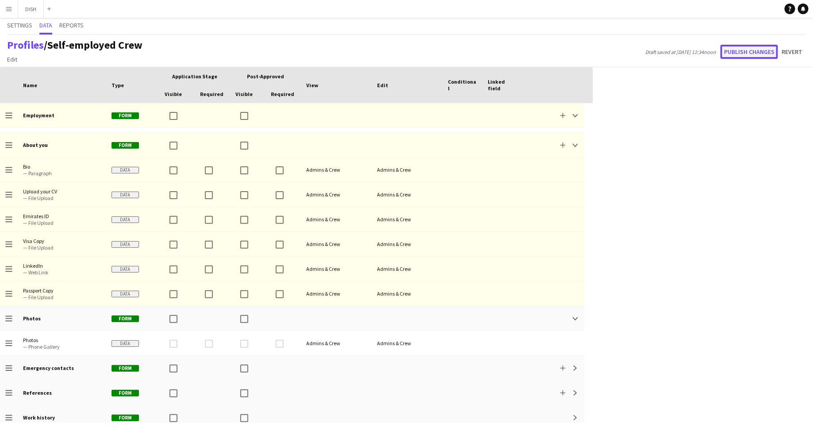
click at [745, 47] on button "Publish changes" at bounding box center [750, 52] width 58 height 14
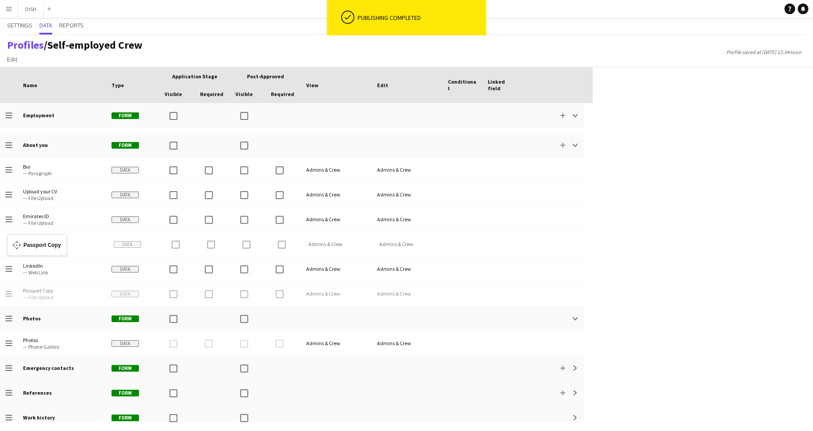
drag, startPoint x: 11, startPoint y: 293, endPoint x: 12, endPoint y: 239, distance: 53.6
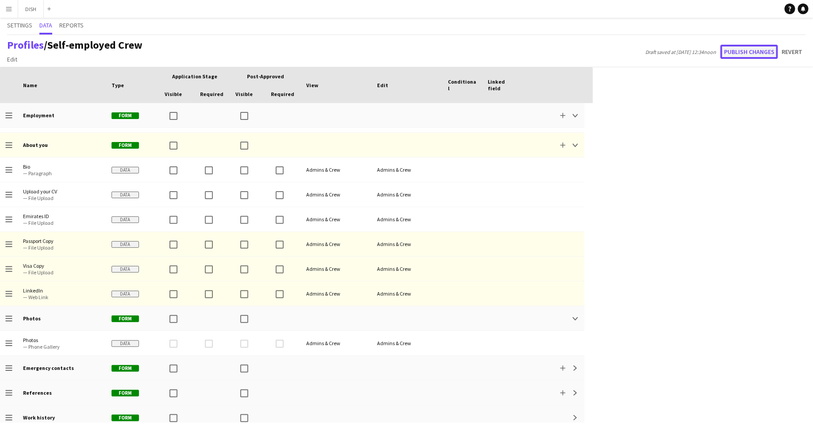
click at [740, 50] on button "Publish changes" at bounding box center [750, 52] width 58 height 14
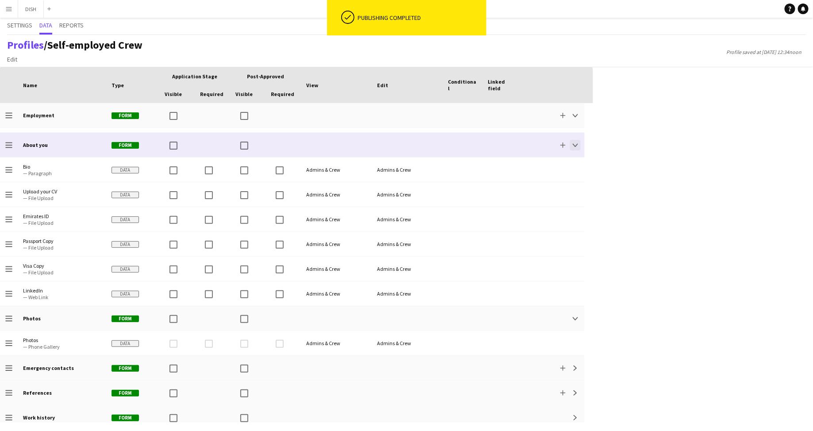
click at [573, 146] on app-icon "Collapse" at bounding box center [575, 145] width 5 height 5
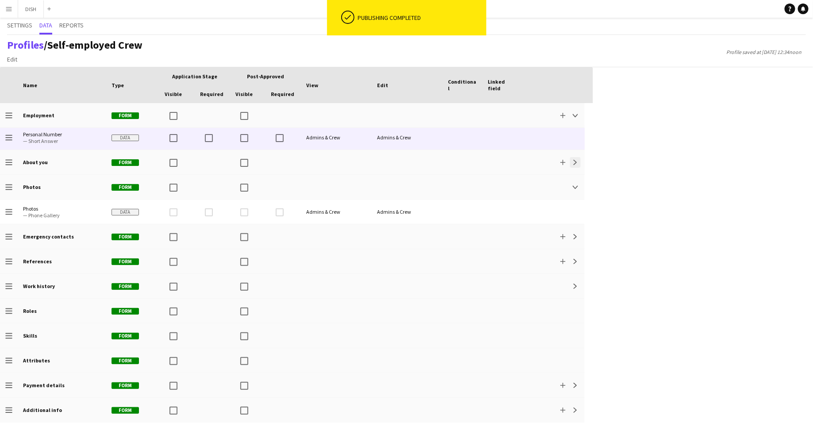
scroll to position [27, 0]
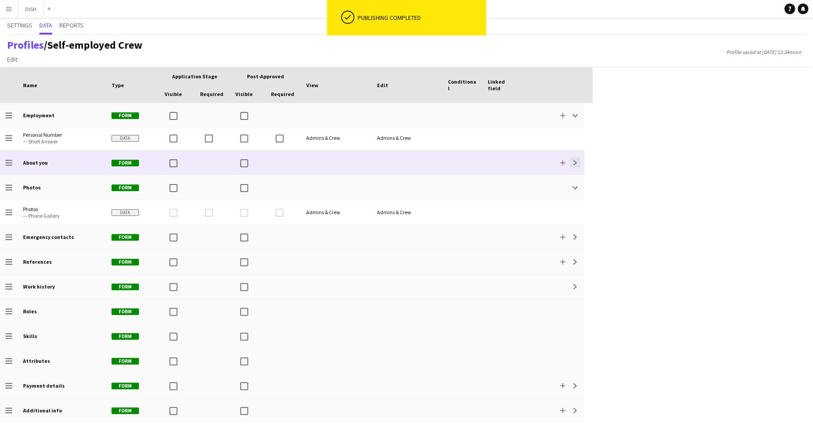
click at [576, 162] on app-icon "Expand" at bounding box center [575, 162] width 5 height 5
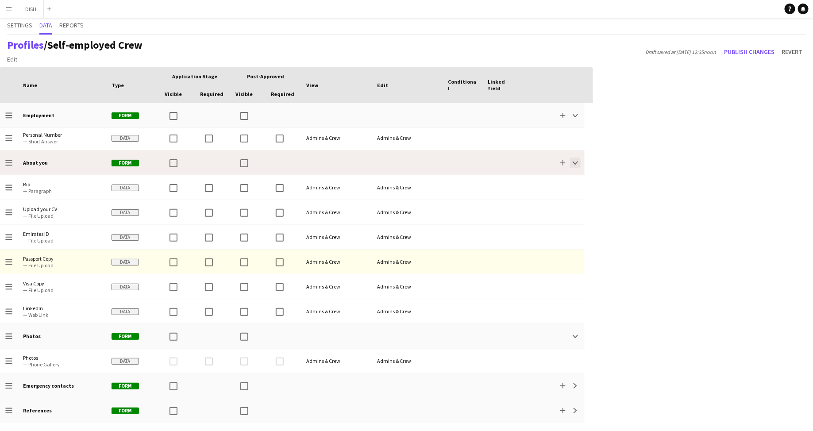
click at [572, 165] on button "Collapse" at bounding box center [575, 163] width 11 height 11
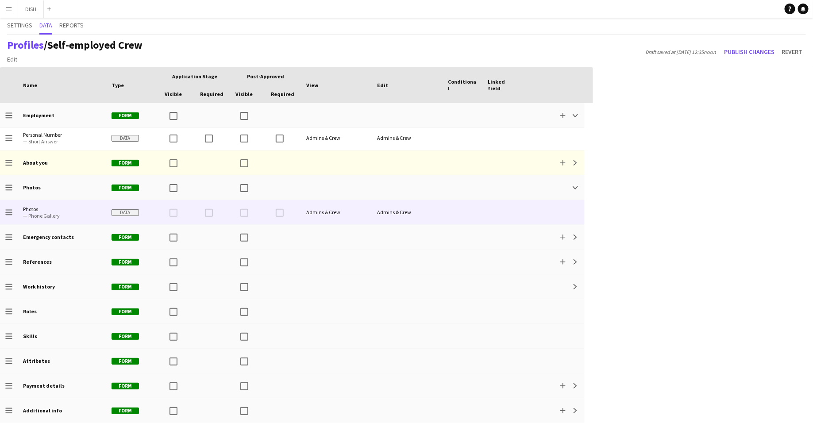
click at [108, 212] on div "Data" at bounding box center [132, 212] width 53 height 24
click at [100, 208] on span "Photos" at bounding box center [62, 209] width 78 height 7
click at [27, 211] on span "Photos" at bounding box center [62, 209] width 78 height 7
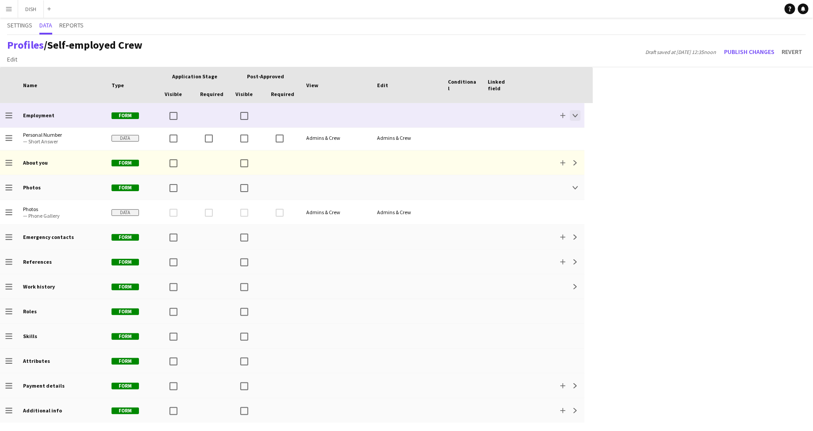
click at [573, 115] on app-icon "Collapse" at bounding box center [575, 115] width 5 height 5
click at [575, 112] on app-icon "Expand" at bounding box center [575, 112] width 5 height 5
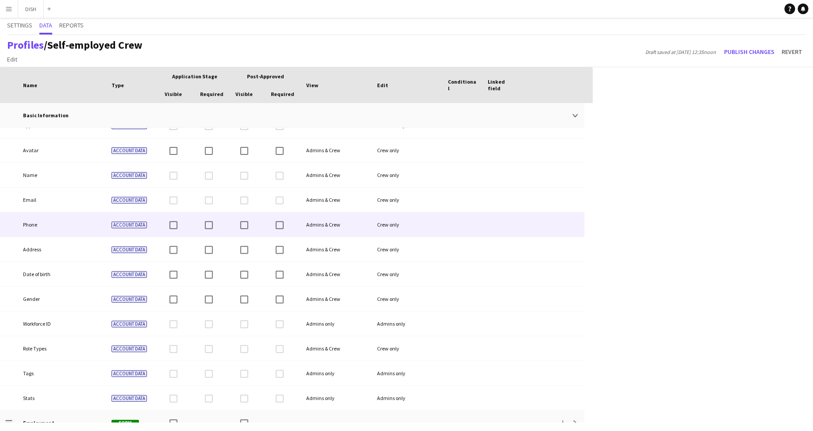
scroll to position [24, 0]
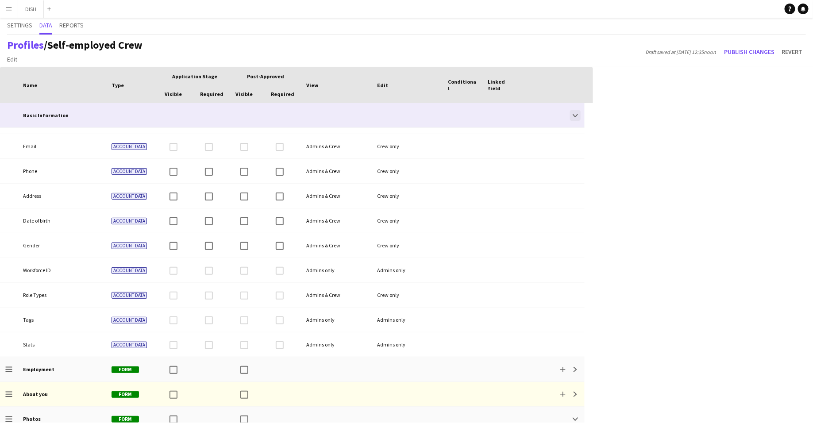
click at [575, 113] on app-icon "Collapse" at bounding box center [575, 115] width 5 height 5
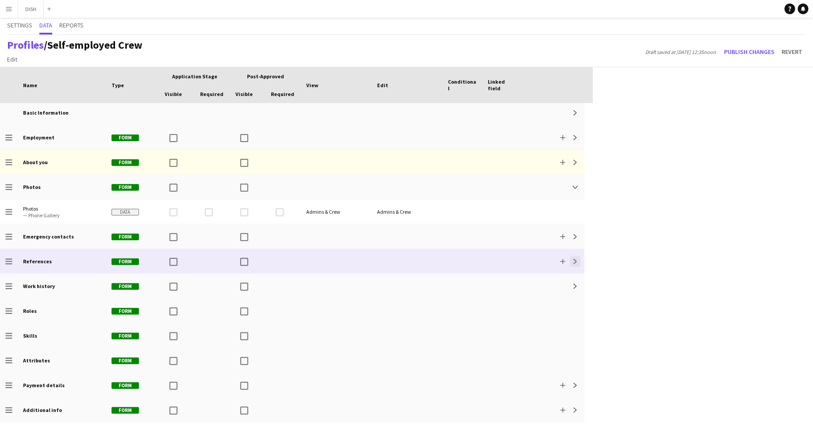
click at [577, 263] on app-icon "Expand" at bounding box center [575, 261] width 5 height 5
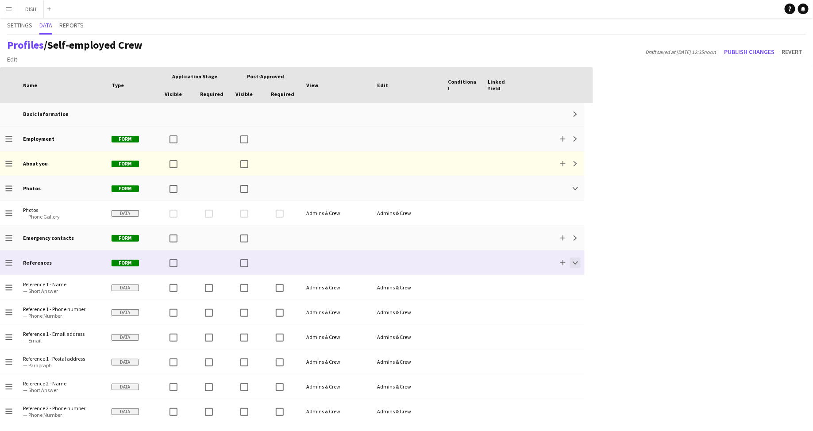
click at [575, 258] on button "Collapse" at bounding box center [575, 263] width 11 height 11
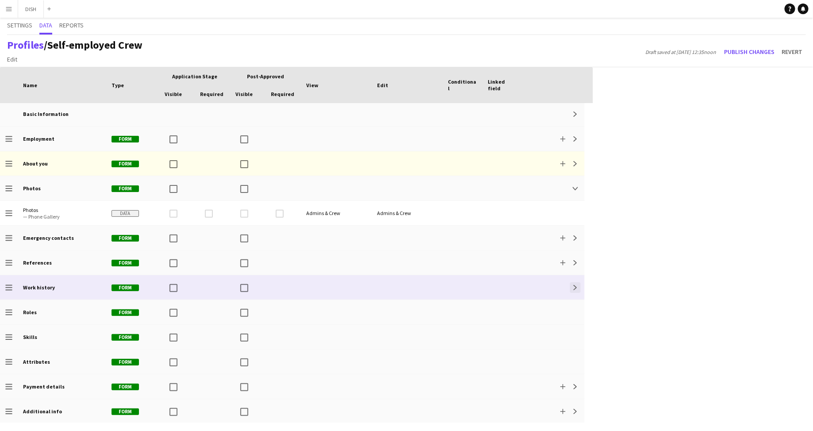
click at [573, 285] on app-icon "Expand" at bounding box center [575, 287] width 5 height 5
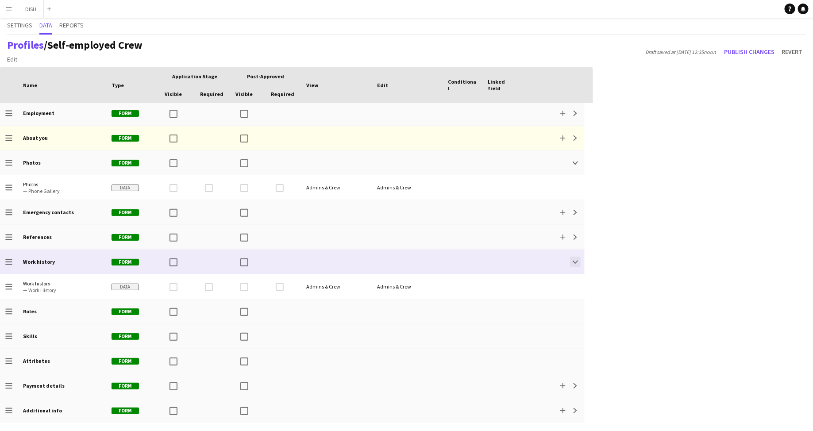
click at [576, 262] on app-icon "Collapse" at bounding box center [575, 261] width 5 height 5
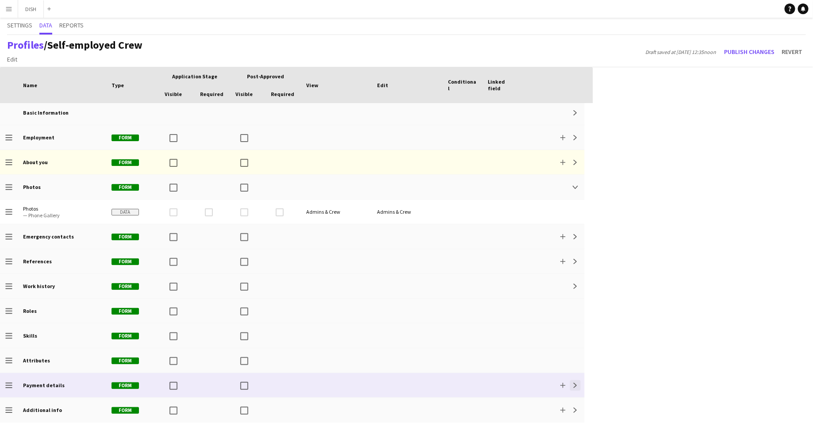
click at [575, 386] on app-icon "Expand" at bounding box center [575, 385] width 5 height 5
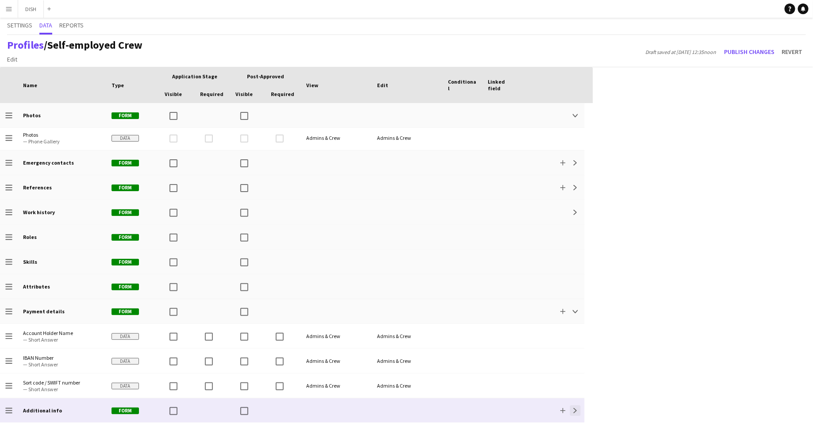
click at [576, 408] on app-icon "Expand" at bounding box center [575, 410] width 5 height 5
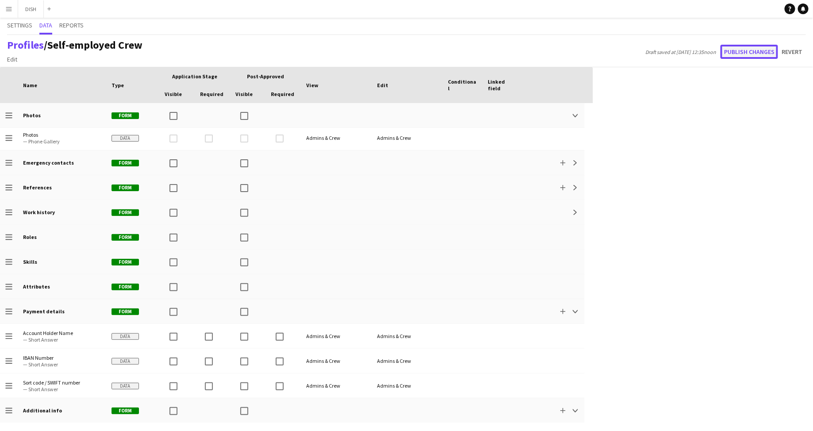
click at [752, 54] on button "Publish changes" at bounding box center [750, 52] width 58 height 14
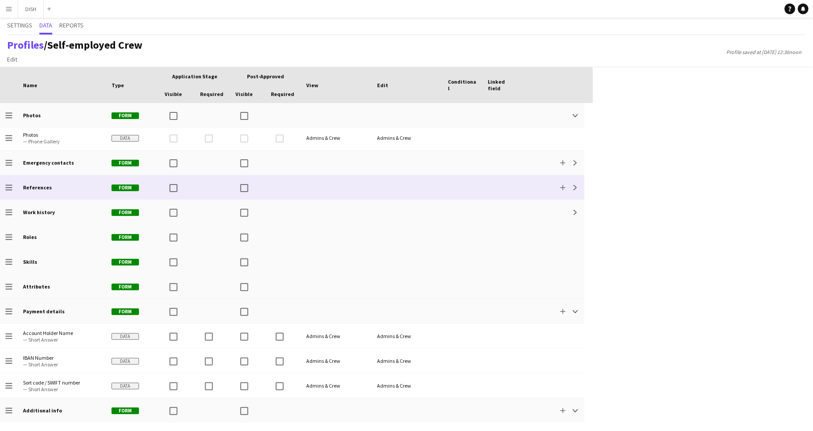
scroll to position [0, 0]
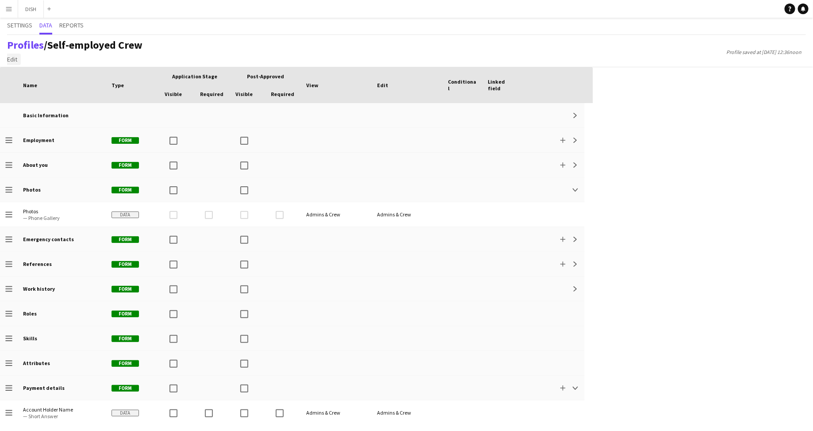
click at [12, 60] on span "Edit" at bounding box center [12, 59] width 10 height 8
click at [46, 77] on link "Add section" at bounding box center [35, 78] width 62 height 19
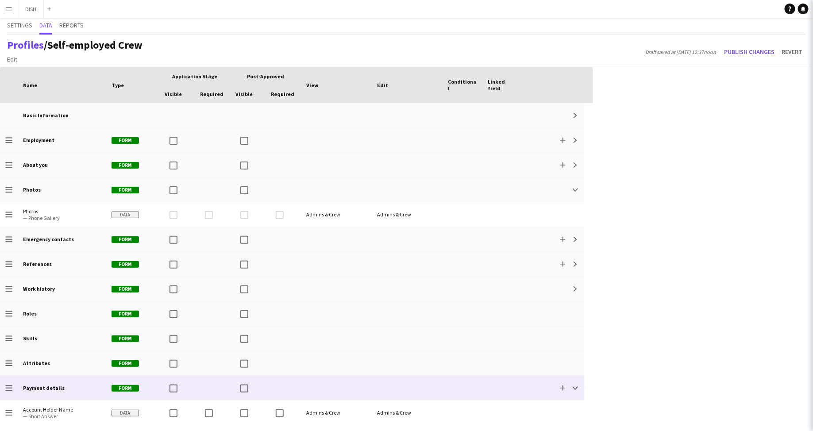
scroll to position [176, 0]
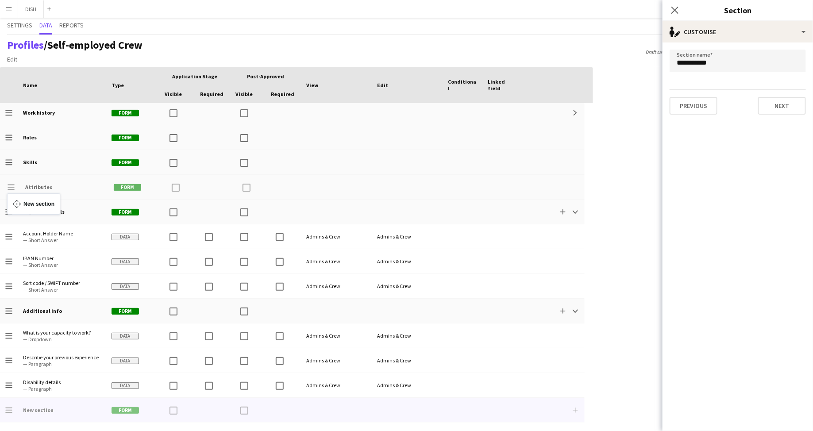
drag, startPoint x: 9, startPoint y: 412, endPoint x: 12, endPoint y: 199, distance: 213.3
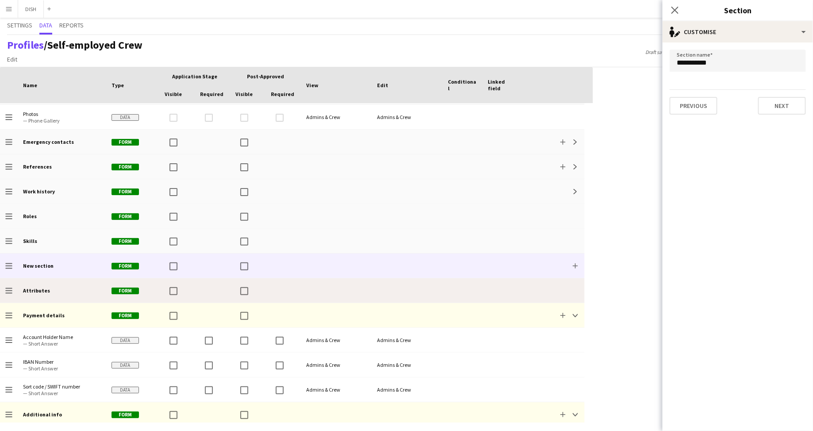
scroll to position [40, 0]
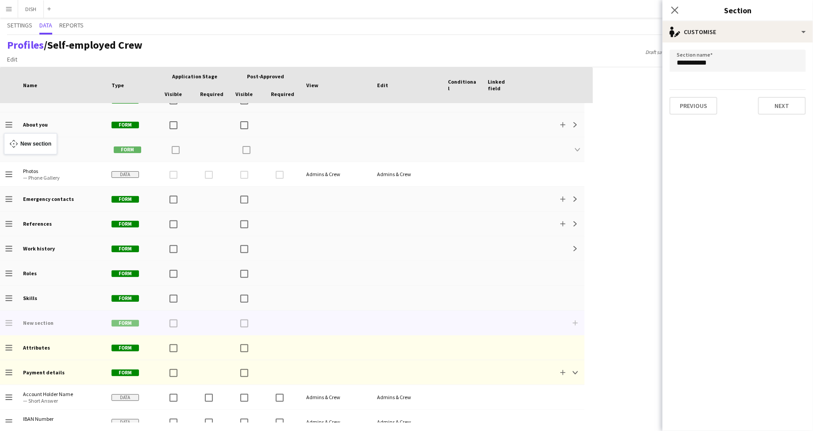
drag, startPoint x: 10, startPoint y: 324, endPoint x: 8, endPoint y: 139, distance: 185.0
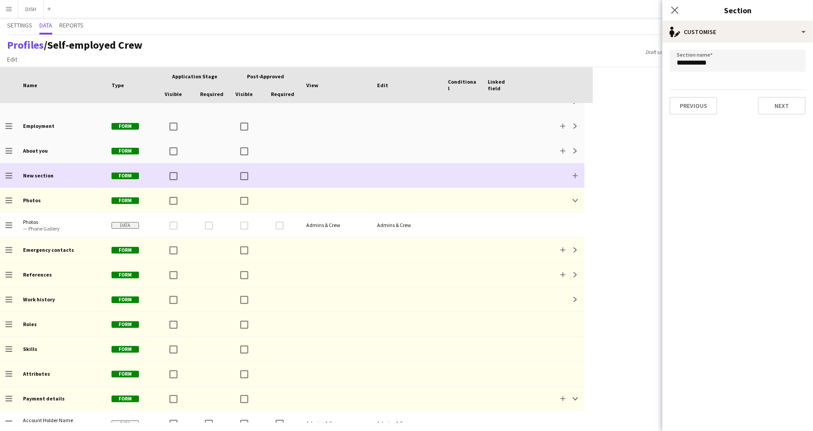
scroll to position [0, 0]
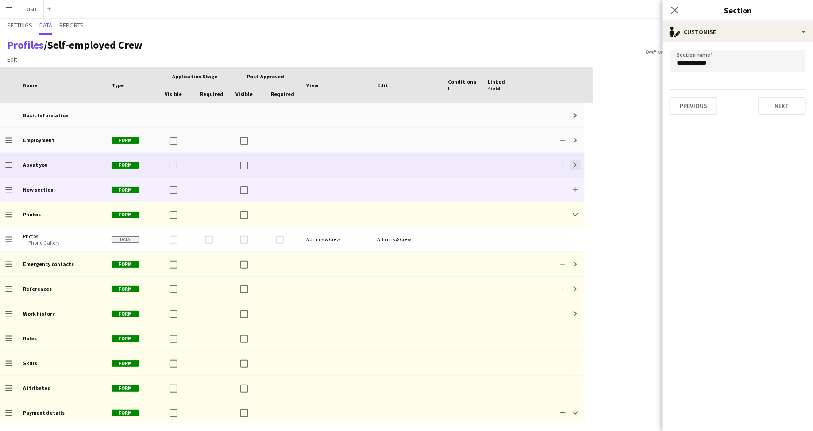
click at [579, 166] on button "Expand" at bounding box center [575, 165] width 11 height 11
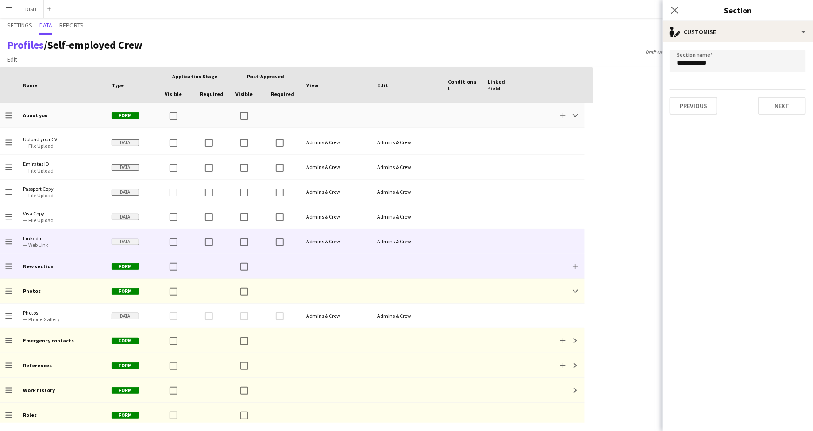
scroll to position [73, 0]
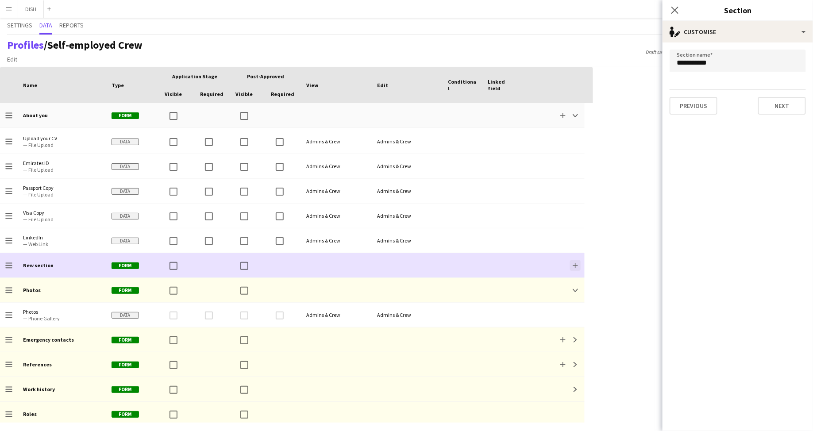
click at [575, 264] on app-icon "Add" at bounding box center [575, 265] width 5 height 5
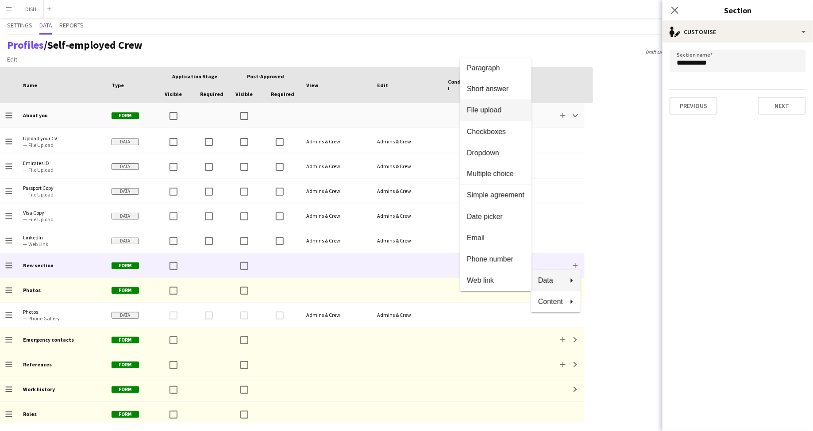
click at [500, 110] on span "File upload" at bounding box center [496, 111] width 58 height 8
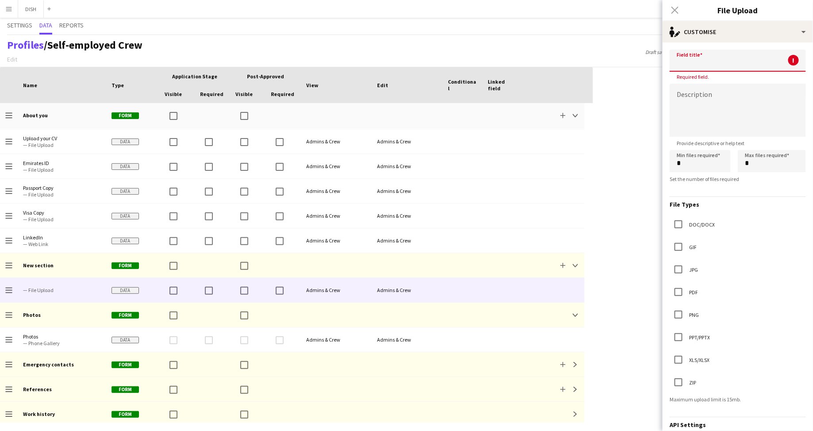
click at [697, 66] on input at bounding box center [738, 61] width 136 height 22
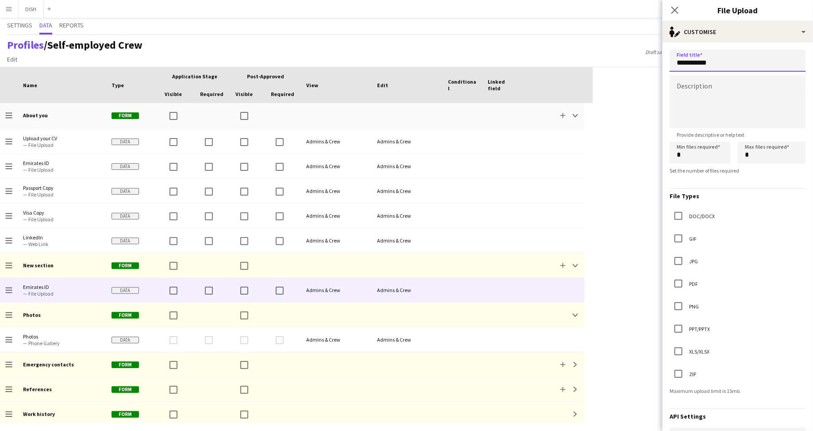
type input "**********"
click at [697, 84] on textarea at bounding box center [738, 101] width 136 height 53
type textarea "**********"
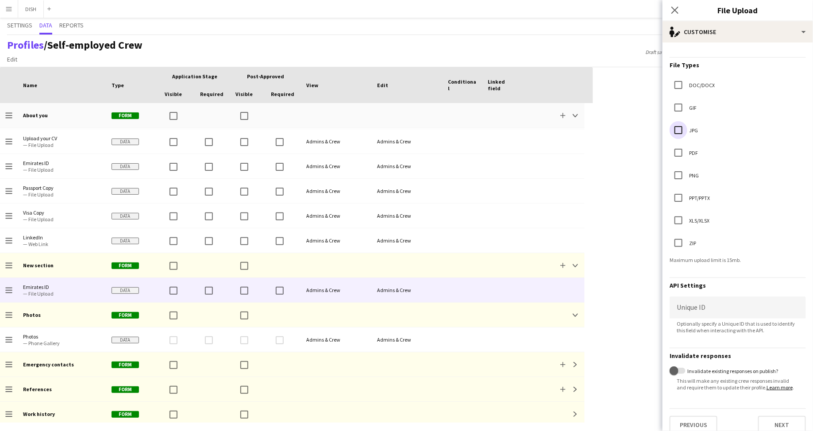
scroll to position [146, 0]
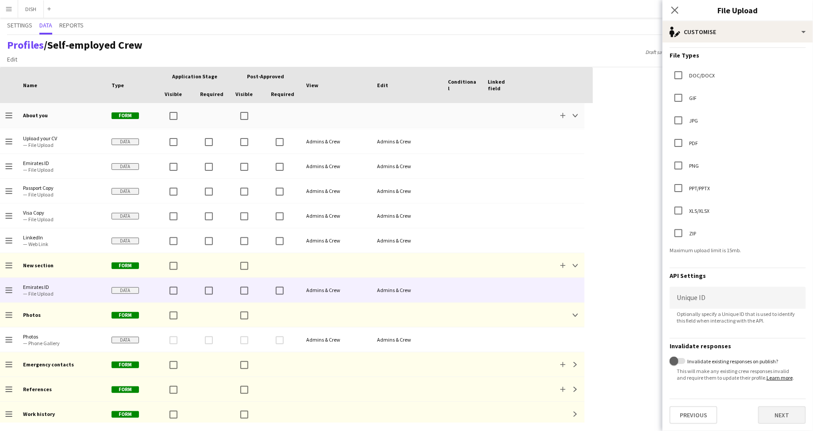
drag, startPoint x: 768, startPoint y: 404, endPoint x: 768, endPoint y: 414, distance: 10.6
click at [768, 404] on div "Previous Next" at bounding box center [738, 411] width 136 height 25
click at [769, 414] on button "Next" at bounding box center [782, 415] width 48 height 18
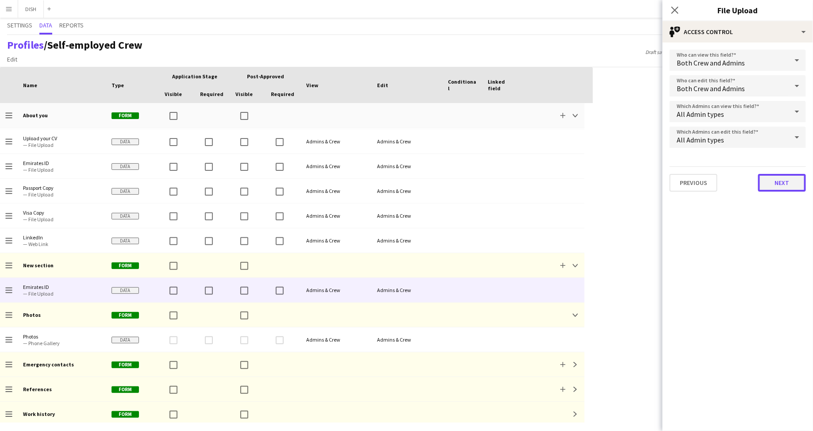
click at [777, 181] on button "Next" at bounding box center [782, 183] width 48 height 18
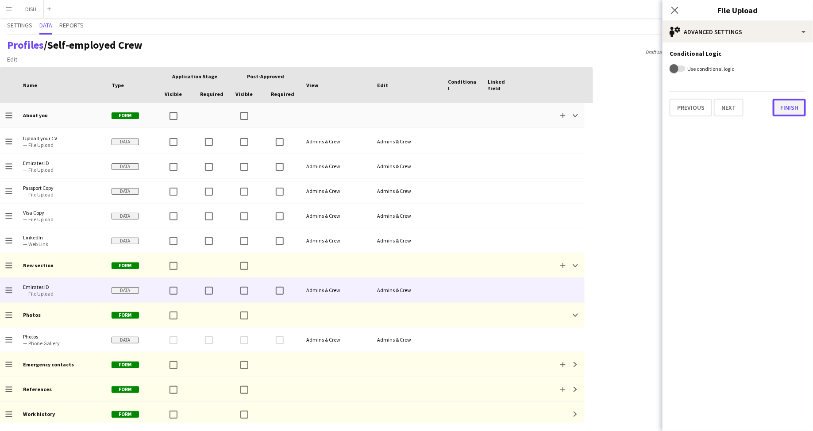
click at [797, 108] on button "Finish" at bounding box center [789, 108] width 33 height 18
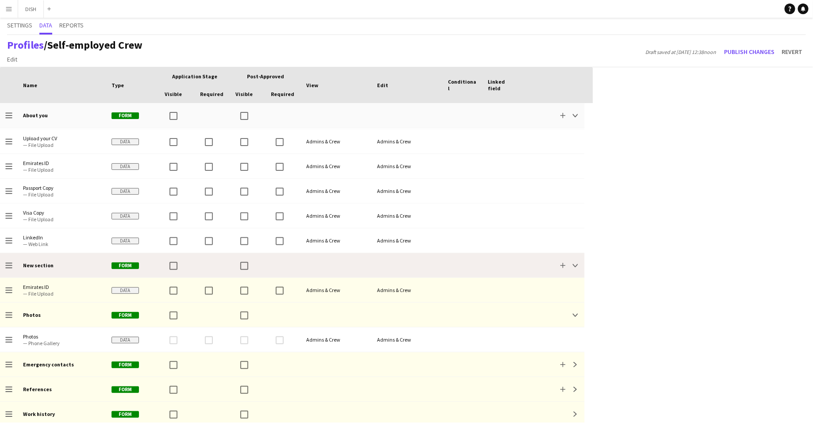
click at [540, 265] on div "Add Collapse" at bounding box center [554, 265] width 64 height 24
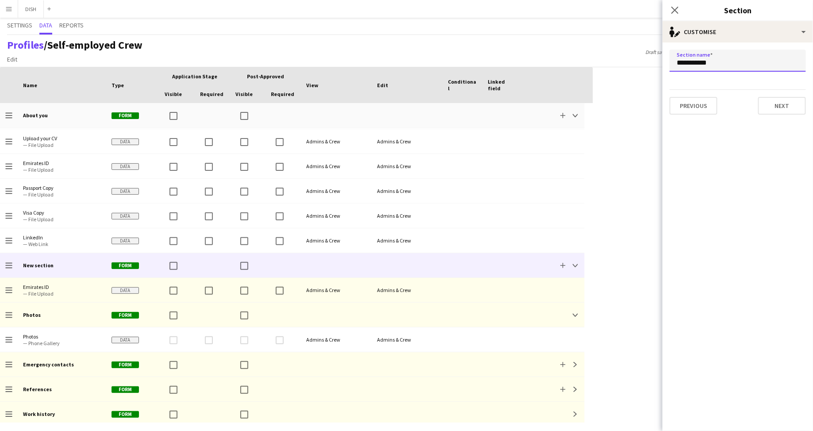
drag, startPoint x: 722, startPoint y: 68, endPoint x: 677, endPoint y: 55, distance: 46.9
click at [671, 60] on input "**********" at bounding box center [738, 61] width 136 height 22
type input "*********"
click at [794, 109] on button "Next" at bounding box center [782, 106] width 48 height 18
click at [731, 108] on button "Next" at bounding box center [729, 106] width 30 height 18
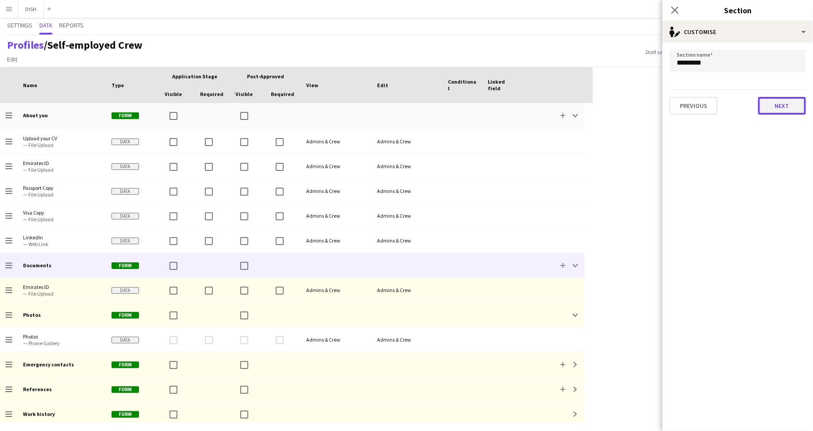
click at [771, 106] on button "Next" at bounding box center [782, 106] width 48 height 18
click at [778, 105] on button "Finish" at bounding box center [789, 106] width 33 height 18
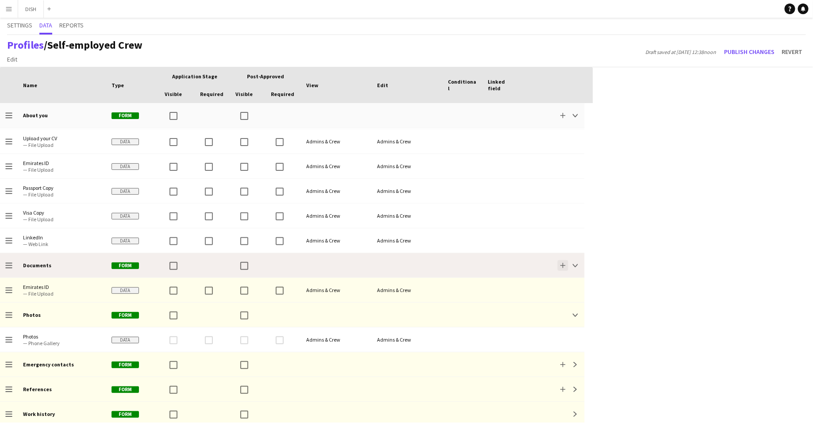
click at [561, 267] on button "Add" at bounding box center [563, 265] width 11 height 11
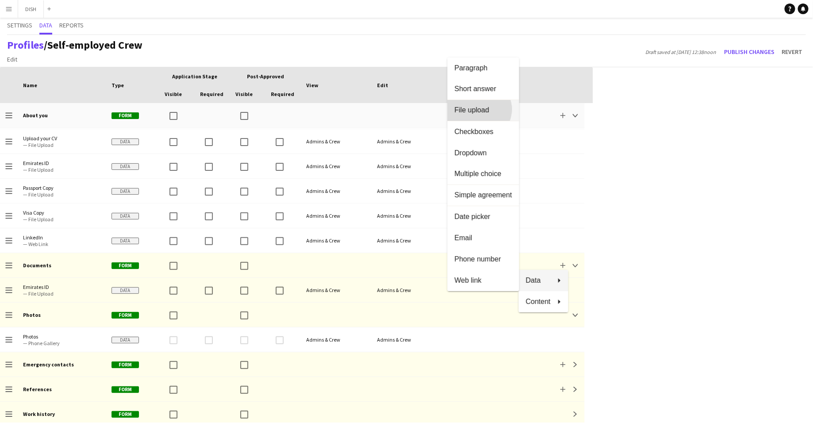
click at [493, 109] on span "File upload" at bounding box center [484, 111] width 58 height 8
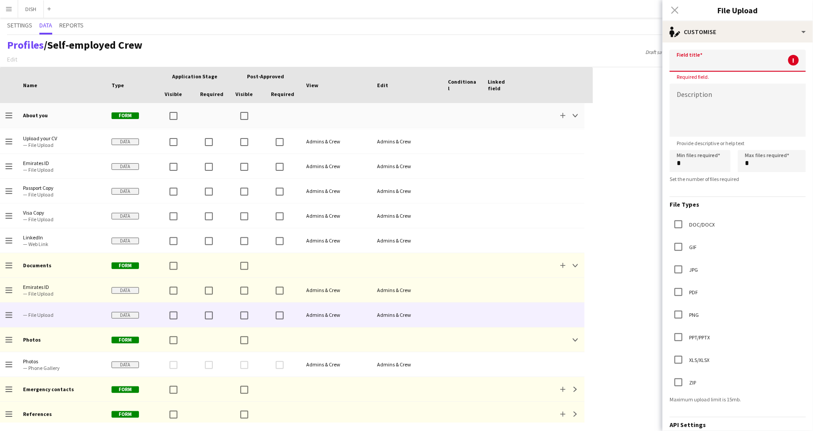
click at [714, 59] on input at bounding box center [738, 61] width 136 height 22
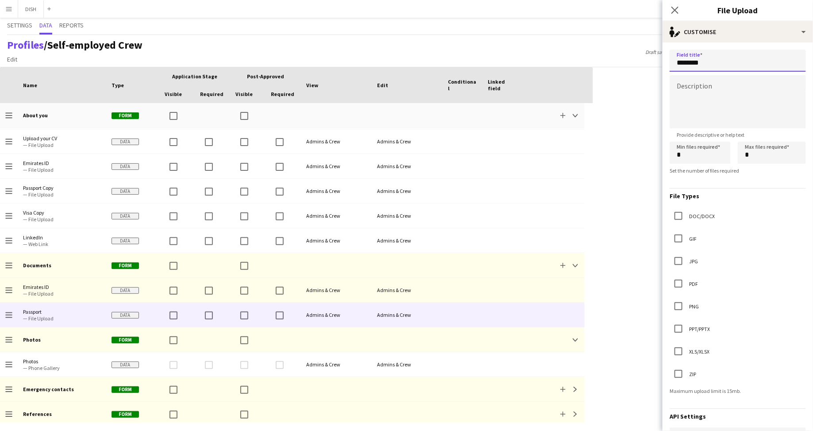
type input "********"
click at [714, 89] on textarea at bounding box center [738, 101] width 136 height 53
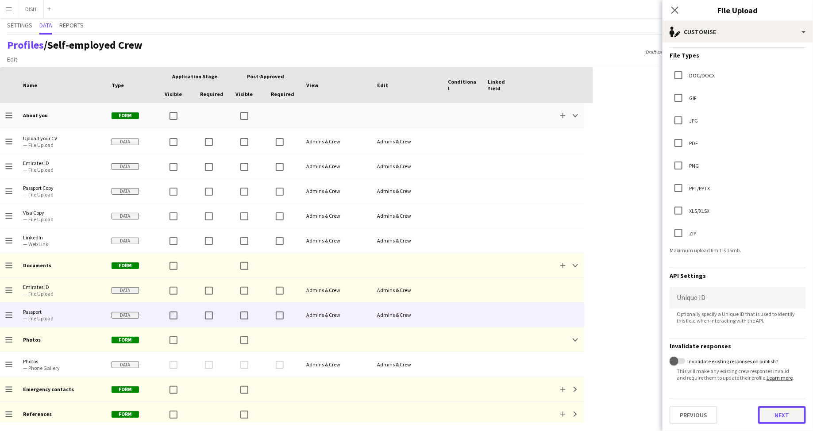
click at [770, 410] on button "Next" at bounding box center [782, 415] width 48 height 18
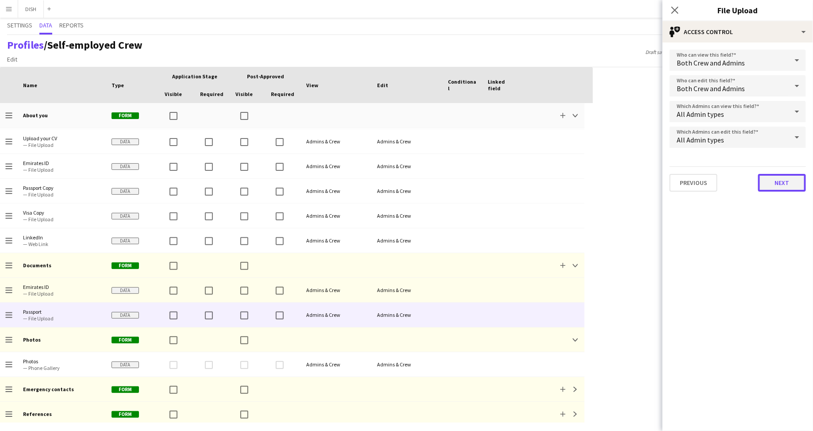
click at [785, 181] on button "Next" at bounding box center [782, 183] width 48 height 18
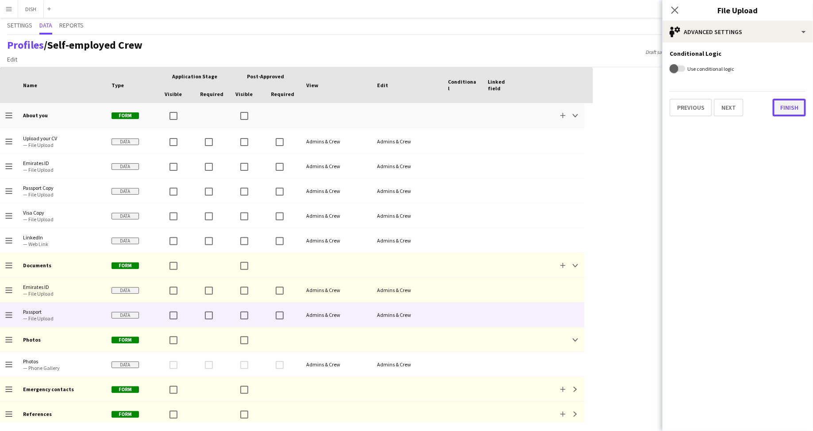
click at [782, 106] on button "Finish" at bounding box center [789, 108] width 33 height 18
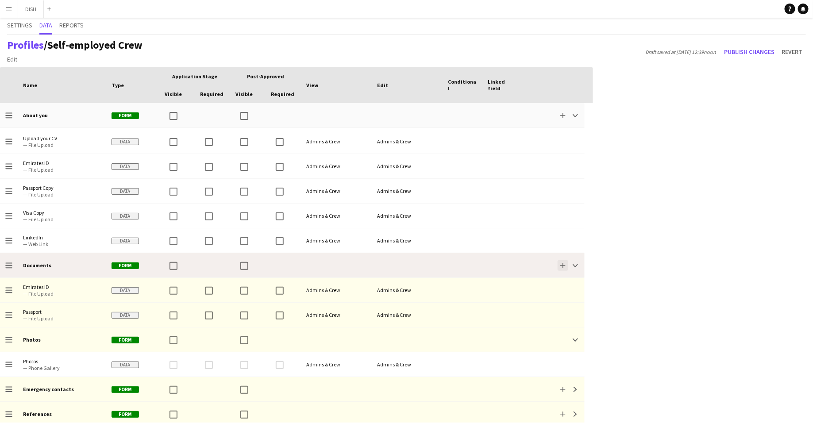
click at [564, 265] on app-icon "Add" at bounding box center [562, 265] width 5 height 5
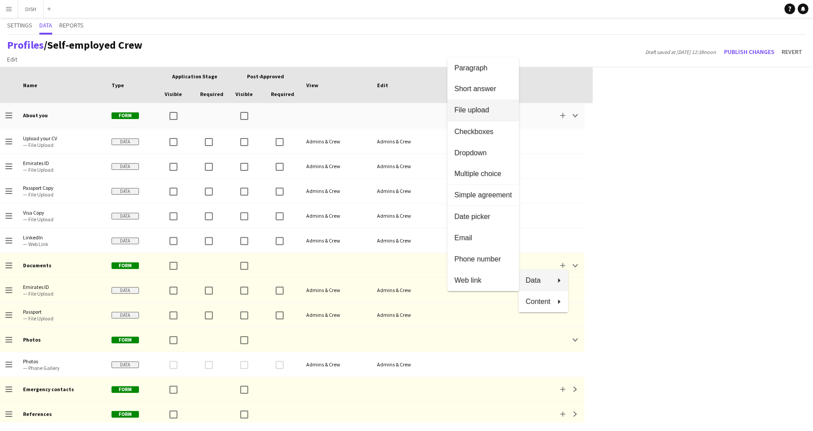
click at [494, 110] on span "File upload" at bounding box center [484, 111] width 58 height 8
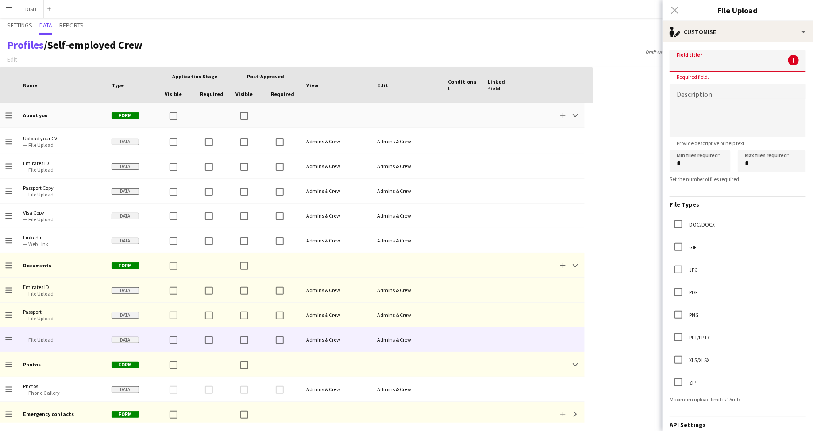
click at [702, 58] on input at bounding box center [738, 61] width 136 height 22
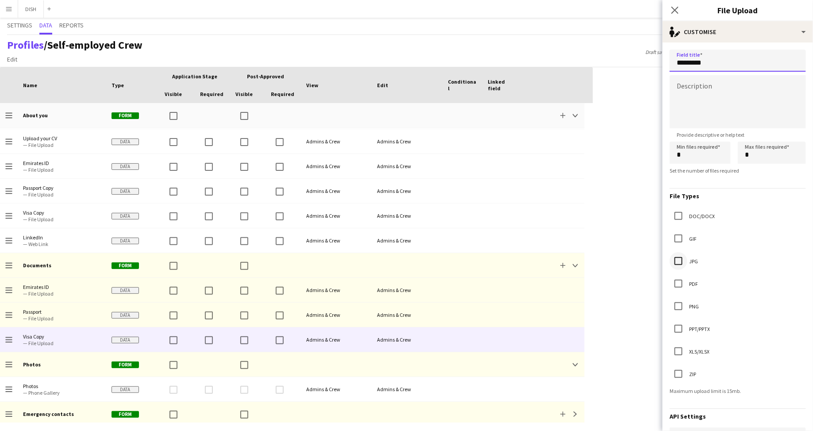
type input "*********"
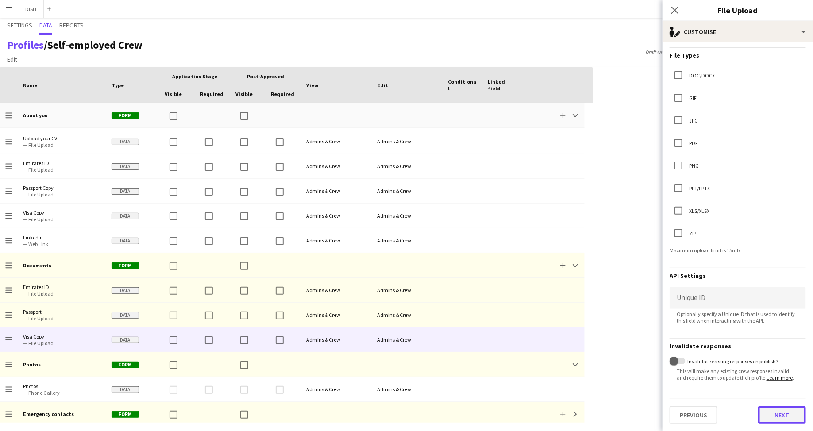
click at [773, 412] on button "Next" at bounding box center [782, 415] width 48 height 18
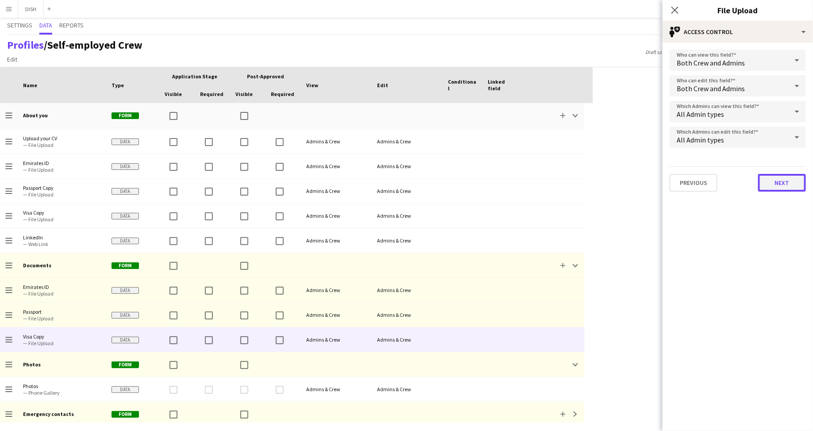
click at [776, 179] on button "Next" at bounding box center [782, 183] width 48 height 18
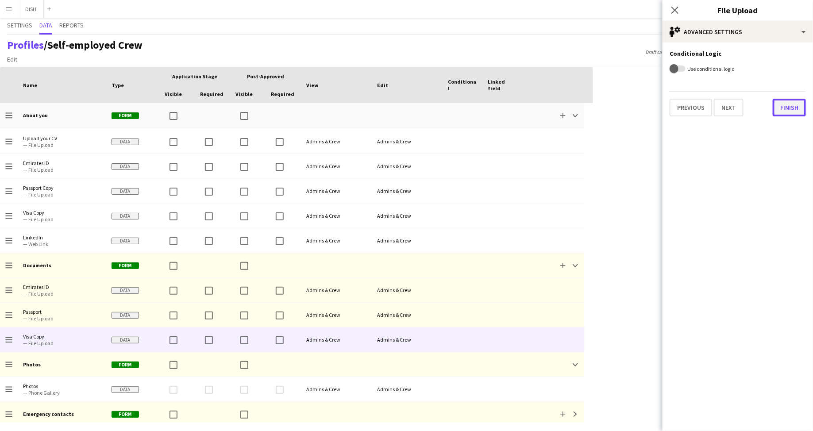
click at [789, 104] on button "Finish" at bounding box center [789, 108] width 33 height 18
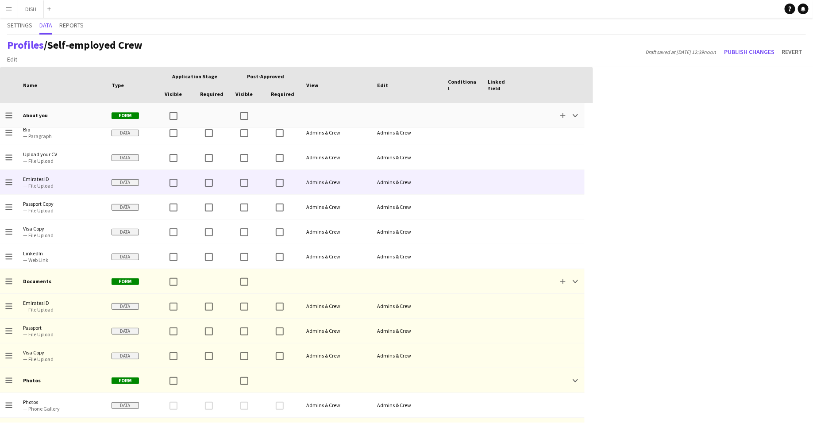
scroll to position [51, 0]
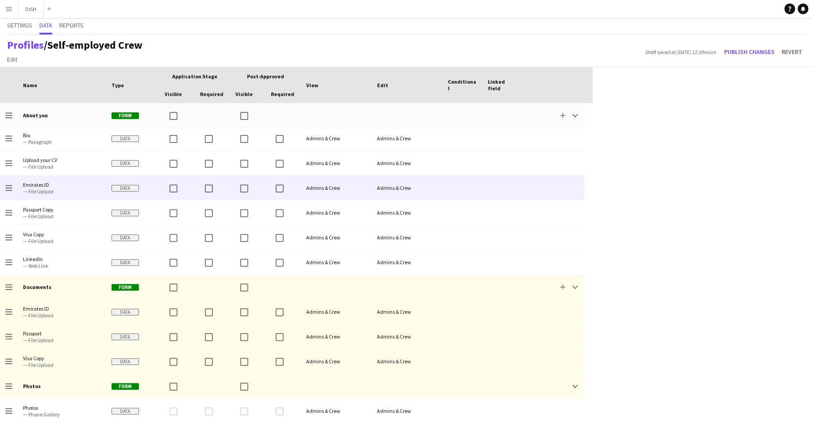
click at [41, 189] on span "— File Upload" at bounding box center [62, 191] width 78 height 7
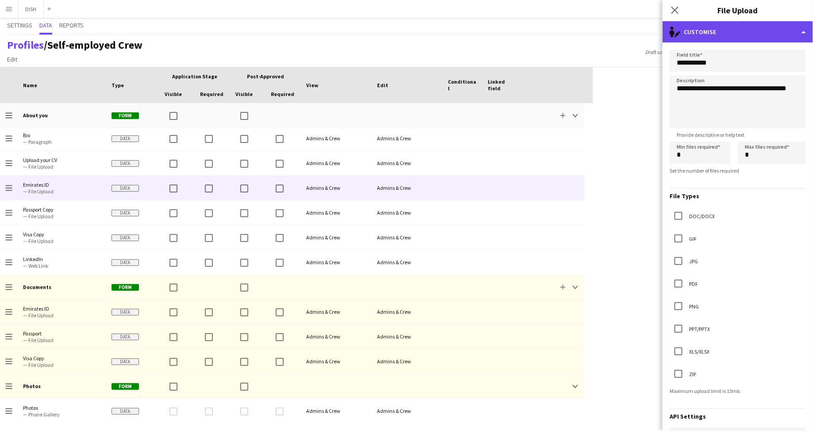
click at [732, 31] on div "single-neutral-actions-edit-1 Customise" at bounding box center [738, 31] width 150 height 21
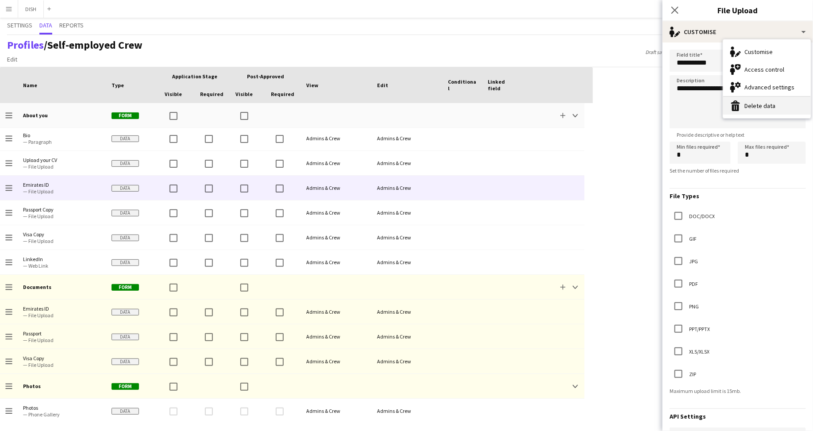
click at [760, 104] on button "Delete data Delete data" at bounding box center [767, 106] width 88 height 18
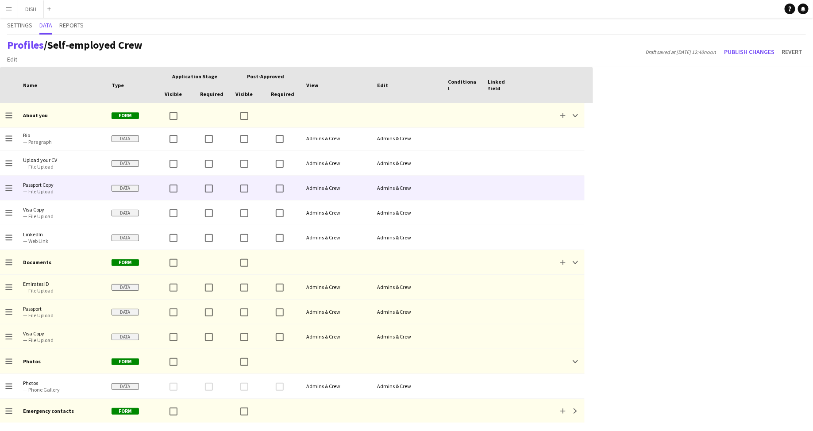
click at [67, 190] on span "— File Upload" at bounding box center [62, 191] width 78 height 7
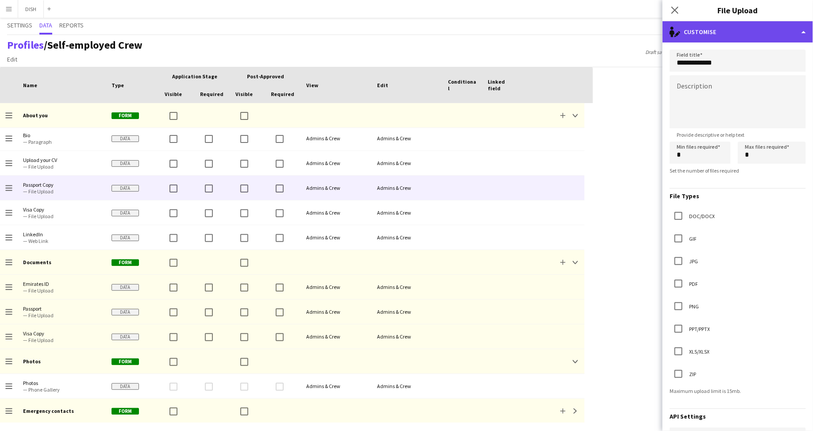
click at [719, 33] on div "single-neutral-actions-edit-1 Customise" at bounding box center [738, 31] width 150 height 21
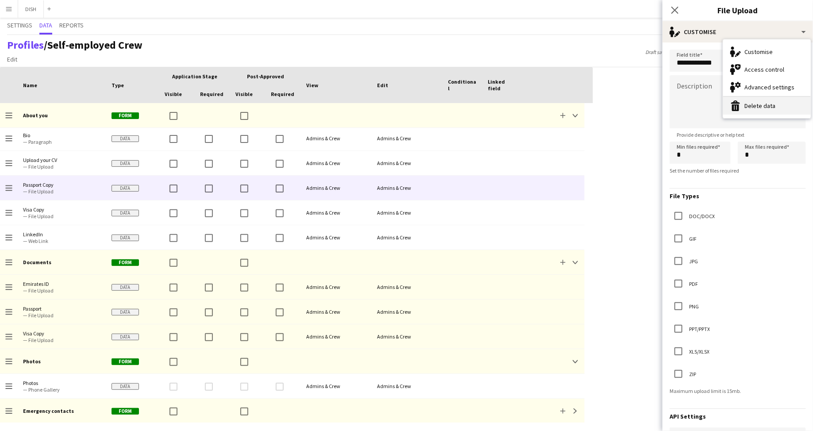
click at [747, 99] on button "Delete data Delete data" at bounding box center [767, 106] width 88 height 18
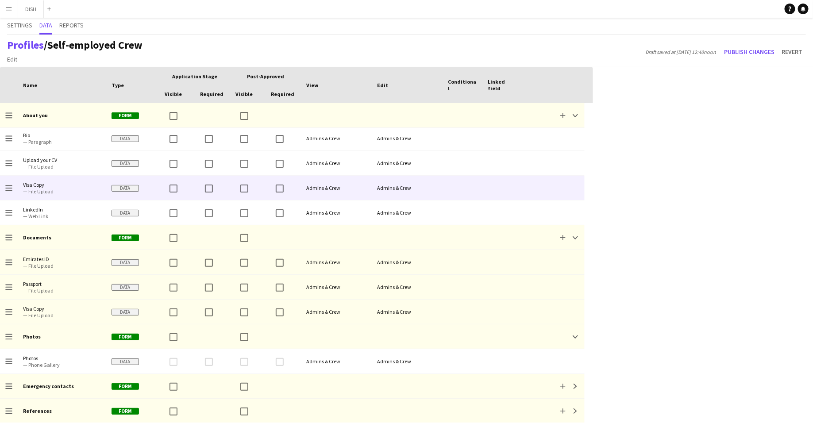
click at [69, 193] on span "— File Upload" at bounding box center [62, 191] width 78 height 7
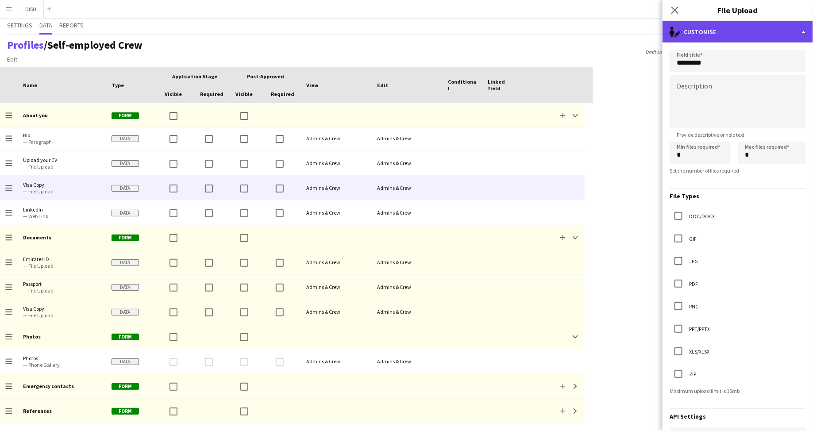
click at [693, 32] on div "single-neutral-actions-edit-1 Customise" at bounding box center [738, 31] width 150 height 21
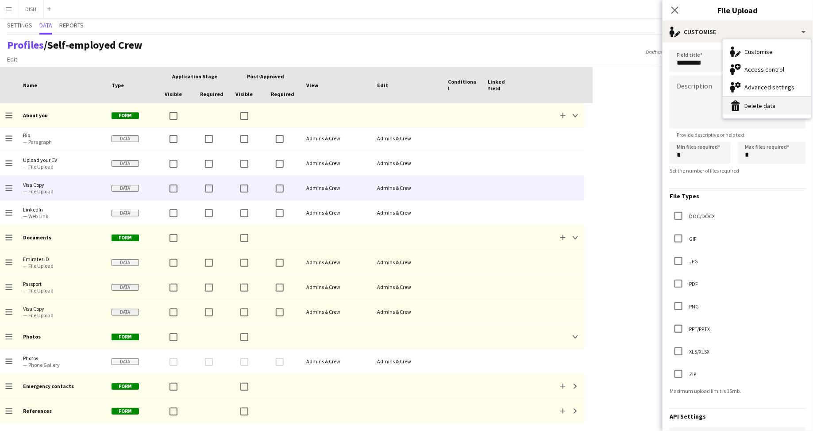
click at [747, 108] on button "Delete data Delete data" at bounding box center [767, 106] width 88 height 18
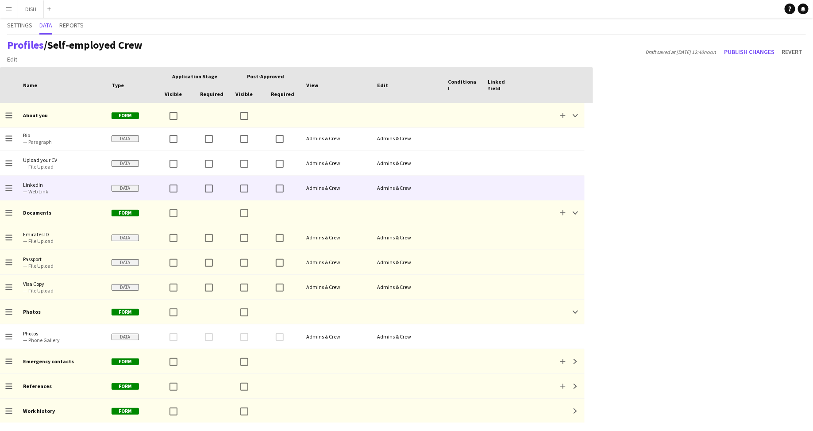
click at [70, 195] on span "LinkedIn — Web Link" at bounding box center [62, 188] width 78 height 24
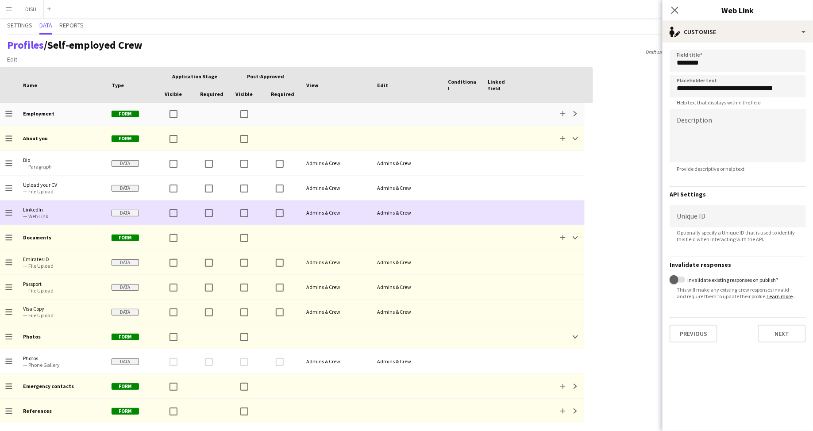
scroll to position [25, 0]
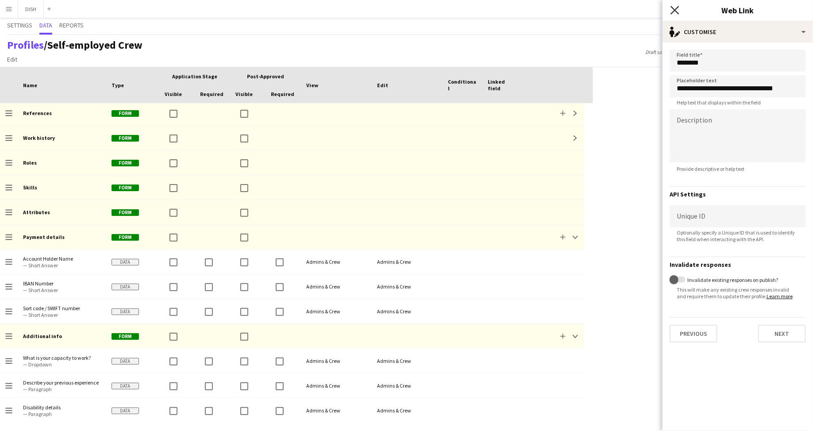
click at [674, 8] on icon "Close pop-in" at bounding box center [675, 10] width 8 height 8
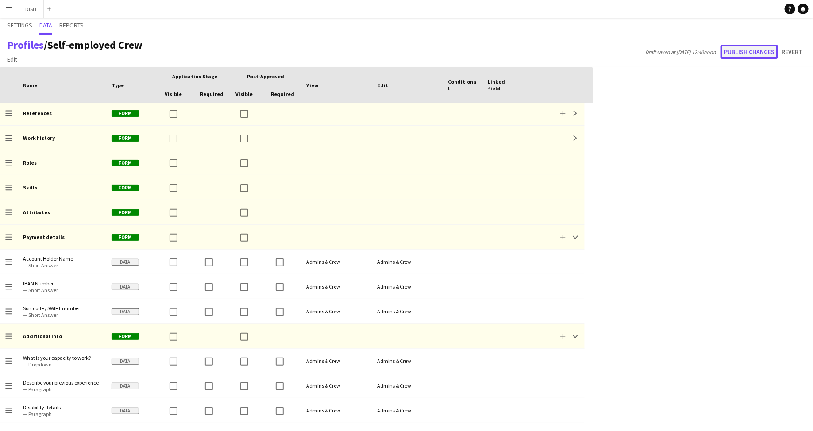
click at [749, 50] on button "Publish changes" at bounding box center [750, 52] width 58 height 14
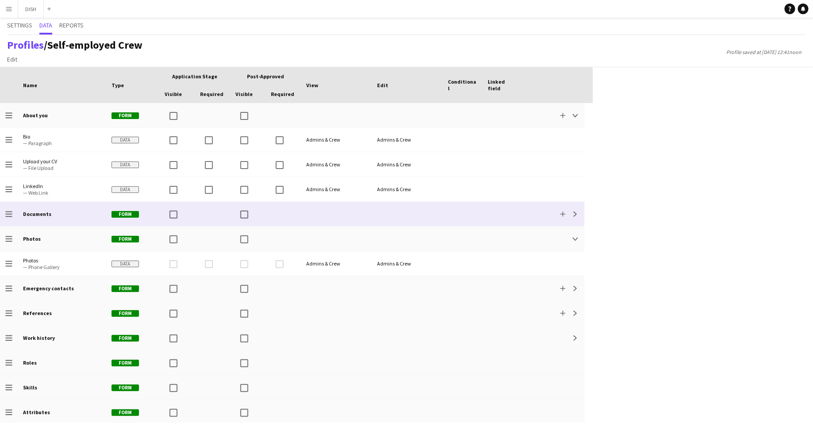
click at [42, 211] on b "Documents" at bounding box center [37, 214] width 28 height 7
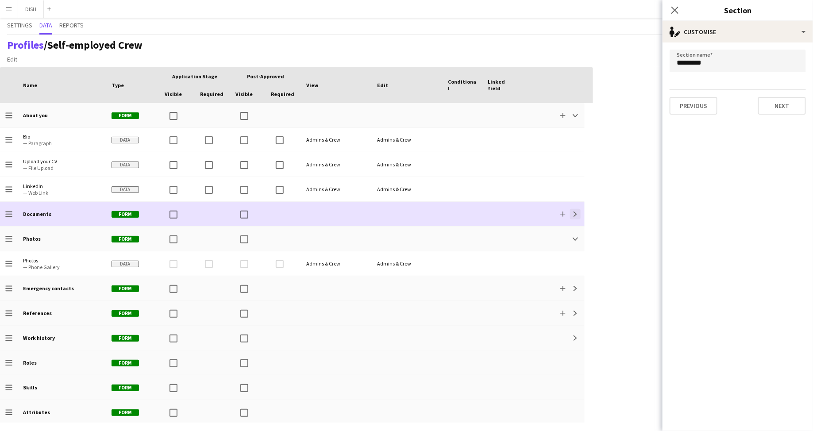
click at [574, 212] on app-icon "Expand" at bounding box center [575, 214] width 5 height 5
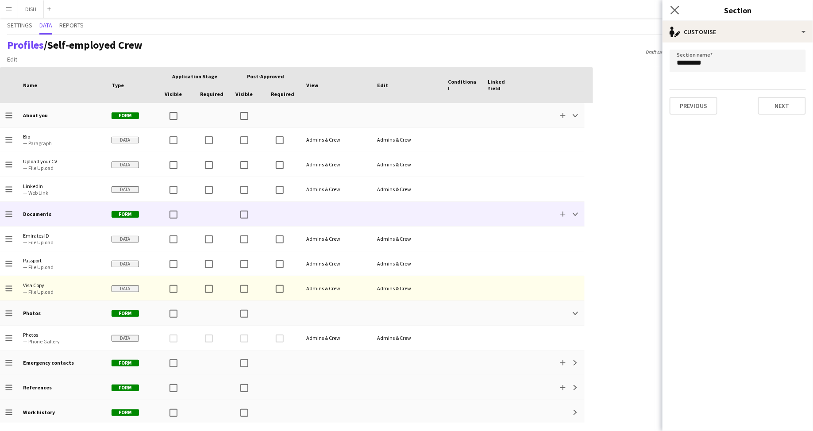
click at [670, 14] on app-icon "Close pop-in" at bounding box center [675, 10] width 13 height 13
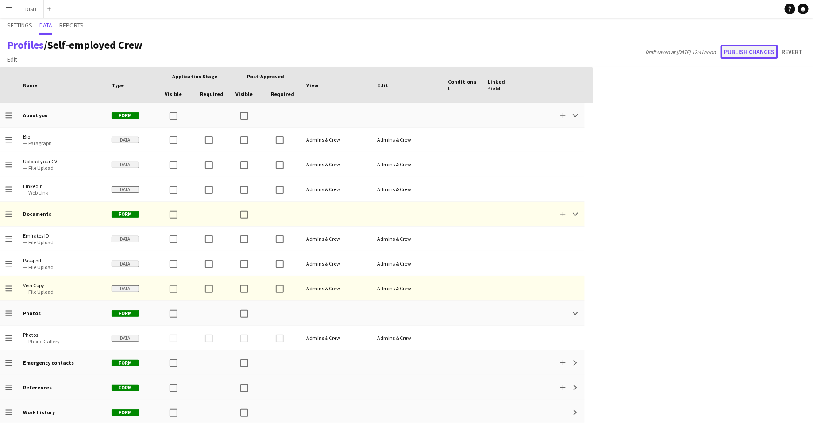
click at [744, 54] on button "Publish changes" at bounding box center [750, 52] width 58 height 14
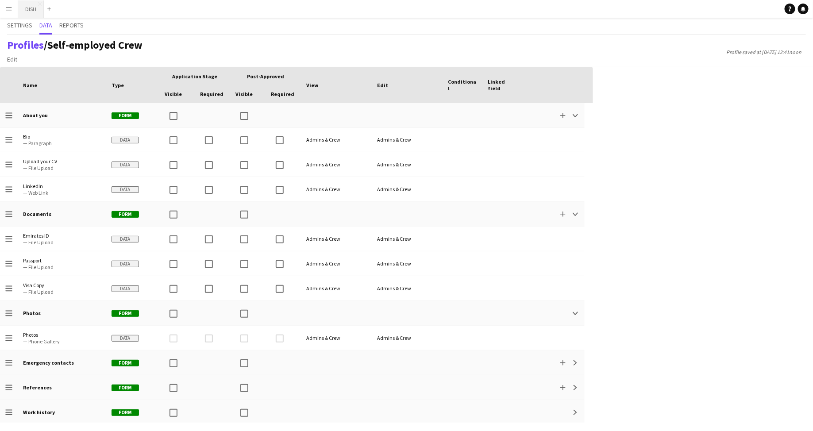
drag, startPoint x: 30, startPoint y: 7, endPoint x: 25, endPoint y: 8, distance: 4.9
click at [29, 7] on button "DISH Close" at bounding box center [31, 8] width 26 height 17
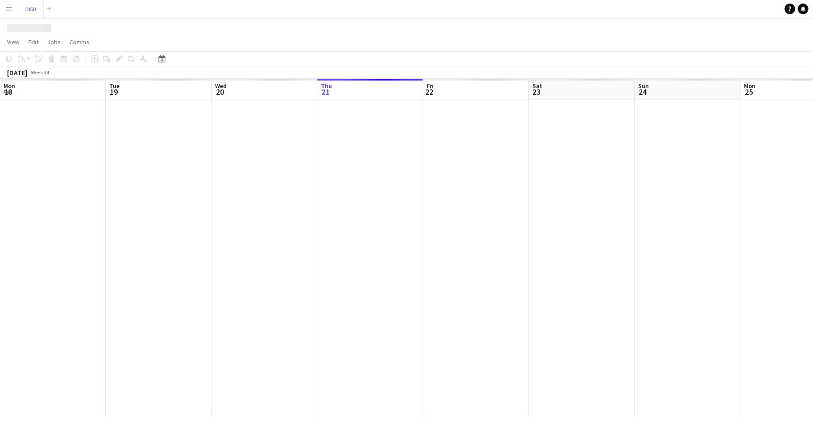
scroll to position [0, 212]
click at [8, 10] on app-icon "Menu" at bounding box center [8, 8] width 7 height 7
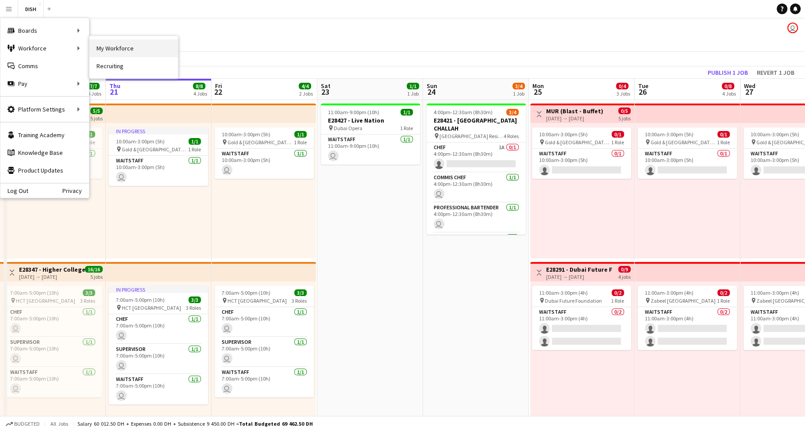
click at [138, 45] on link "My Workforce" at bounding box center [133, 48] width 89 height 18
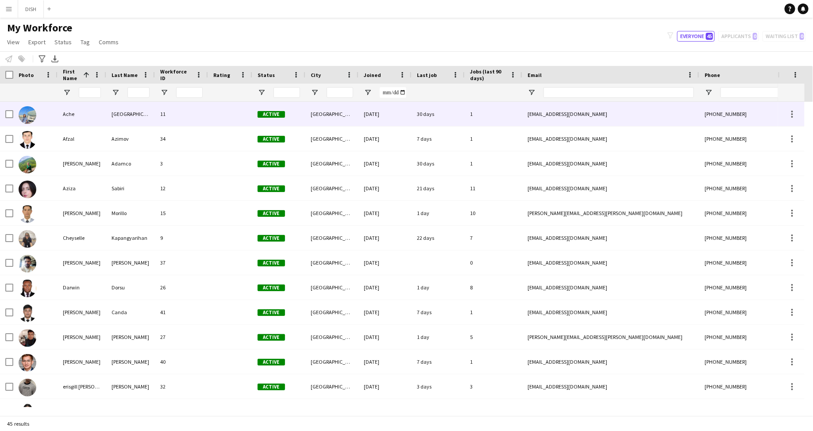
click at [150, 115] on div "[GEOGRAPHIC_DATA]" at bounding box center [130, 114] width 49 height 24
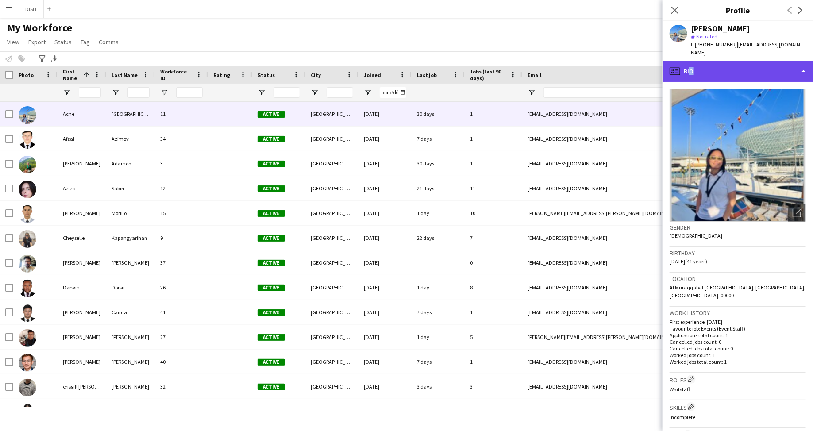
click at [688, 61] on div "profile Bio" at bounding box center [738, 71] width 150 height 21
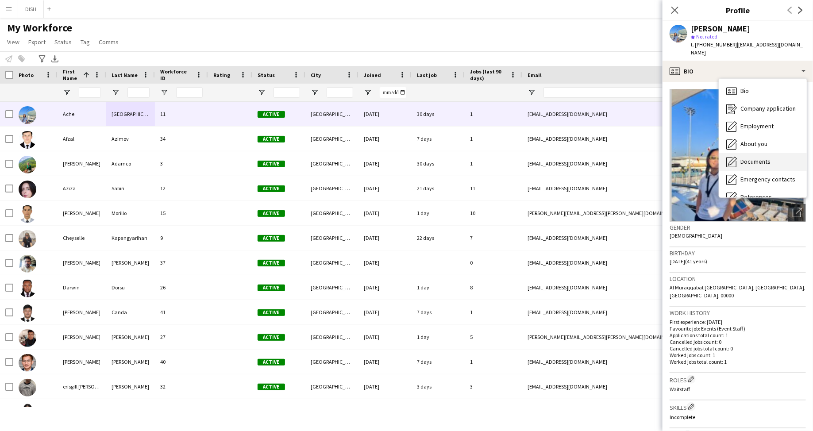
click at [756, 153] on div "Documents Documents" at bounding box center [763, 162] width 88 height 18
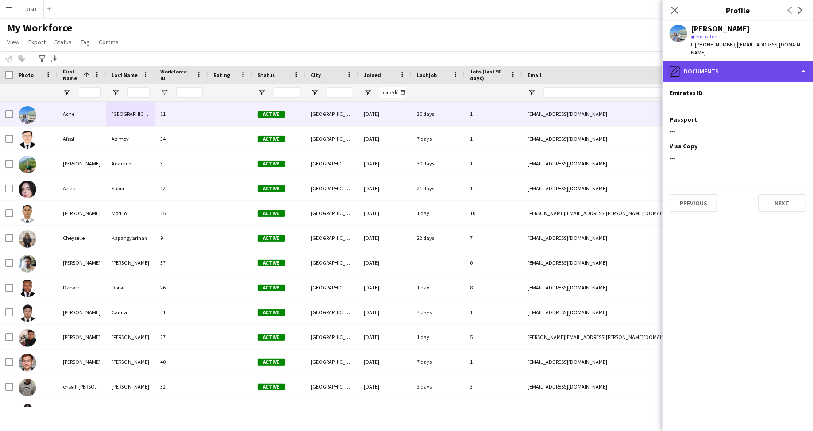
click at [732, 62] on div "pencil4 Documents" at bounding box center [738, 71] width 150 height 21
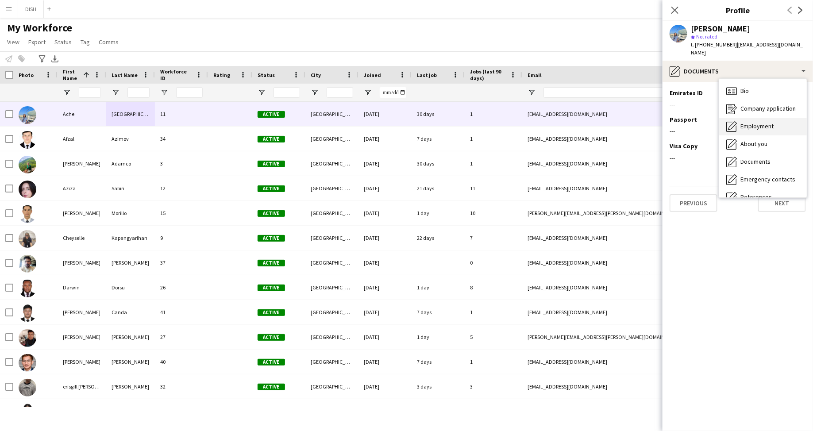
click at [745, 118] on div "Employment Employment" at bounding box center [763, 127] width 88 height 18
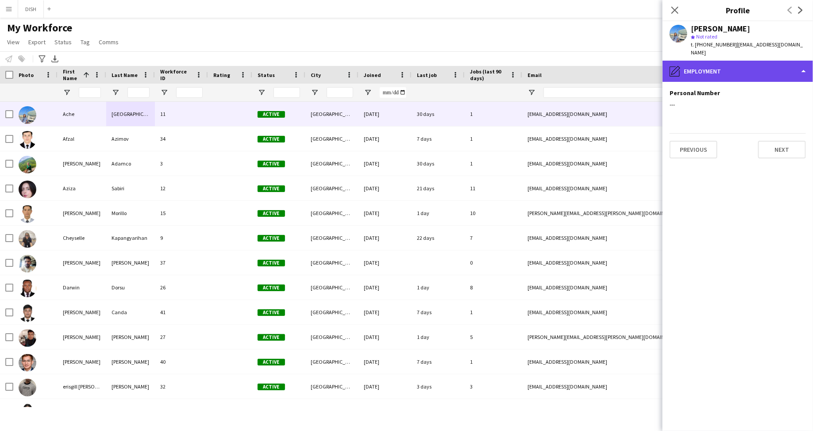
click at [728, 62] on div "pencil4 Employment" at bounding box center [738, 71] width 150 height 21
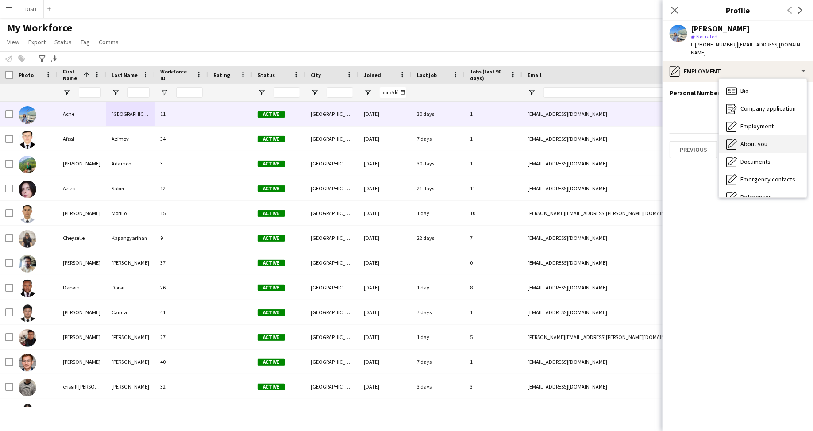
click at [752, 140] on span "About you" at bounding box center [753, 144] width 27 height 8
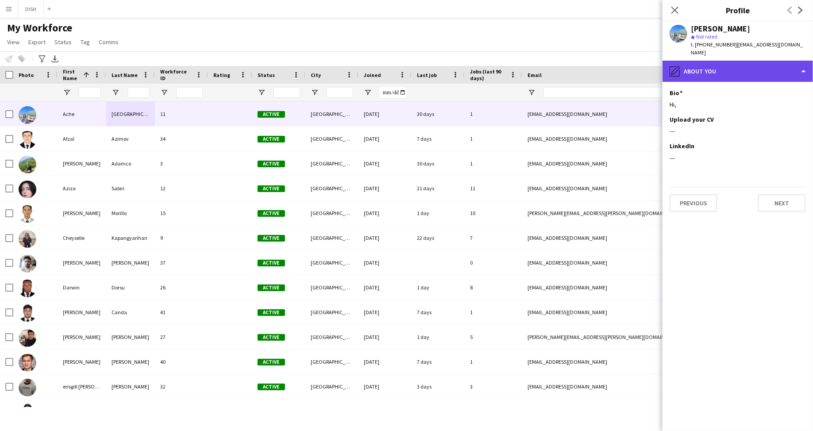
click at [713, 67] on div "pencil4 About you" at bounding box center [738, 71] width 150 height 21
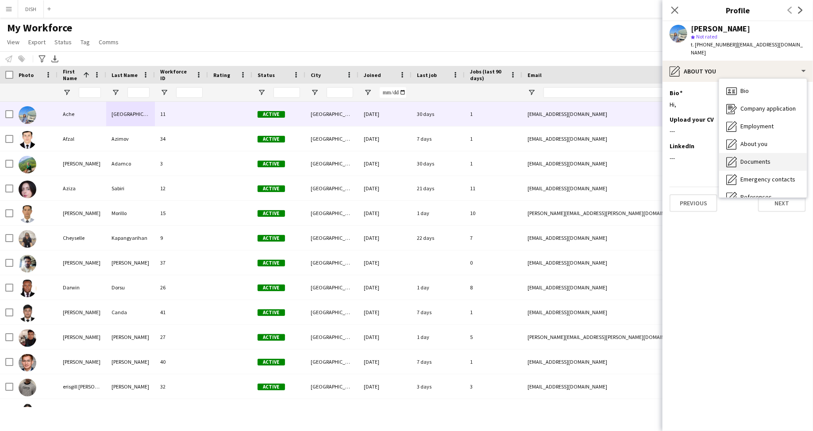
click at [754, 158] on span "Documents" at bounding box center [755, 162] width 30 height 8
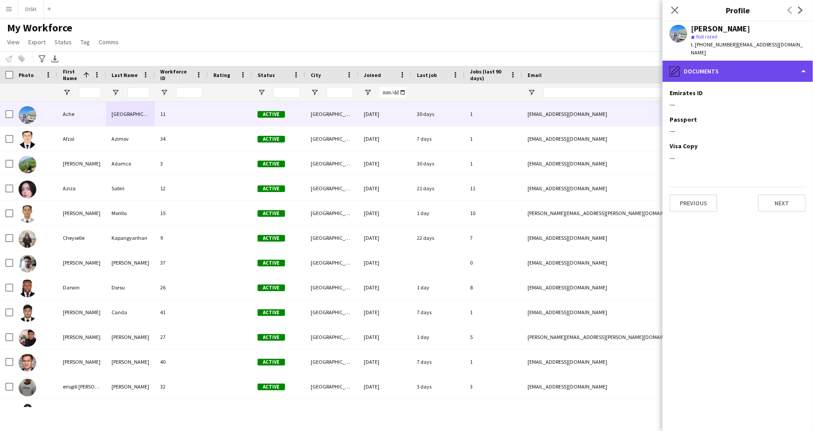
click at [713, 62] on div "pencil4 Documents" at bounding box center [738, 71] width 150 height 21
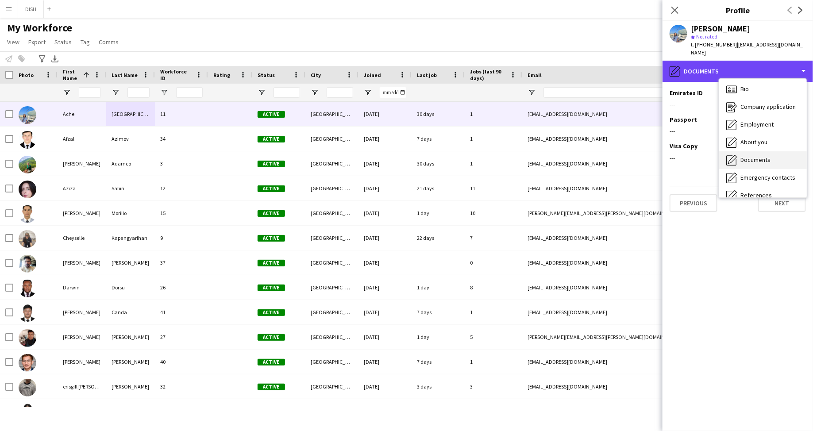
scroll to position [2, 0]
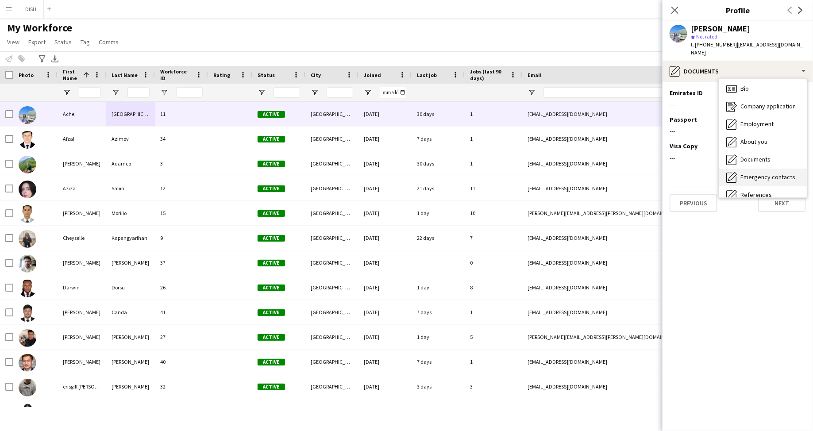
click at [759, 169] on div "Emergency contacts Emergency contacts" at bounding box center [763, 178] width 88 height 18
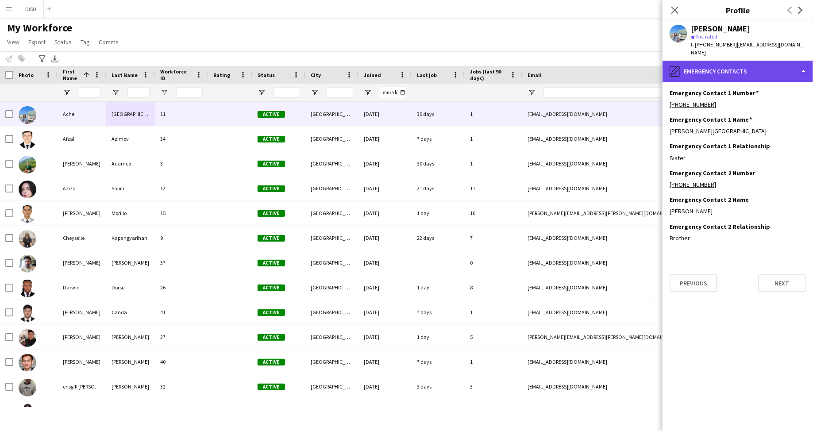
click at [712, 62] on div "pencil4 Emergency contacts" at bounding box center [738, 71] width 150 height 21
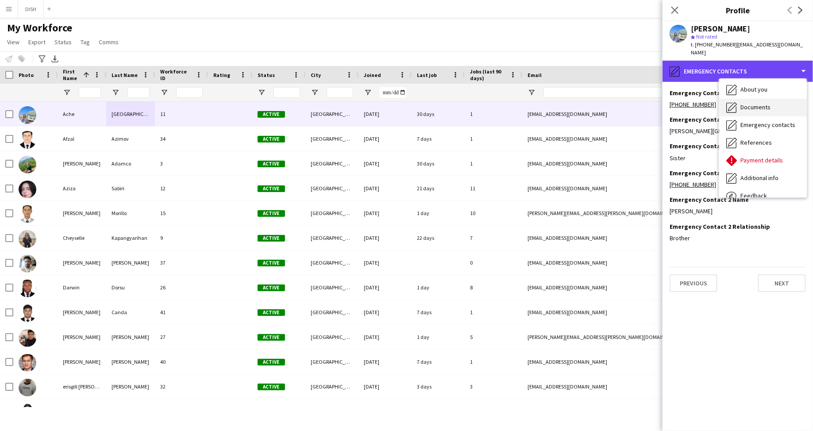
scroll to position [75, 0]
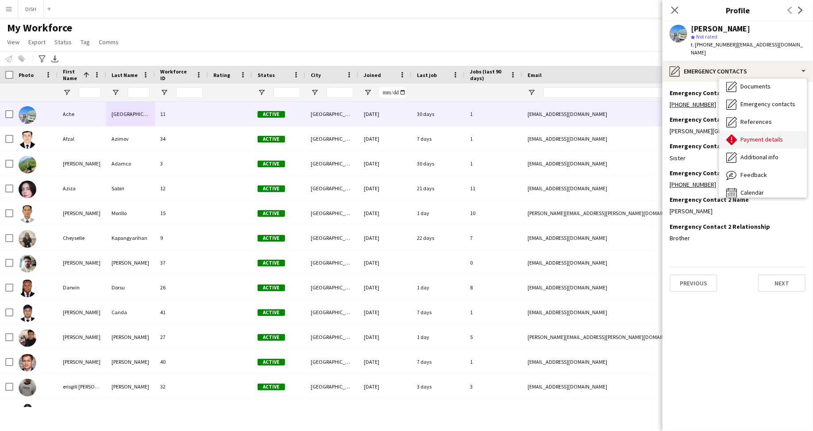
click at [755, 135] on span "Payment details" at bounding box center [761, 139] width 42 height 8
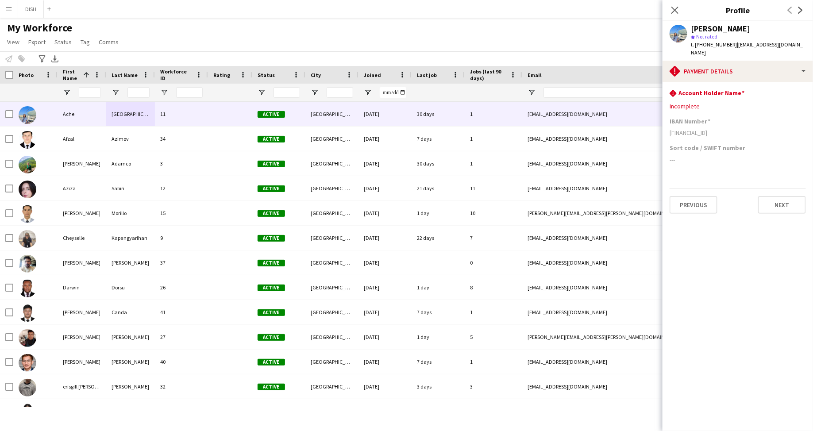
click at [5, 14] on button "Menu" at bounding box center [9, 9] width 18 height 18
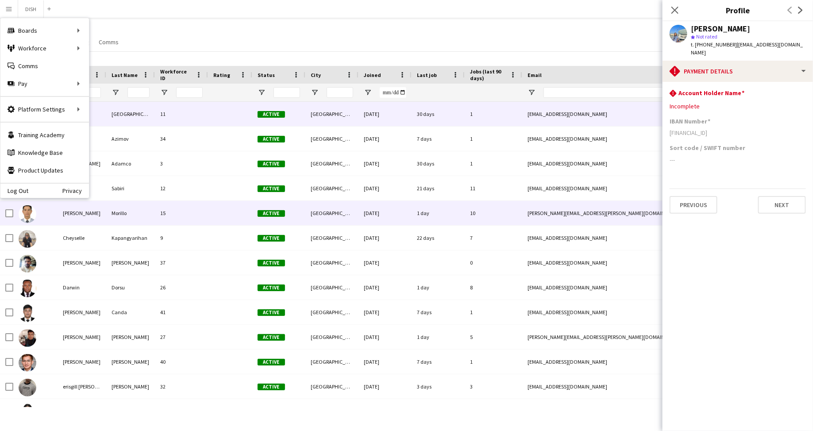
click at [164, 219] on div "15" at bounding box center [181, 213] width 53 height 24
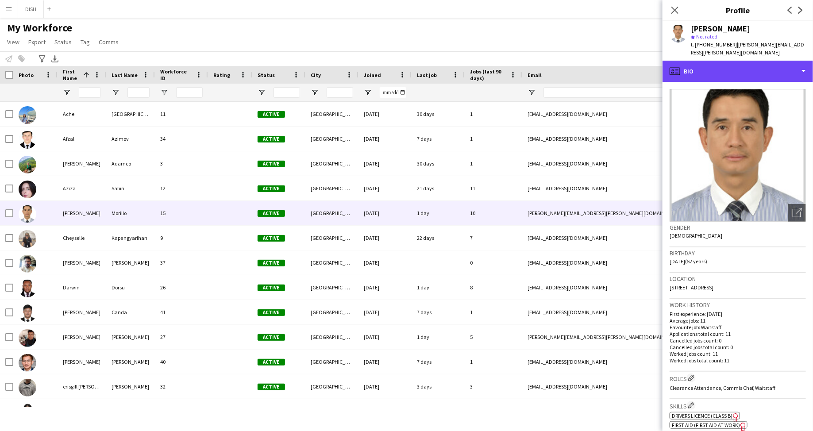
click at [721, 71] on div "profile Bio" at bounding box center [738, 71] width 150 height 21
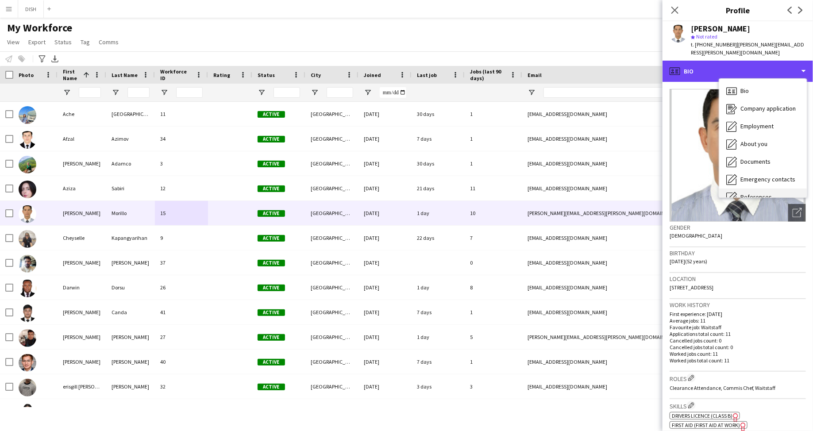
scroll to position [83, 0]
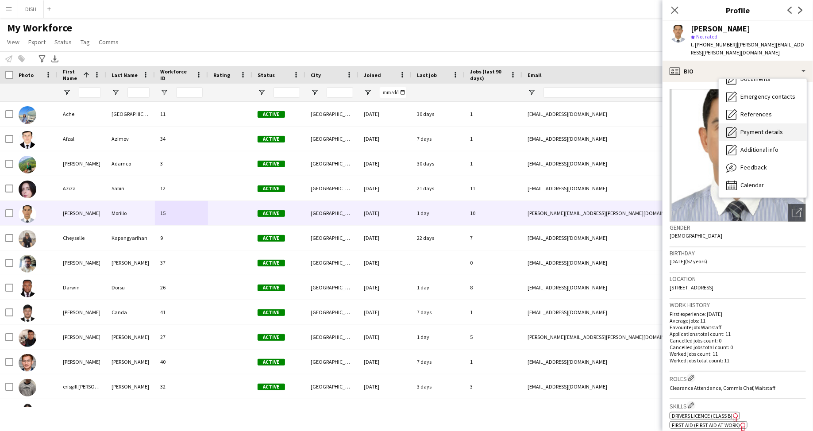
click at [758, 123] on div "Payment details Payment details" at bounding box center [763, 132] width 88 height 18
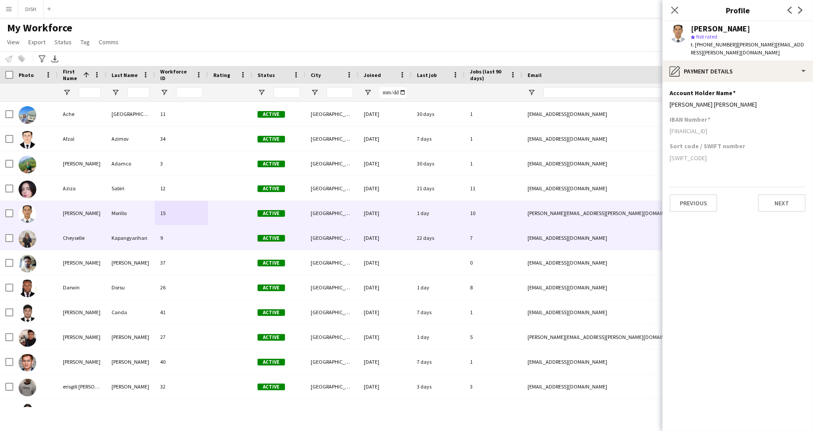
click at [199, 228] on div "9" at bounding box center [181, 238] width 53 height 24
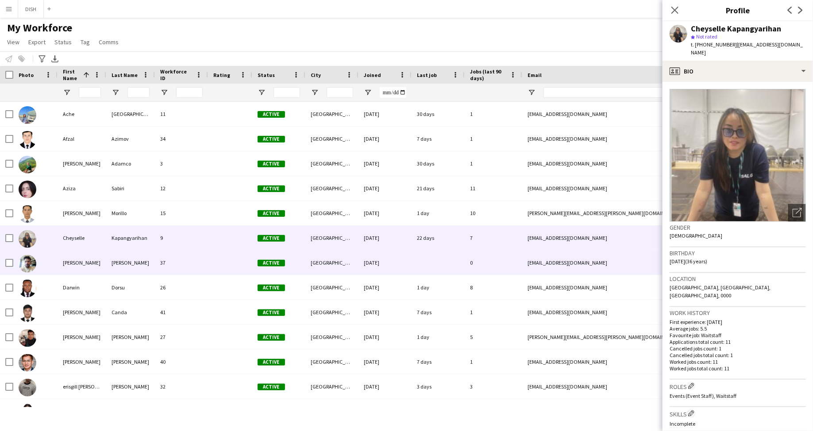
scroll to position [23, 0]
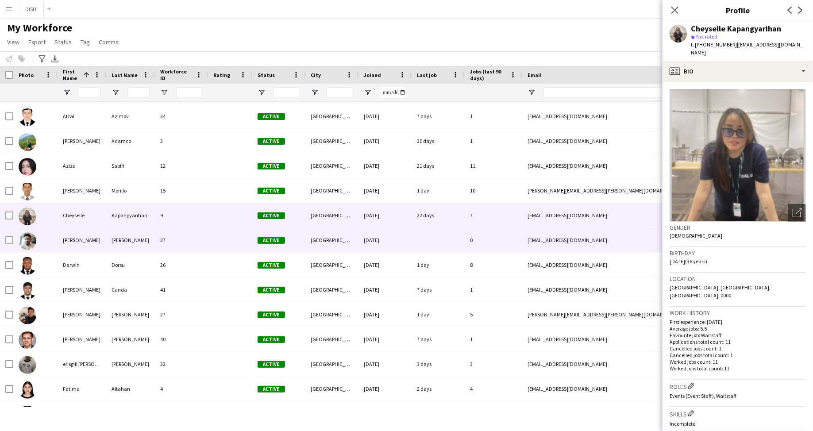
click at [221, 249] on div at bounding box center [230, 240] width 44 height 24
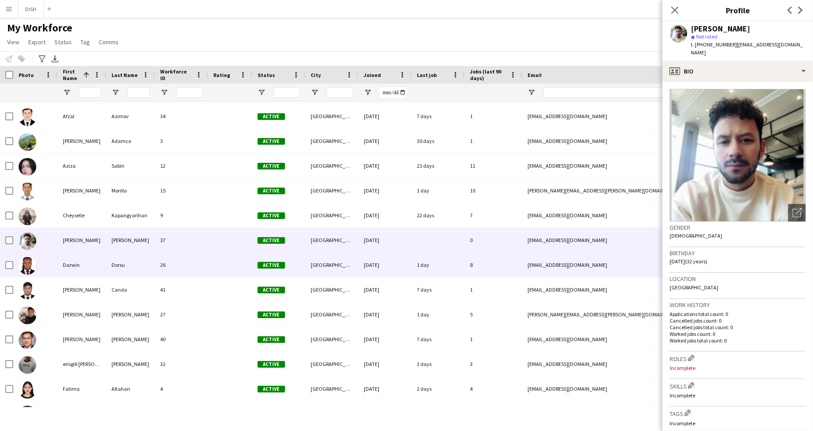
click at [218, 265] on div at bounding box center [230, 265] width 44 height 24
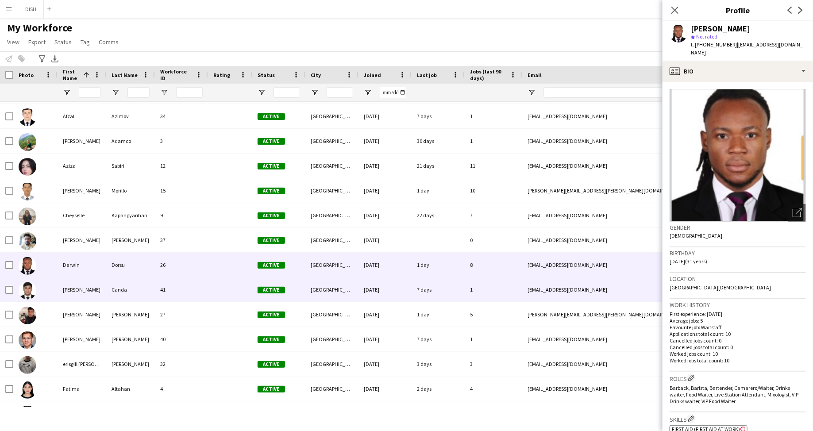
click at [206, 282] on div "41" at bounding box center [181, 289] width 53 height 24
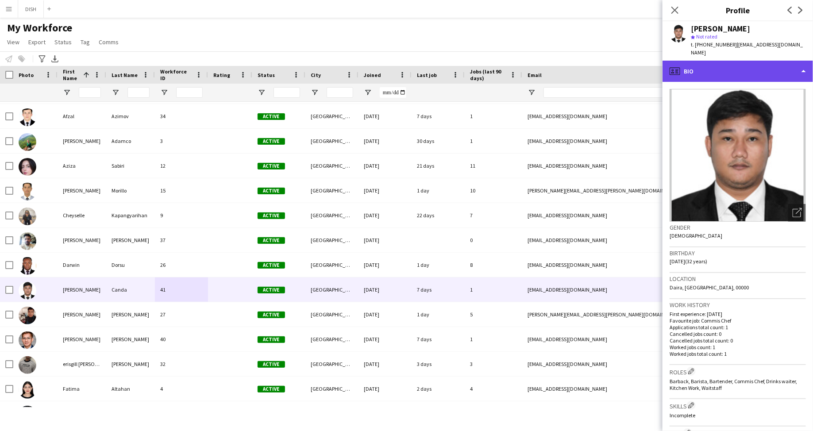
click at [783, 62] on div "profile Bio" at bounding box center [738, 71] width 150 height 21
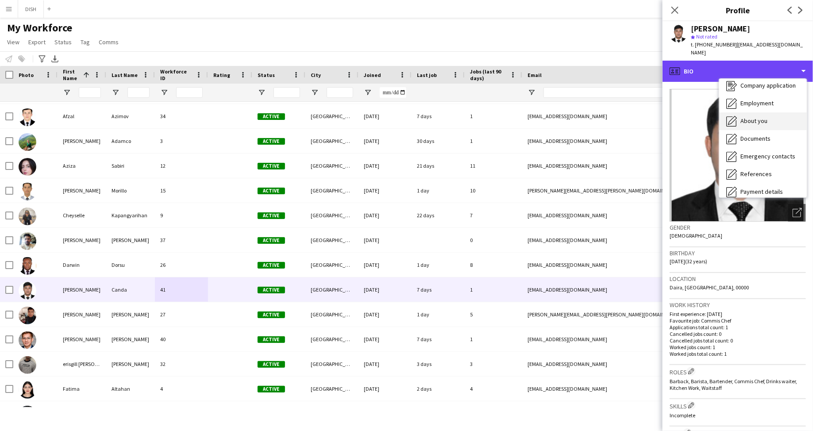
scroll to position [83, 0]
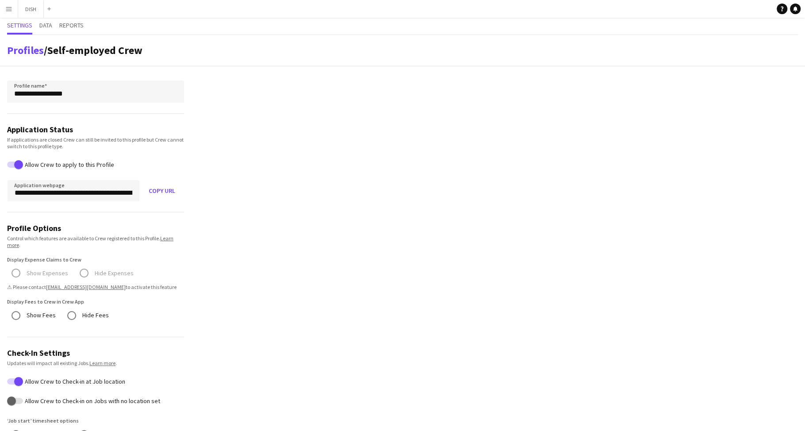
click at [10, 8] on app-icon "Menu" at bounding box center [8, 8] width 7 height 7
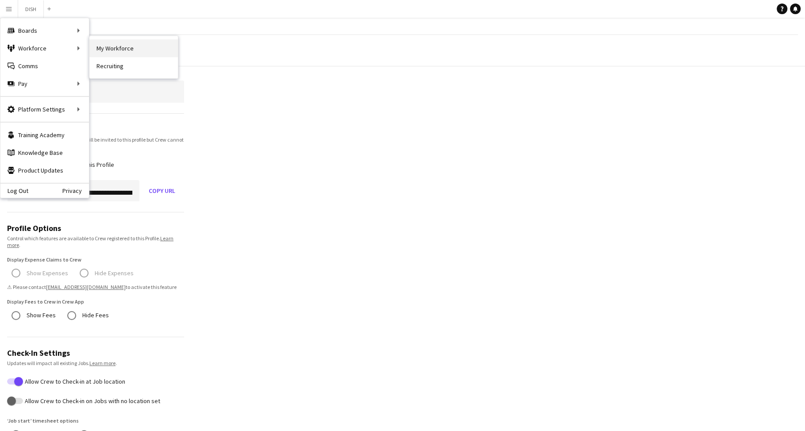
click at [107, 52] on link "My Workforce" at bounding box center [133, 48] width 89 height 18
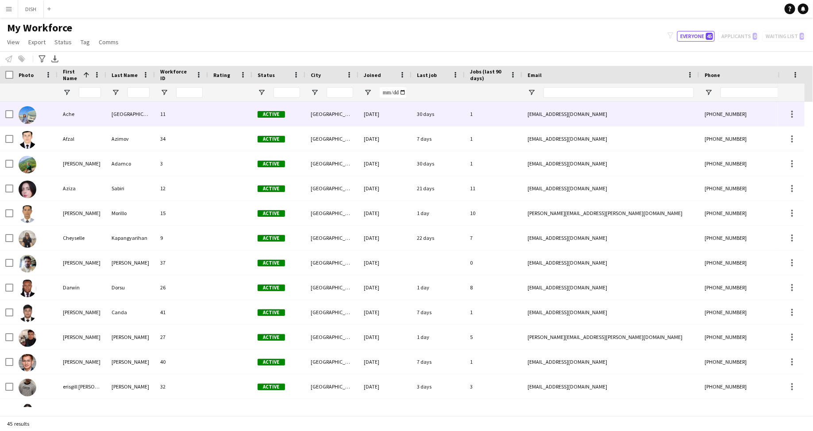
click at [176, 112] on div "11" at bounding box center [181, 114] width 53 height 24
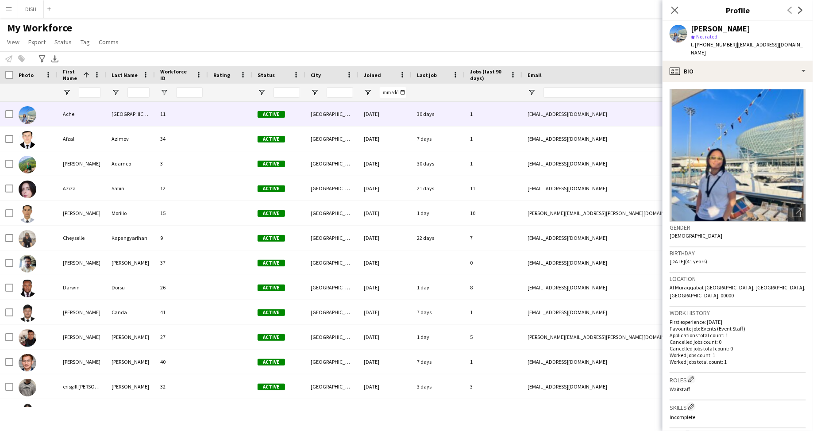
scroll to position [219, 0]
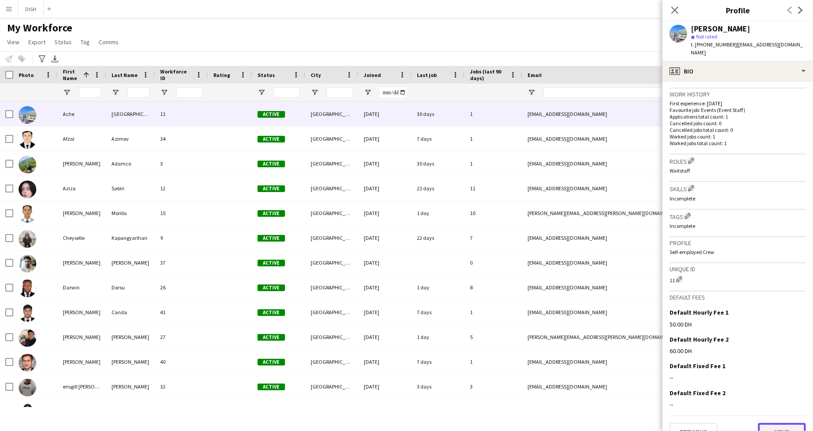
click at [764, 423] on button "Next" at bounding box center [782, 432] width 48 height 18
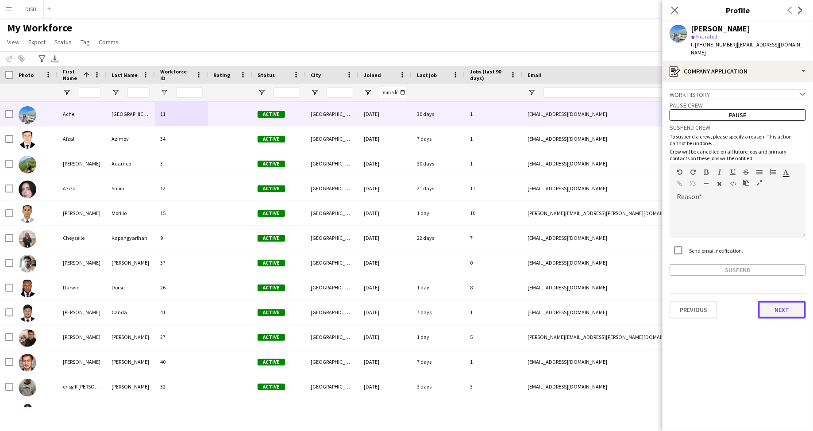
click at [782, 301] on button "Next" at bounding box center [782, 310] width 48 height 18
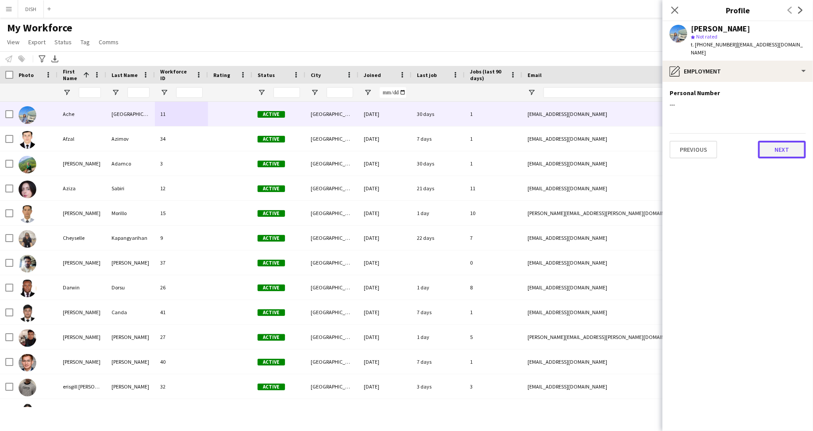
click at [778, 143] on button "Next" at bounding box center [782, 150] width 48 height 18
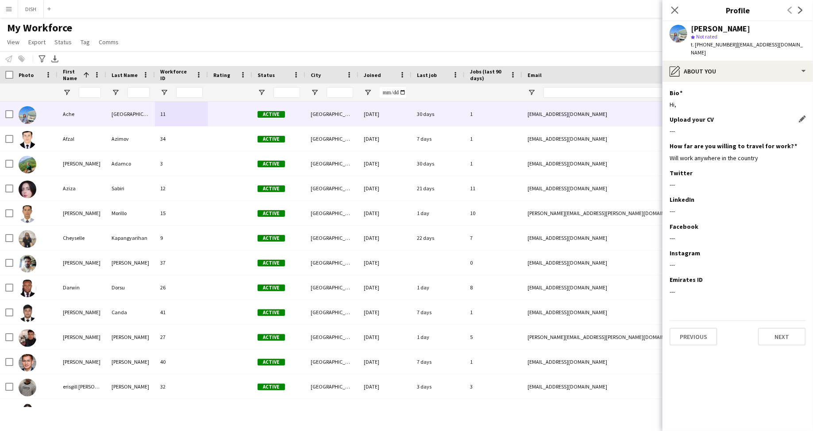
click at [750, 118] on div "Upload your CV Edit this field ---" at bounding box center [738, 129] width 136 height 27
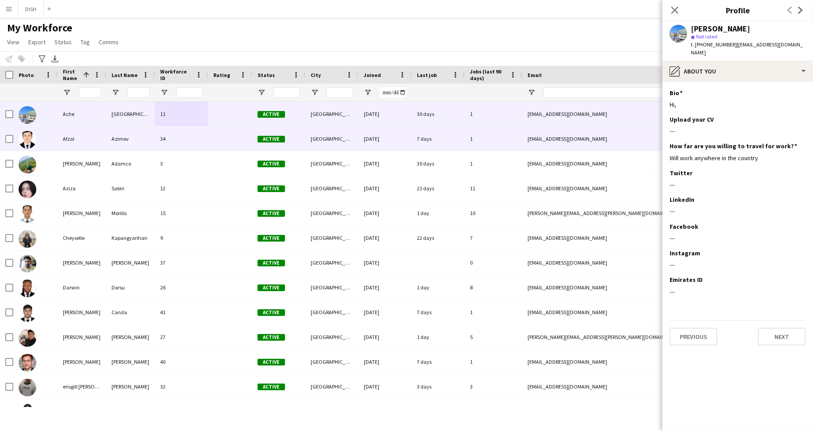
click at [500, 140] on div "1" at bounding box center [494, 139] width 58 height 24
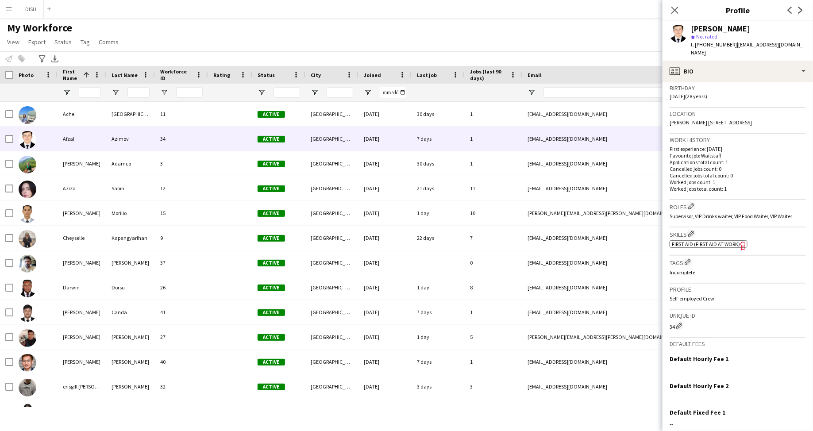
scroll to position [228, 0]
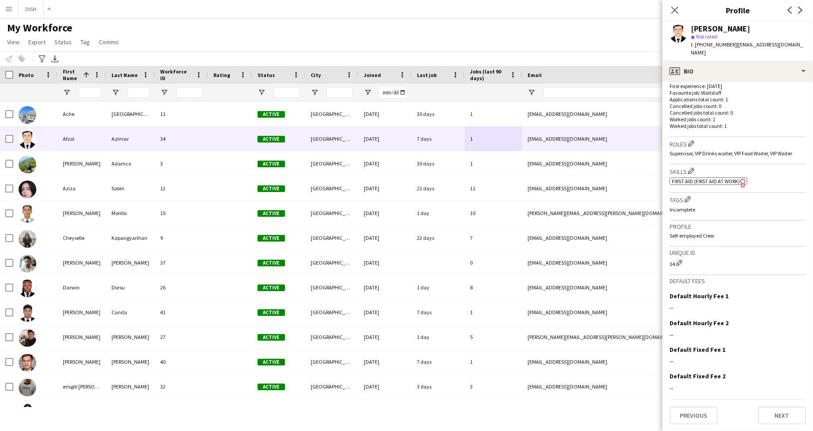
click at [725, 181] on span "First Aid (First Aid At Work)" at bounding box center [706, 181] width 68 height 7
click at [768, 417] on button "Next" at bounding box center [782, 416] width 48 height 18
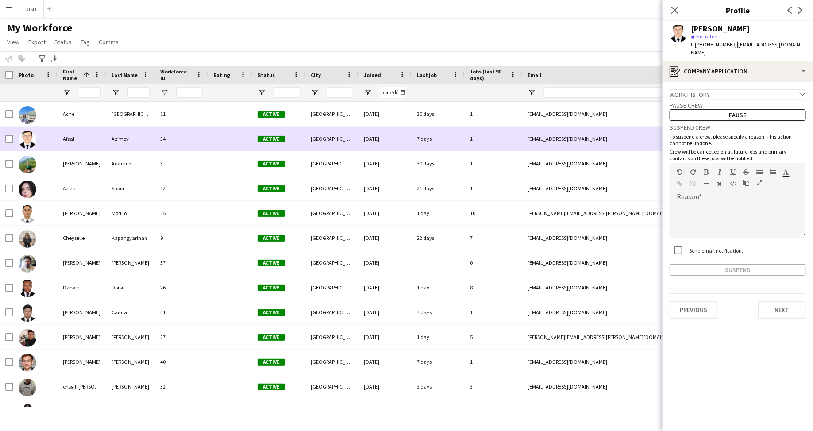
click at [236, 147] on div at bounding box center [230, 139] width 44 height 24
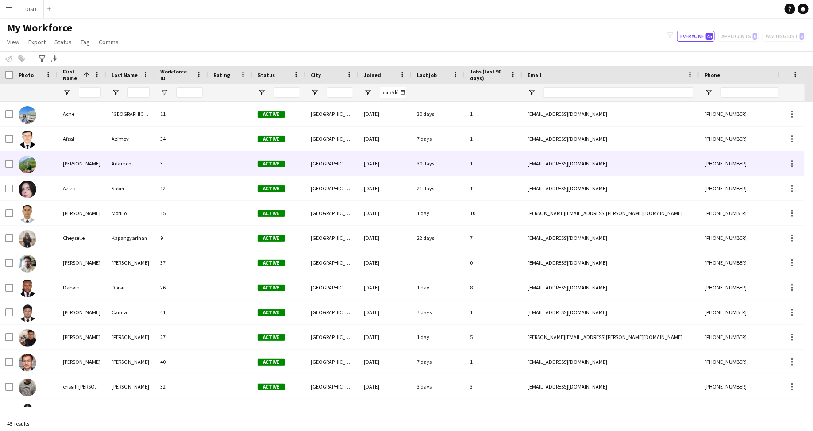
click at [241, 173] on div at bounding box center [230, 163] width 44 height 24
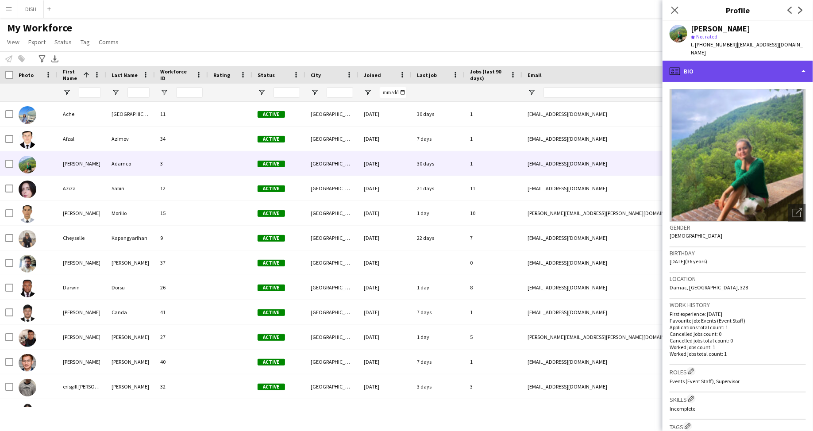
click at [718, 63] on div "profile Bio" at bounding box center [738, 71] width 150 height 21
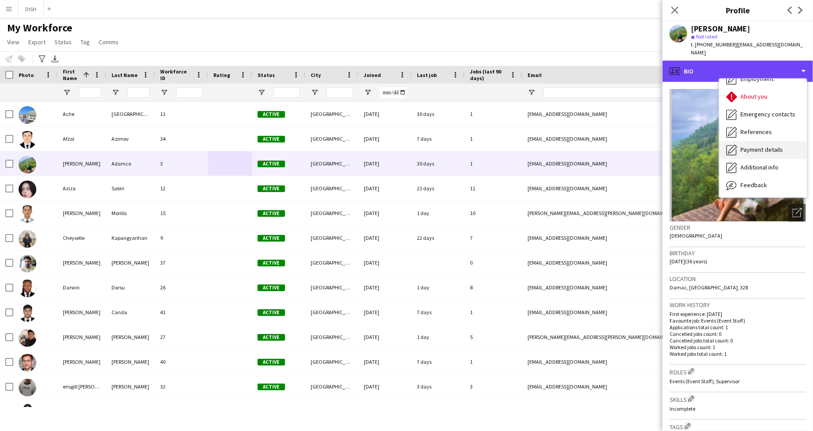
scroll to position [45, 0]
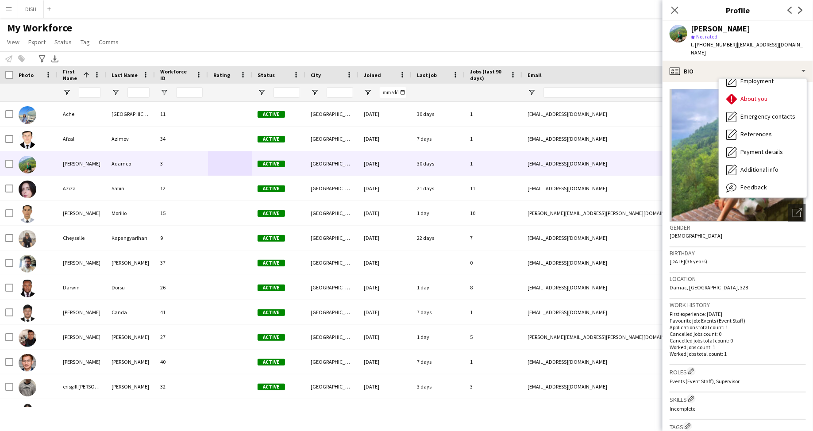
click at [376, 41] on div "My Workforce View Views Default view Test New view Update view Delete view Edit…" at bounding box center [406, 36] width 813 height 30
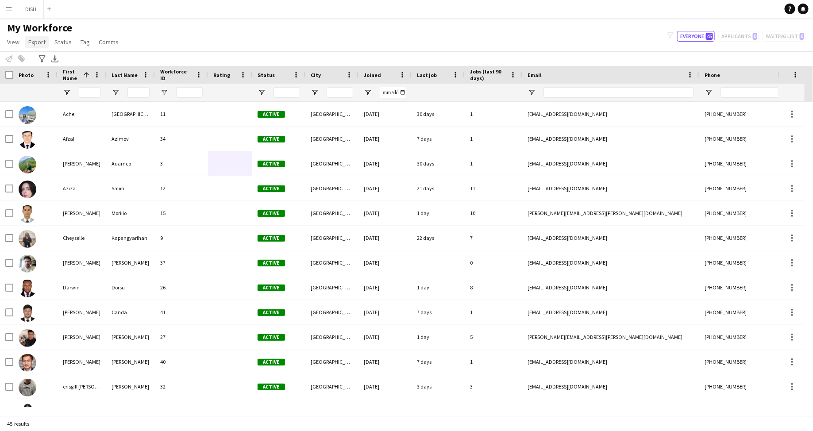
click at [31, 42] on span "Export" at bounding box center [36, 42] width 17 height 8
click at [62, 67] on link "New starters report" at bounding box center [58, 61] width 67 height 19
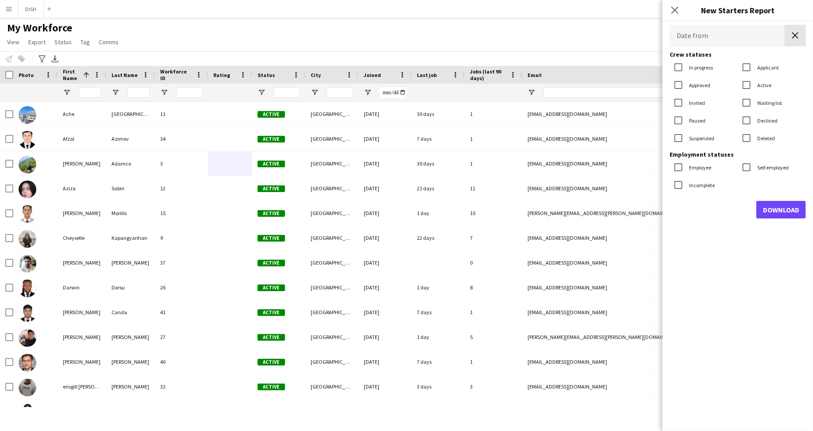
click at [794, 30] on app-icon "Clear date" at bounding box center [795, 35] width 21 height 21
click at [693, 26] on body "Menu Boards Boards Boards All jobs Status Workforce Workforce My Workforce Recr…" at bounding box center [406, 215] width 813 height 431
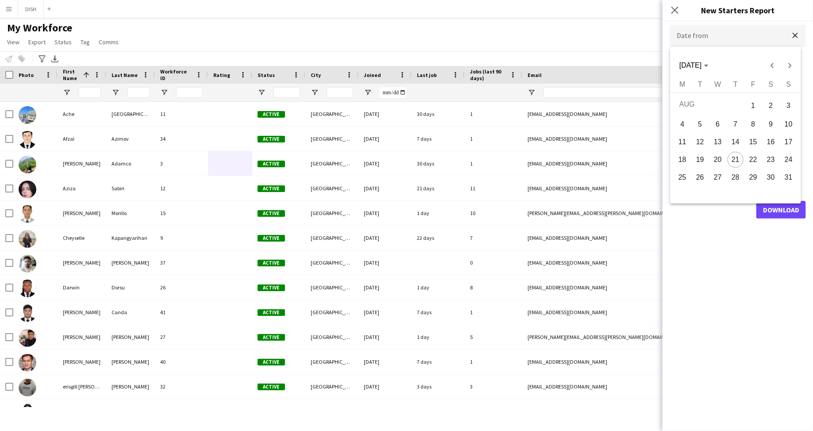
click at [673, 9] on div at bounding box center [406, 215] width 813 height 431
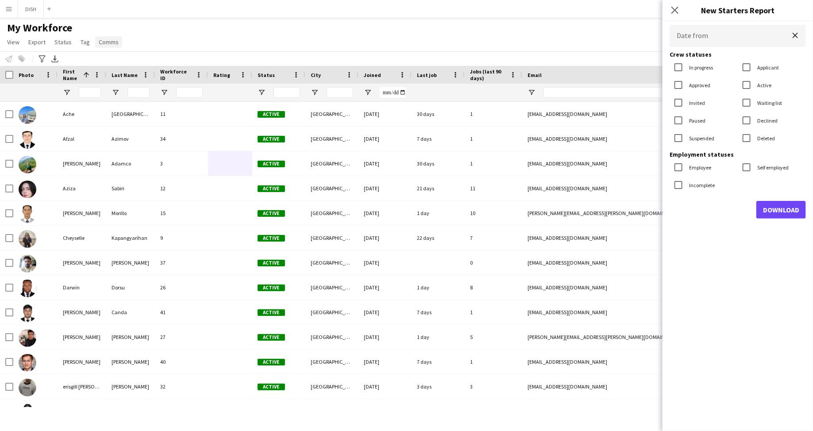
click at [104, 40] on span "Comms" at bounding box center [109, 42] width 20 height 8
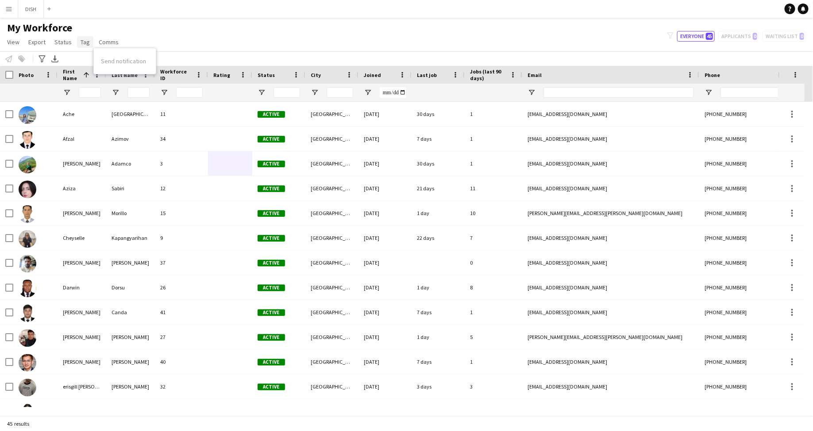
click at [83, 37] on link "Tag" at bounding box center [85, 42] width 16 height 12
click at [65, 43] on span "Status" at bounding box center [62, 42] width 17 height 8
click at [42, 42] on span "Export" at bounding box center [36, 42] width 17 height 8
click at [56, 89] on span "Export as XLSX" at bounding box center [51, 87] width 39 height 8
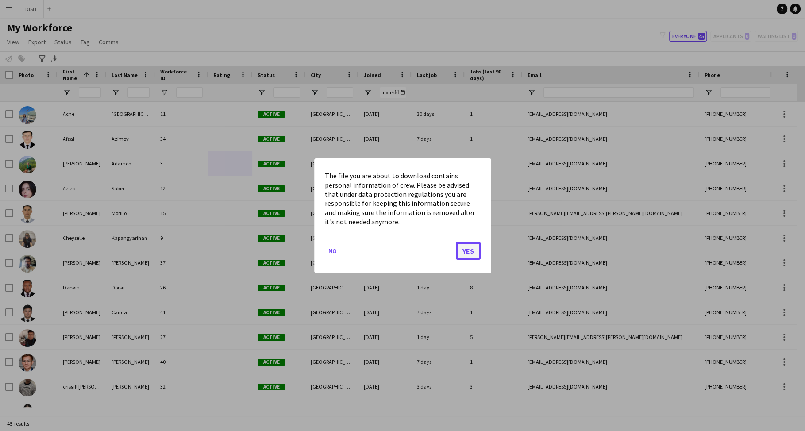
click at [472, 250] on button "Yes" at bounding box center [468, 251] width 25 height 18
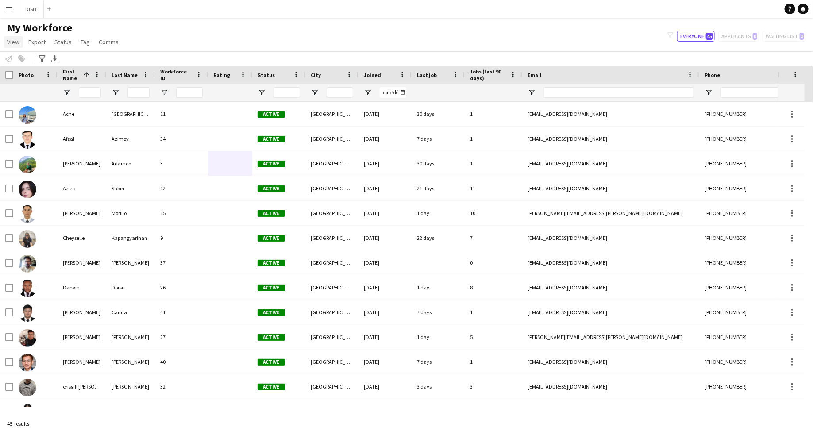
click at [16, 44] on span "View" at bounding box center [13, 42] width 12 height 8
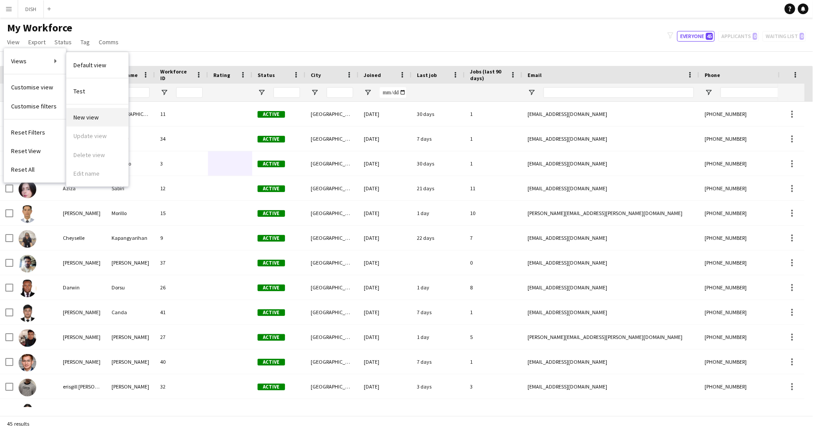
click at [90, 118] on span "New view" at bounding box center [85, 117] width 25 height 8
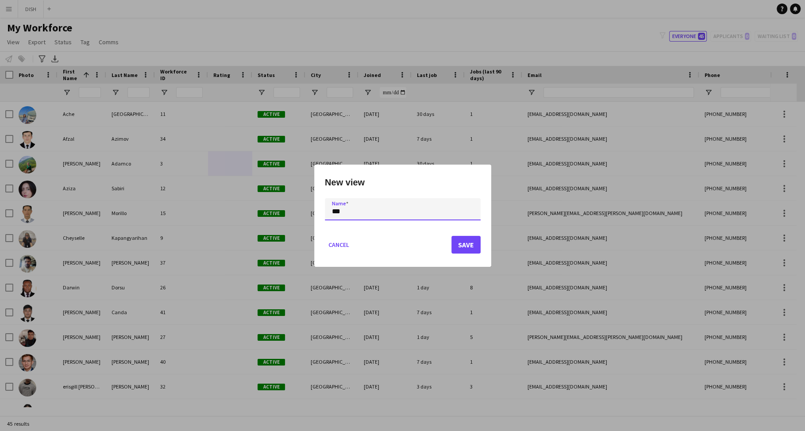
type input "****"
drag, startPoint x: 407, startPoint y: 210, endPoint x: 324, endPoint y: 210, distance: 83.2
click at [324, 210] on div "New view Name **** Cancel Save" at bounding box center [402, 216] width 177 height 102
type input "*"
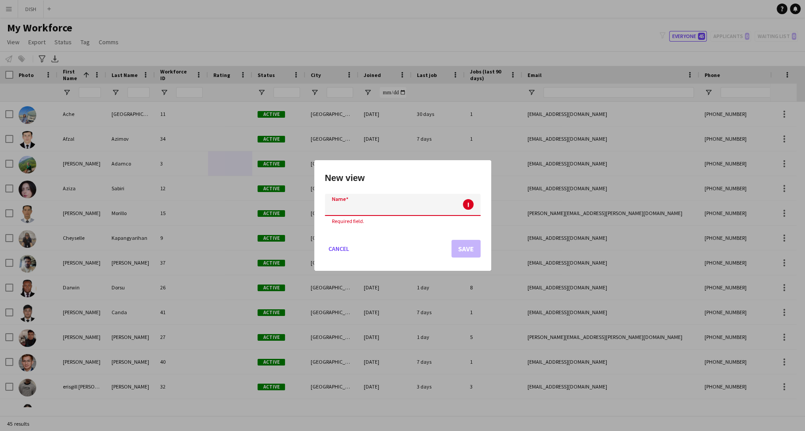
type input "*"
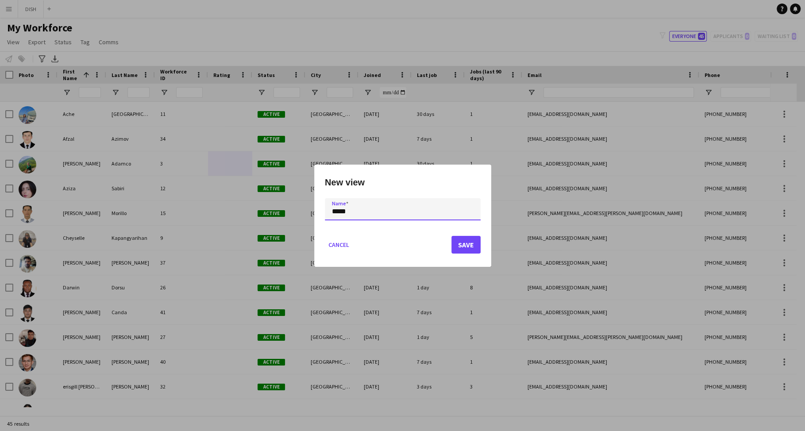
click at [334, 212] on input "*****" at bounding box center [403, 209] width 156 height 22
type input "******"
click at [462, 245] on button "Save" at bounding box center [465, 245] width 29 height 18
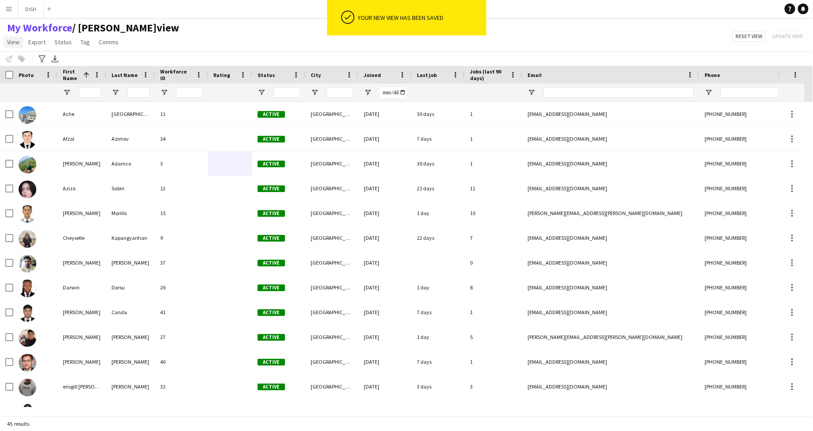
click at [9, 43] on span "View" at bounding box center [13, 42] width 12 height 8
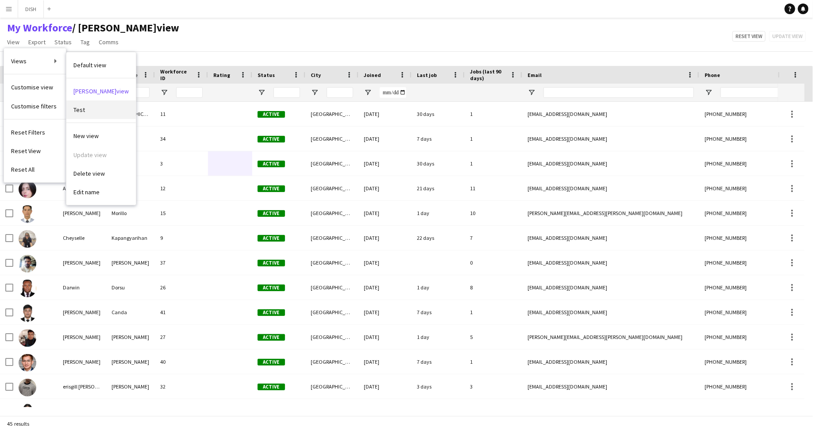
click at [100, 104] on link "Test" at bounding box center [100, 109] width 69 height 19
type input "**********"
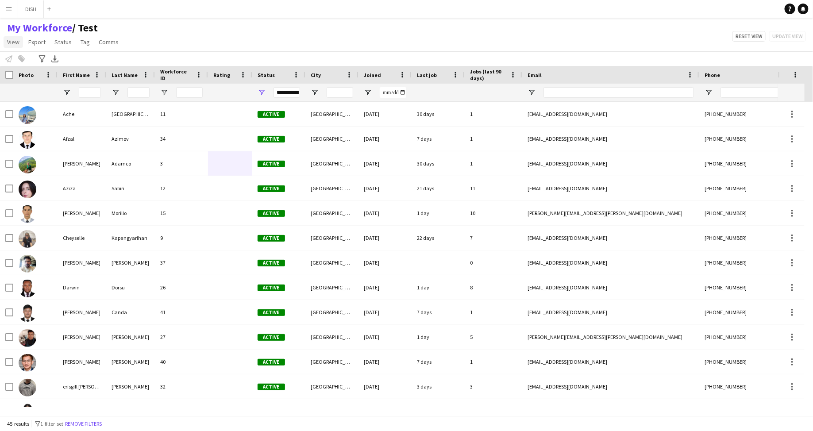
click at [13, 40] on span "View" at bounding box center [13, 42] width 12 height 8
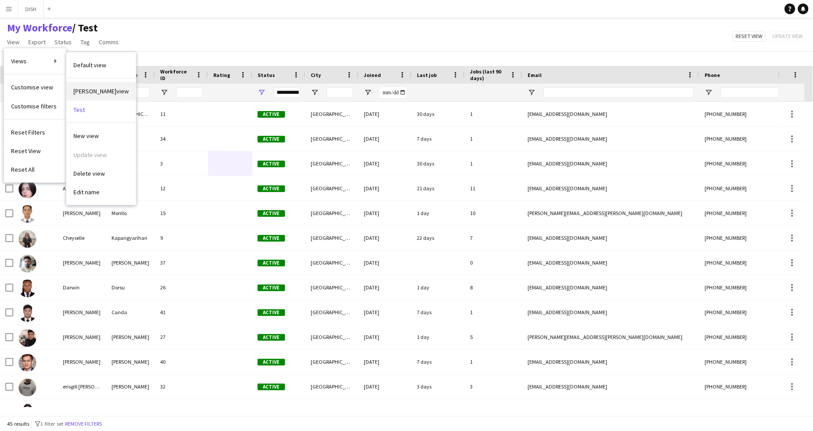
click at [85, 95] on link "J.view" at bounding box center [100, 91] width 69 height 19
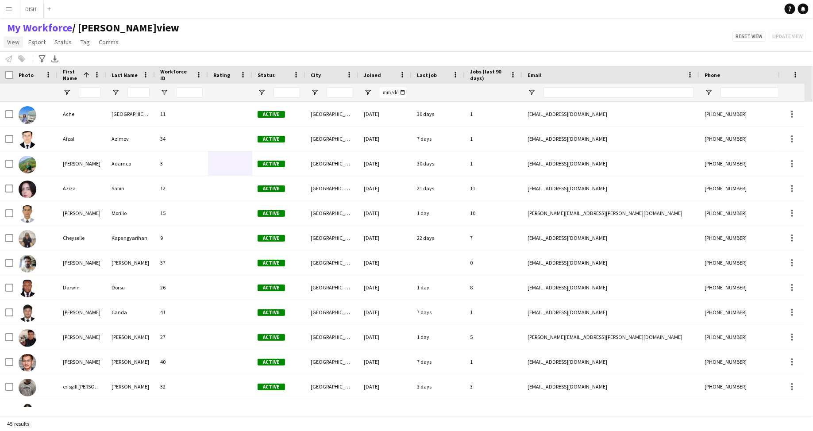
click at [13, 39] on span "View" at bounding box center [13, 42] width 12 height 8
click at [53, 87] on link "Customise view" at bounding box center [35, 87] width 62 height 19
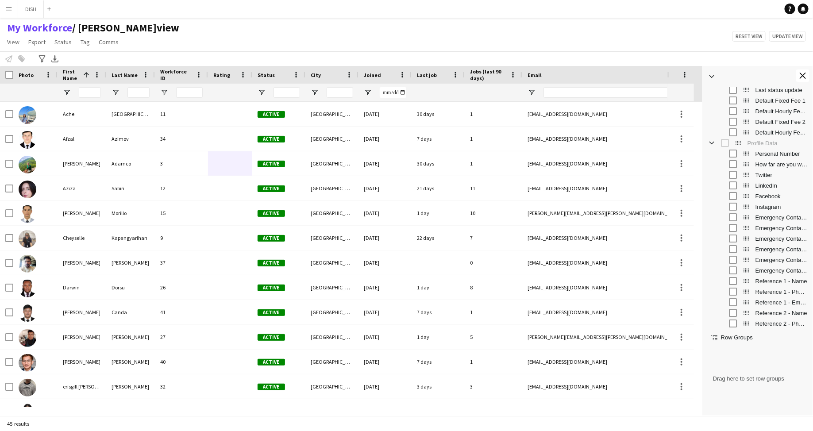
scroll to position [338, 0]
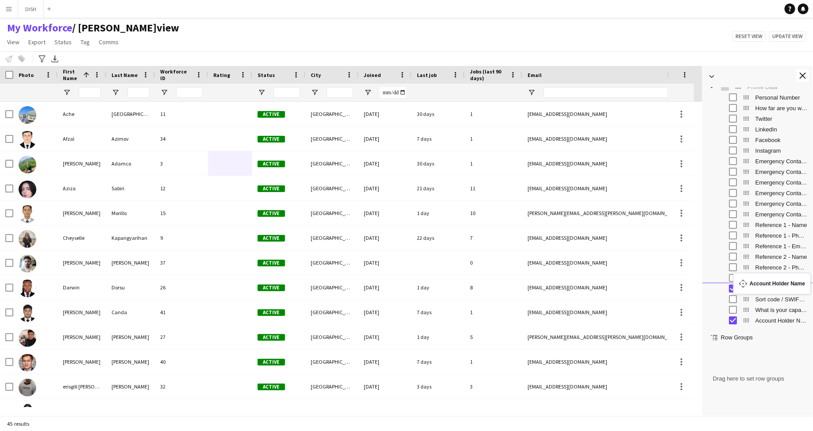
drag, startPoint x: 748, startPoint y: 320, endPoint x: 742, endPoint y: 278, distance: 41.9
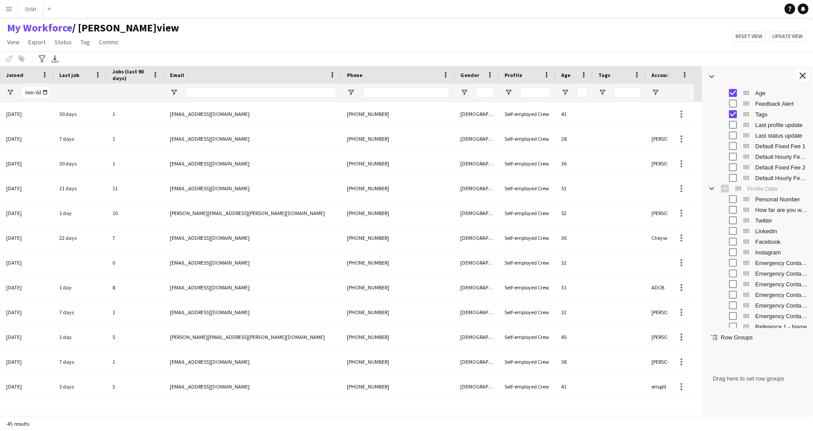
scroll to position [0, 0]
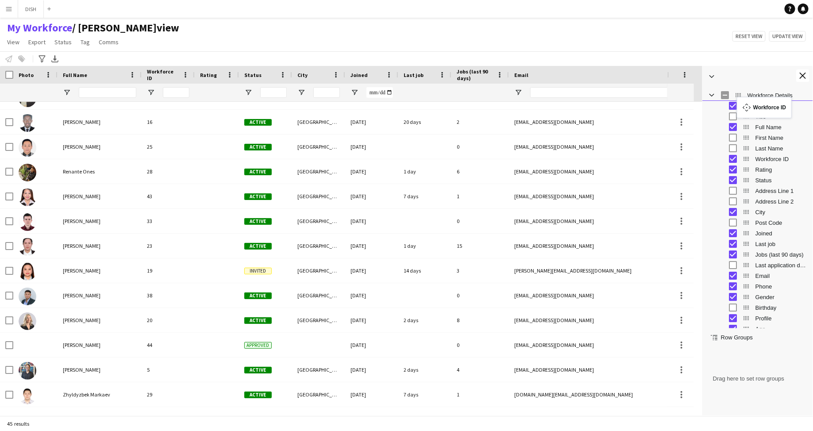
drag, startPoint x: 745, startPoint y: 159, endPoint x: 741, endPoint y: 102, distance: 57.2
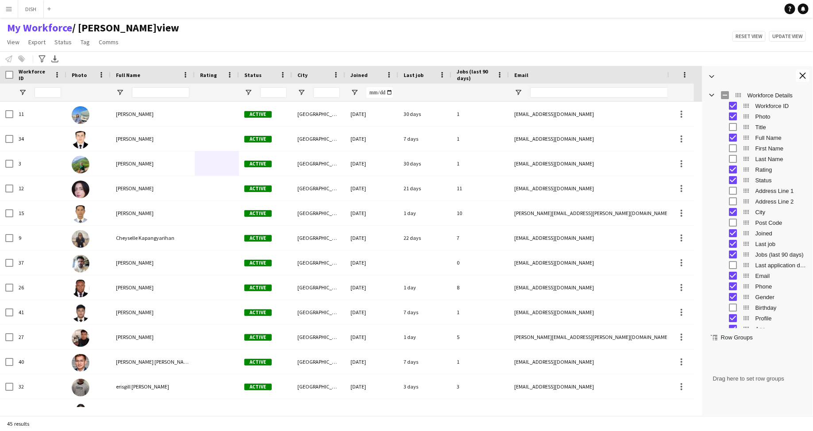
click at [27, 76] on span "Workforce ID" at bounding box center [35, 74] width 32 height 13
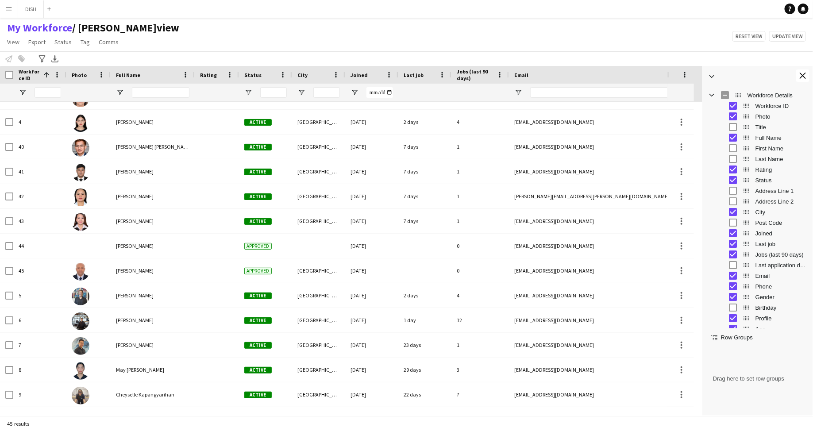
click at [24, 72] on span "Workforce ID" at bounding box center [29, 74] width 21 height 13
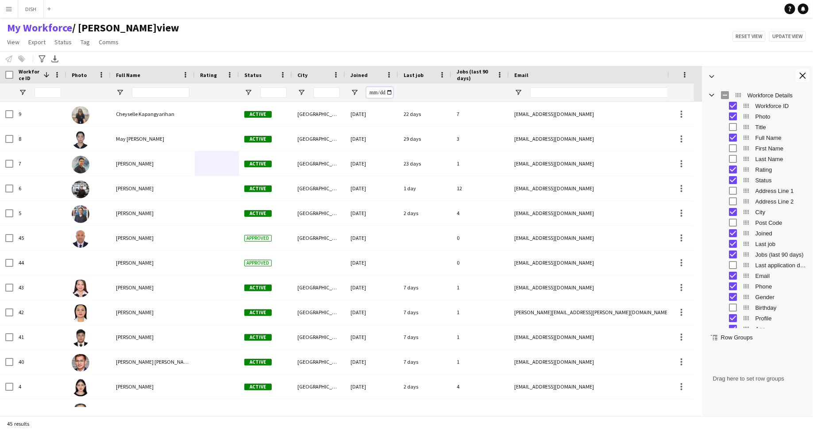
click at [385, 94] on input "Joined Filter Input" at bounding box center [379, 92] width 27 height 11
click at [379, 92] on input "Joined Filter Input" at bounding box center [379, 92] width 27 height 11
click at [355, 93] on span "Open Filter Menu" at bounding box center [355, 93] width 8 height 8
click at [407, 145] on button "Reset" at bounding box center [410, 146] width 26 height 14
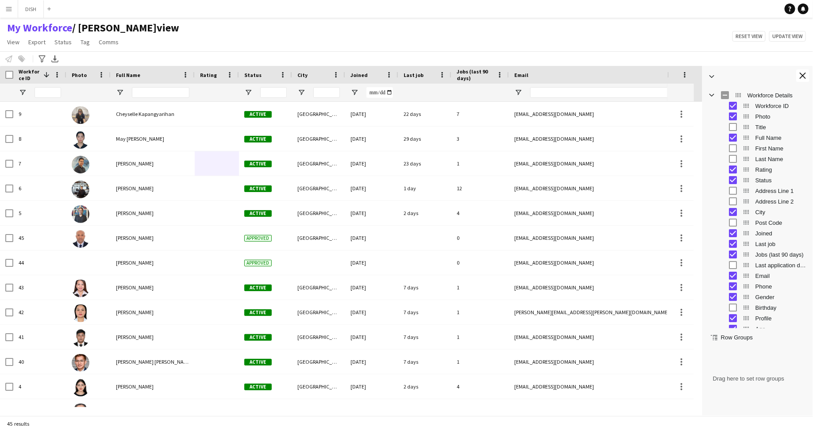
click at [207, 97] on div at bounding box center [217, 93] width 34 height 18
click at [28, 74] on span "Workforce ID" at bounding box center [29, 74] width 21 height 13
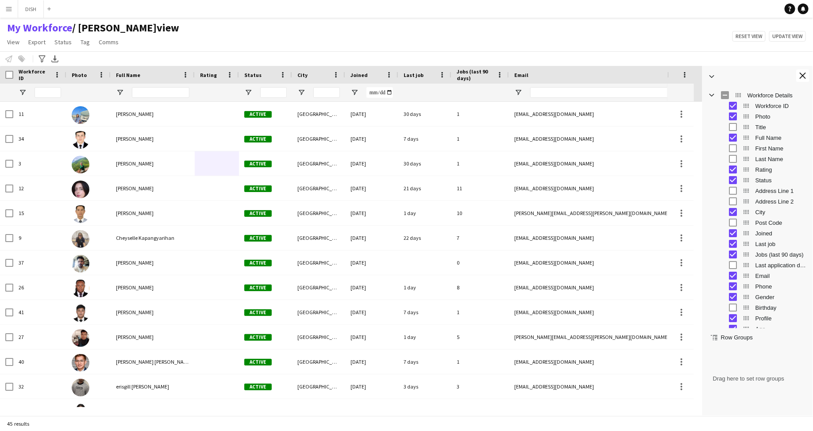
click at [52, 73] on div "Workforce ID" at bounding box center [40, 75] width 42 height 18
click at [42, 74] on span "Workforce ID" at bounding box center [35, 74] width 32 height 13
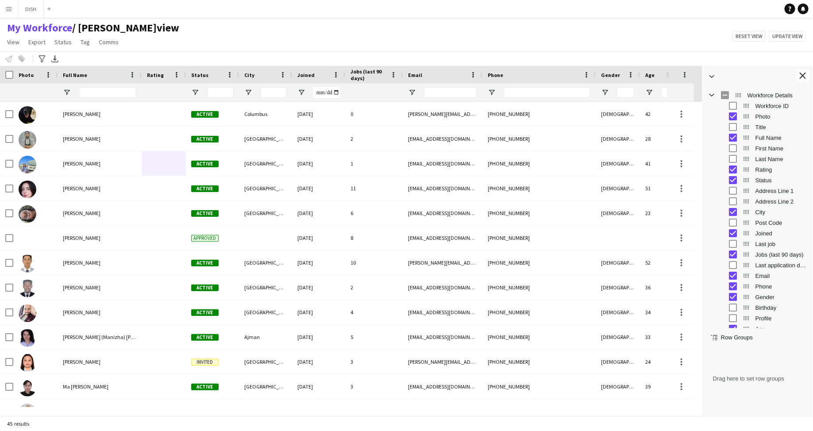
drag, startPoint x: 578, startPoint y: 73, endPoint x: 468, endPoint y: 72, distance: 109.8
click at [480, 72] on div at bounding box center [482, 75] width 4 height 18
drag, startPoint x: 401, startPoint y: 73, endPoint x: 396, endPoint y: 73, distance: 5.3
click at [396, 73] on div at bounding box center [397, 75] width 4 height 18
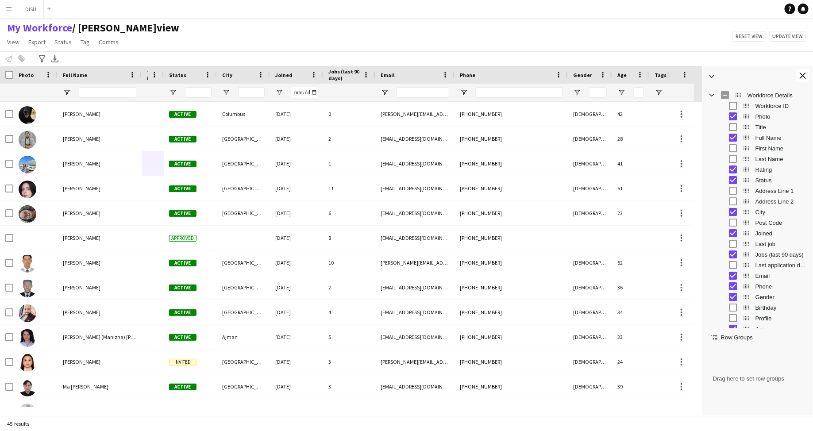
drag, startPoint x: 183, startPoint y: 73, endPoint x: 141, endPoint y: 76, distance: 42.5
click at [161, 73] on div "Rating" at bounding box center [153, 75] width 22 height 18
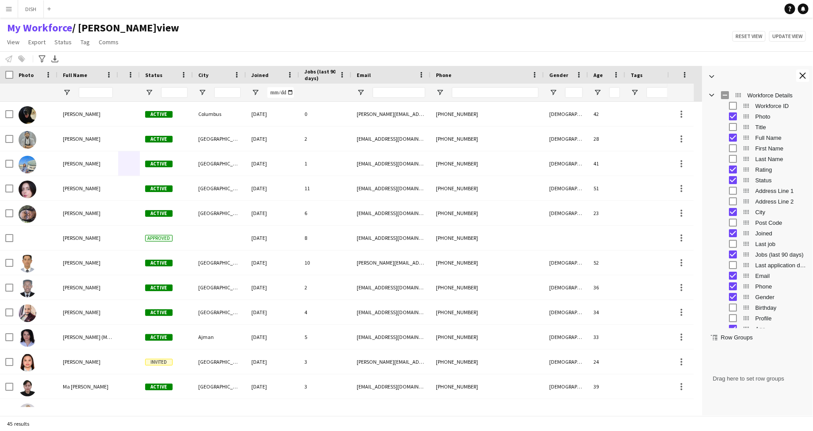
drag, startPoint x: 140, startPoint y: 73, endPoint x: 117, endPoint y: 70, distance: 23.7
click at [117, 70] on div at bounding box center [118, 75] width 4 height 18
click at [15, 40] on span "View" at bounding box center [13, 42] width 12 height 8
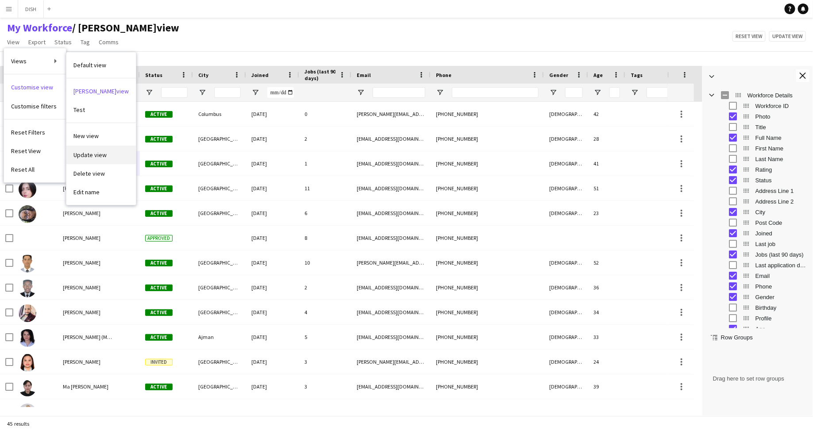
click at [107, 154] on link "Update view" at bounding box center [100, 155] width 69 height 19
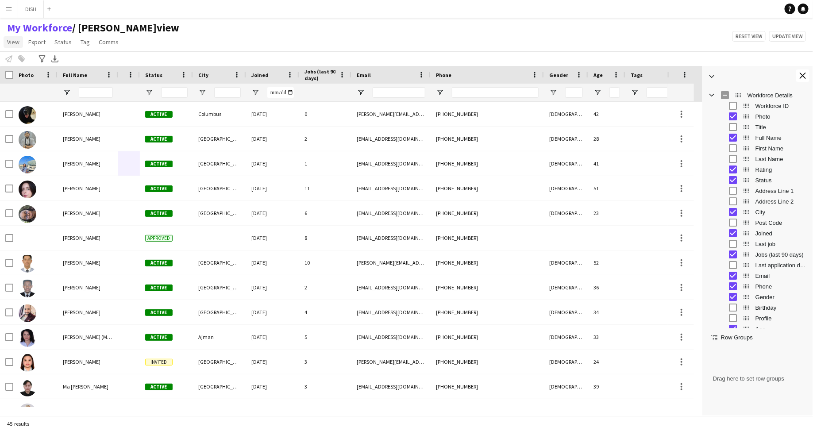
click at [15, 42] on span "View" at bounding box center [13, 42] width 12 height 8
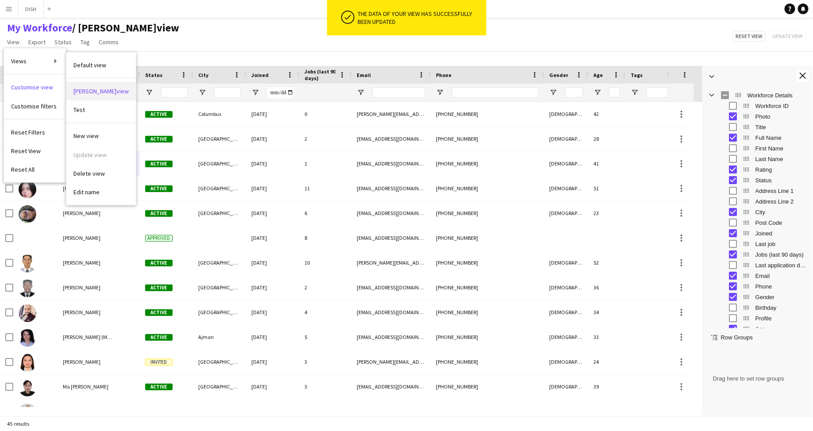
click at [90, 94] on link "J.view" at bounding box center [100, 91] width 69 height 19
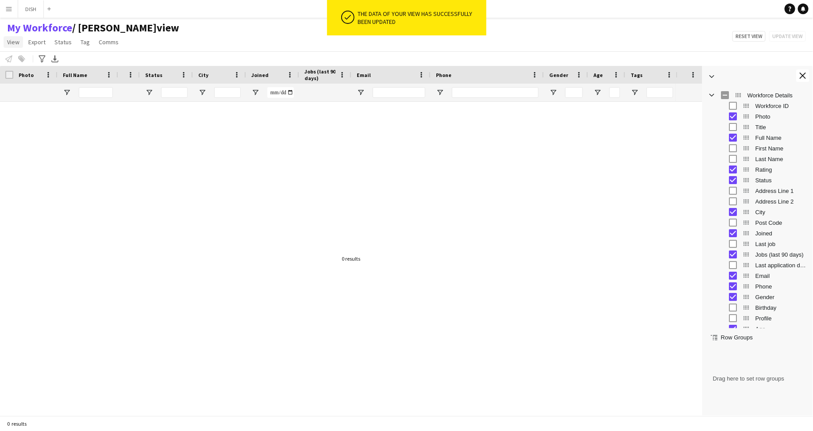
click at [12, 41] on span "View" at bounding box center [13, 42] width 12 height 8
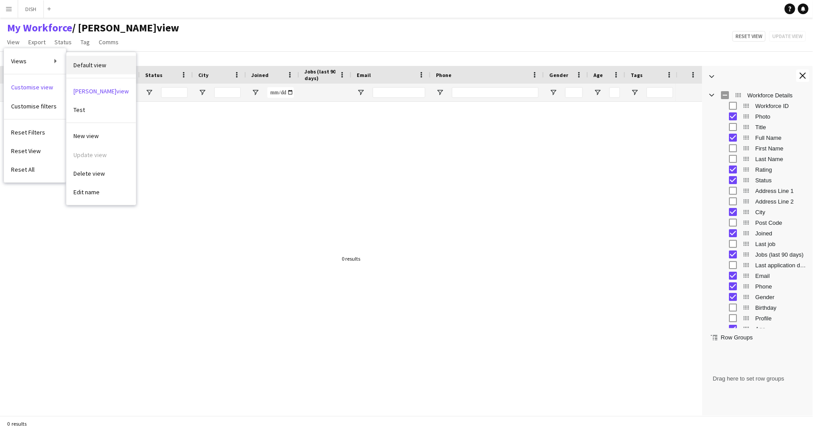
click at [76, 61] on span "Default view" at bounding box center [89, 65] width 33 height 8
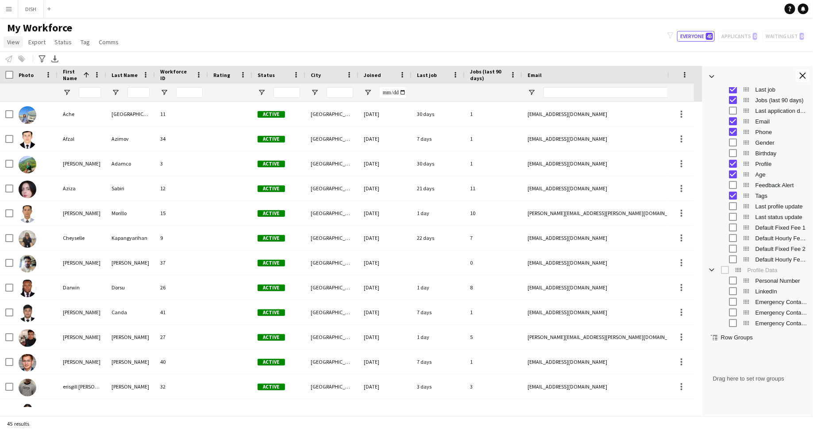
click at [5, 39] on link "View" at bounding box center [13, 42] width 19 height 12
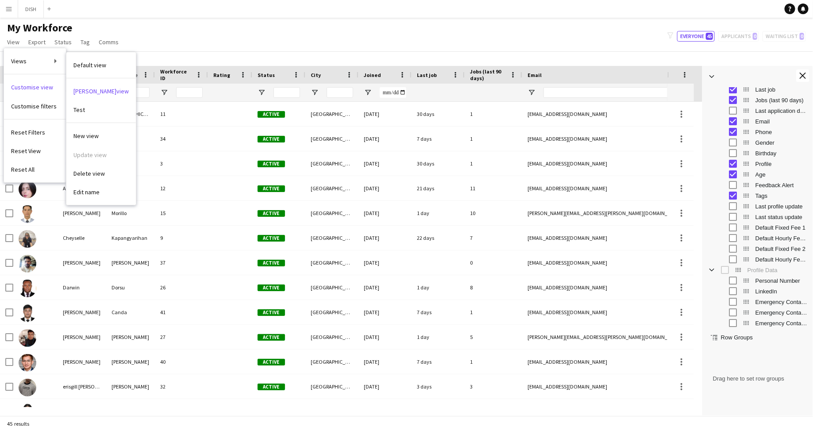
click at [99, 154] on div "New view Update view Delete view Edit name" at bounding box center [100, 162] width 69 height 78
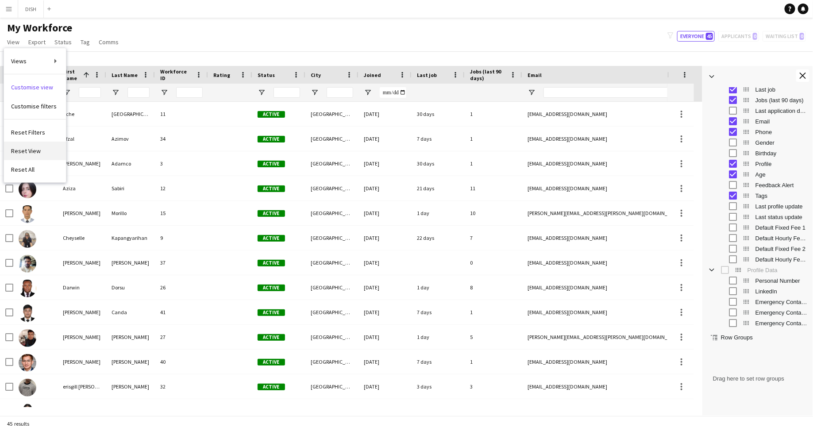
click at [43, 151] on link "Reset View" at bounding box center [35, 151] width 62 height 19
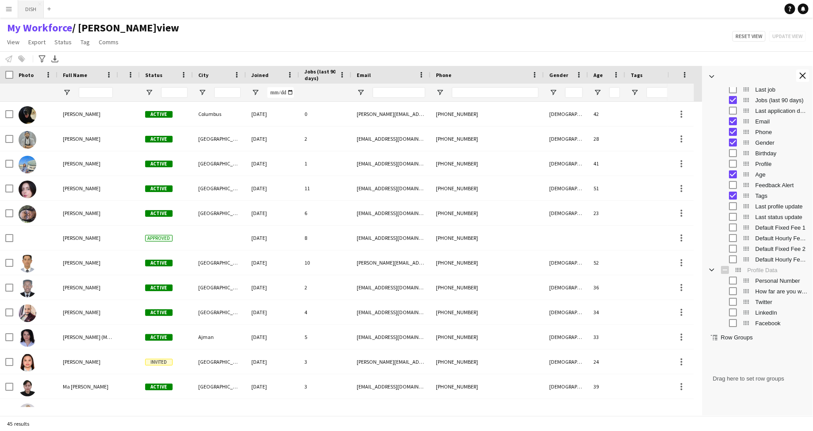
type input "**********"
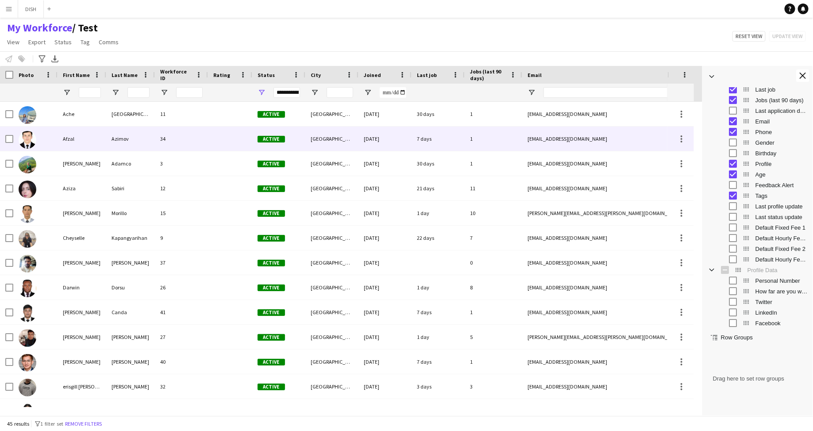
scroll to position [0, 289]
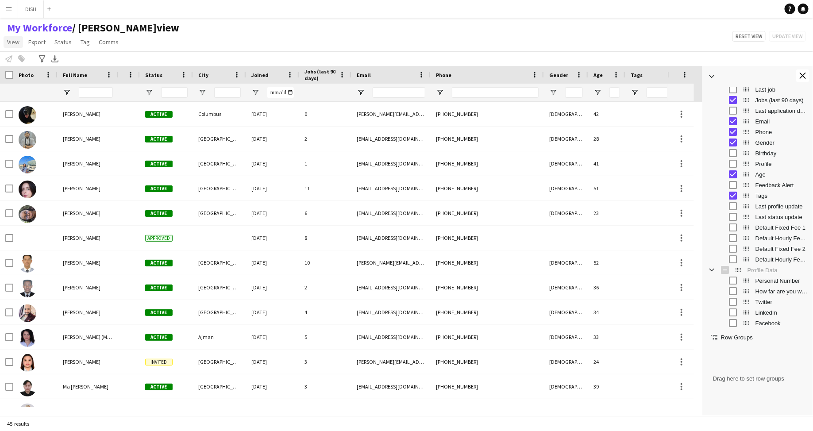
click at [12, 42] on span "View" at bounding box center [13, 42] width 12 height 8
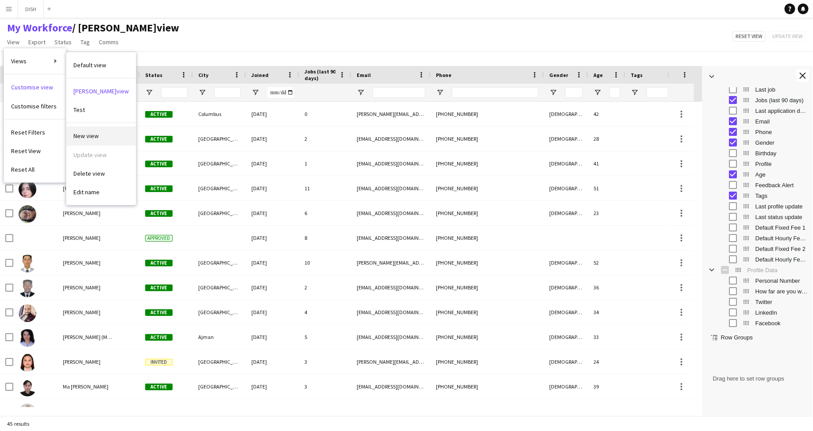
click at [102, 135] on link "New view" at bounding box center [100, 136] width 69 height 19
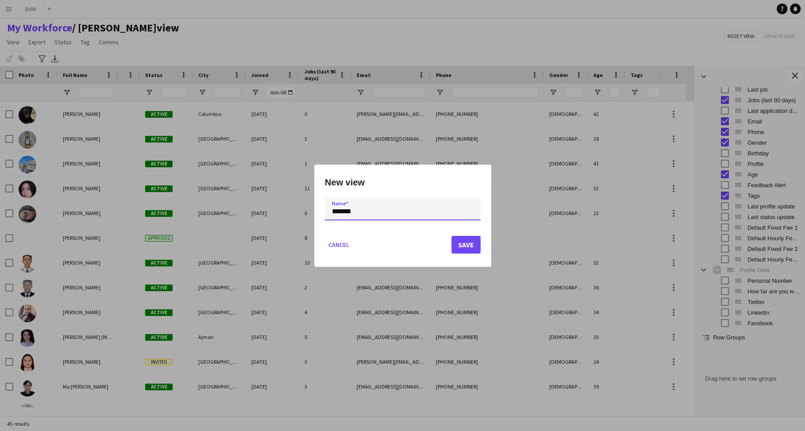
type input "*******"
click at [474, 248] on button "Save" at bounding box center [465, 245] width 29 height 18
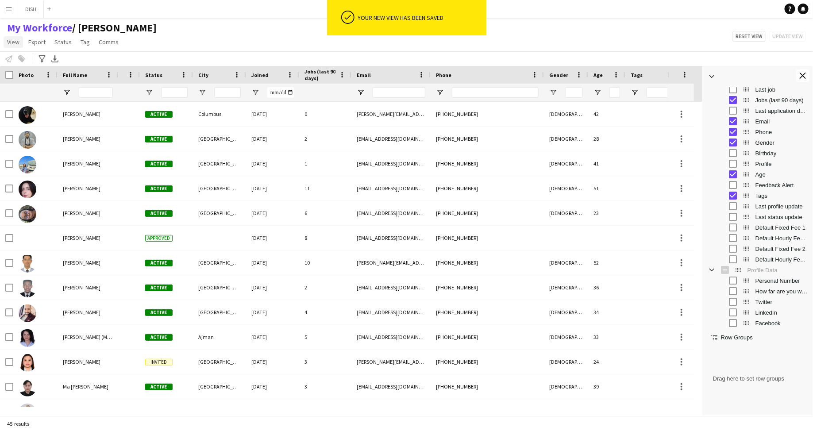
click at [20, 42] on link "View" at bounding box center [13, 42] width 19 height 12
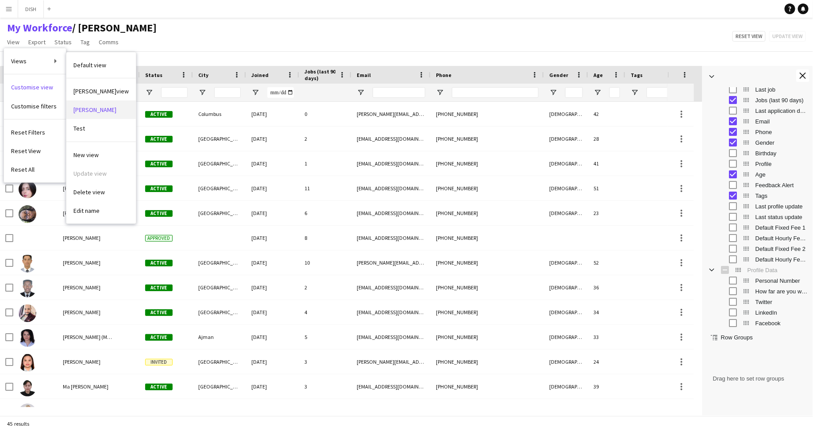
click at [98, 104] on link "john vw" at bounding box center [100, 109] width 69 height 19
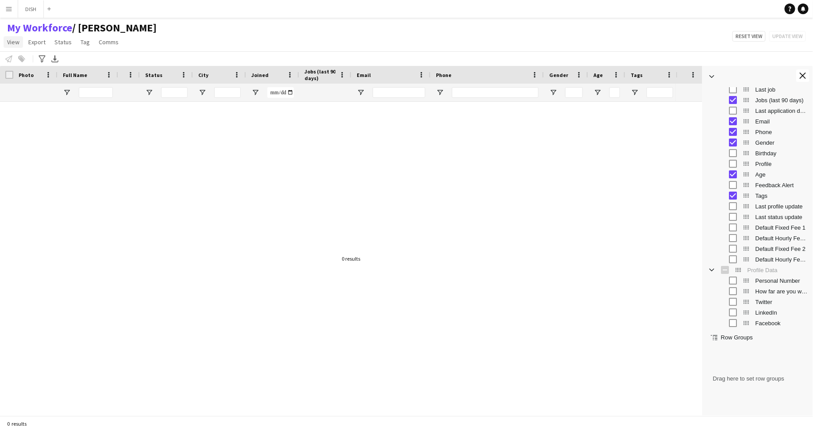
click at [14, 41] on span "View" at bounding box center [13, 42] width 12 height 8
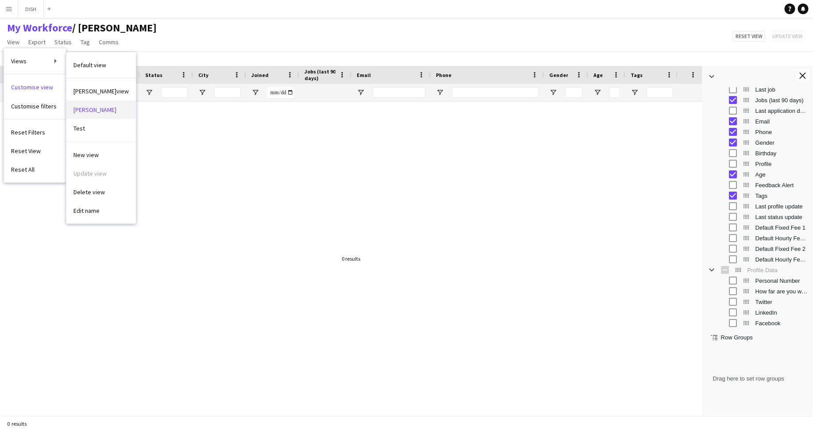
click at [101, 109] on link "john vw" at bounding box center [100, 109] width 69 height 19
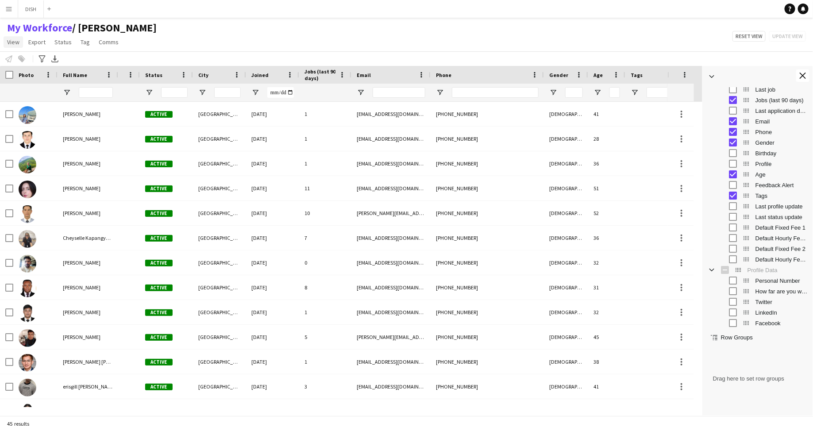
click at [15, 40] on span "View" at bounding box center [13, 42] width 12 height 8
click at [196, 31] on div "My Workforce / john vw View Views Default view J.view john vw Test New view Upd…" at bounding box center [406, 36] width 813 height 30
click at [6, 40] on link "View" at bounding box center [13, 42] width 19 height 12
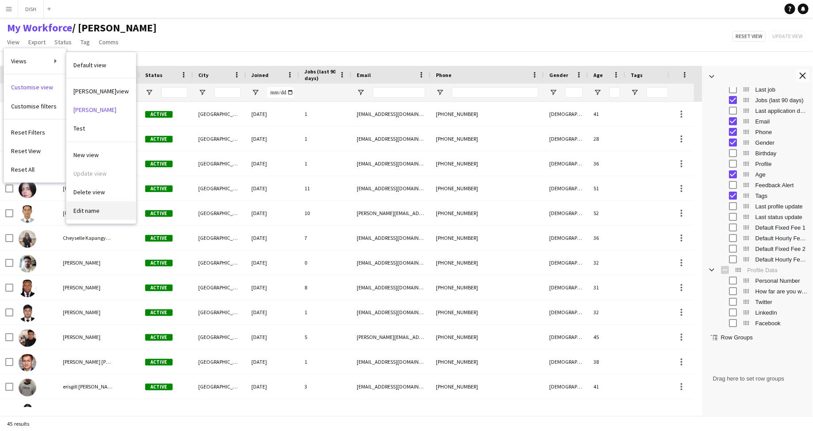
click at [100, 207] on link "Edit name" at bounding box center [100, 210] width 69 height 19
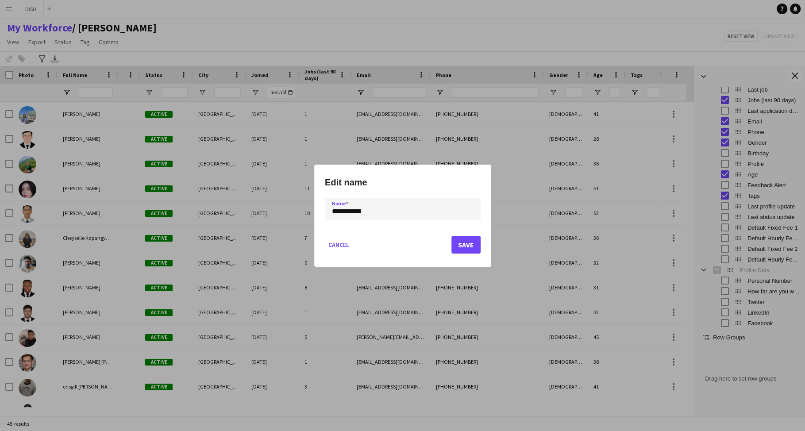
type input "**********"
click at [460, 247] on button "Save" at bounding box center [465, 245] width 29 height 18
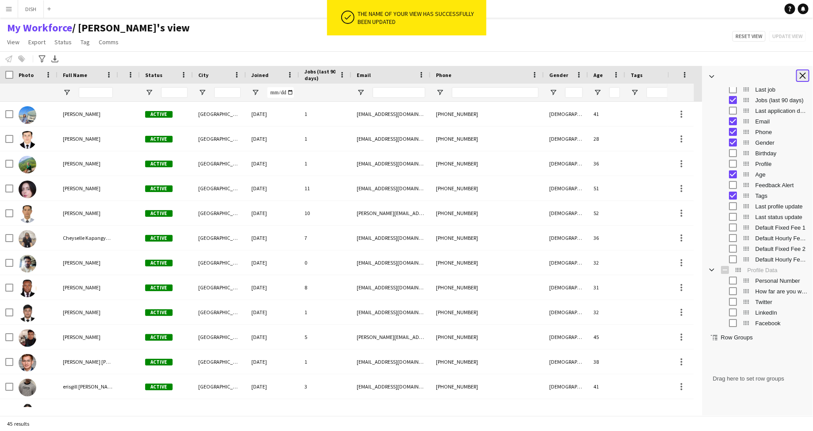
click at [806, 73] on button "Close tool panel" at bounding box center [802, 75] width 13 height 12
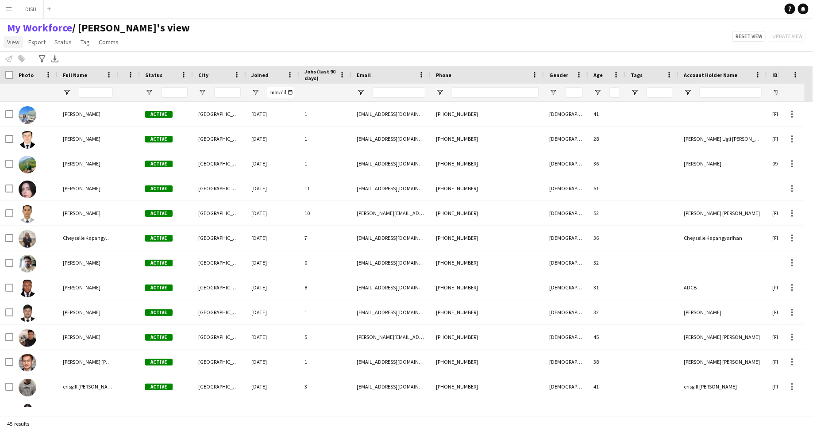
click at [9, 41] on span "View" at bounding box center [13, 42] width 12 height 8
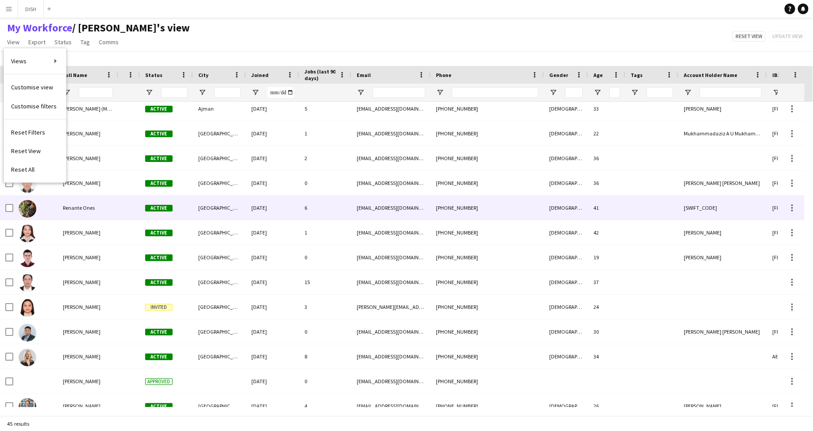
click at [472, 213] on div "[PHONE_NUMBER]" at bounding box center [487, 208] width 113 height 24
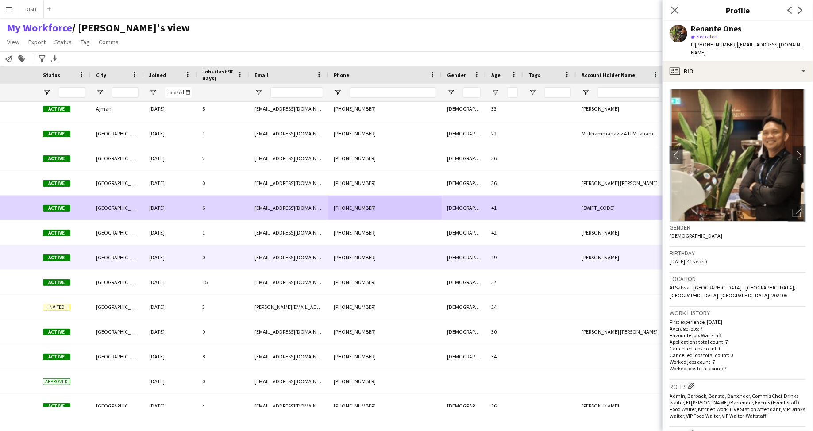
scroll to position [0, 99]
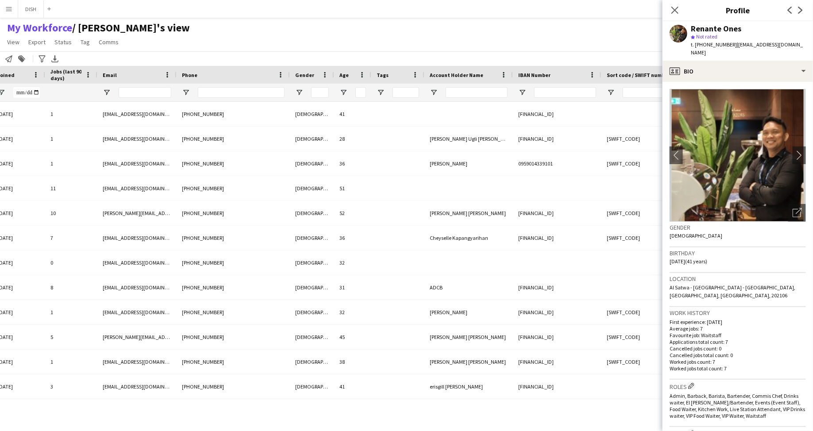
click at [7, 11] on app-icon "Menu" at bounding box center [8, 8] width 7 height 7
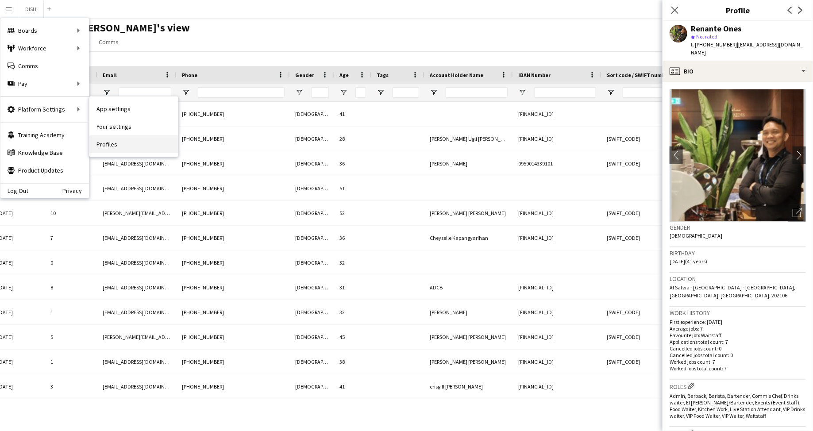
click at [120, 141] on link "Profiles" at bounding box center [133, 144] width 89 height 18
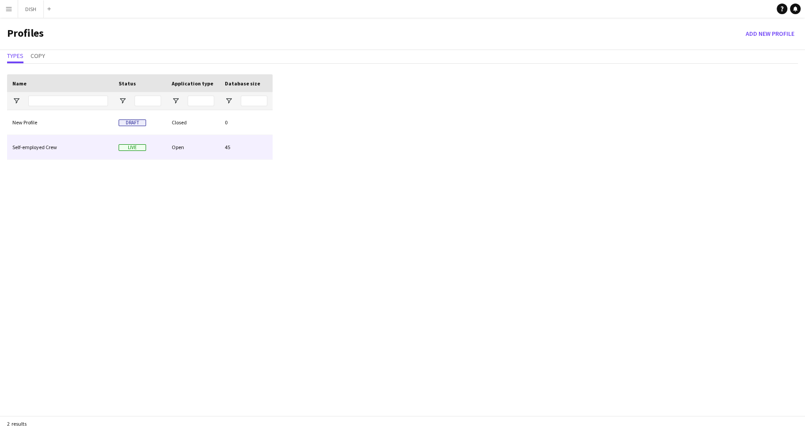
click at [68, 143] on div "Self-employed Crew" at bounding box center [60, 147] width 106 height 24
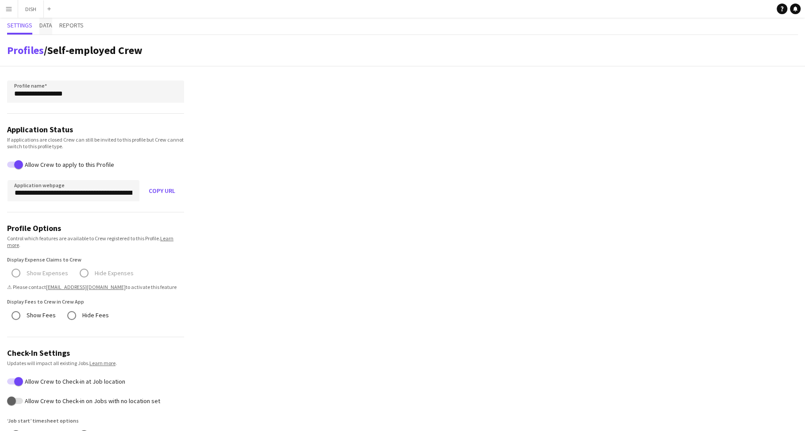
click at [50, 24] on span "Data" at bounding box center [45, 25] width 13 height 6
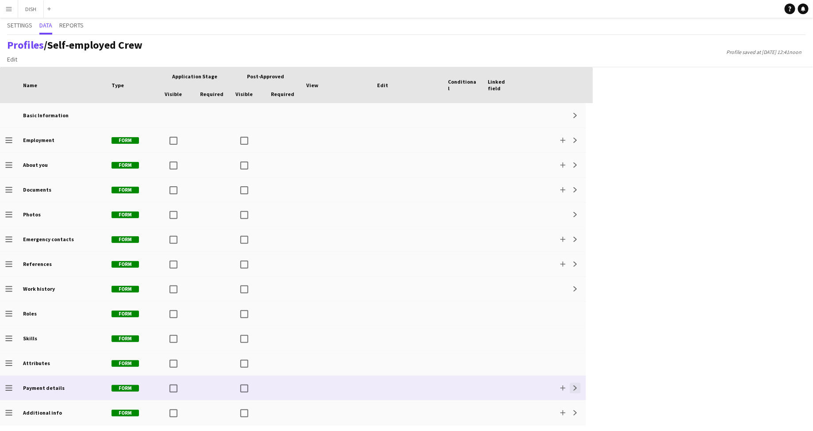
click at [578, 385] on app-icon "Expand" at bounding box center [575, 387] width 5 height 5
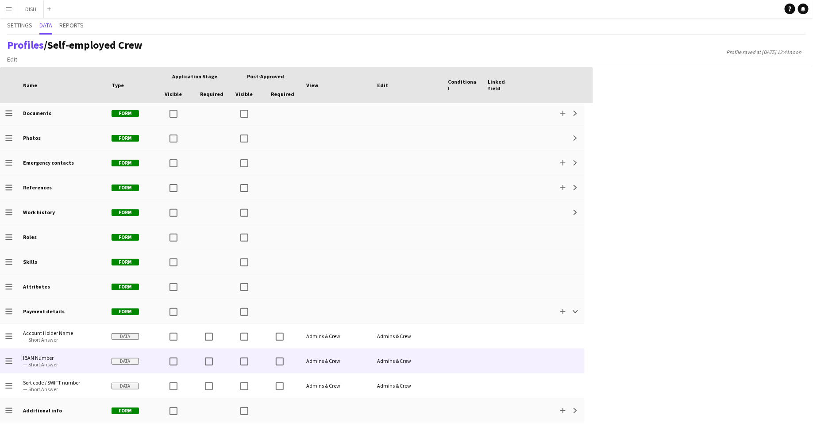
click at [85, 364] on span "— Short Answer" at bounding box center [62, 364] width 78 height 7
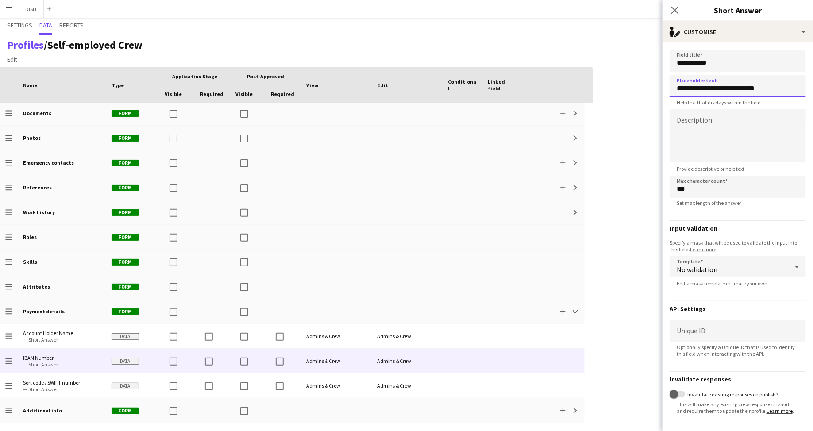
click at [737, 89] on input "**********" at bounding box center [738, 86] width 136 height 22
click at [732, 87] on input "**********" at bounding box center [738, 86] width 136 height 22
drag, startPoint x: 777, startPoint y: 88, endPoint x: 727, endPoint y: 89, distance: 50.0
click at [724, 85] on input "**********" at bounding box center [738, 86] width 136 height 22
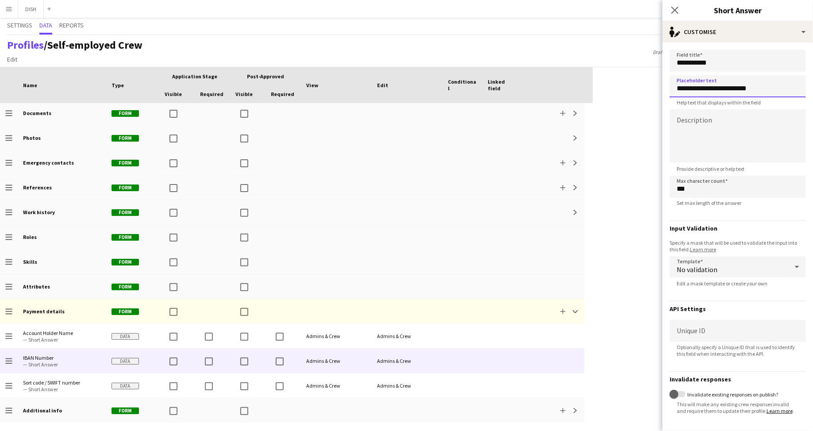
click at [711, 94] on input "**********" at bounding box center [738, 86] width 136 height 22
click at [704, 92] on input "**********" at bounding box center [738, 86] width 136 height 22
click at [706, 90] on input "**********" at bounding box center [738, 86] width 136 height 22
click at [716, 89] on input "**********" at bounding box center [738, 86] width 136 height 22
click at [714, 91] on input "**********" at bounding box center [738, 86] width 136 height 22
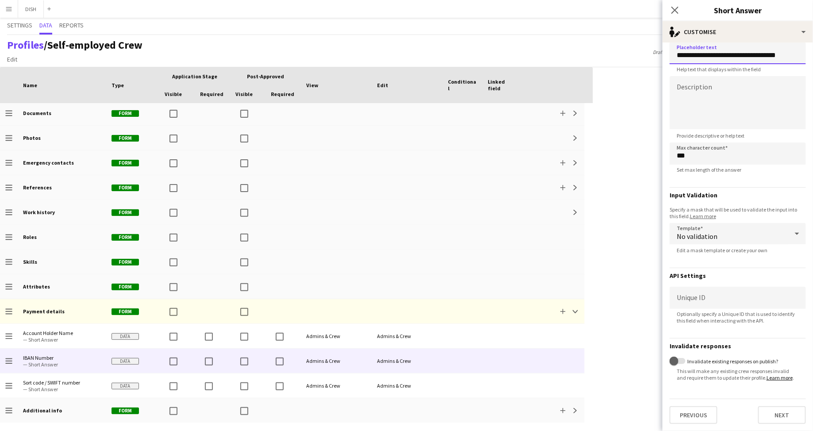
scroll to position [39, 0]
type input "**********"
click at [734, 225] on div "No validation" at bounding box center [729, 233] width 119 height 21
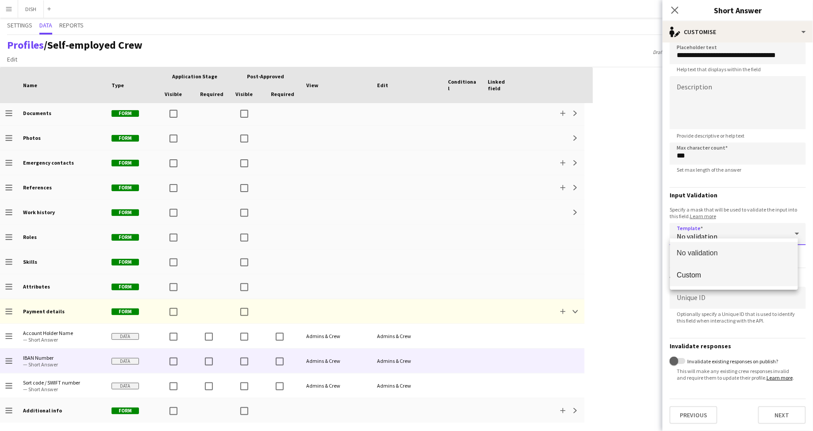
click at [744, 276] on span "Custom" at bounding box center [734, 275] width 114 height 8
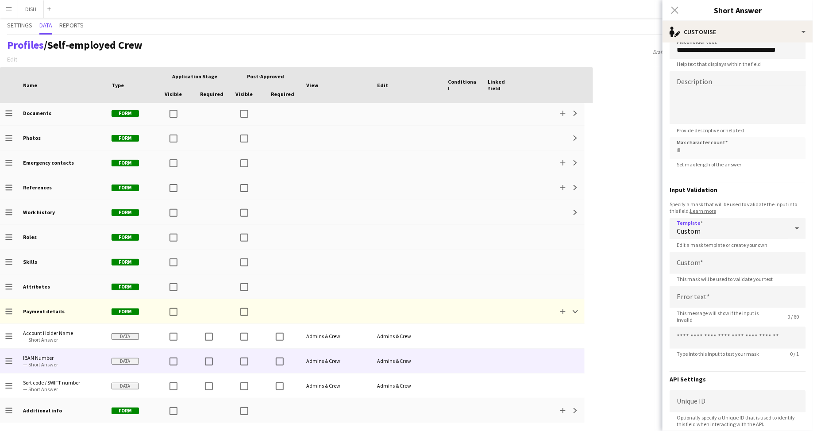
click at [766, 229] on div "Custom" at bounding box center [729, 228] width 119 height 21
click at [770, 251] on span "No validation" at bounding box center [734, 253] width 114 height 8
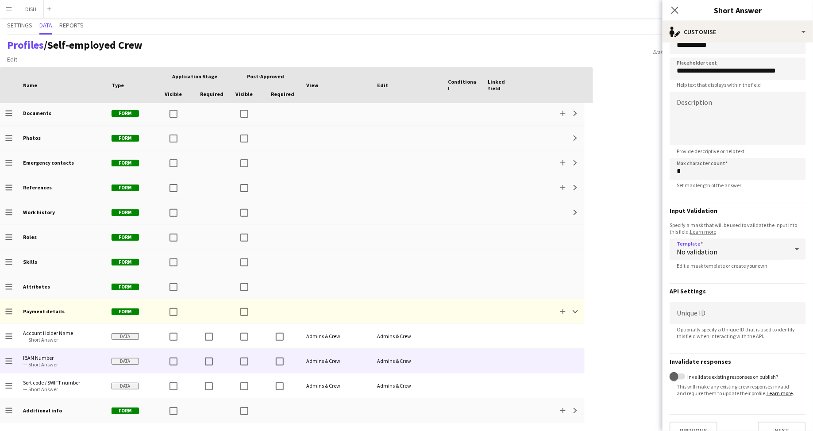
scroll to position [0, 0]
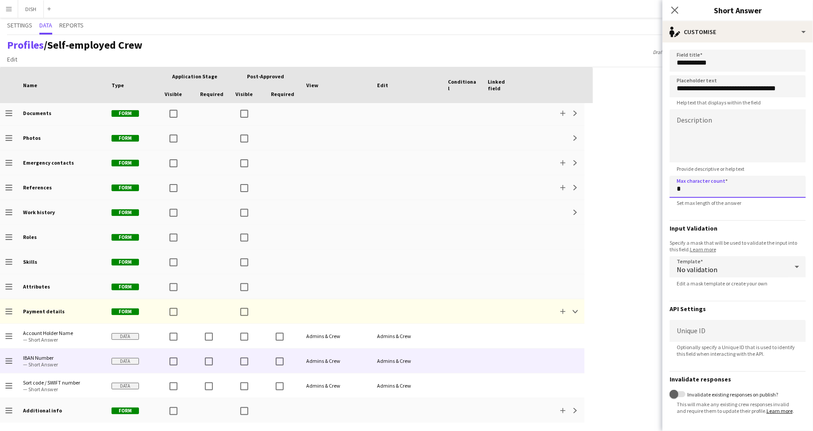
drag, startPoint x: 745, startPoint y: 189, endPoint x: 649, endPoint y: 187, distance: 95.6
click at [649, 187] on body "Menu Boards Boards Boards All jobs Status Workforce Workforce My Workforce Recr…" at bounding box center [406, 215] width 813 height 431
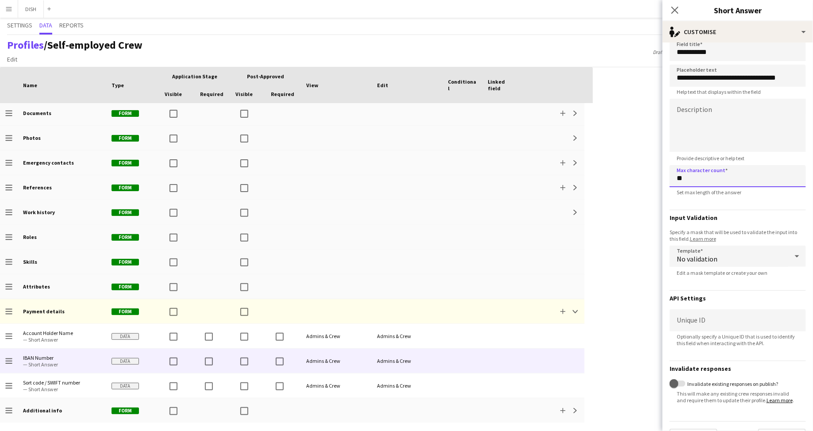
scroll to position [39, 0]
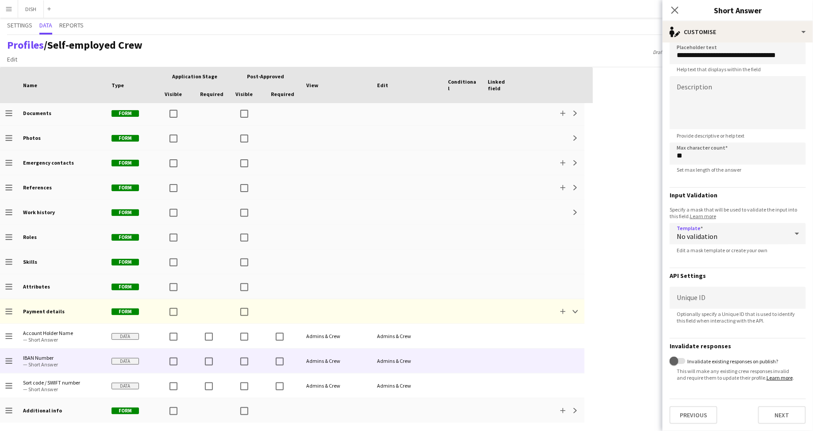
click at [735, 225] on div "No validation" at bounding box center [729, 233] width 119 height 21
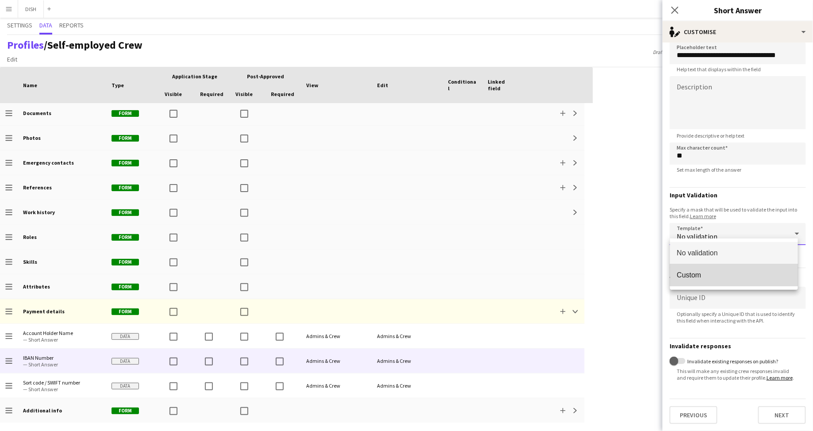
click at [741, 281] on mat-option "Custom" at bounding box center [734, 275] width 128 height 22
type input "*"
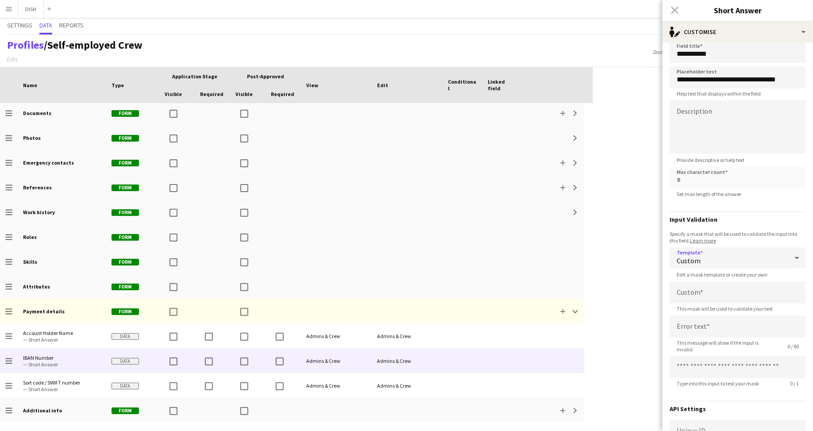
scroll to position [0, 0]
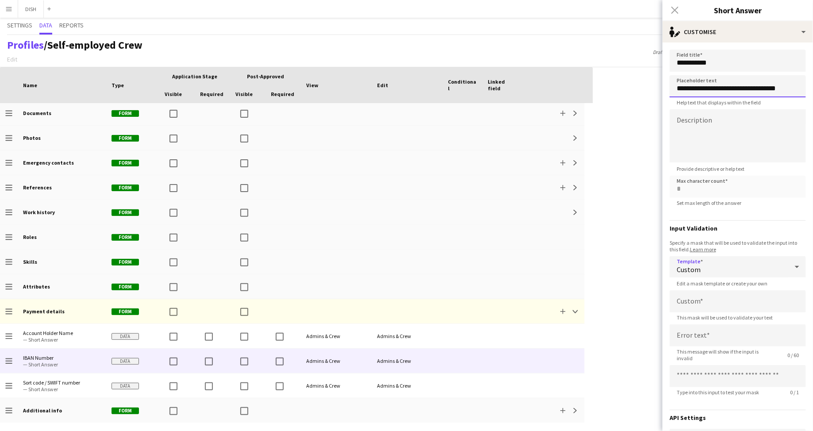
click at [792, 89] on input "**********" at bounding box center [738, 86] width 136 height 22
drag, startPoint x: 706, startPoint y: 90, endPoint x: 714, endPoint y: 97, distance: 11.0
click at [706, 90] on input "**********" at bounding box center [738, 86] width 136 height 22
type input "**********"
click at [718, 269] on div "Custom" at bounding box center [729, 266] width 119 height 21
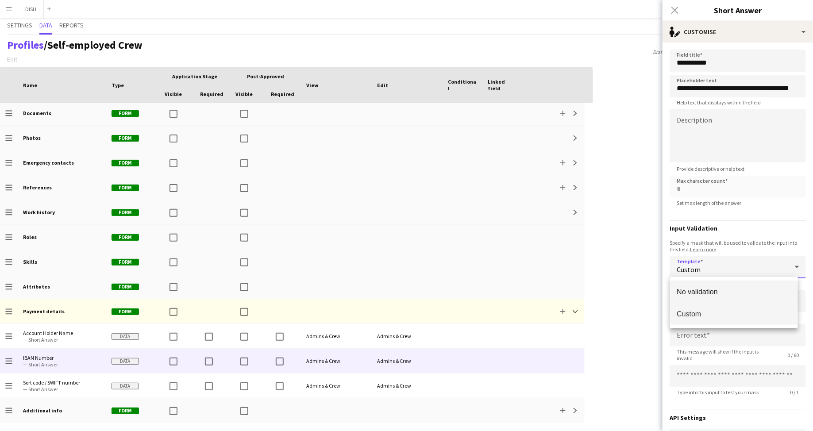
click at [714, 293] on span "No validation" at bounding box center [734, 292] width 114 height 8
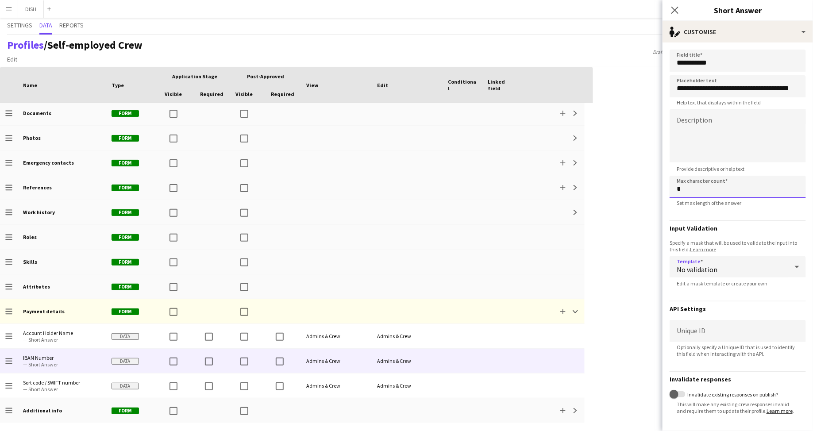
click at [690, 189] on input "*" at bounding box center [738, 187] width 136 height 22
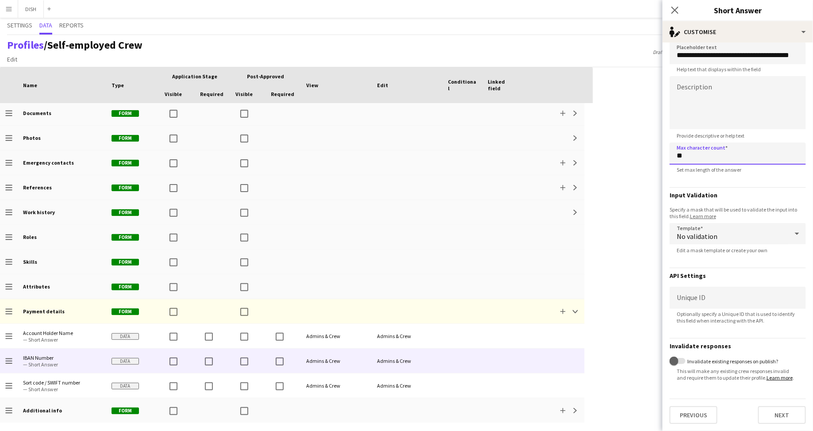
scroll to position [39, 0]
type input "**"
click at [783, 414] on button "Next" at bounding box center [782, 415] width 48 height 18
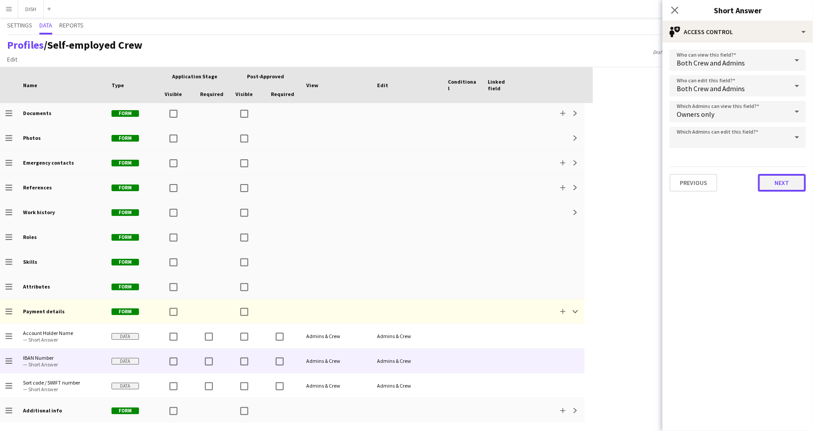
click at [776, 179] on button "Next" at bounding box center [782, 183] width 48 height 18
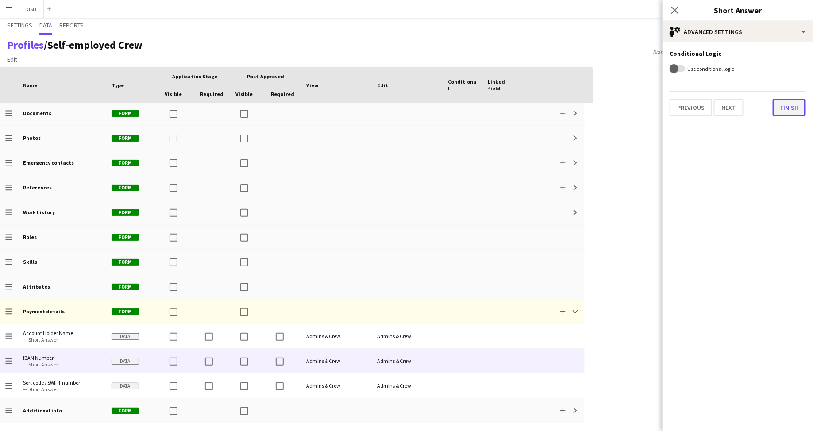
click at [785, 112] on button "Finish" at bounding box center [789, 108] width 33 height 18
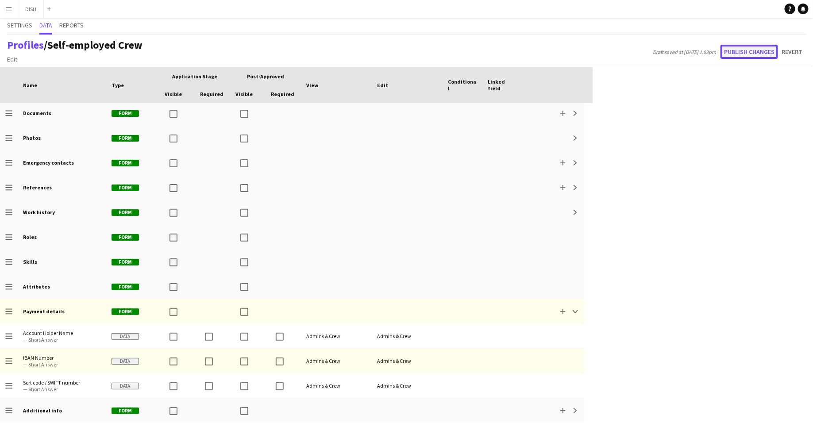
click at [748, 54] on button "Publish changes" at bounding box center [750, 52] width 58 height 14
